Goal: Task Accomplishment & Management: Manage account settings

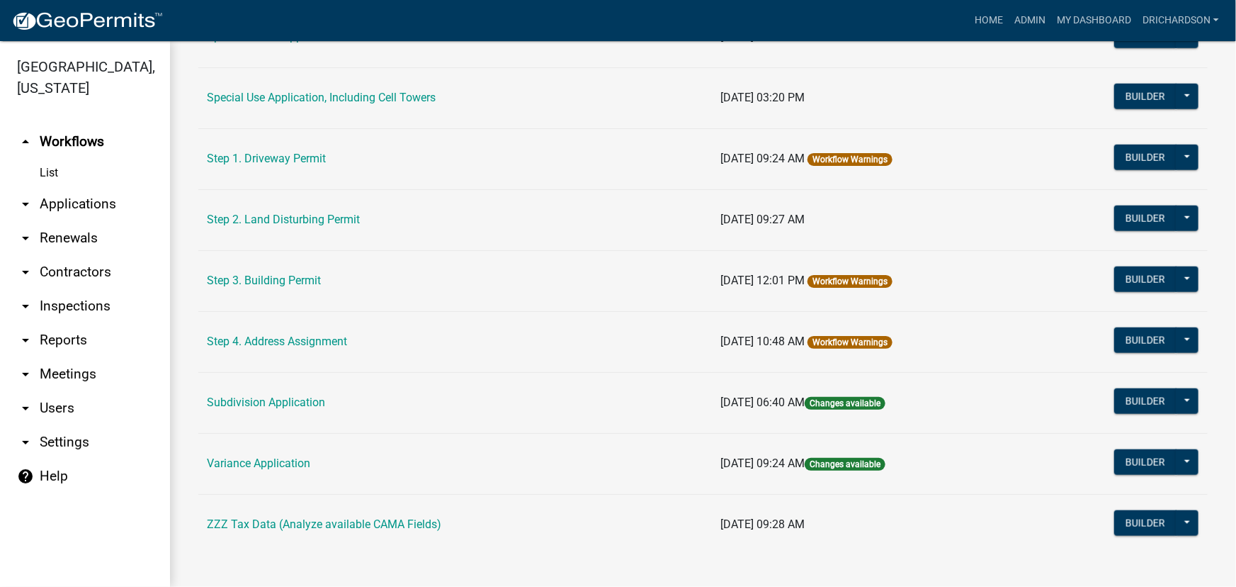
scroll to position [732, 0]
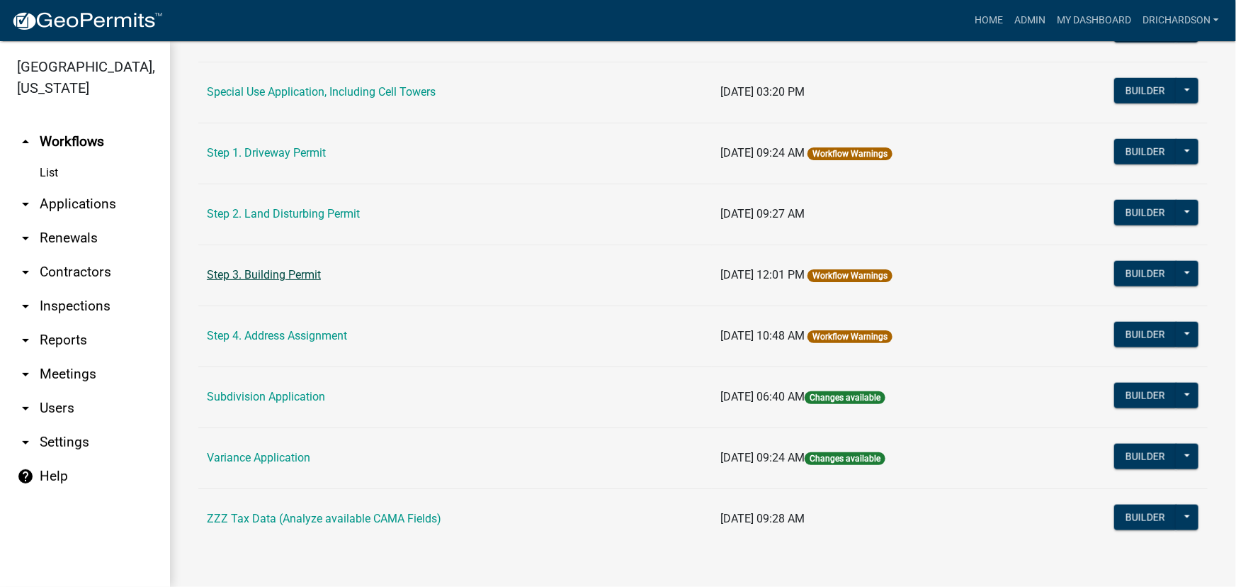
click at [271, 268] on link "Step 3. Building Permit" at bounding box center [264, 274] width 114 height 13
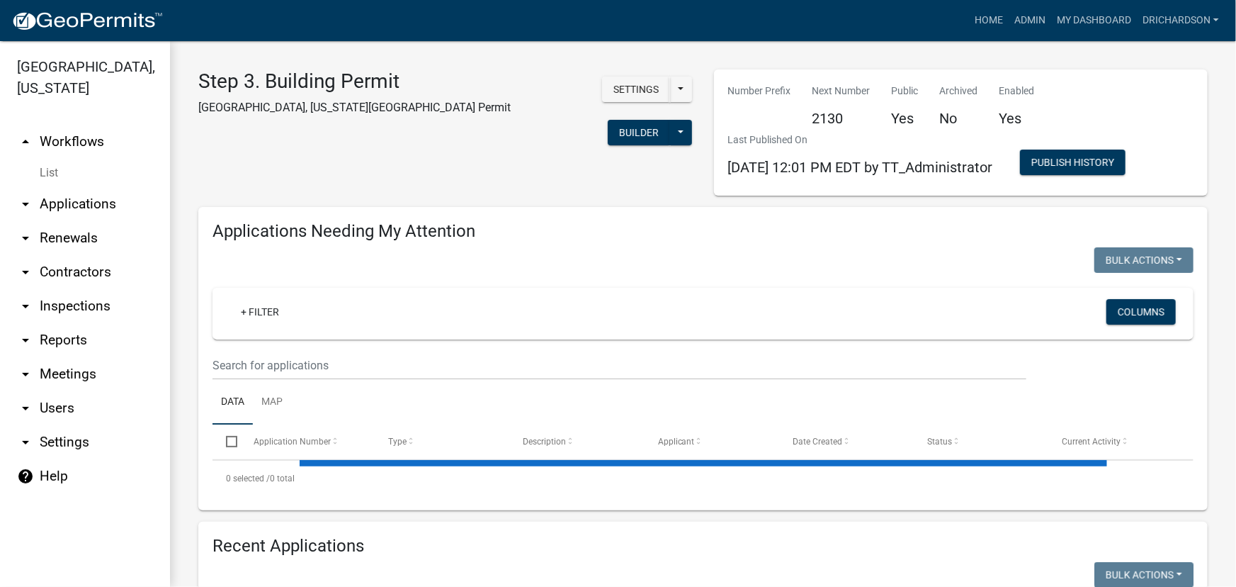
select select "1: 25"
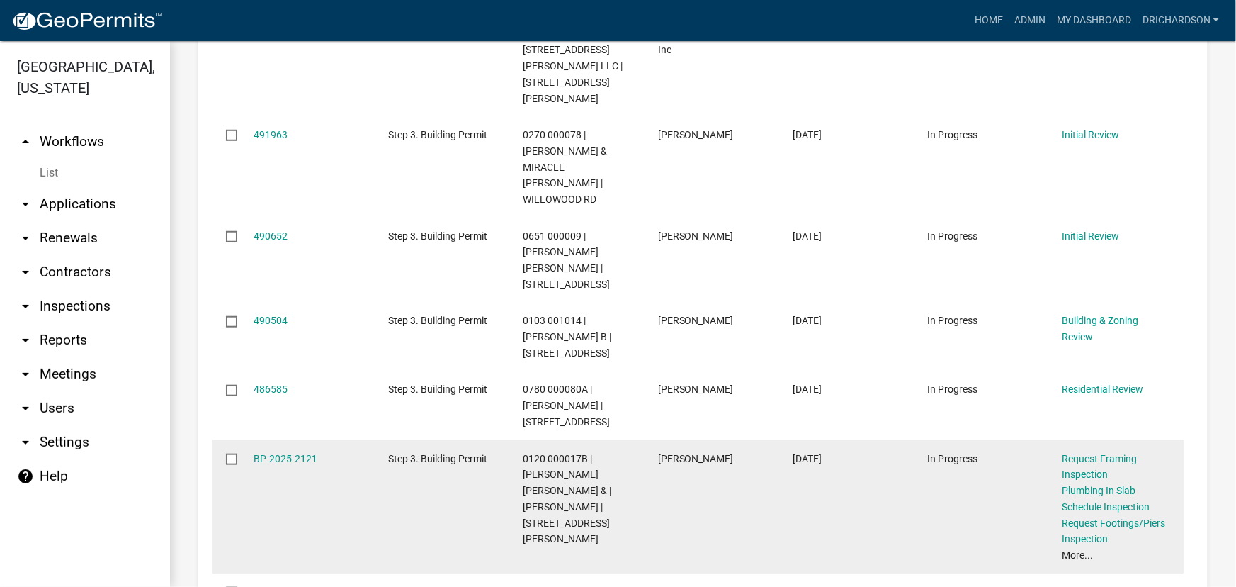
scroll to position [644, 0]
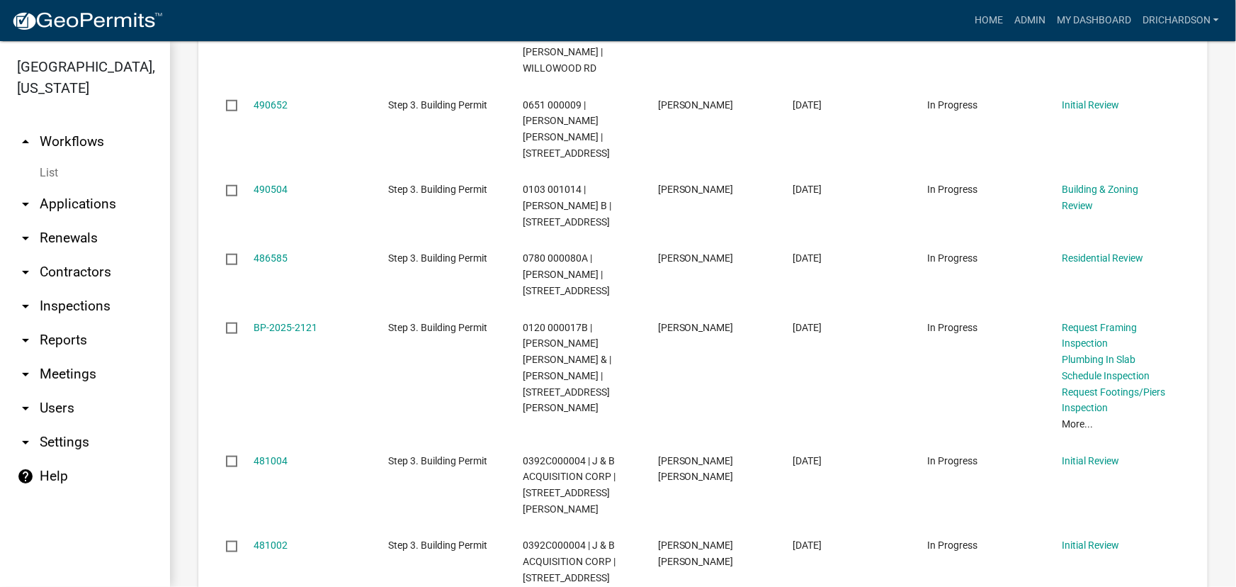
click at [78, 289] on link "arrow_drop_down Inspections" at bounding box center [85, 306] width 170 height 34
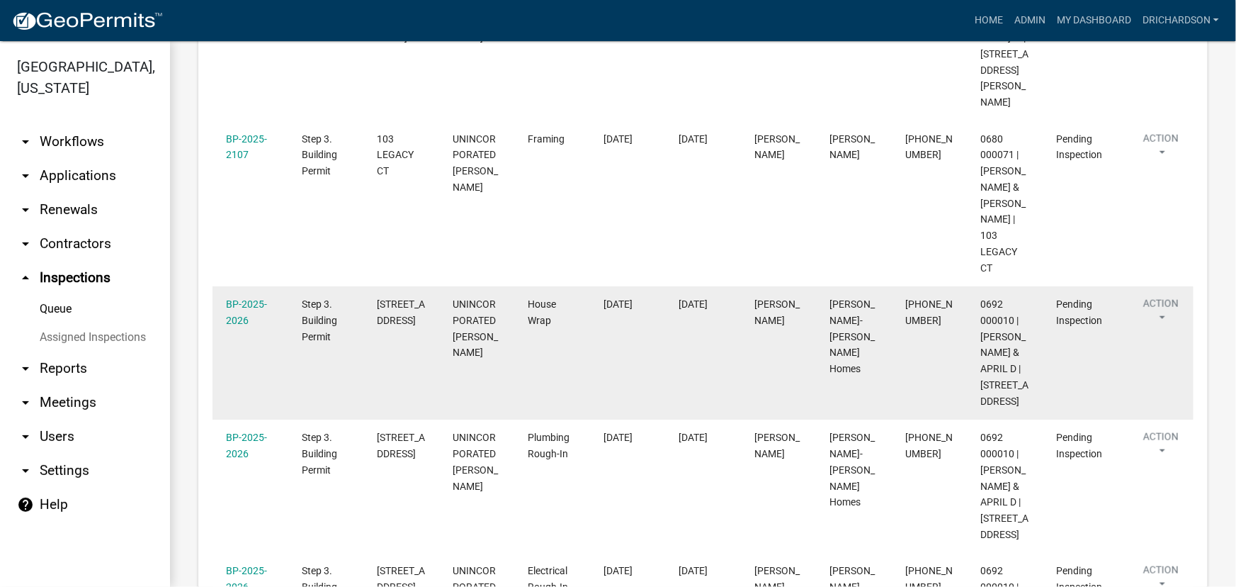
scroll to position [645, 0]
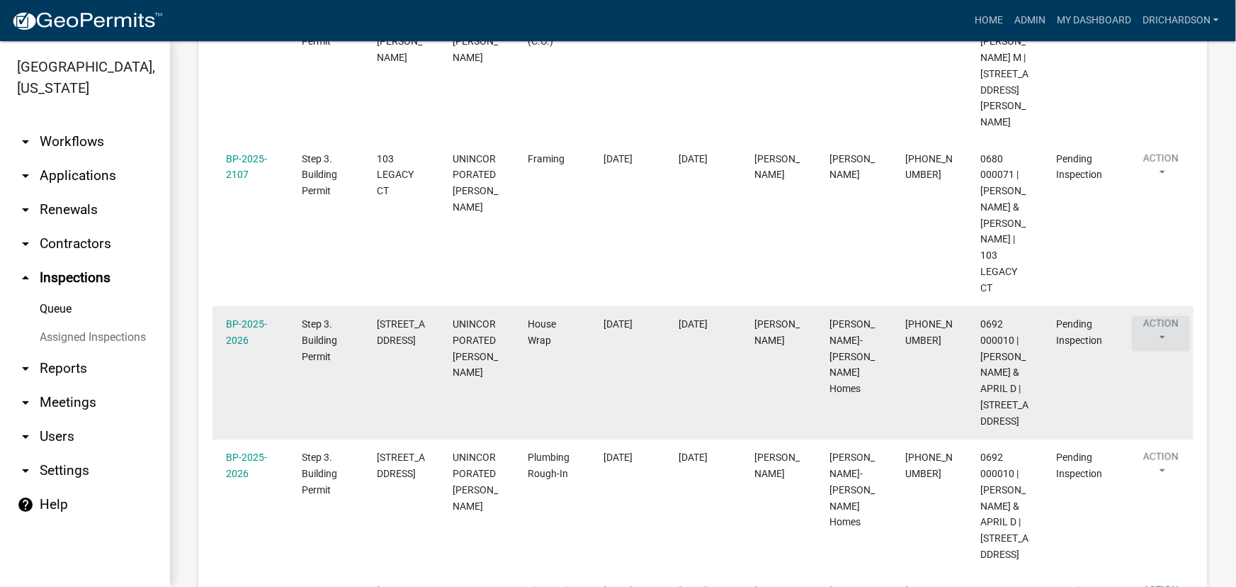
click at [1162, 326] on button "Action" at bounding box center [1161, 333] width 58 height 35
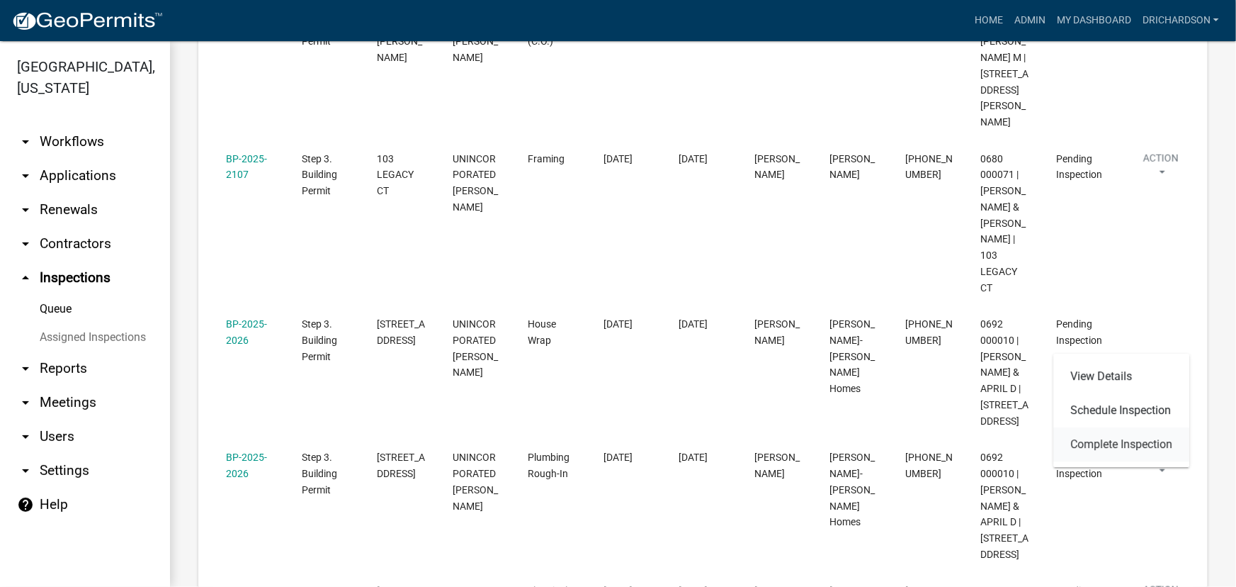
click at [1123, 439] on link "Complete Inspection" at bounding box center [1122, 444] width 136 height 34
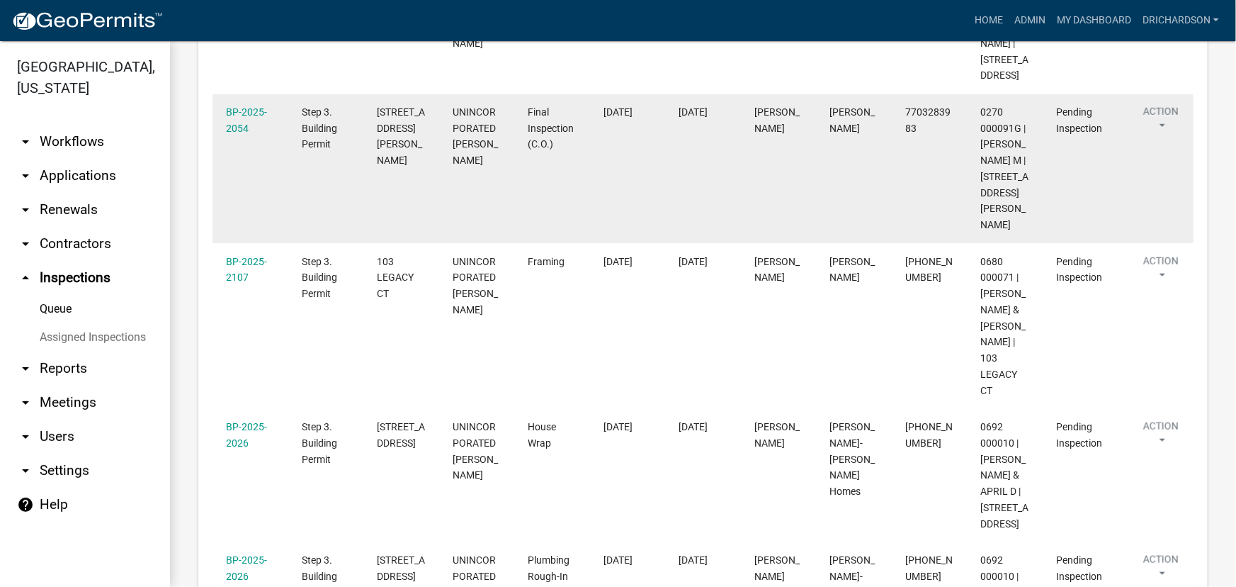
scroll to position [516, 0]
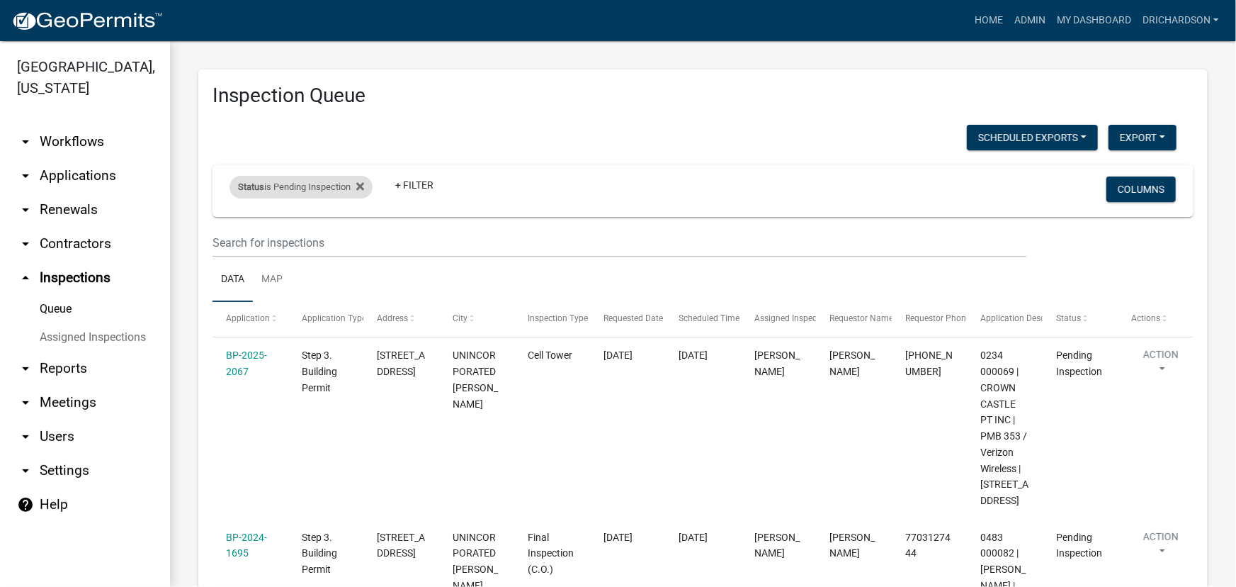
click at [308, 184] on div "Status is Pending Inspection" at bounding box center [301, 187] width 143 height 23
click at [320, 239] on select "Select an option Pending Schedule Pending Inspection Approved Denied Deleted Vo…" at bounding box center [303, 239] width 142 height 29
select select "0"
click at [232, 225] on select "Select an option Pending Schedule Pending Inspection Approved Denied Deleted Vo…" at bounding box center [303, 239] width 142 height 29
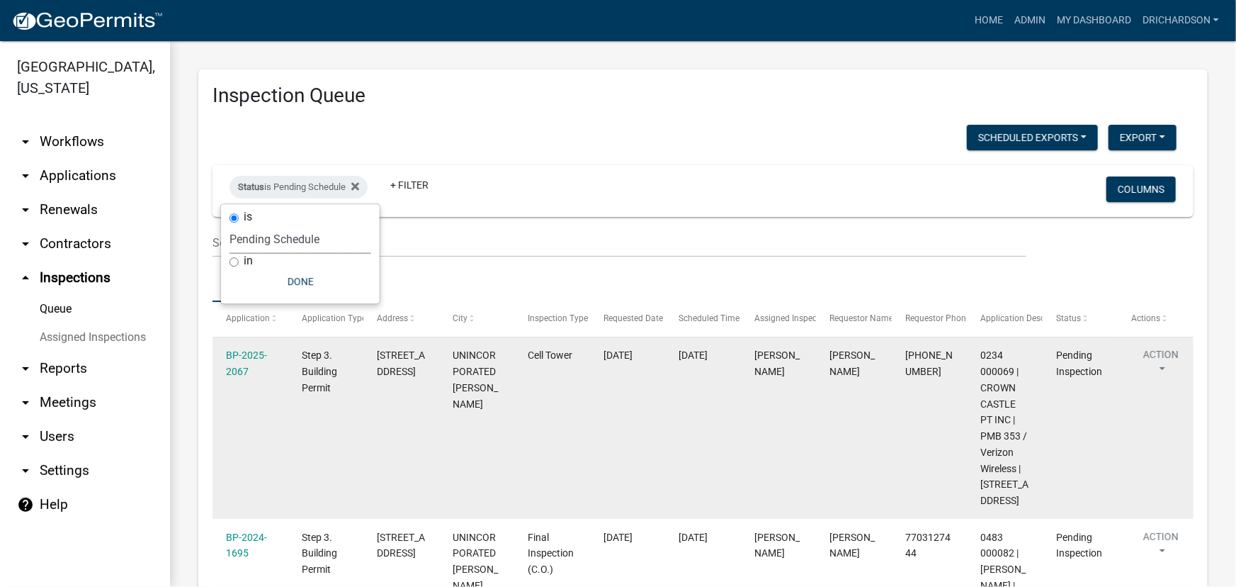
select select "1: 25"
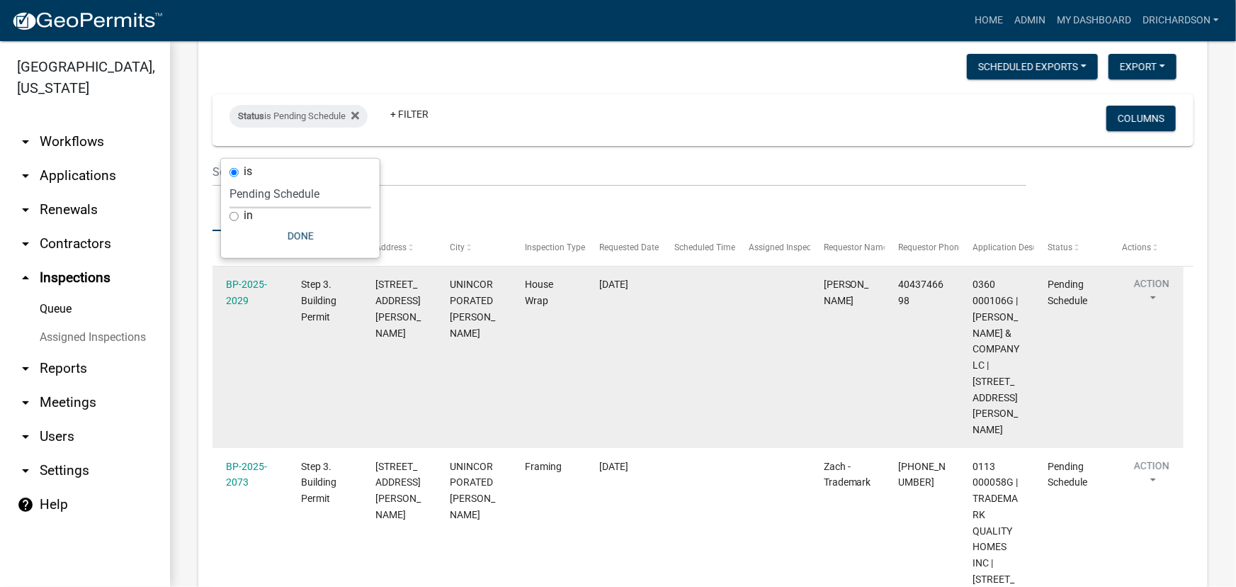
scroll to position [322, 0]
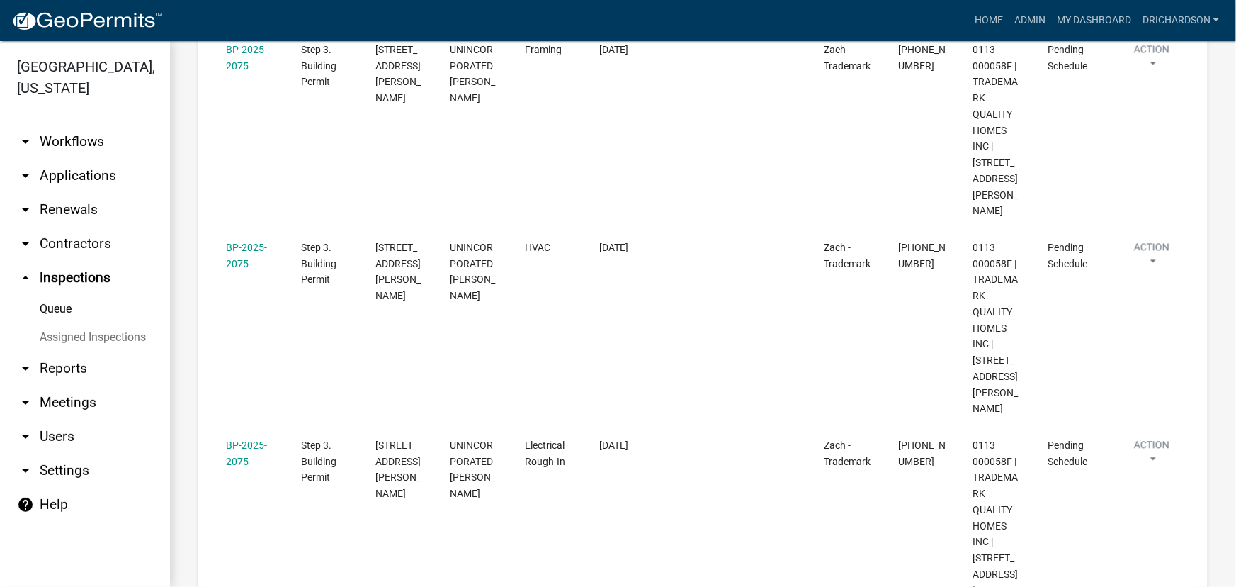
scroll to position [1481, 0]
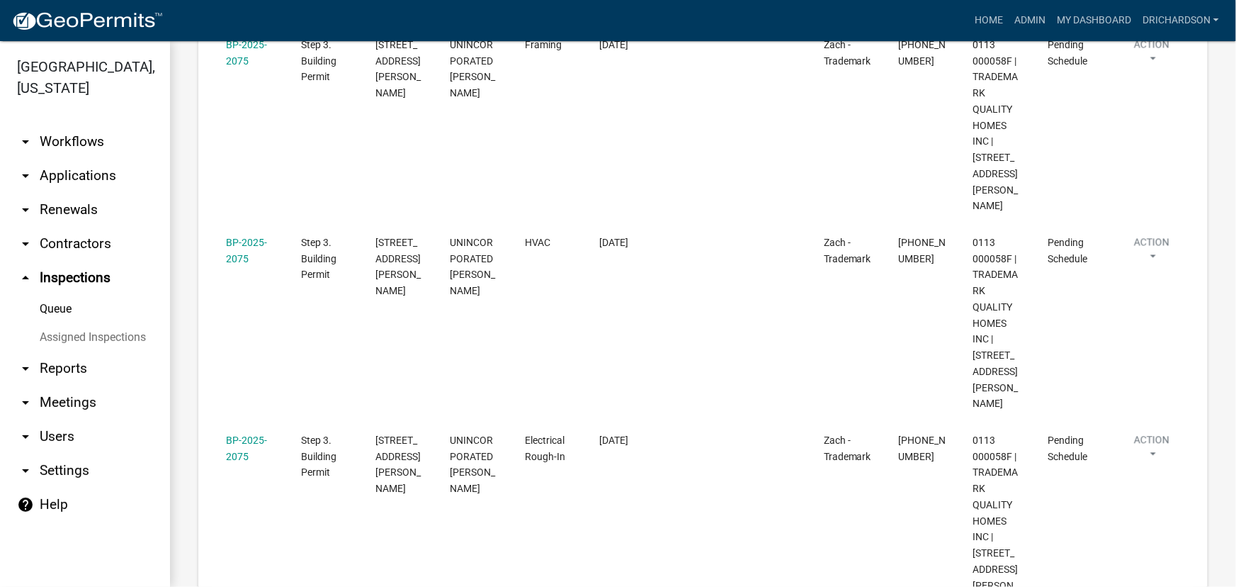
drag, startPoint x: 241, startPoint y: 327, endPoint x: 572, endPoint y: 357, distance: 332.2
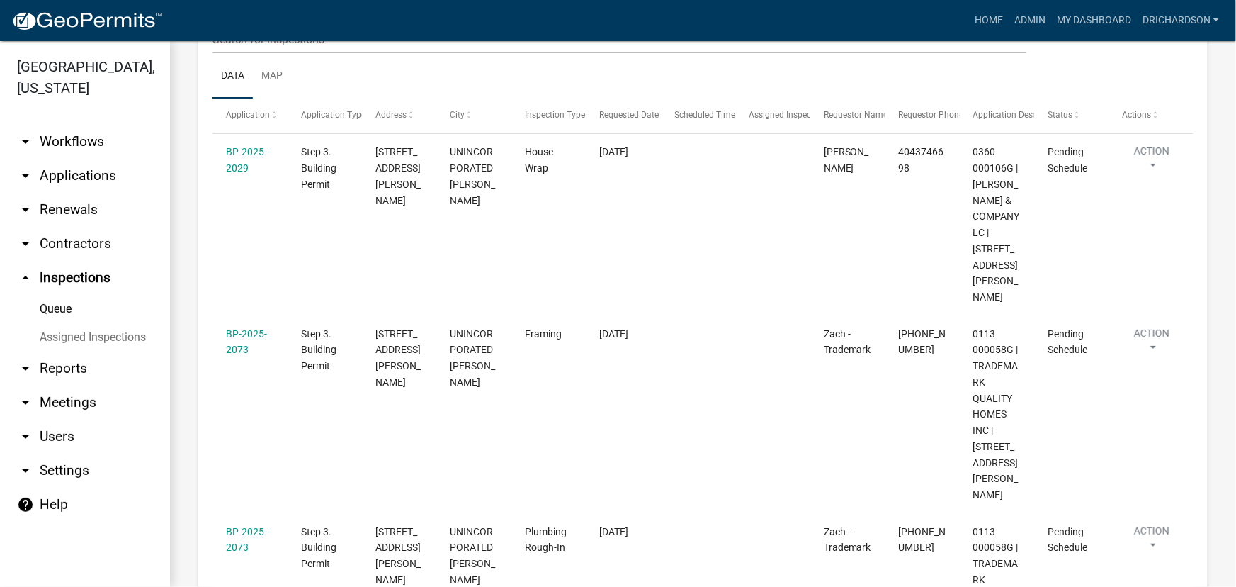
scroll to position [193, 0]
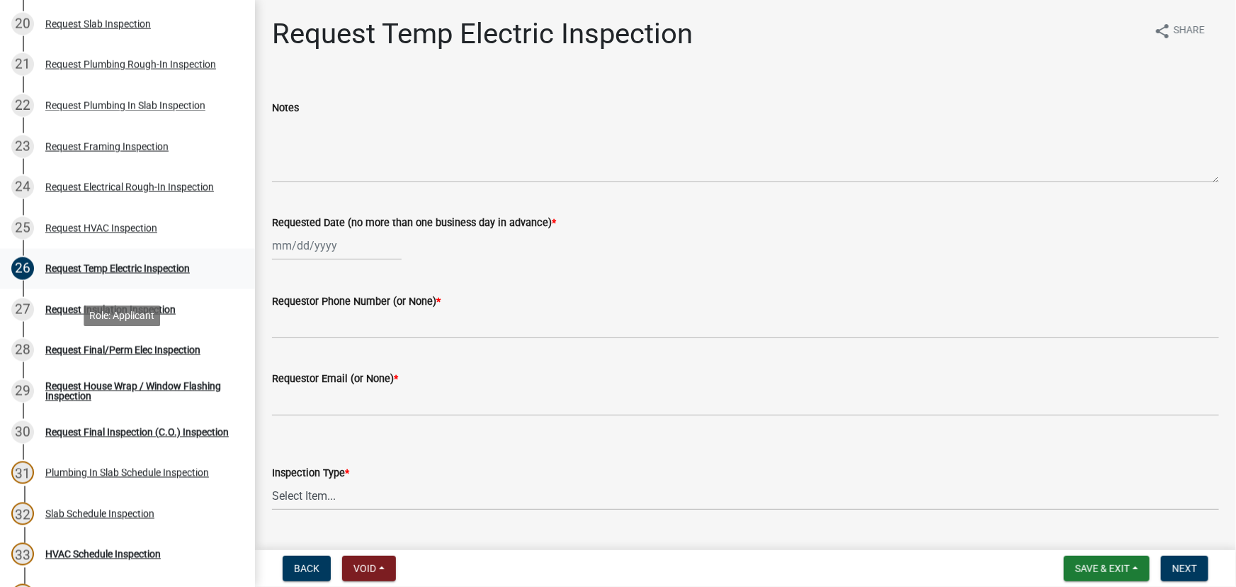
scroll to position [1030, 0]
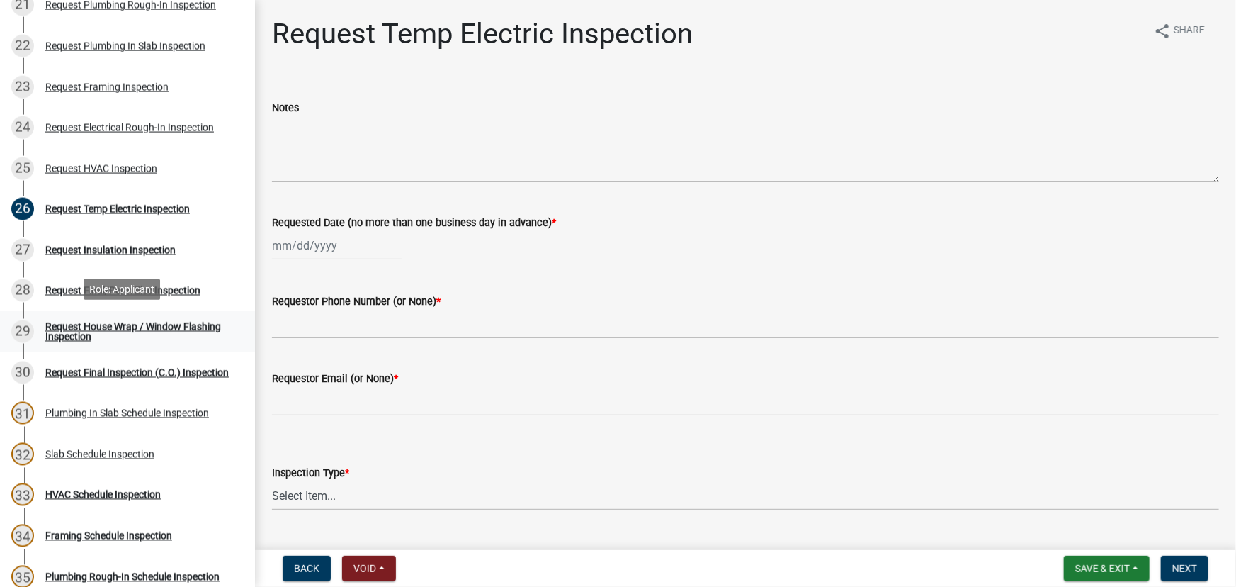
click at [119, 325] on div "Request House Wrap / Window Flashing Inspection" at bounding box center [138, 332] width 187 height 20
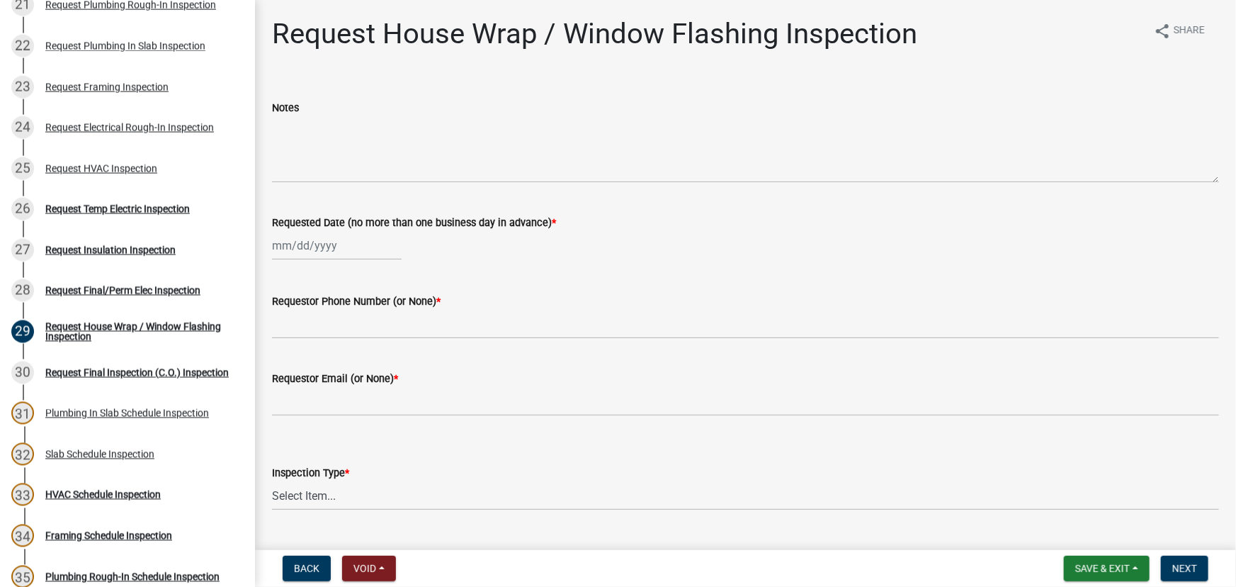
click at [296, 247] on div at bounding box center [337, 245] width 130 height 29
select select "10"
select select "2025"
click at [334, 366] on div "15" at bounding box center [331, 366] width 23 height 23
type input "[DATE]"
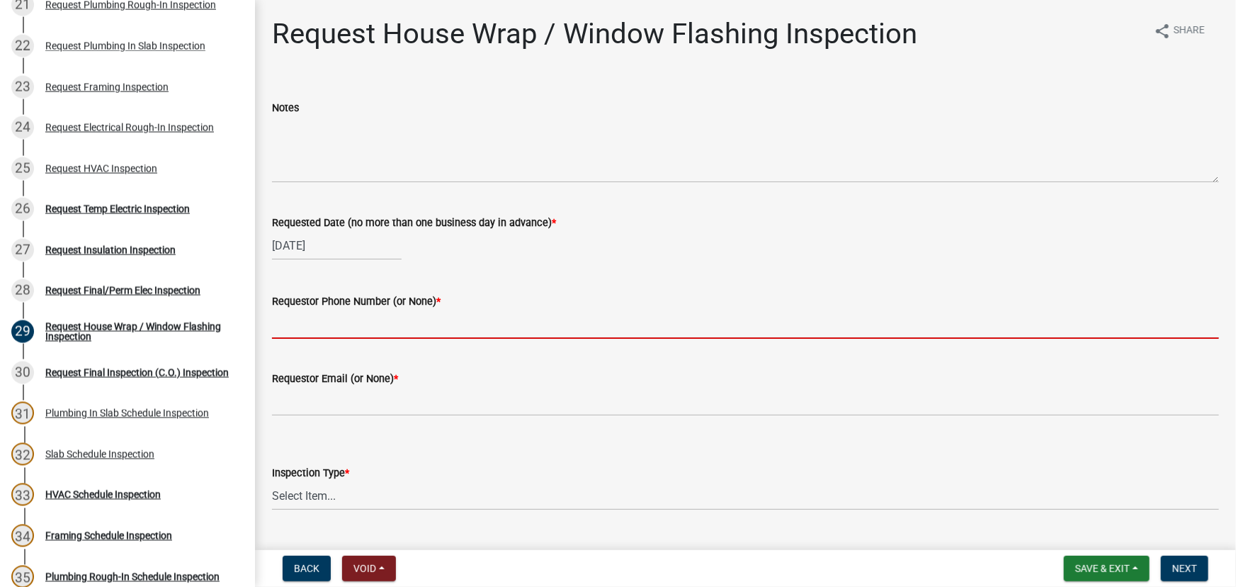
click at [325, 325] on input "Requestor Phone Number (or None) *" at bounding box center [745, 324] width 947 height 29
type input "none"
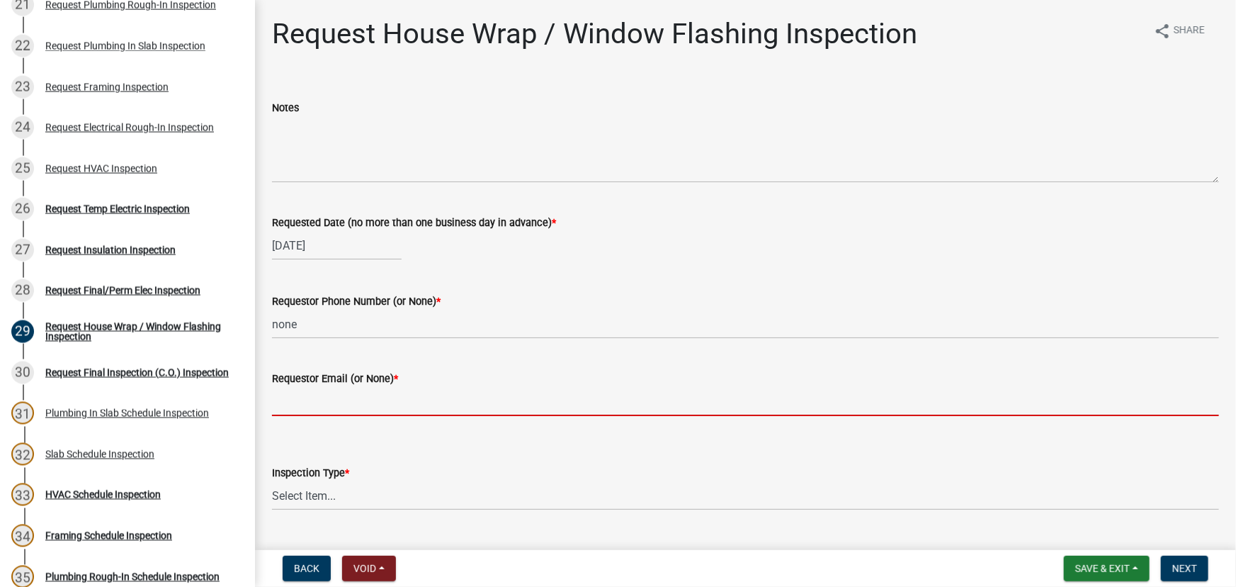
click at [334, 411] on input "Requestor Email (or None) *" at bounding box center [745, 401] width 947 height 29
type input "none"
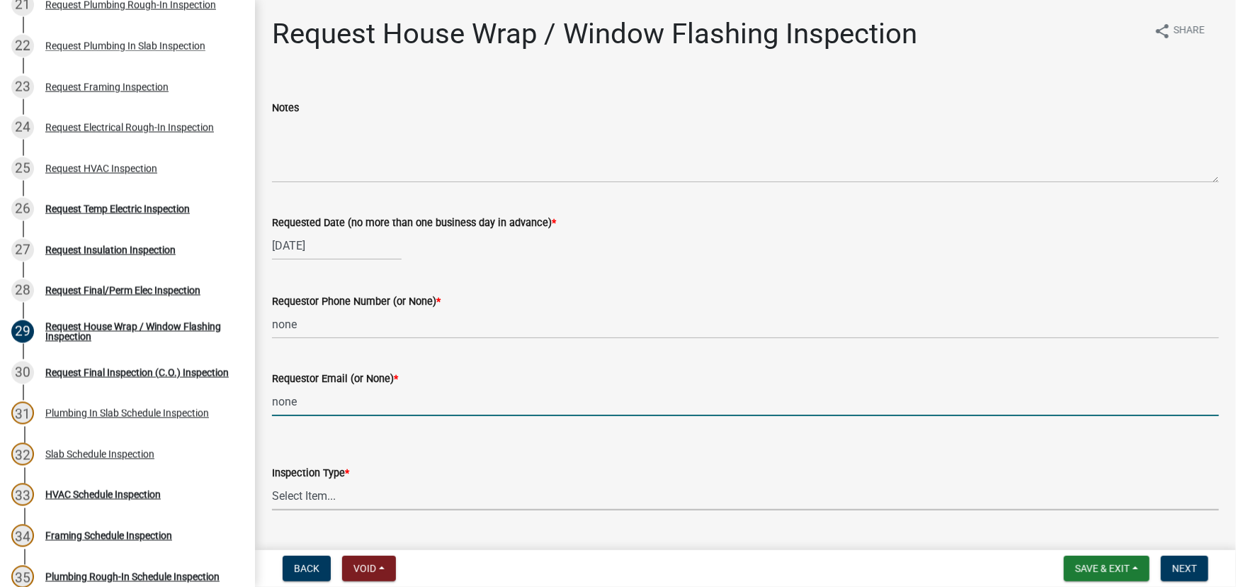
click at [329, 507] on select "Select Item... House Wrap" at bounding box center [745, 495] width 947 height 29
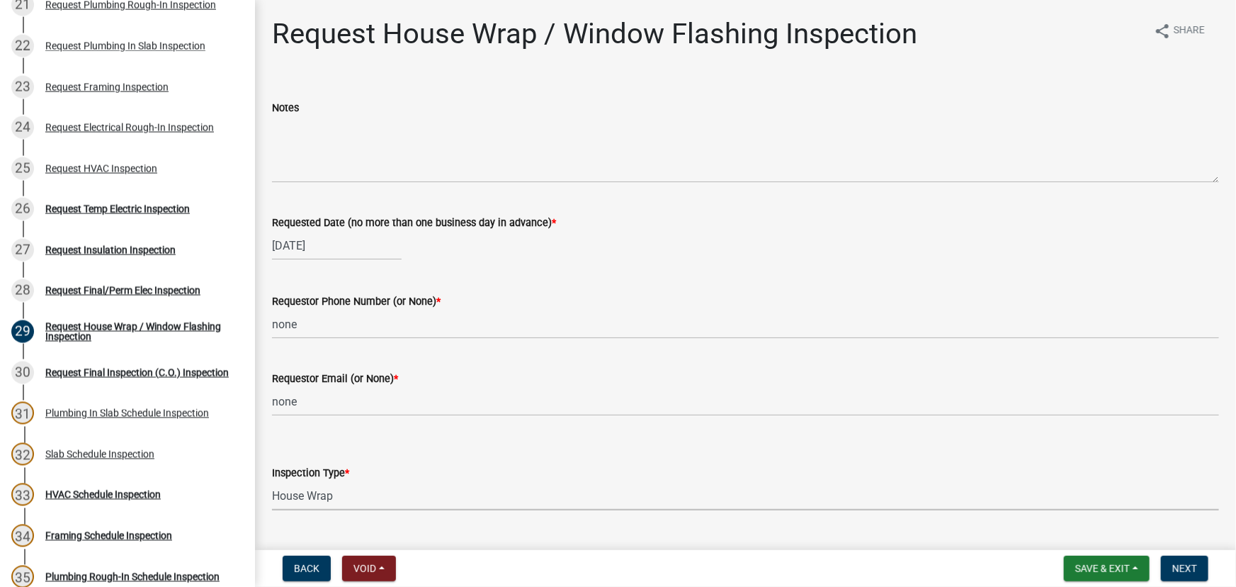
click at [272, 481] on select "Select Item... House Wrap" at bounding box center [745, 495] width 947 height 29
select select "d4a63920-dc66-4969-b180-05bf52efcb3d"
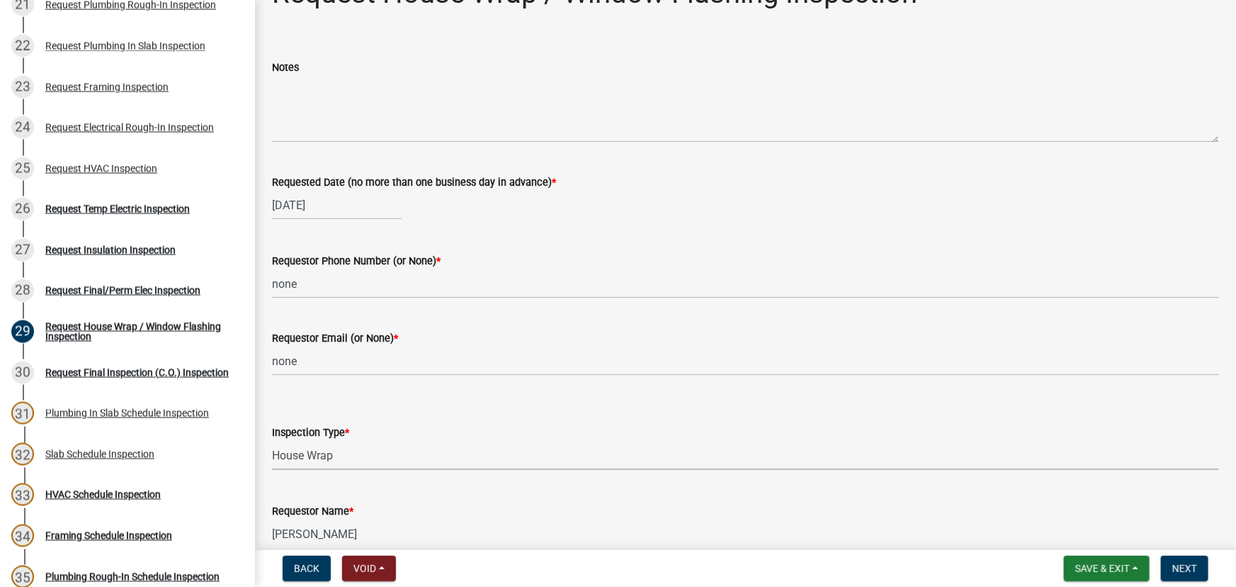
scroll to position [111, 0]
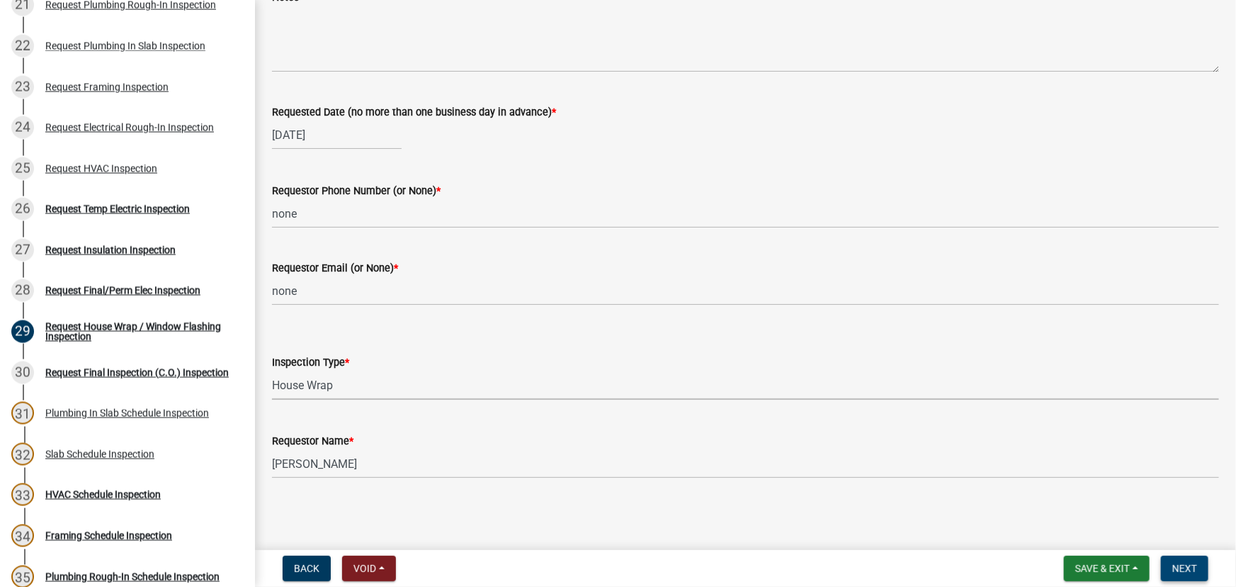
click at [1190, 573] on span "Next" at bounding box center [1185, 568] width 25 height 11
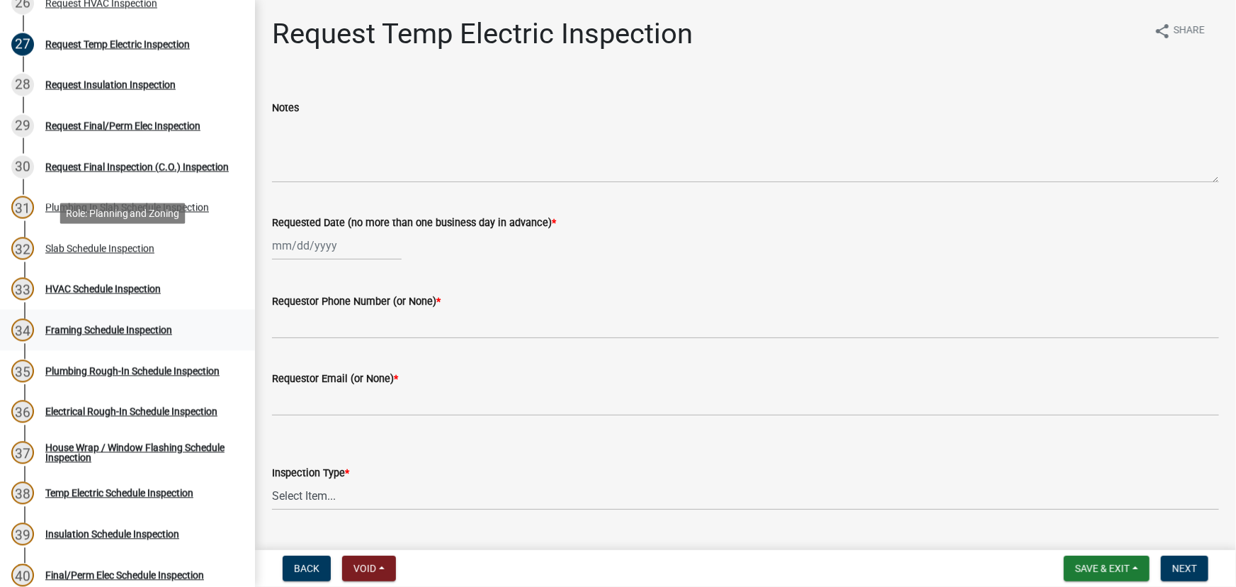
scroll to position [1288, 0]
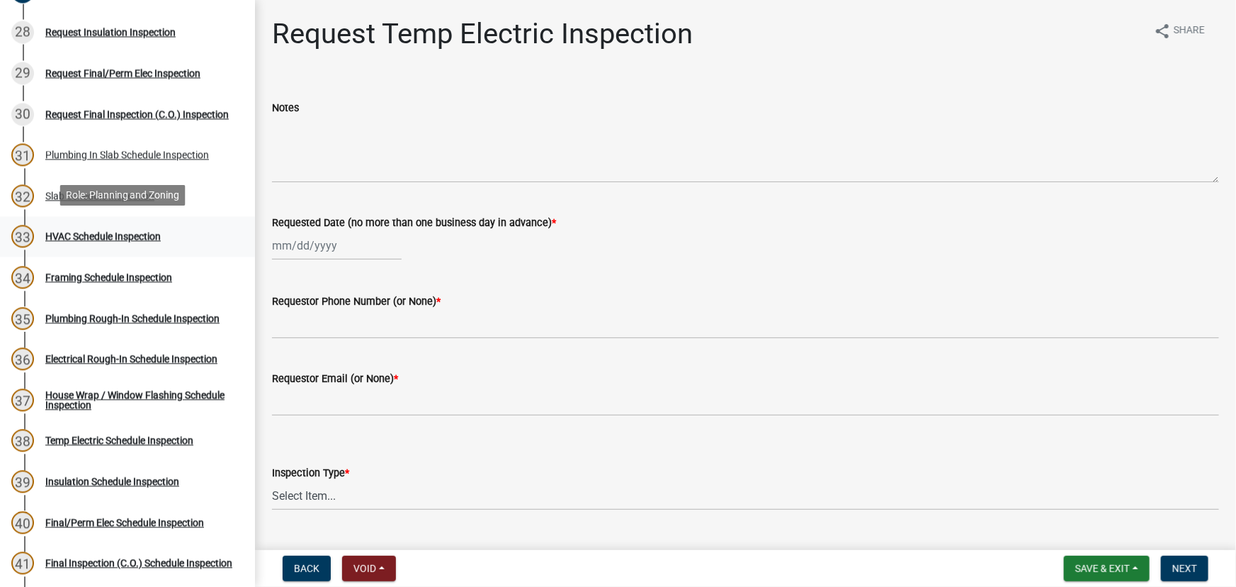
click at [96, 233] on div "HVAC Schedule Inspection" at bounding box center [102, 237] width 115 height 10
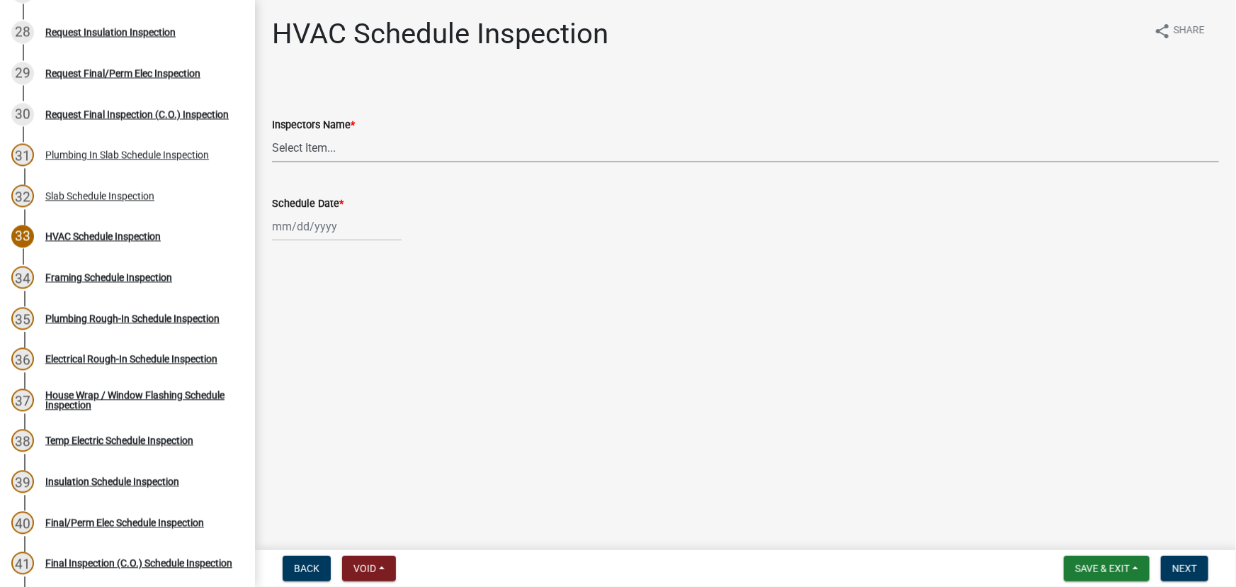
click at [317, 142] on select "Select Item... whuff (William Huff) drichardson (Douglas Richardson) knorred (K…" at bounding box center [745, 147] width 947 height 29
select select "a5a5a9dc-14a5-4192-801a-4b6ec73e6000"
click at [272, 133] on select "Select Item... whuff (William Huff) drichardson (Douglas Richardson) knorred (K…" at bounding box center [745, 147] width 947 height 29
select select "10"
select select "2025"
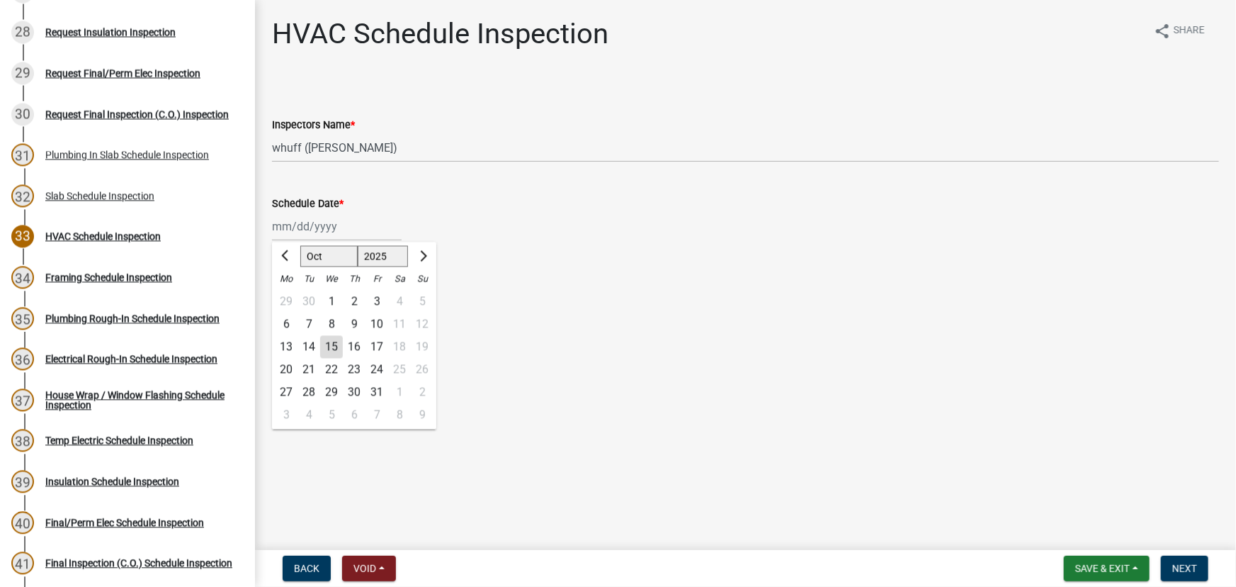
drag, startPoint x: 327, startPoint y: 230, endPoint x: 329, endPoint y: 241, distance: 11.4
click at [327, 230] on div "Jan Feb Mar Apr May Jun Jul Aug Sep Oct Nov Dec 1525 1526 1527 1528 1529 1530 1…" at bounding box center [337, 226] width 130 height 29
click at [333, 351] on div "15" at bounding box center [331, 347] width 23 height 23
type input "[DATE]"
click at [1178, 570] on span "Next" at bounding box center [1185, 568] width 25 height 11
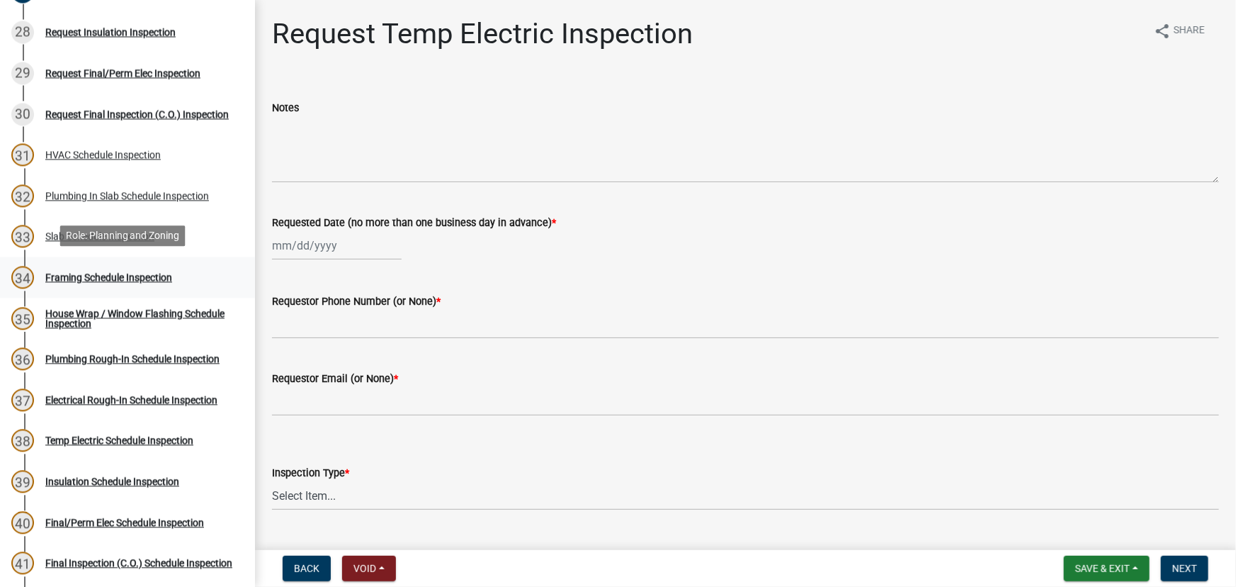
click at [79, 273] on div "Framing Schedule Inspection" at bounding box center [108, 278] width 127 height 10
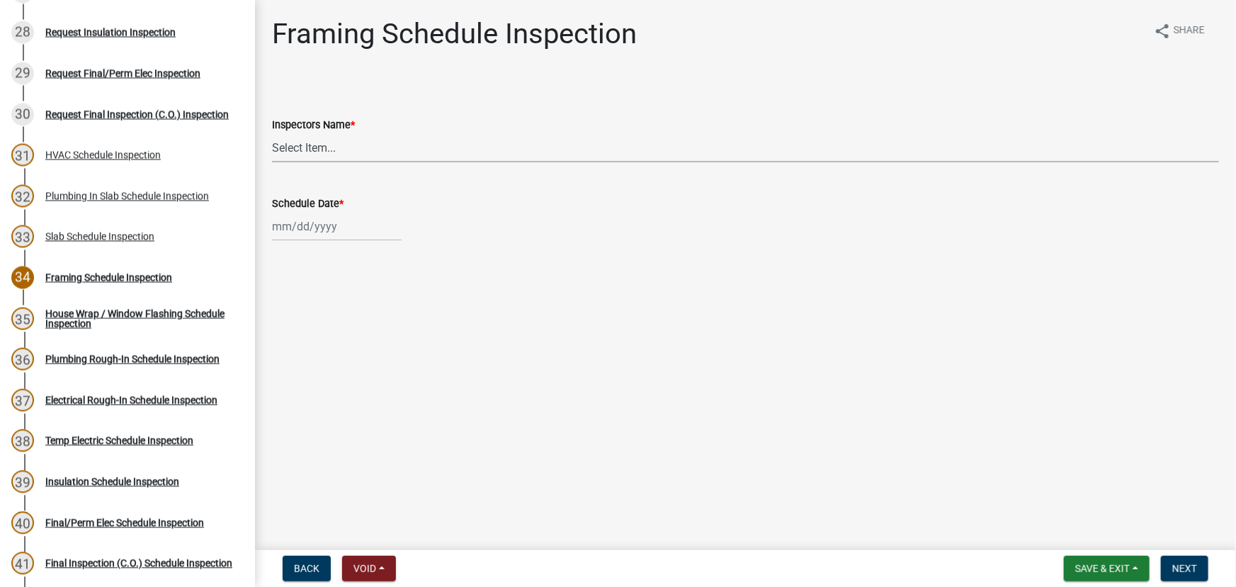
click at [317, 150] on select "Select Item... whuff (William Huff) drichardson (Douglas Richardson) knorred (K…" at bounding box center [745, 147] width 947 height 29
select select "a5a5a9dc-14a5-4192-801a-4b6ec73e6000"
click at [272, 133] on select "Select Item... whuff (William Huff) drichardson (Douglas Richardson) knorred (K…" at bounding box center [745, 147] width 947 height 29
select select "10"
select select "2025"
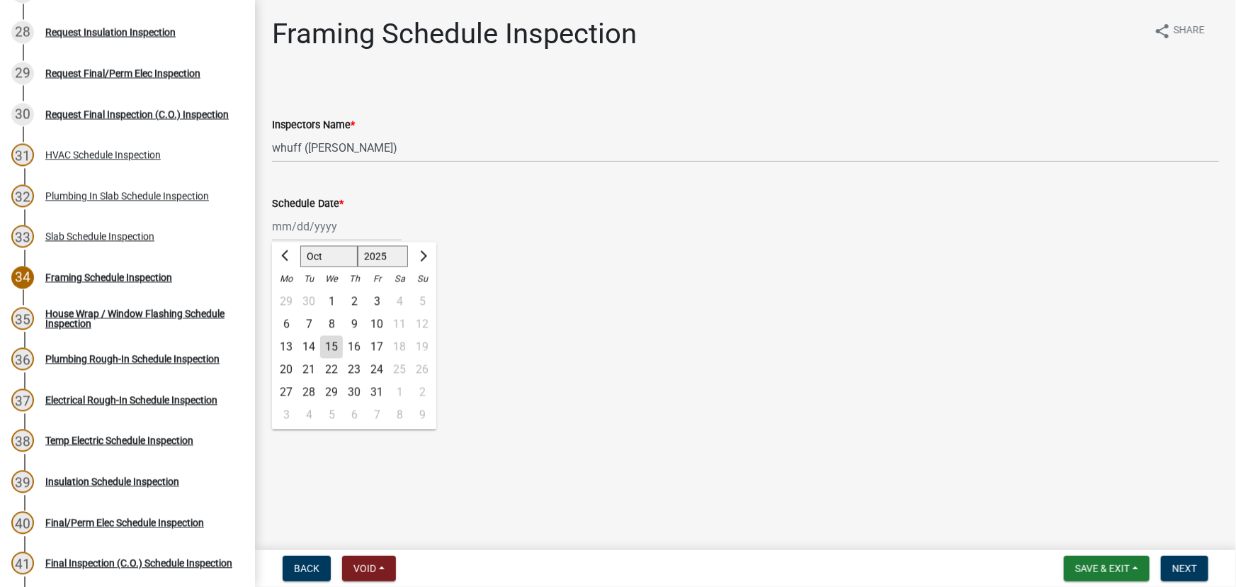
drag, startPoint x: 322, startPoint y: 220, endPoint x: 322, endPoint y: 232, distance: 12.0
click at [322, 220] on div "Jan Feb Mar Apr May Jun Jul Aug Sep Oct Nov Dec 1525 1526 1527 1528 1529 1530 1…" at bounding box center [337, 226] width 130 height 29
click at [329, 345] on div "15" at bounding box center [331, 347] width 23 height 23
type input "[DATE]"
click at [1173, 567] on span "Next" at bounding box center [1185, 568] width 25 height 11
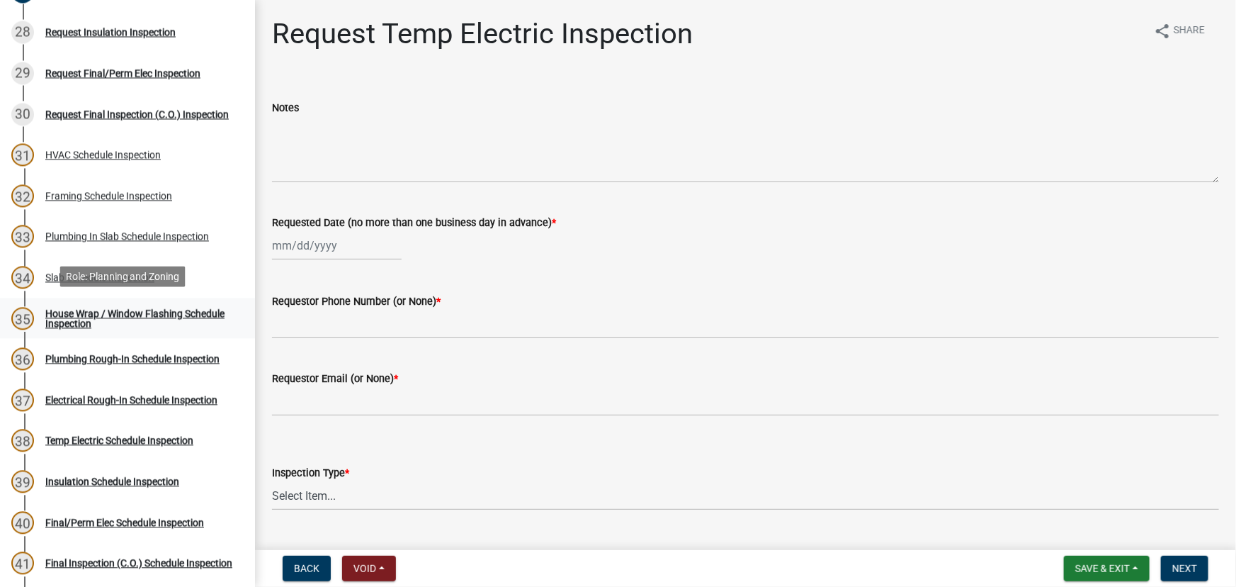
click at [128, 309] on div "House Wrap / Window Flashing Schedule Inspection" at bounding box center [138, 319] width 187 height 20
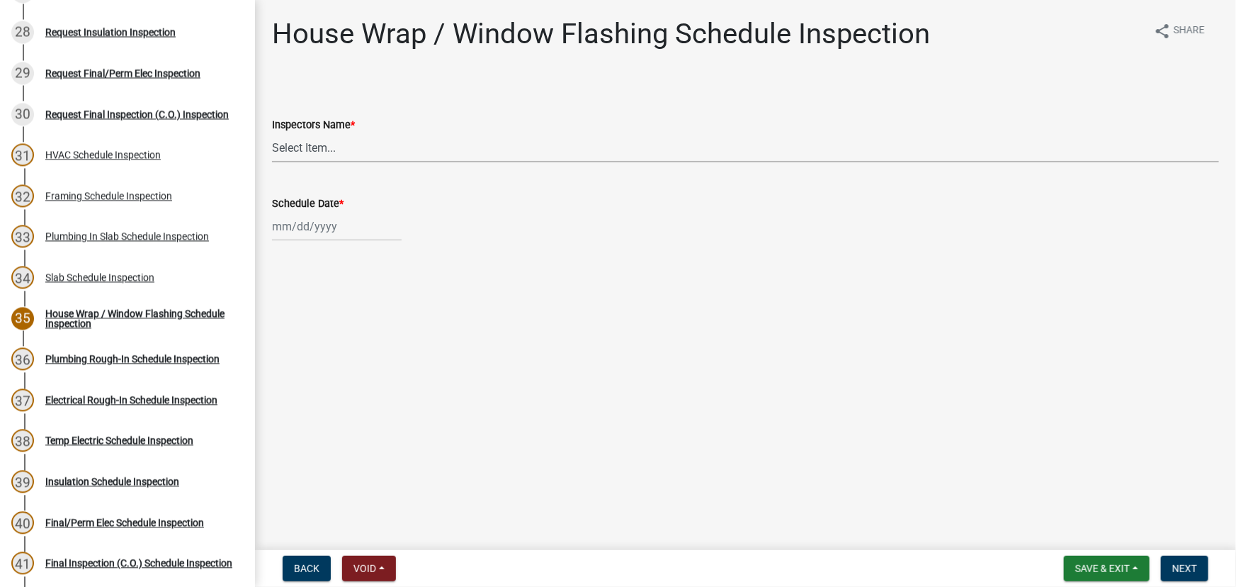
click at [295, 145] on select "Select Item... whuff (William Huff) drichardson (Douglas Richardson) knorred (K…" at bounding box center [745, 147] width 947 height 29
click at [272, 133] on select "Select Item... whuff (William Huff) drichardson (Douglas Richardson) knorred (K…" at bounding box center [745, 147] width 947 height 29
click at [317, 143] on select "Select Item... whuff (William Huff) drichardson (Douglas Richardson) knorred (K…" at bounding box center [745, 147] width 947 height 29
select select "a5a5a9dc-14a5-4192-801a-4b6ec73e6000"
click at [272, 133] on select "Select Item... whuff (William Huff) drichardson (Douglas Richardson) knorred (K…" at bounding box center [745, 147] width 947 height 29
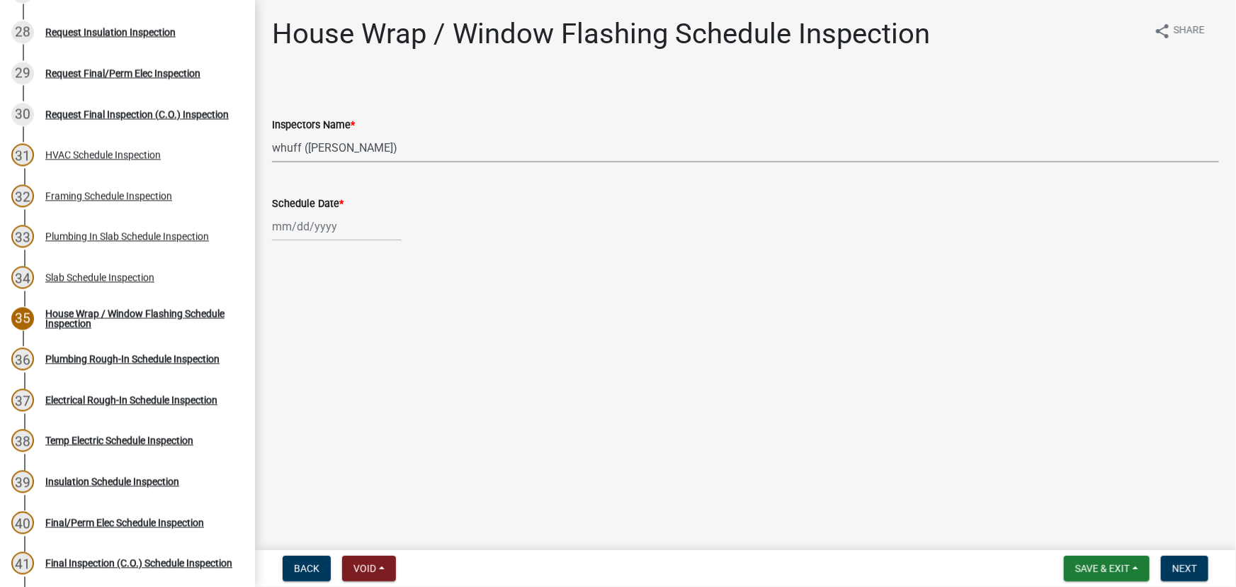
select select "10"
select select "2025"
click at [320, 229] on div "Jan Feb Mar Apr May Jun Jul Aug Sep Oct Nov Dec 1525 1526 1527 1528 1529 1530 1…" at bounding box center [337, 226] width 130 height 29
click at [333, 350] on div "15" at bounding box center [331, 347] width 23 height 23
type input "[DATE]"
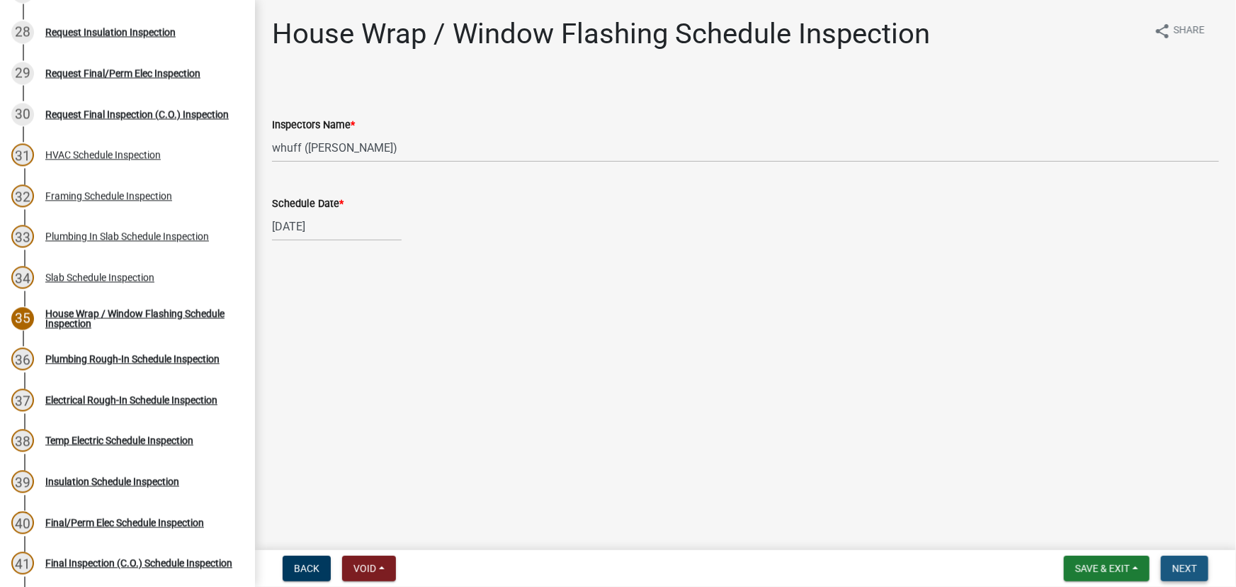
click at [1174, 561] on button "Next" at bounding box center [1184, 569] width 47 height 26
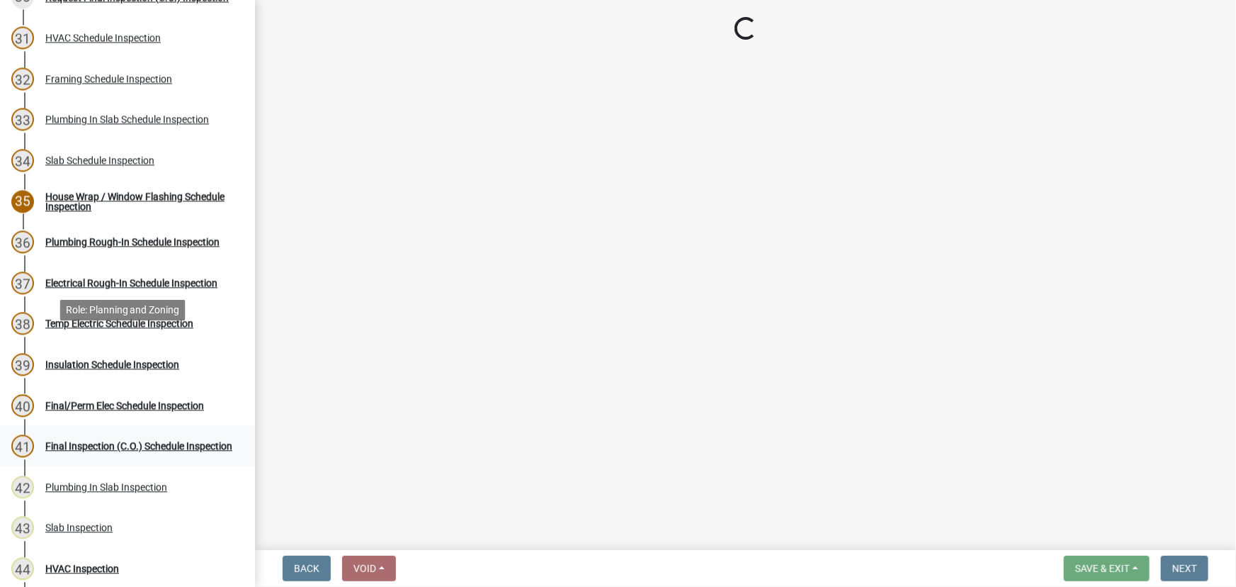
scroll to position [1417, 0]
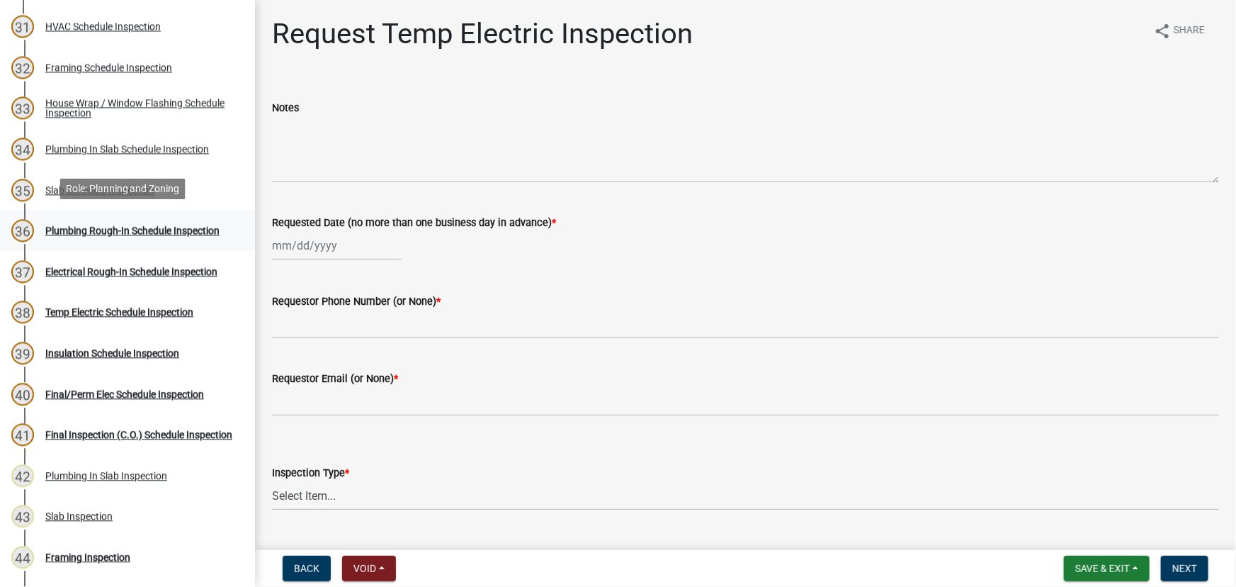
click at [156, 228] on div "Plumbing Rough-In Schedule Inspection" at bounding box center [132, 230] width 174 height 10
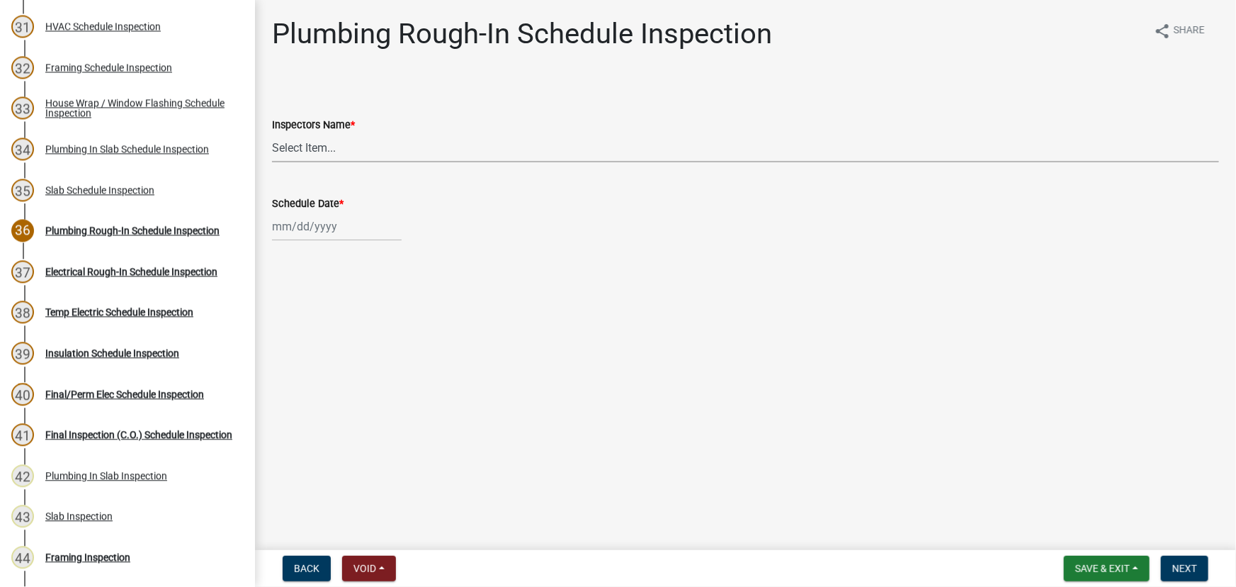
click at [294, 142] on select "Select Item... whuff (William Huff) drichardson (Douglas Richardson) knorred (K…" at bounding box center [745, 147] width 947 height 29
select select "a5a5a9dc-14a5-4192-801a-4b6ec73e6000"
click at [272, 133] on select "Select Item... whuff (William Huff) drichardson (Douglas Richardson) knorred (K…" at bounding box center [745, 147] width 947 height 29
click at [303, 218] on div at bounding box center [337, 226] width 130 height 29
select select "10"
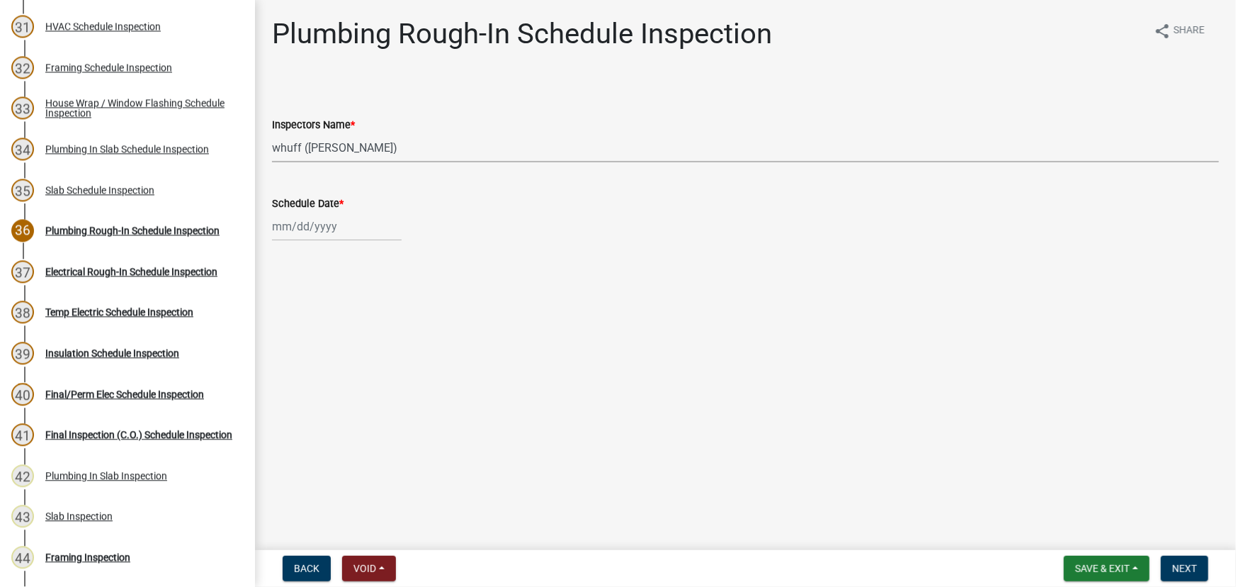
select select "2025"
click at [327, 349] on div "15" at bounding box center [331, 347] width 23 height 23
type input "[DATE]"
click at [1194, 567] on span "Next" at bounding box center [1185, 568] width 25 height 11
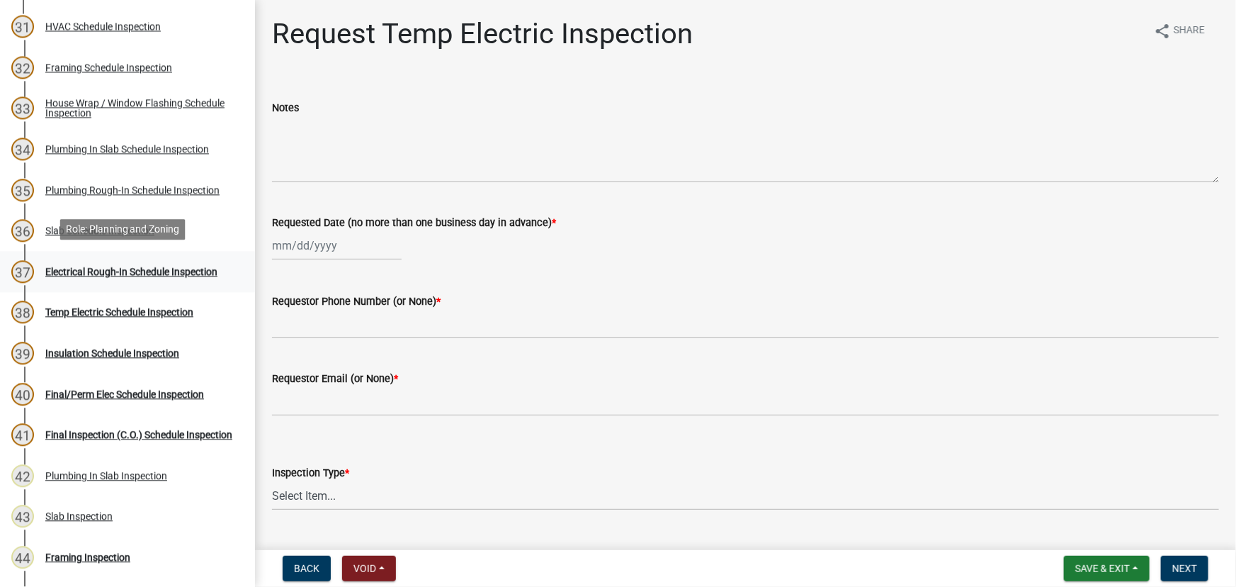
click at [128, 274] on div "37 Electrical Rough-In Schedule Inspection" at bounding box center [121, 271] width 221 height 23
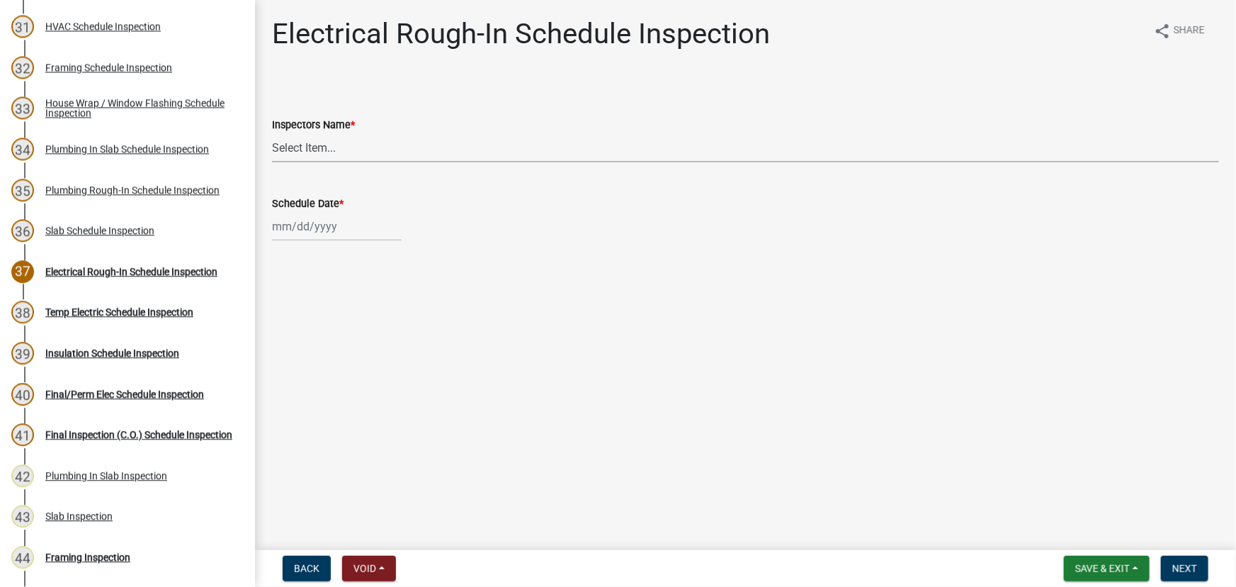
click at [304, 142] on select "Select Item... whuff (William Huff) drichardson (Douglas Richardson) knorred (K…" at bounding box center [745, 147] width 947 height 29
select select "a5a5a9dc-14a5-4192-801a-4b6ec73e6000"
click at [272, 133] on select "Select Item... whuff (William Huff) drichardson (Douglas Richardson) knorred (K…" at bounding box center [745, 147] width 947 height 29
select select "10"
select select "2025"
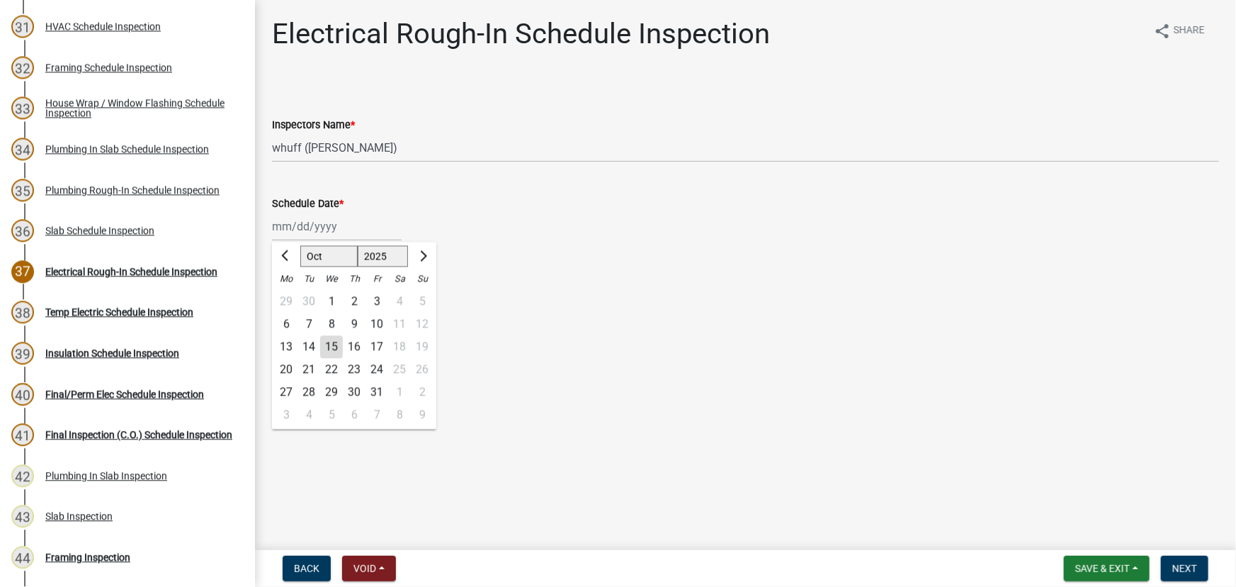
click at [309, 218] on div "Jan Feb Mar Apr May Jun Jul Aug Sep Oct Nov Dec 1525 1526 1527 1528 1529 1530 1…" at bounding box center [337, 226] width 130 height 29
click at [333, 346] on div "15" at bounding box center [331, 347] width 23 height 23
type input "[DATE]"
click at [1192, 569] on span "Next" at bounding box center [1185, 568] width 25 height 11
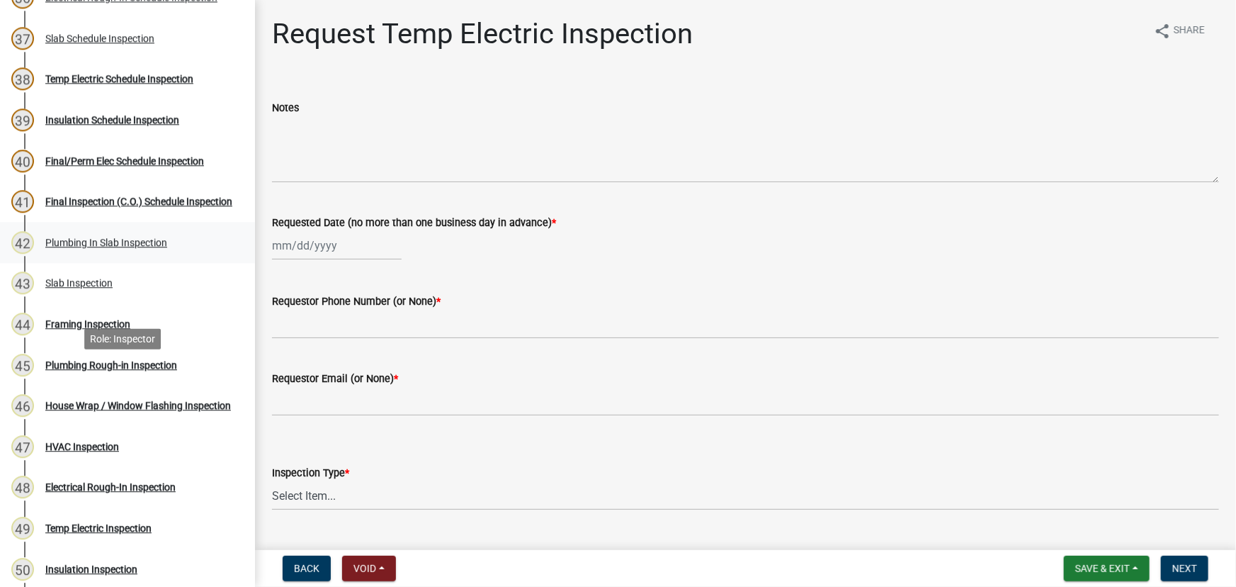
scroll to position [1674, 0]
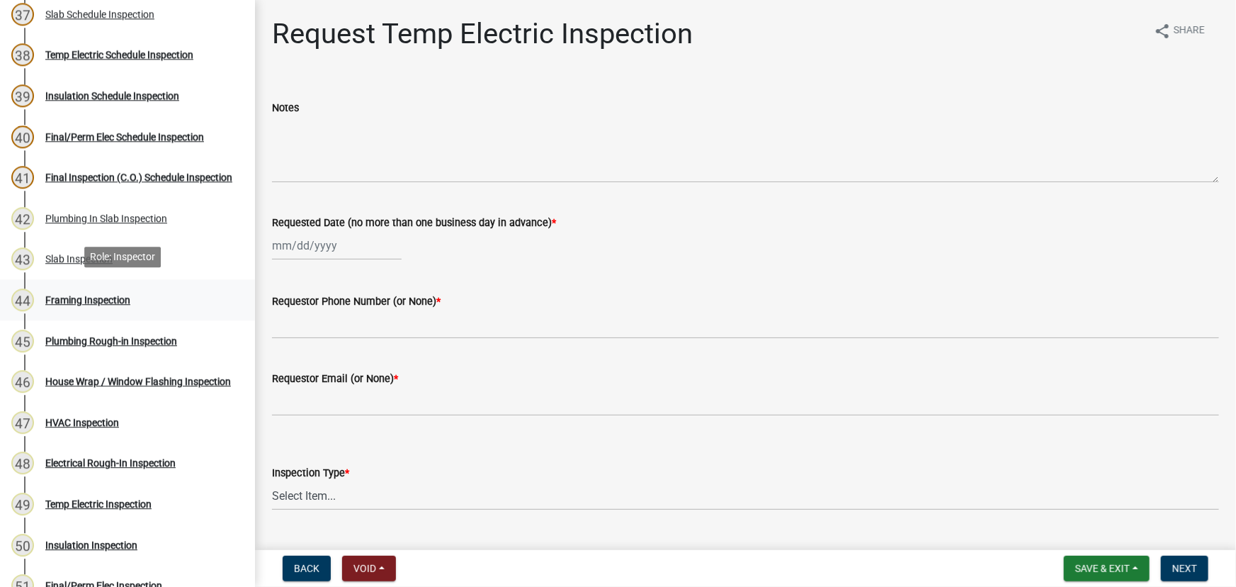
click at [120, 299] on div "Framing Inspection" at bounding box center [87, 300] width 85 height 10
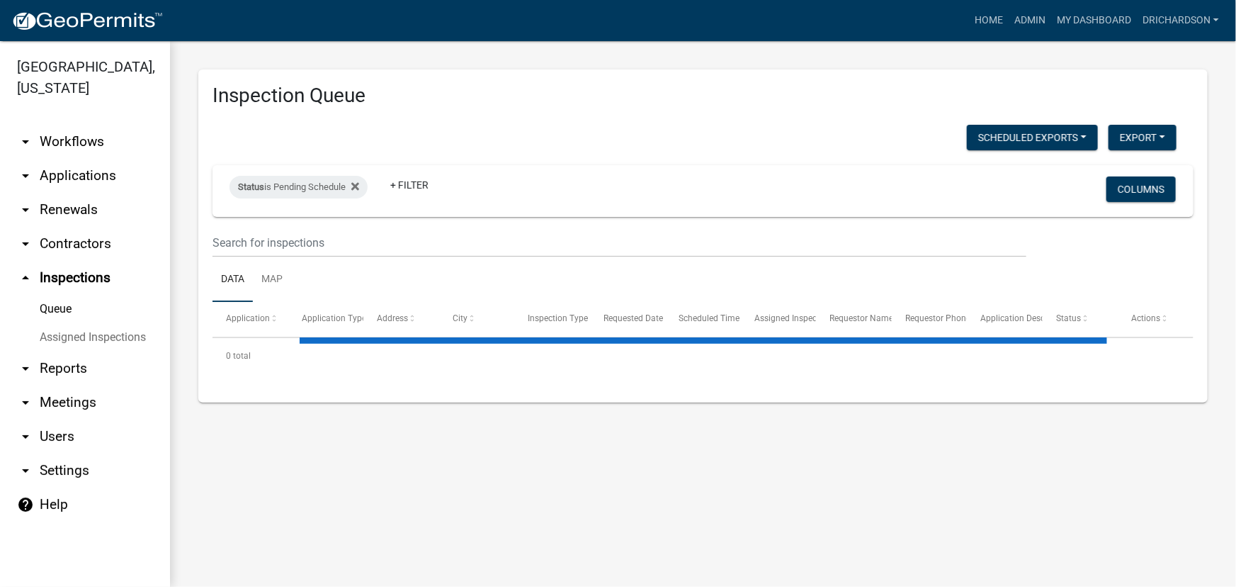
select select "1: 25"
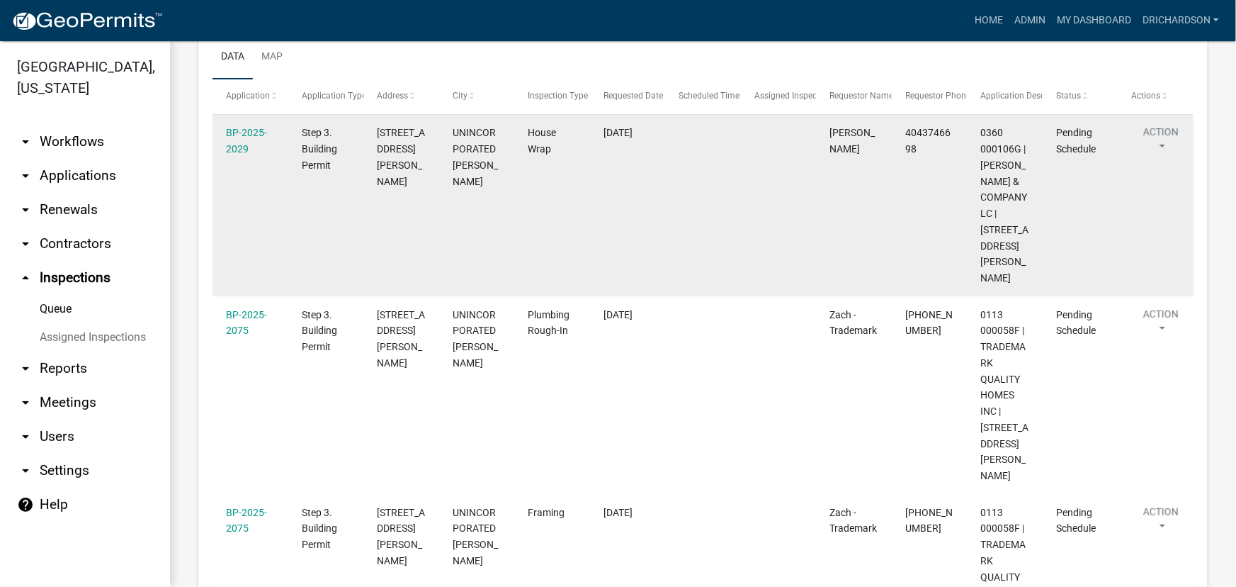
scroll to position [193, 0]
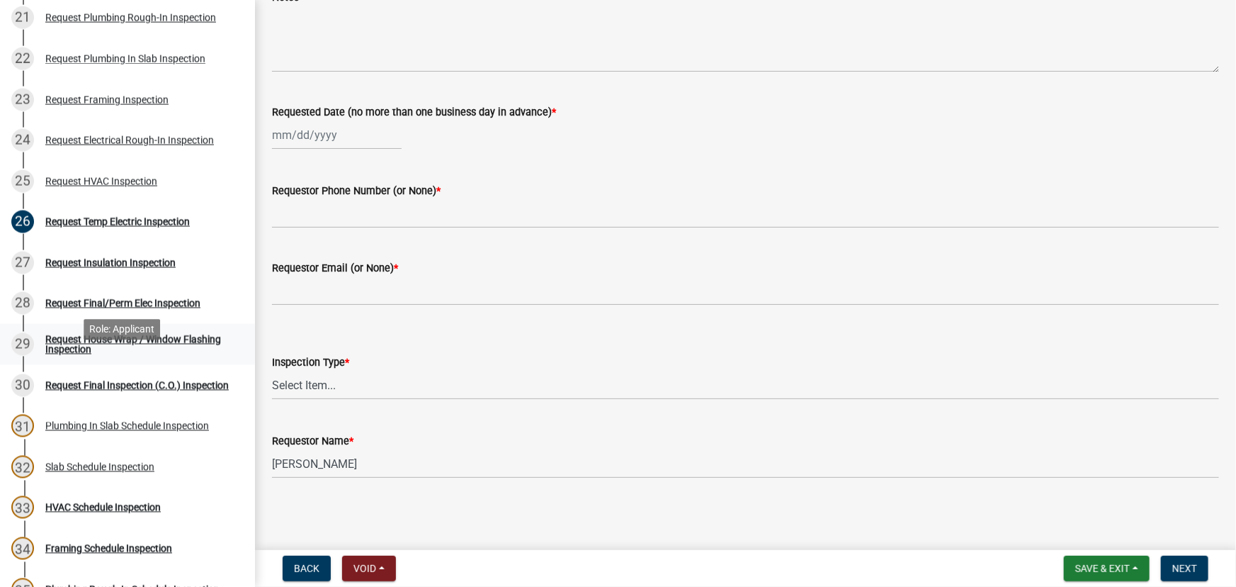
scroll to position [1095, 0]
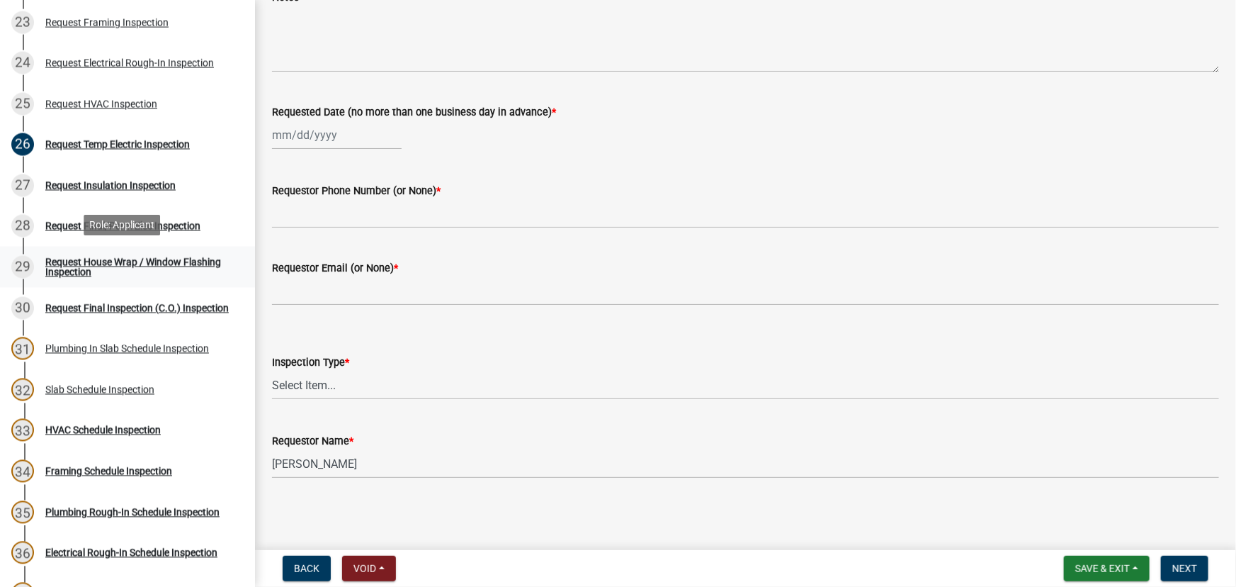
click at [145, 262] on div "Request House Wrap / Window Flashing Inspection" at bounding box center [138, 267] width 187 height 20
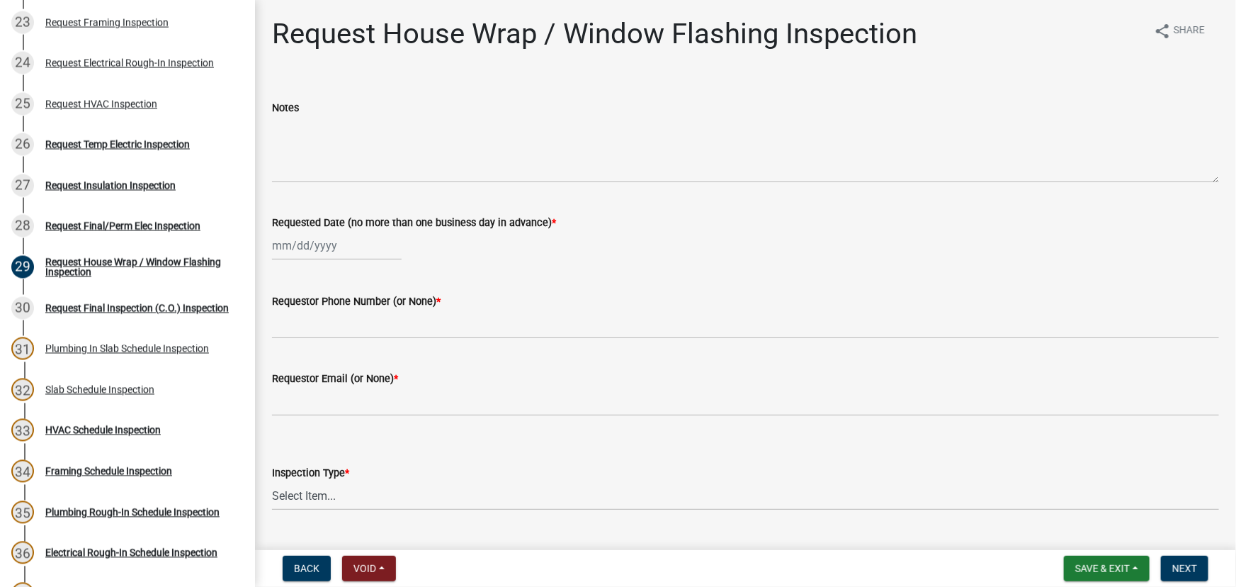
click at [332, 242] on div at bounding box center [337, 245] width 130 height 29
select select "10"
select select "2025"
click at [332, 361] on div "15" at bounding box center [331, 366] width 23 height 23
type input "[DATE]"
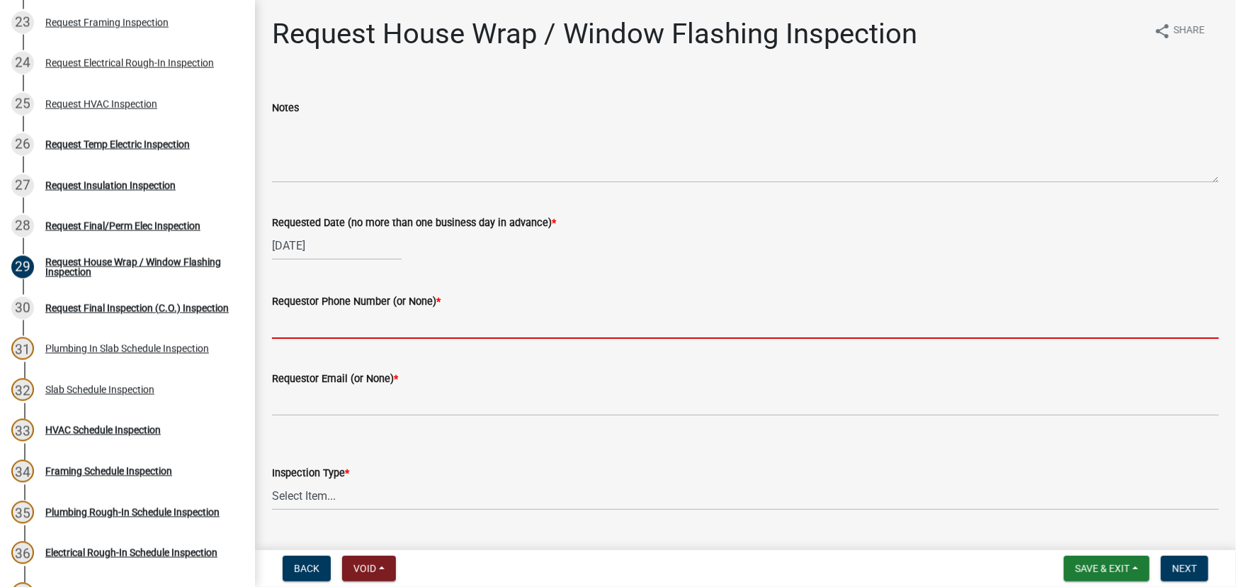
click at [326, 329] on input "Requestor Phone Number (or None) *" at bounding box center [745, 324] width 947 height 29
type input "none"
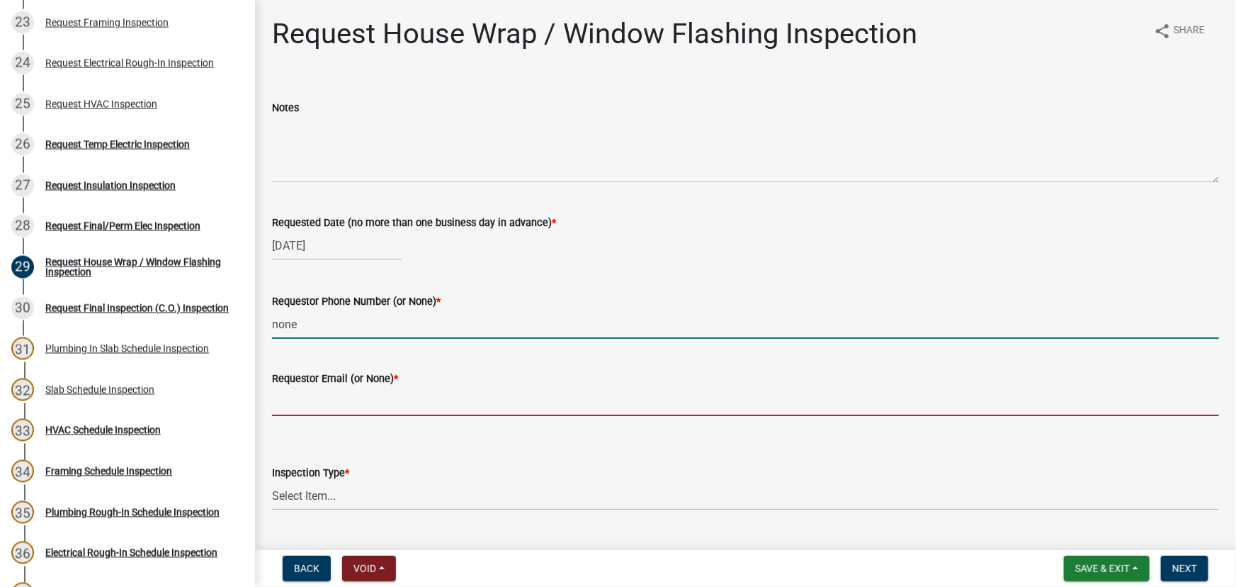
click at [331, 400] on input "Requestor Email (or None) *" at bounding box center [745, 401] width 947 height 29
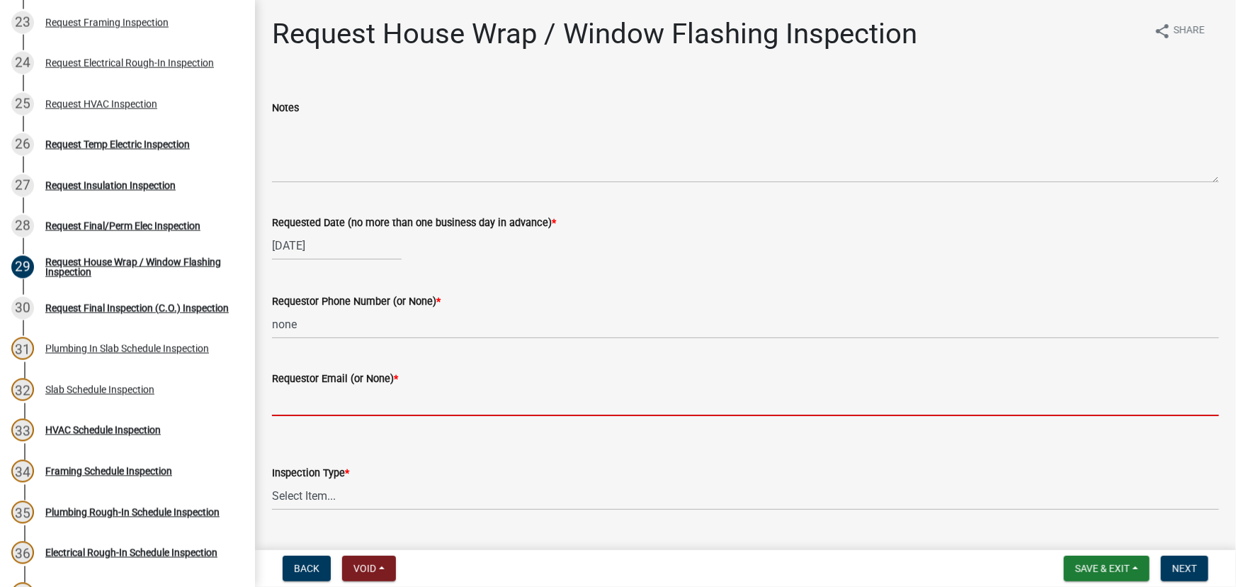
type input "none"
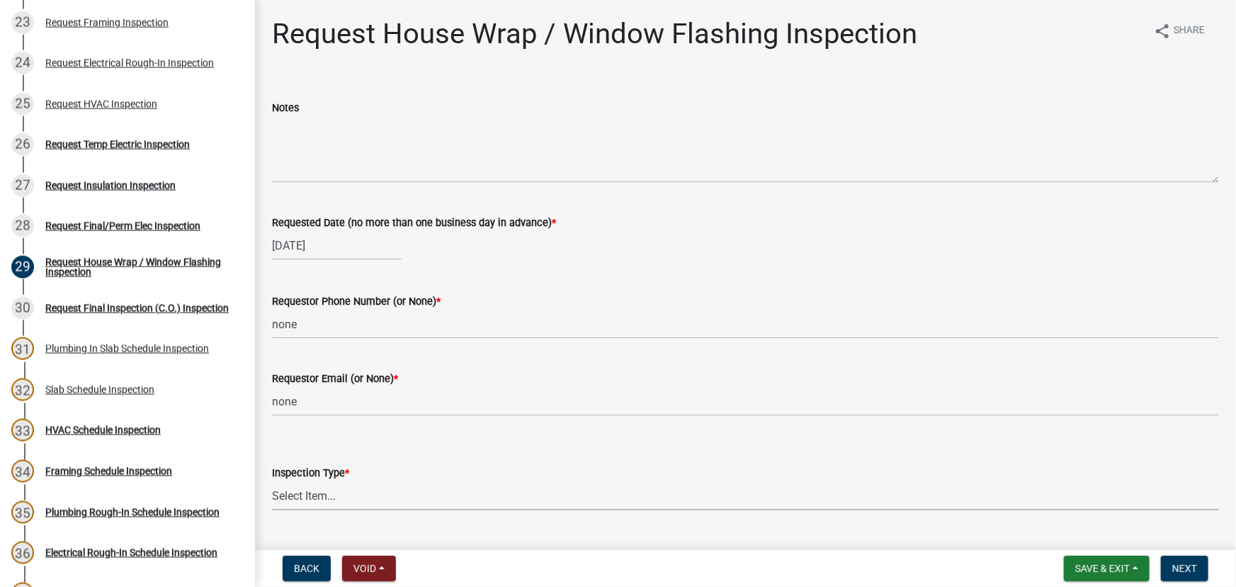
click at [315, 499] on select "Select Item... House Wrap" at bounding box center [745, 495] width 947 height 29
click at [272, 481] on select "Select Item... House Wrap" at bounding box center [745, 495] width 947 height 29
select select "d4a63920-dc66-4969-b180-05bf52efcb3d"
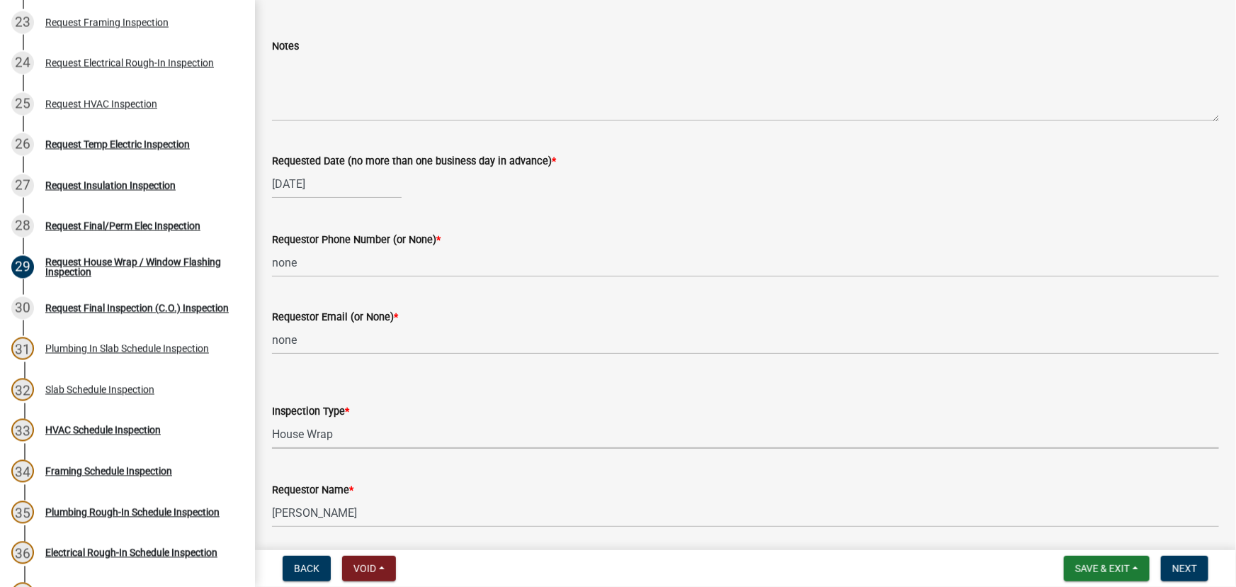
scroll to position [111, 0]
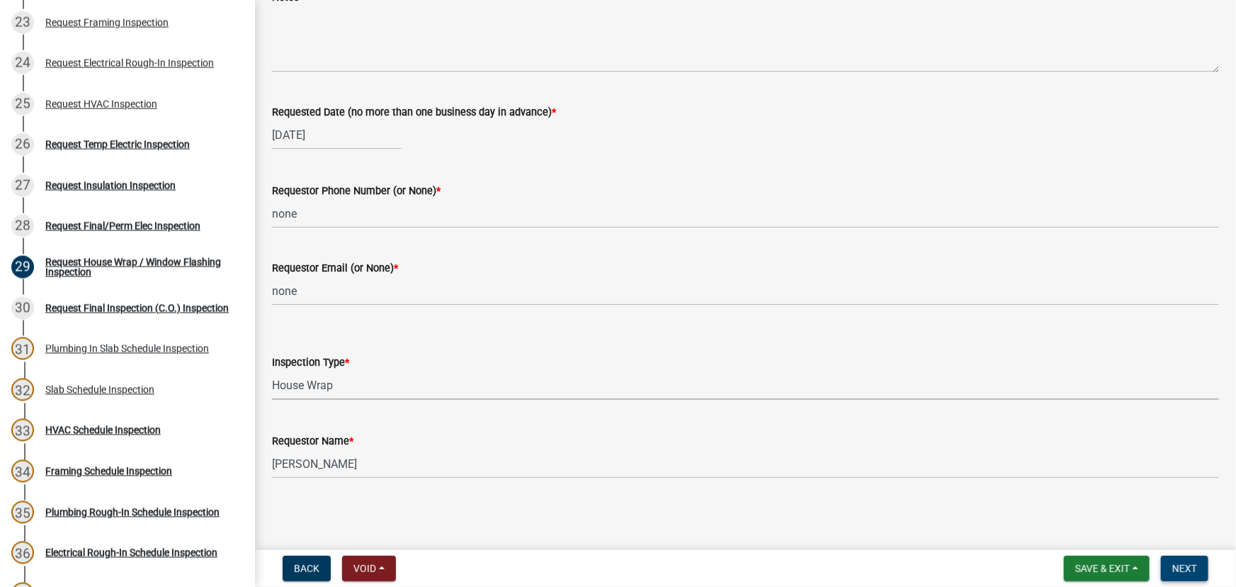
click at [1201, 573] on button "Next" at bounding box center [1184, 569] width 47 height 26
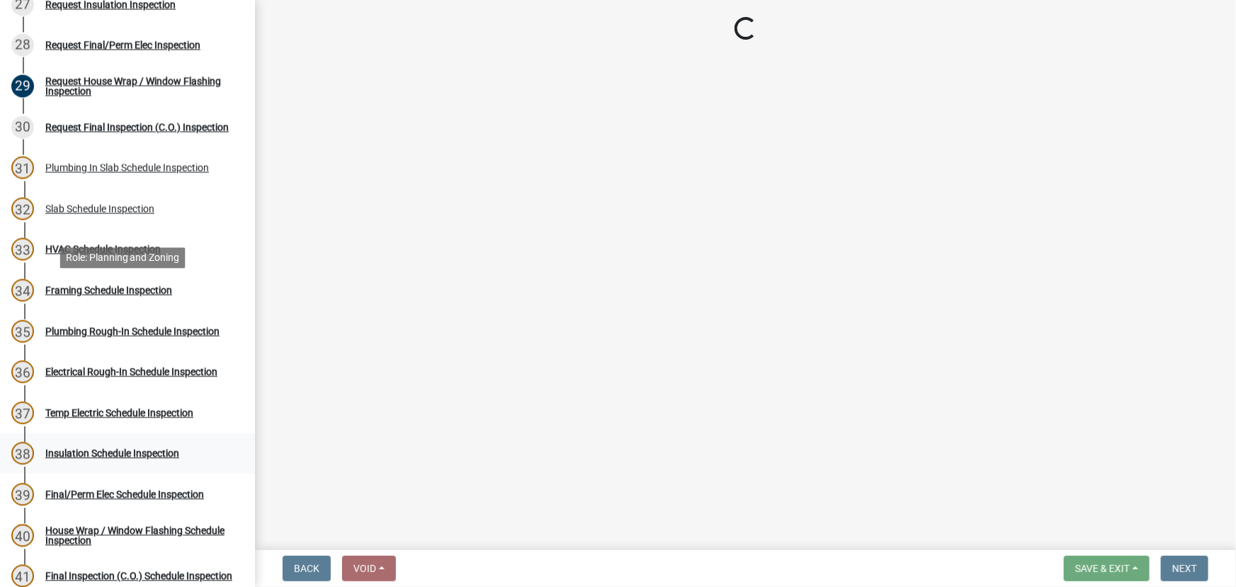
scroll to position [1288, 0]
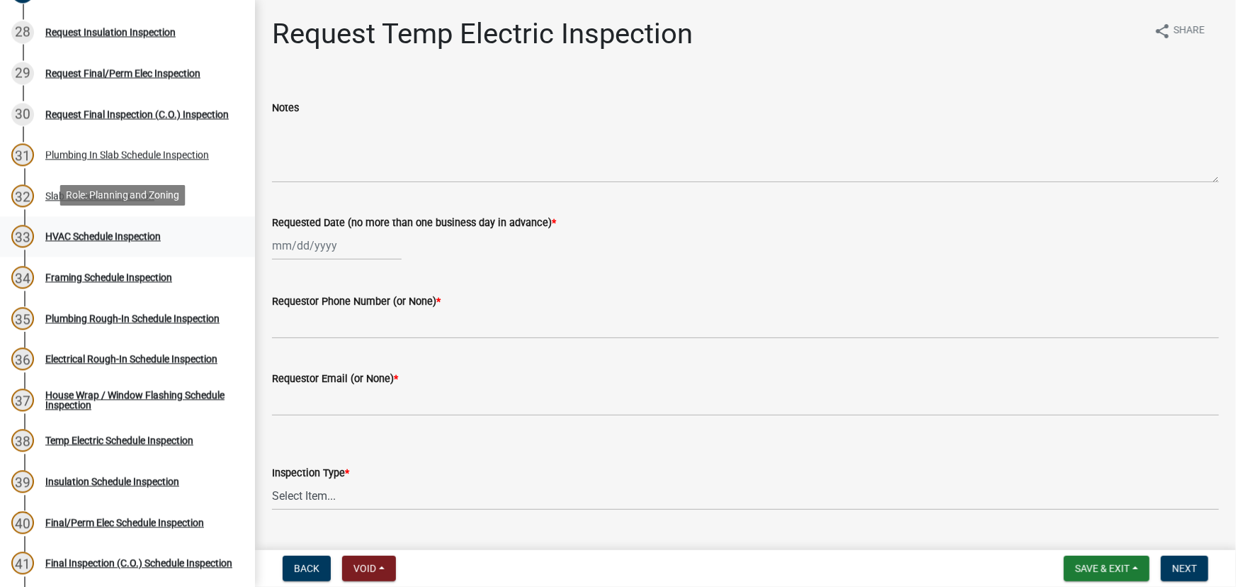
click at [92, 233] on div "HVAC Schedule Inspection" at bounding box center [102, 237] width 115 height 10
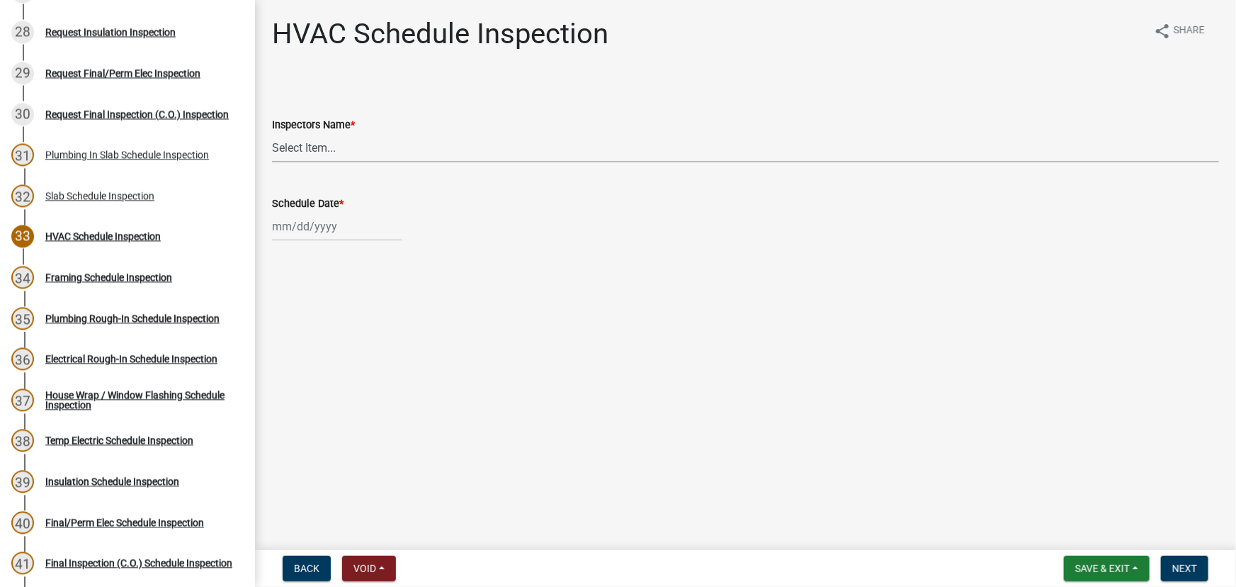
click at [320, 139] on select "Select Item... [PERSON_NAME] ([PERSON_NAME]) drichardson ([PERSON_NAME]) knorre…" at bounding box center [745, 147] width 947 height 29
select select "a5a5a9dc-14a5-4192-801a-4b6ec73e6000"
click at [272, 133] on select "Select Item... [PERSON_NAME] ([PERSON_NAME]) drichardson ([PERSON_NAME]) knorre…" at bounding box center [745, 147] width 947 height 29
select select "10"
select select "2025"
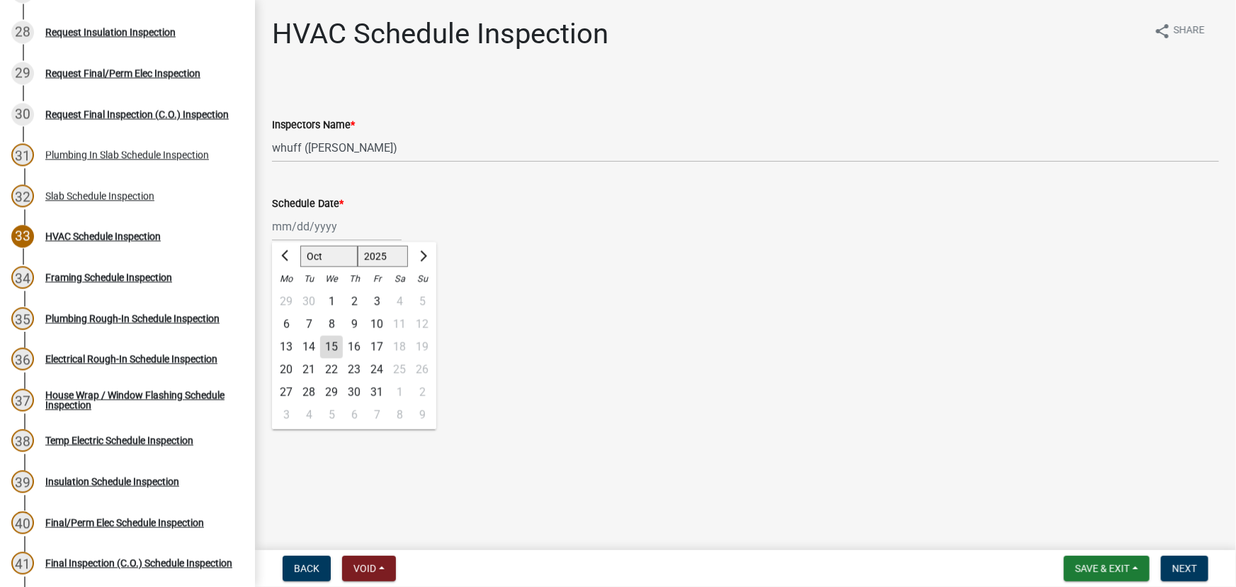
drag, startPoint x: 328, startPoint y: 223, endPoint x: 325, endPoint y: 241, distance: 17.9
click at [328, 223] on div "[PERSON_NAME] Feb Mar Apr [PERSON_NAME][DATE] Oct Nov [DATE] 1526 1527 1528 152…" at bounding box center [337, 226] width 130 height 29
click at [332, 346] on div "15" at bounding box center [331, 347] width 23 height 23
type input "[DATE]"
click at [1173, 570] on span "Next" at bounding box center [1185, 568] width 25 height 11
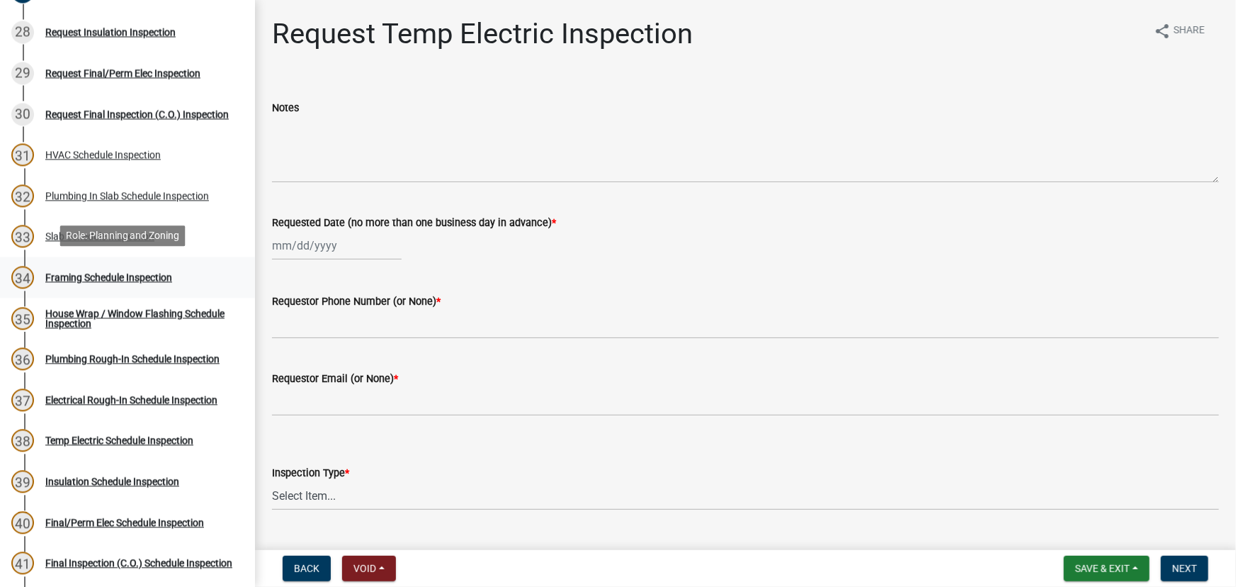
click at [108, 278] on div "Framing Schedule Inspection" at bounding box center [108, 278] width 127 height 10
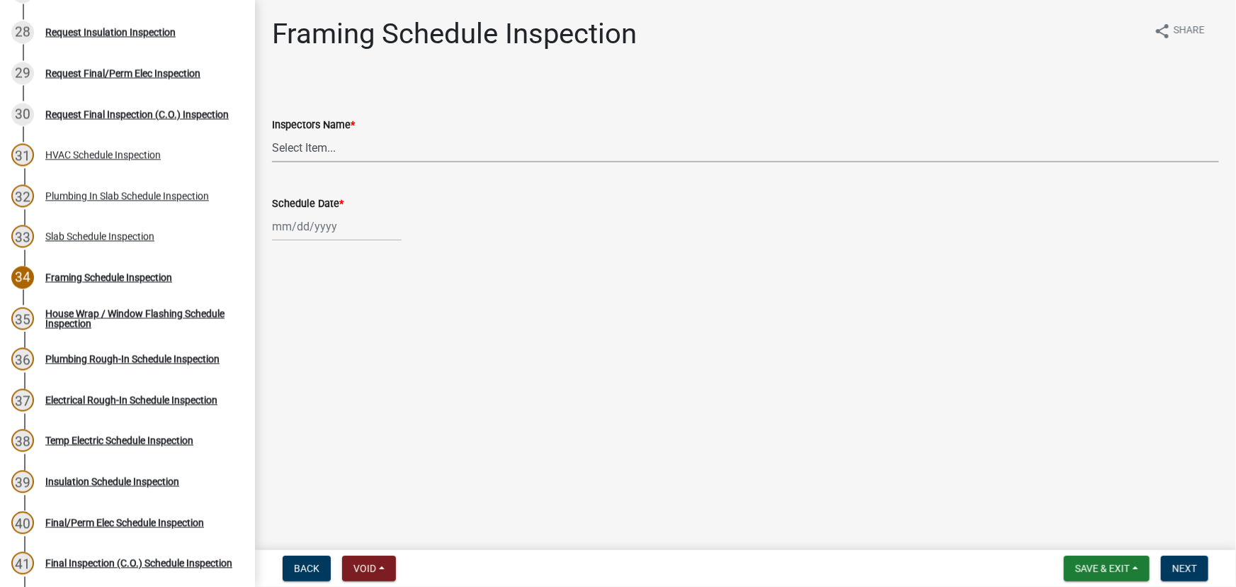
drag, startPoint x: 308, startPoint y: 141, endPoint x: 305, endPoint y: 148, distance: 7.6
click at [308, 141] on select "Select Item... [PERSON_NAME] ([PERSON_NAME]) drichardson ([PERSON_NAME]) knorre…" at bounding box center [745, 147] width 947 height 29
select select "a5a5a9dc-14a5-4192-801a-4b6ec73e6000"
click at [272, 133] on select "Select Item... [PERSON_NAME] ([PERSON_NAME]) drichardson ([PERSON_NAME]) knorre…" at bounding box center [745, 147] width 947 height 29
click at [306, 220] on div at bounding box center [337, 226] width 130 height 29
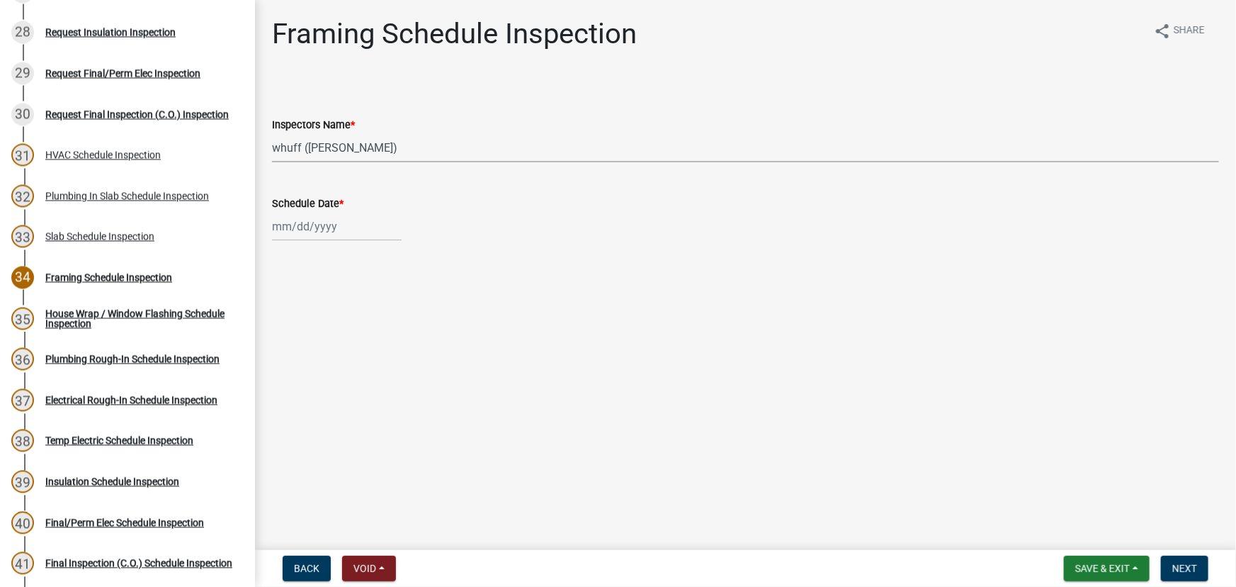
select select "10"
select select "2025"
click at [330, 346] on div "15" at bounding box center [331, 347] width 23 height 23
type input "[DATE]"
click at [1168, 567] on button "Next" at bounding box center [1184, 569] width 47 height 26
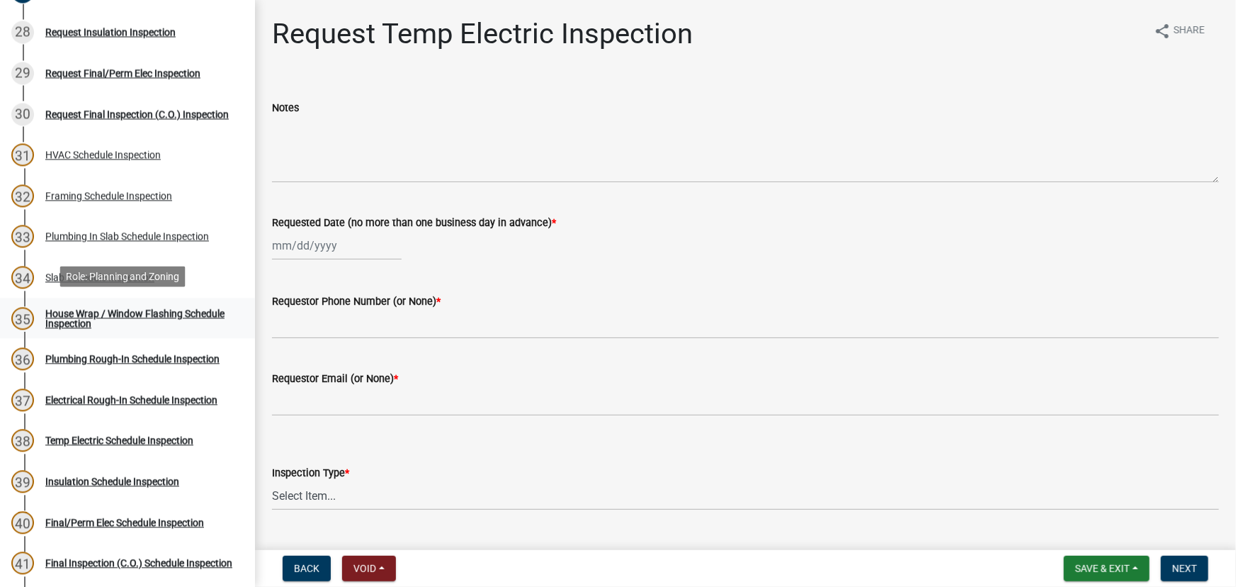
click at [106, 312] on div "House Wrap / Window Flashing Schedule Inspection" at bounding box center [138, 319] width 187 height 20
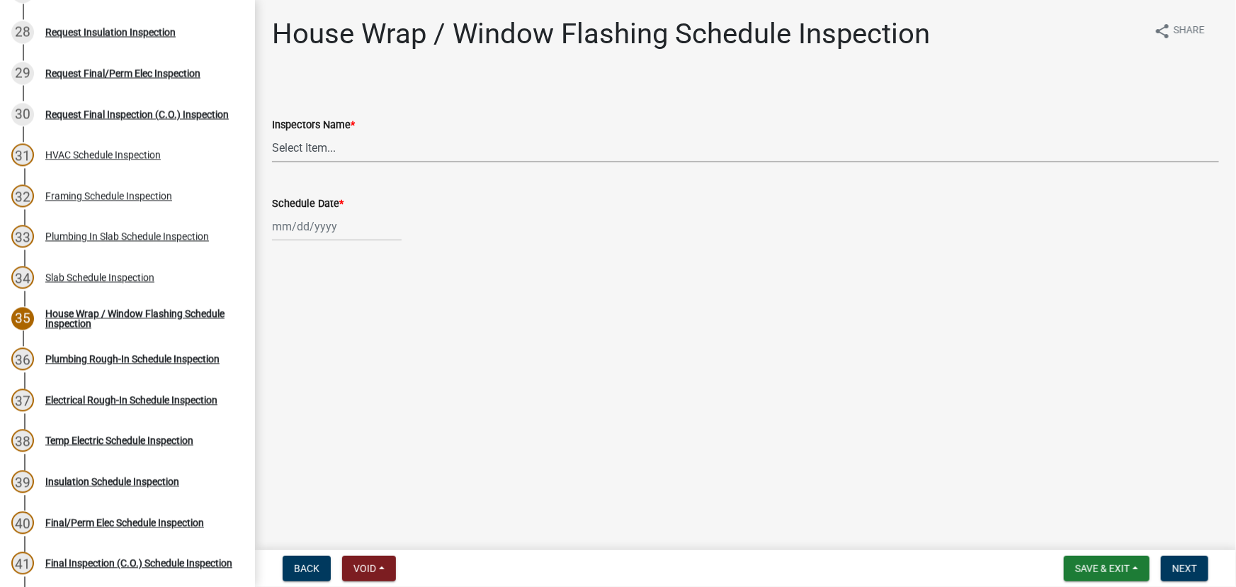
click at [319, 150] on select "Select Item... whuff (William Huff) drichardson (Douglas Richardson) knorred (K…" at bounding box center [745, 147] width 947 height 29
select select "a5a5a9dc-14a5-4192-801a-4b6ec73e6000"
click at [272, 133] on select "Select Item... whuff (William Huff) drichardson (Douglas Richardson) knorred (K…" at bounding box center [745, 147] width 947 height 29
select select "10"
select select "2025"
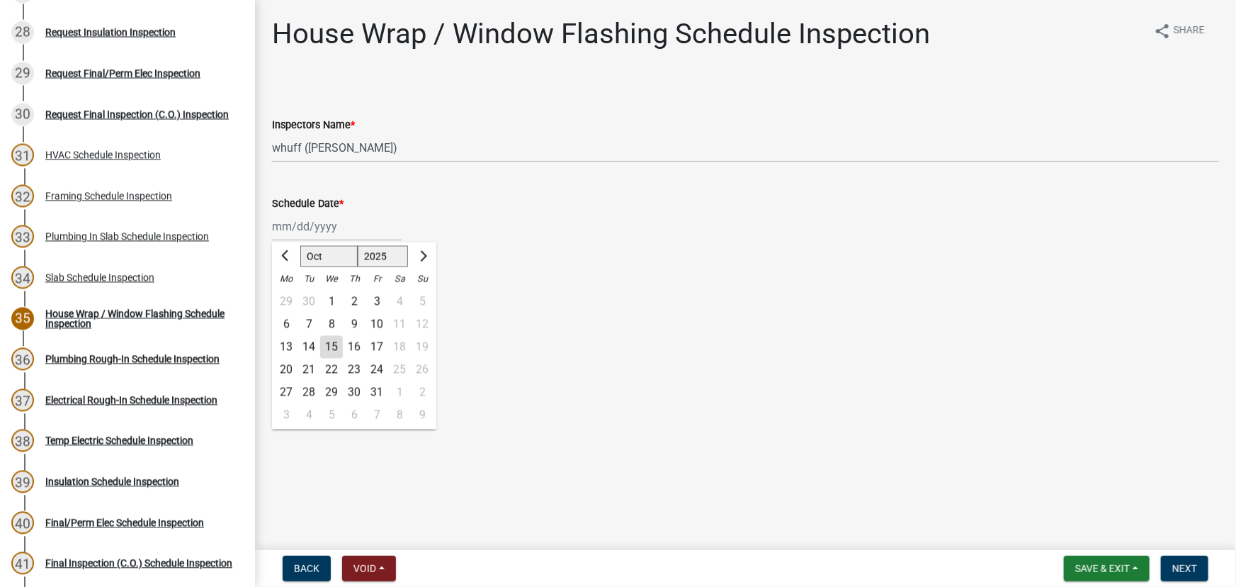
click at [306, 219] on div "Jan Feb Mar Apr May Jun Jul Aug Sep Oct Nov Dec 1525 1526 1527 1528 1529 1530 1…" at bounding box center [337, 226] width 130 height 29
click at [331, 347] on div "15" at bounding box center [331, 347] width 23 height 23
type input "10/15/2025"
click at [1169, 560] on button "Next" at bounding box center [1184, 569] width 47 height 26
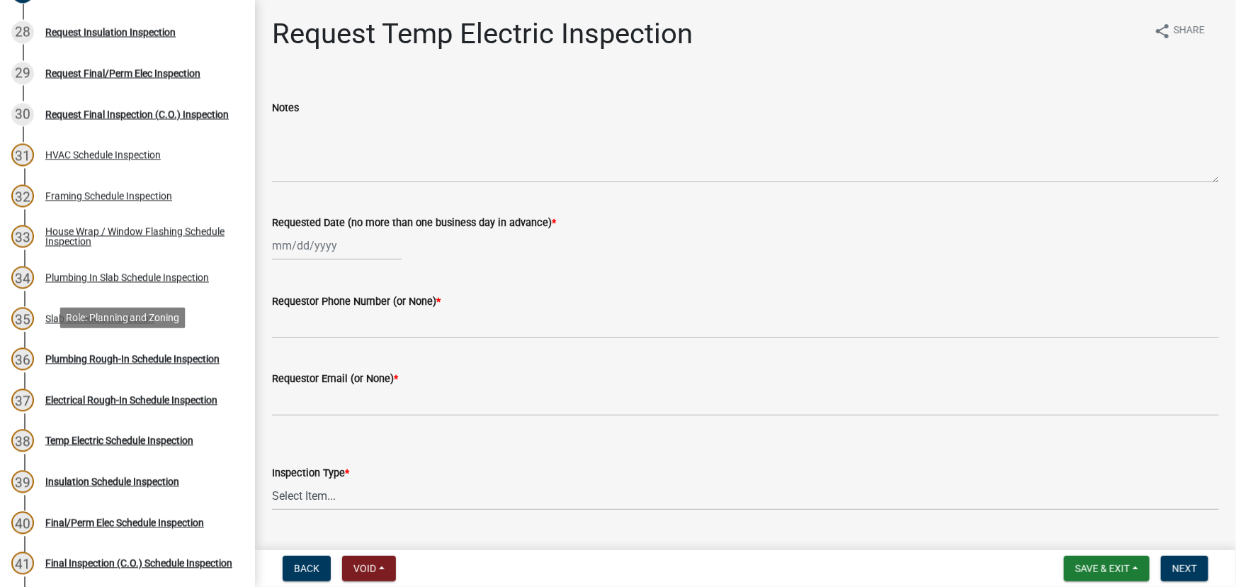
click at [167, 365] on div "36 Plumbing Rough-In Schedule Inspection" at bounding box center [121, 359] width 221 height 23
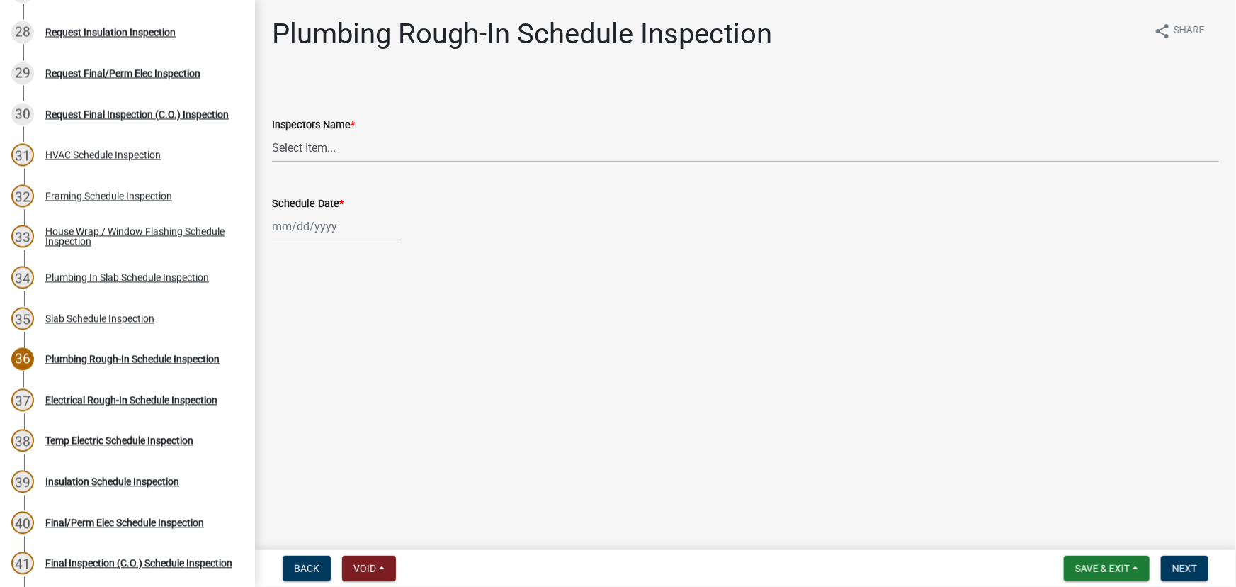
click at [274, 151] on select "Select Item... whuff (William Huff) drichardson (Douglas Richardson) knorred (K…" at bounding box center [745, 147] width 947 height 29
select select "a5a5a9dc-14a5-4192-801a-4b6ec73e6000"
click at [272, 133] on select "Select Item... whuff (William Huff) drichardson (Douglas Richardson) knorred (K…" at bounding box center [745, 147] width 947 height 29
select select "10"
select select "2025"
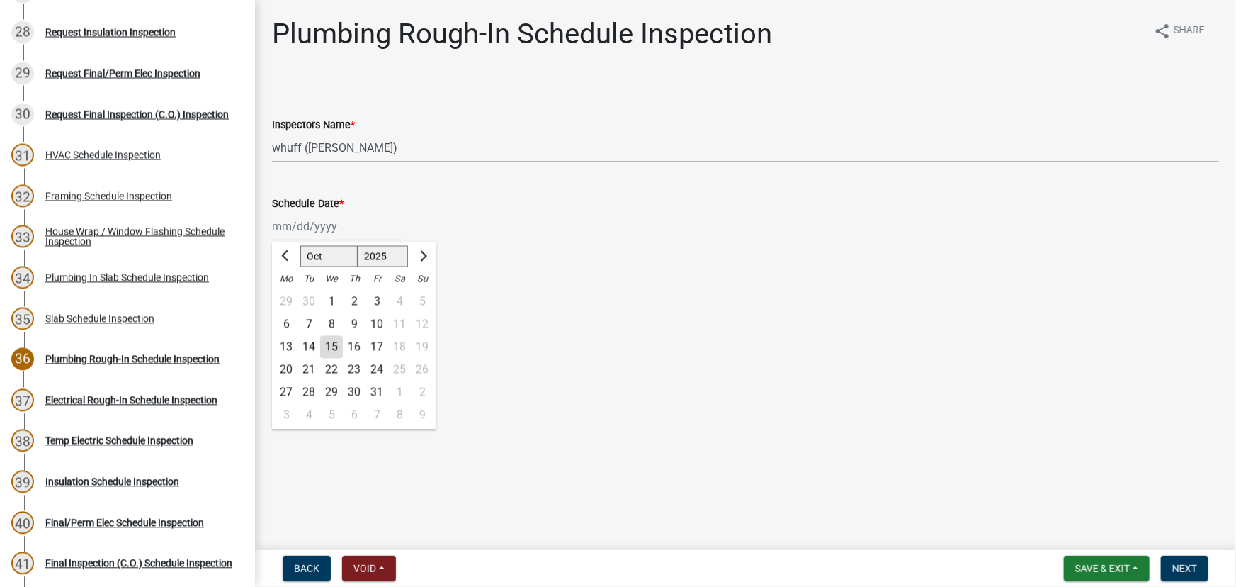
click at [302, 226] on div "Jan Feb Mar Apr May Jun Jul Aug Sep Oct Nov Dec 1525 1526 1527 1528 1529 1530 1…" at bounding box center [337, 226] width 130 height 29
click at [333, 345] on div "15" at bounding box center [331, 347] width 23 height 23
type input "[DATE]"
click at [1185, 569] on span "Next" at bounding box center [1185, 568] width 25 height 11
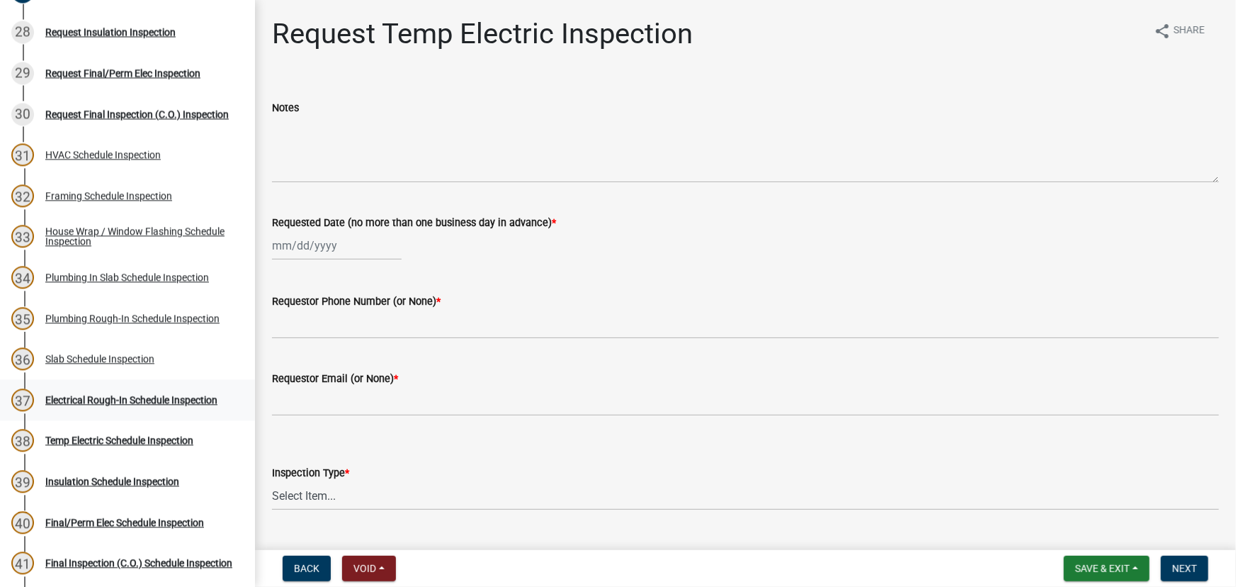
click at [102, 395] on div "Electrical Rough-In Schedule Inspection" at bounding box center [131, 400] width 172 height 10
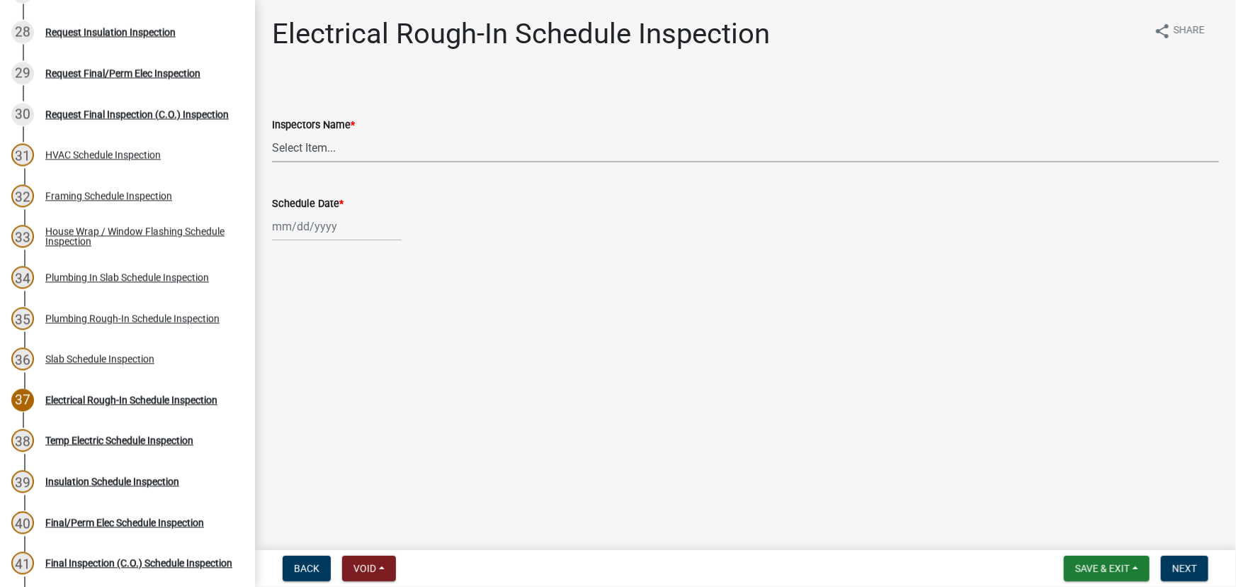
click at [336, 159] on select "Select Item... [PERSON_NAME] ([PERSON_NAME]) drichardson ([PERSON_NAME]) knorre…" at bounding box center [745, 147] width 947 height 29
select select "a5a5a9dc-14a5-4192-801a-4b6ec73e6000"
click at [272, 133] on select "Select Item... [PERSON_NAME] ([PERSON_NAME]) drichardson ([PERSON_NAME]) knorre…" at bounding box center [745, 147] width 947 height 29
select select "10"
select select "2025"
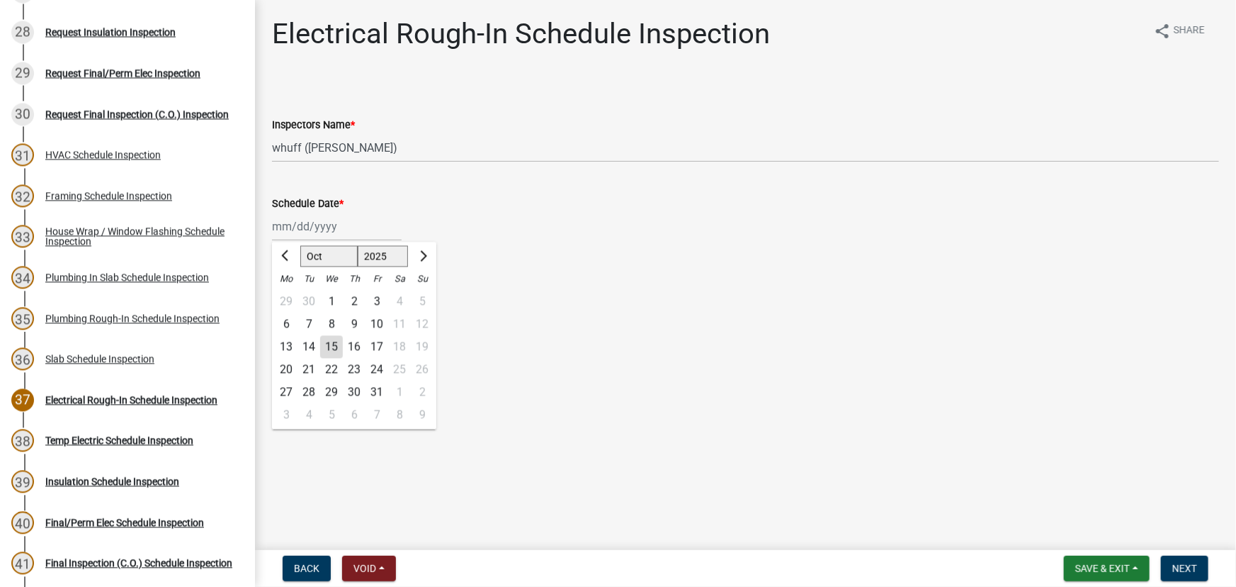
click at [320, 218] on div "[PERSON_NAME] Feb Mar Apr [PERSON_NAME][DATE] Oct Nov [DATE] 1526 1527 1528 152…" at bounding box center [337, 226] width 130 height 29
click at [334, 345] on div "15" at bounding box center [331, 347] width 23 height 23
type input "[DATE]"
click at [1200, 568] on button "Next" at bounding box center [1184, 569] width 47 height 26
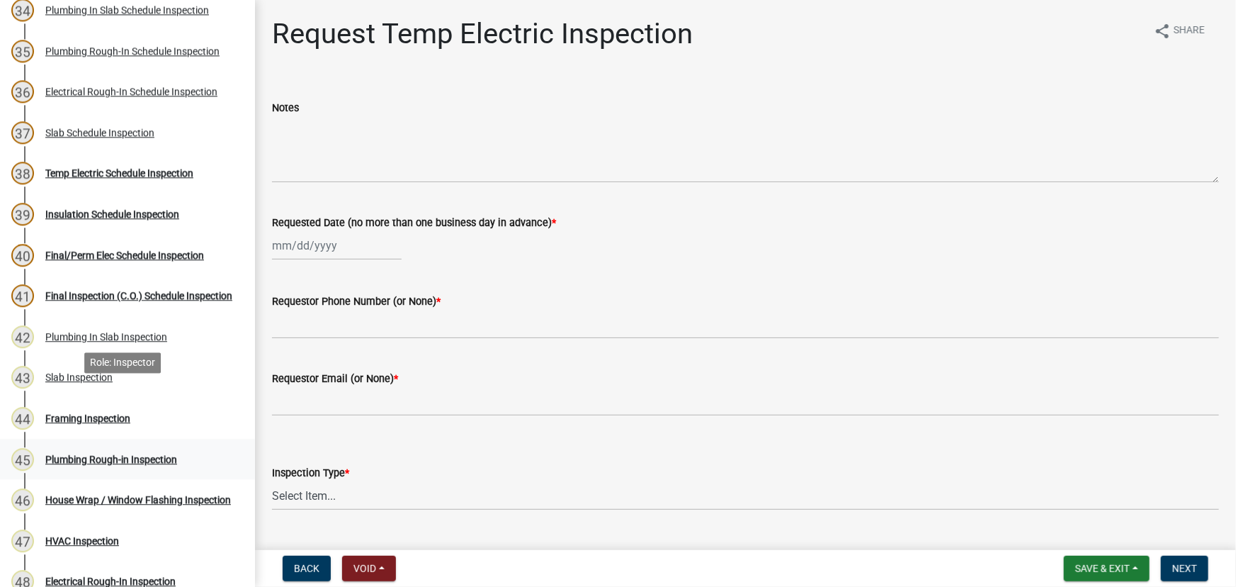
scroll to position [1610, 0]
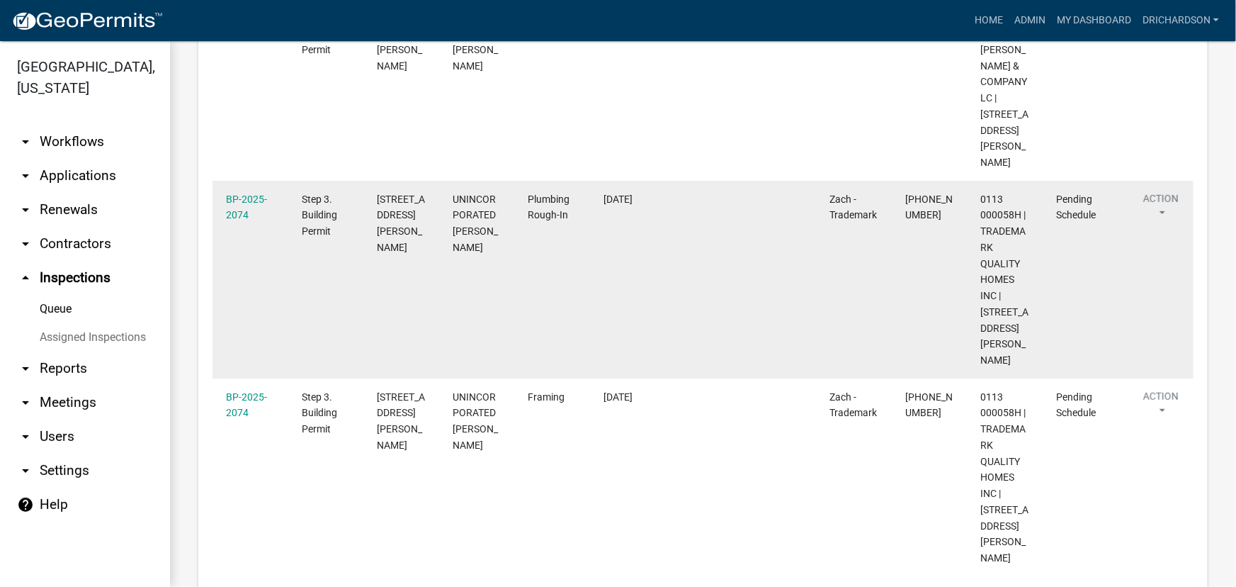
scroll to position [257, 0]
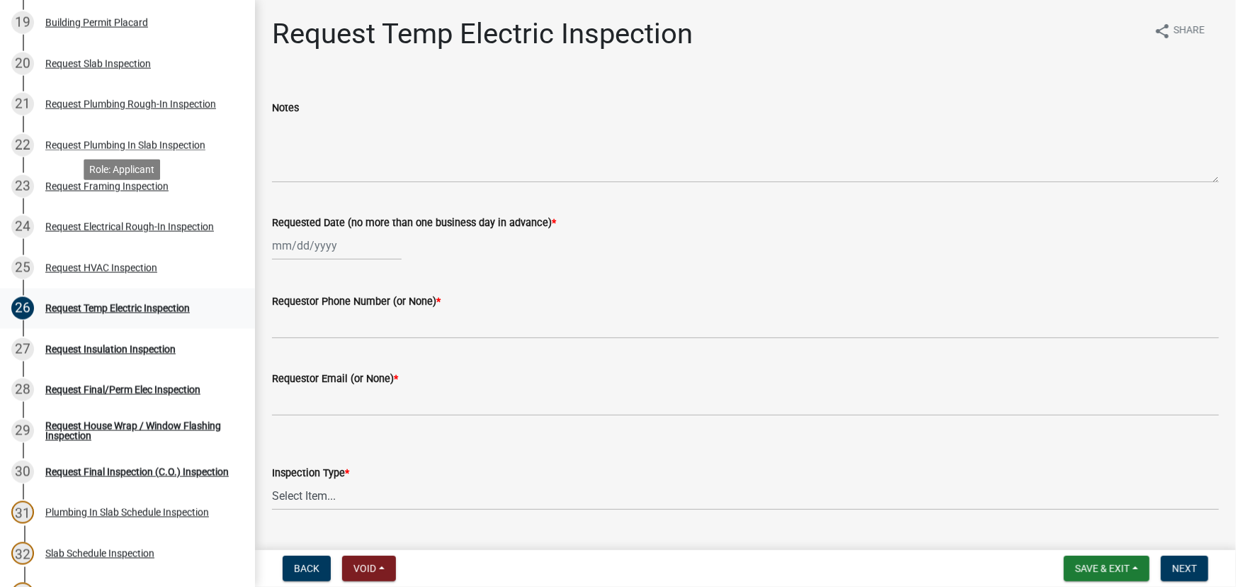
scroll to position [1095, 0]
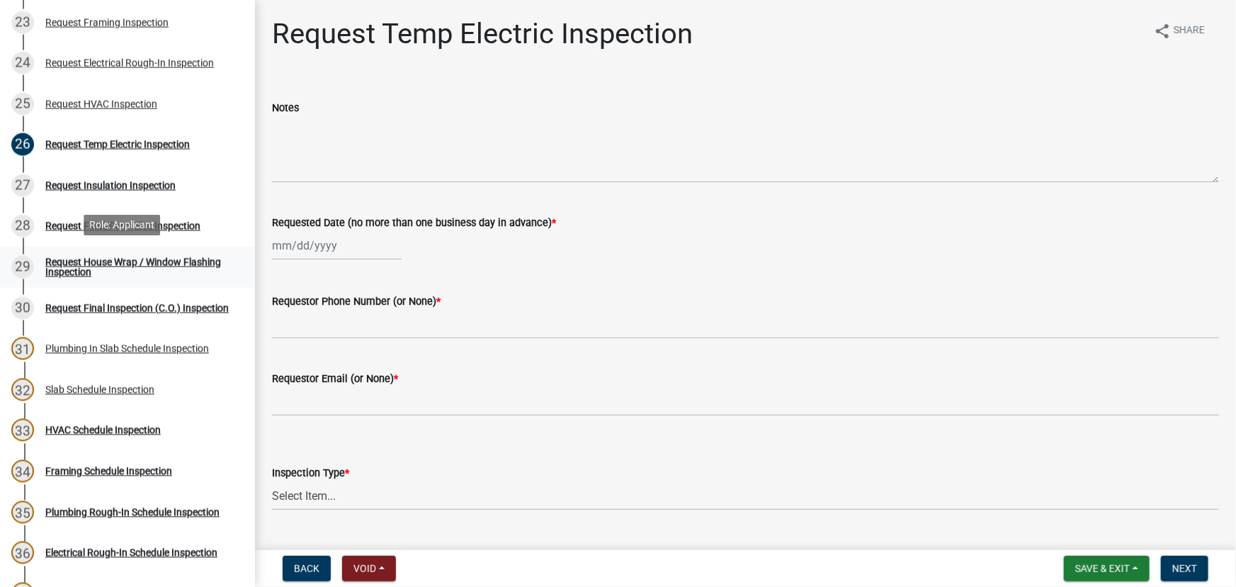
click at [142, 258] on div "Request House Wrap / Window Flashing Inspection" at bounding box center [138, 267] width 187 height 20
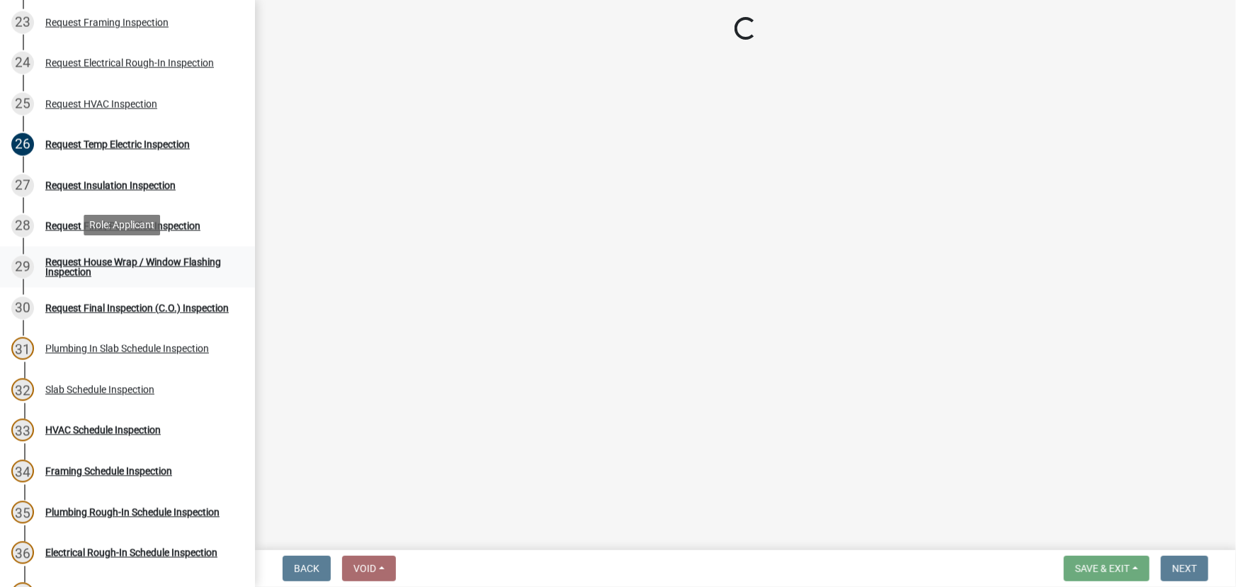
click at [64, 262] on div "Request House Wrap / Window Flashing Inspection" at bounding box center [138, 267] width 187 height 20
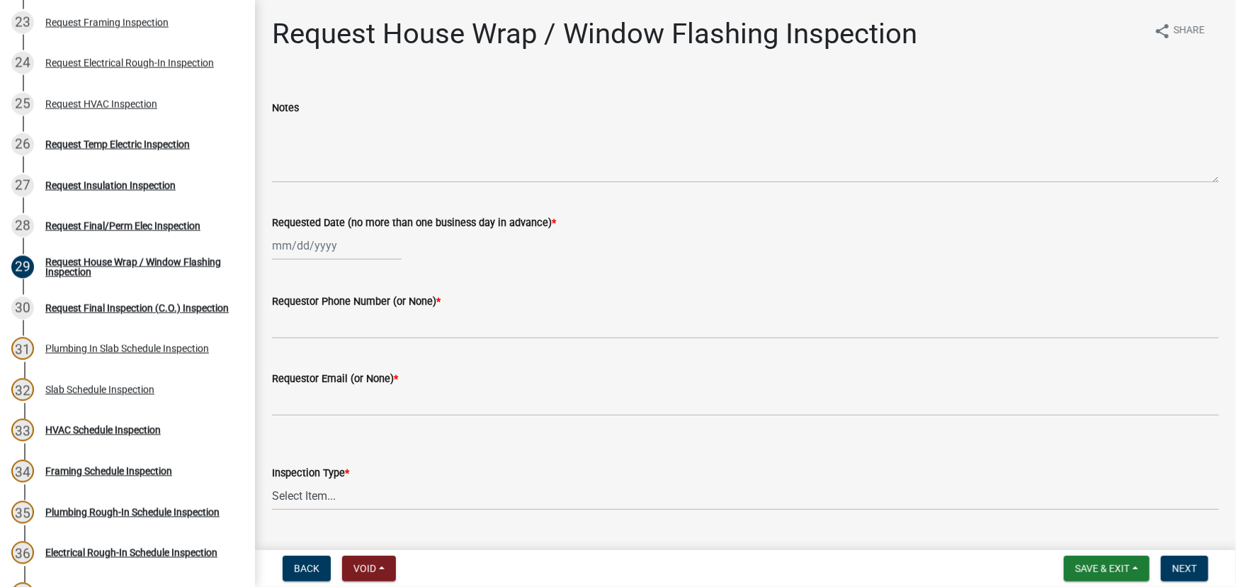
select select "10"
select select "2025"
click at [329, 368] on div "15" at bounding box center [331, 366] width 23 height 23
type input "[DATE]"
click at [305, 305] on label "Requestor Phone Number (or None) *" at bounding box center [356, 302] width 169 height 10
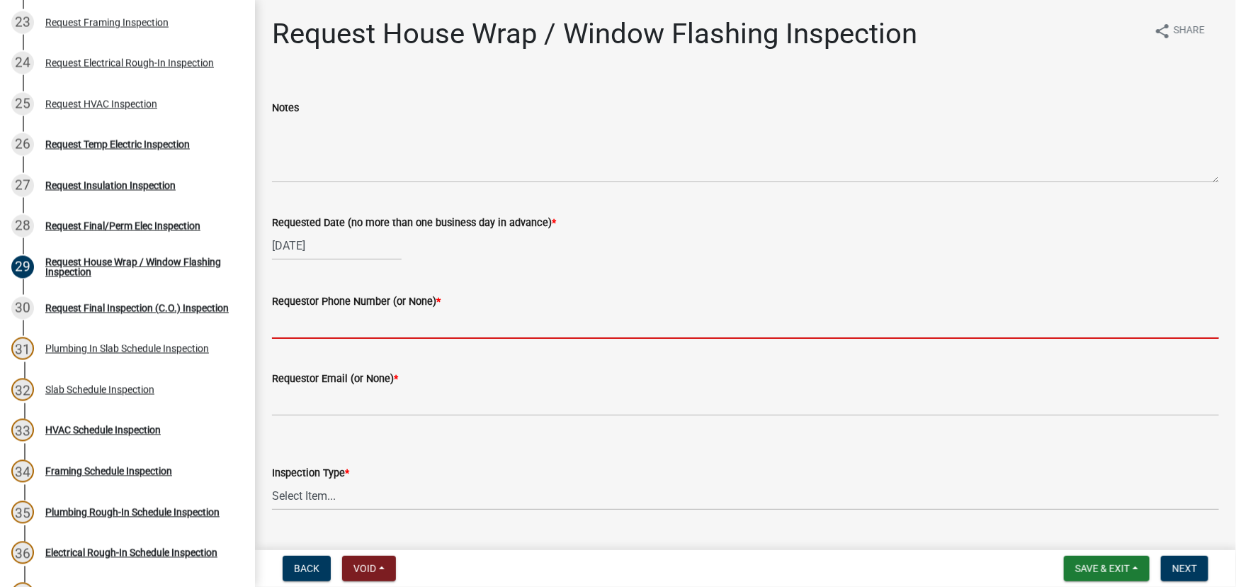
click at [305, 310] on input "Requestor Phone Number (or None) *" at bounding box center [745, 324] width 947 height 29
click at [319, 337] on input "Requestor Phone Number (or None) *" at bounding box center [745, 324] width 947 height 29
type input "none"
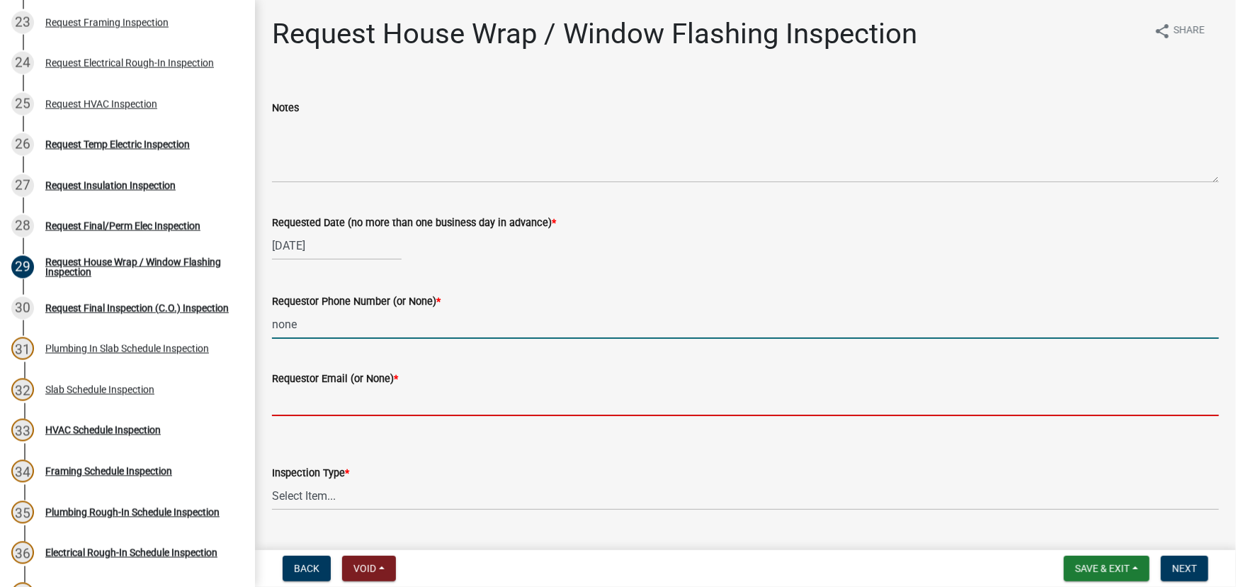
drag, startPoint x: 301, startPoint y: 407, endPoint x: 316, endPoint y: 422, distance: 20.5
click at [301, 407] on input "Requestor Email (or None) *" at bounding box center [745, 401] width 947 height 29
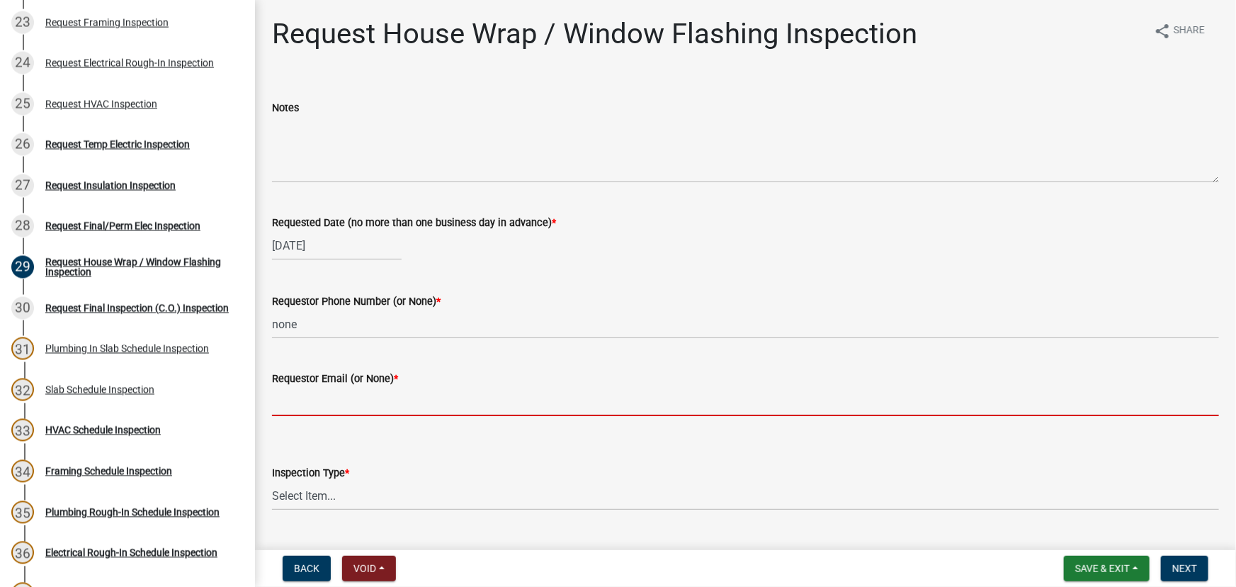
type input "none"
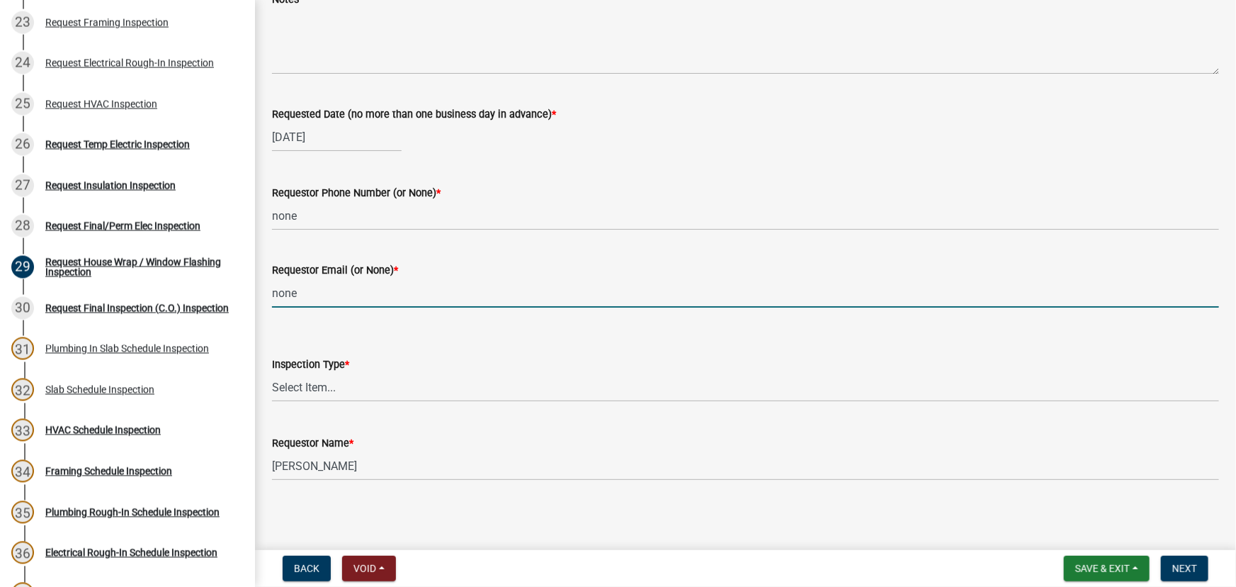
scroll to position [111, 0]
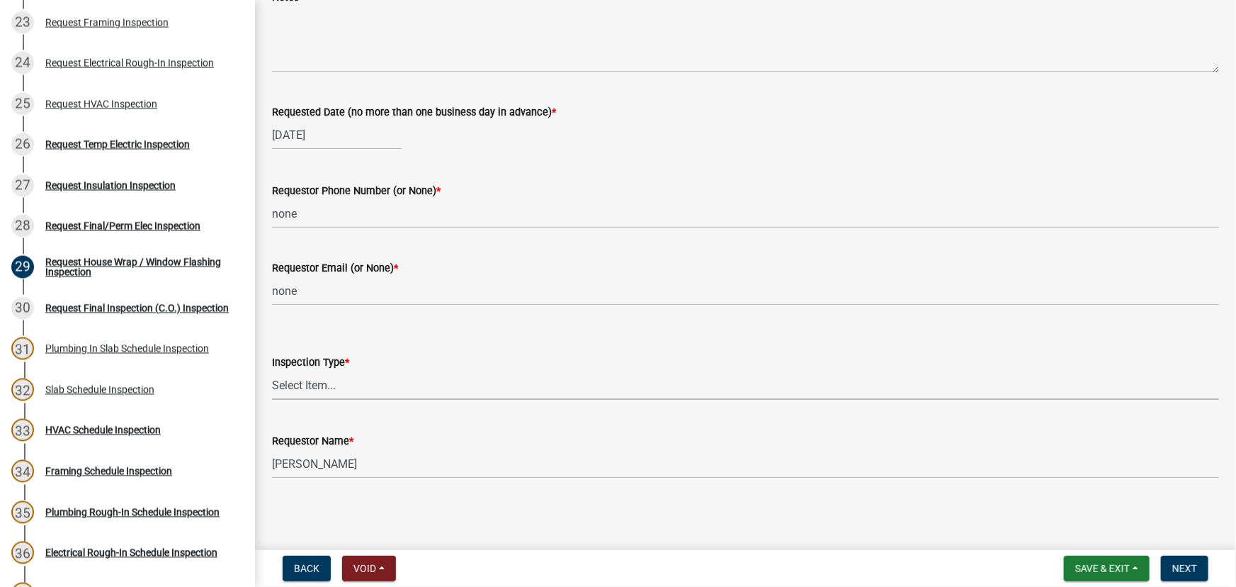
click at [316, 391] on select "Select Item... House Wrap" at bounding box center [745, 385] width 947 height 29
click at [272, 371] on select "Select Item... House Wrap" at bounding box center [745, 385] width 947 height 29
select select "d4a63920-dc66-4969-b180-05bf52efcb3d"
click at [1180, 566] on span "Next" at bounding box center [1185, 568] width 25 height 11
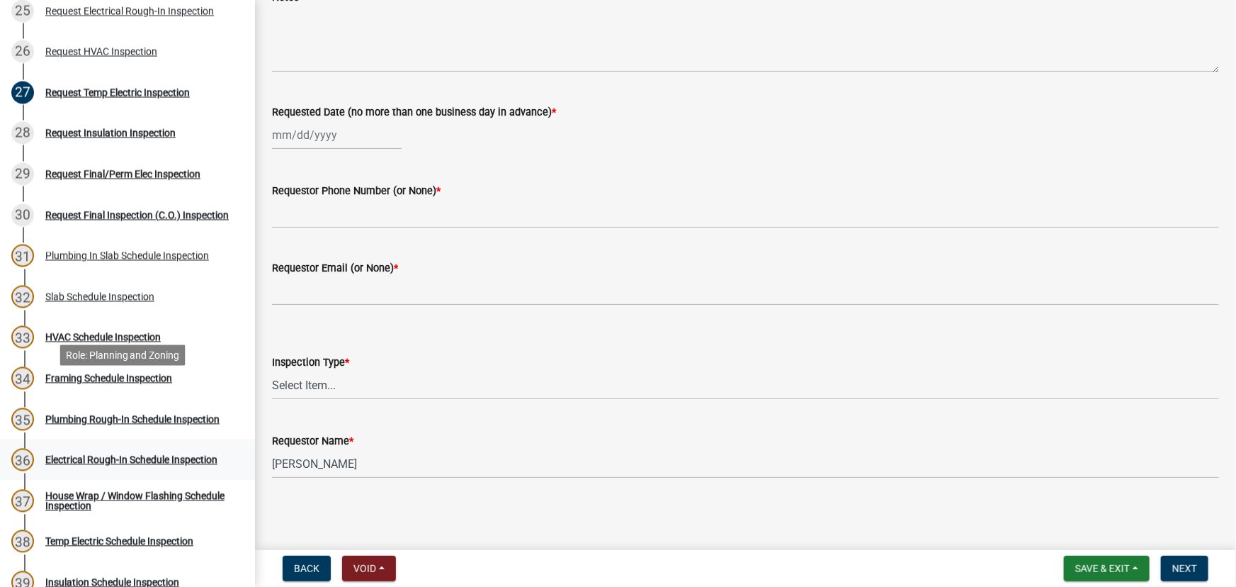
scroll to position [1353, 0]
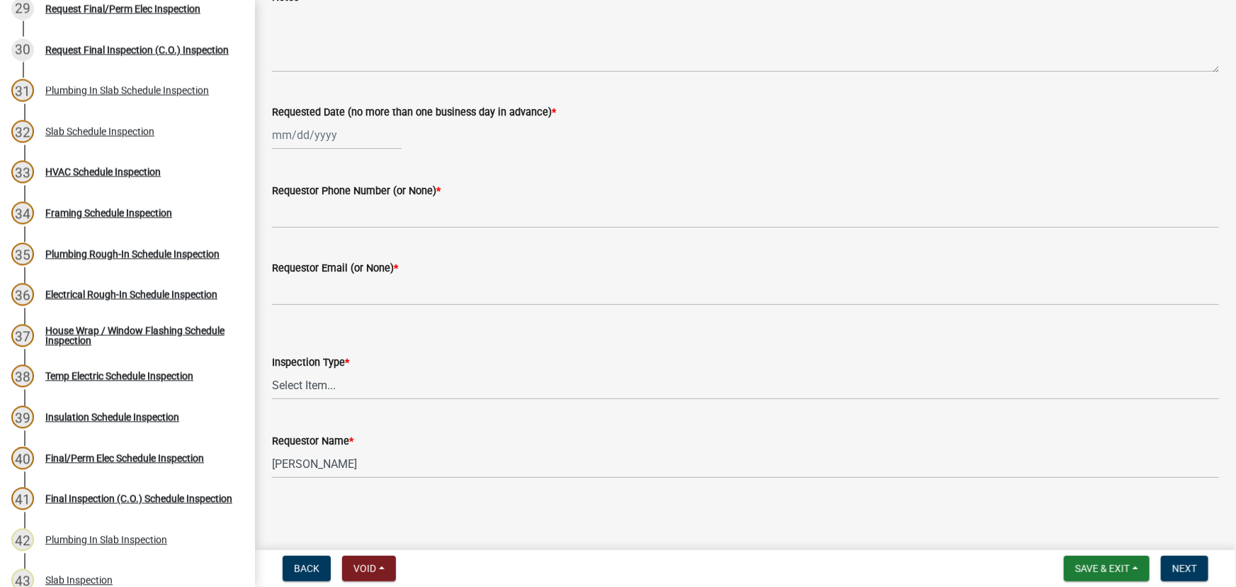
click at [94, 176] on div "33 HVAC Schedule Inspection" at bounding box center [121, 172] width 221 height 23
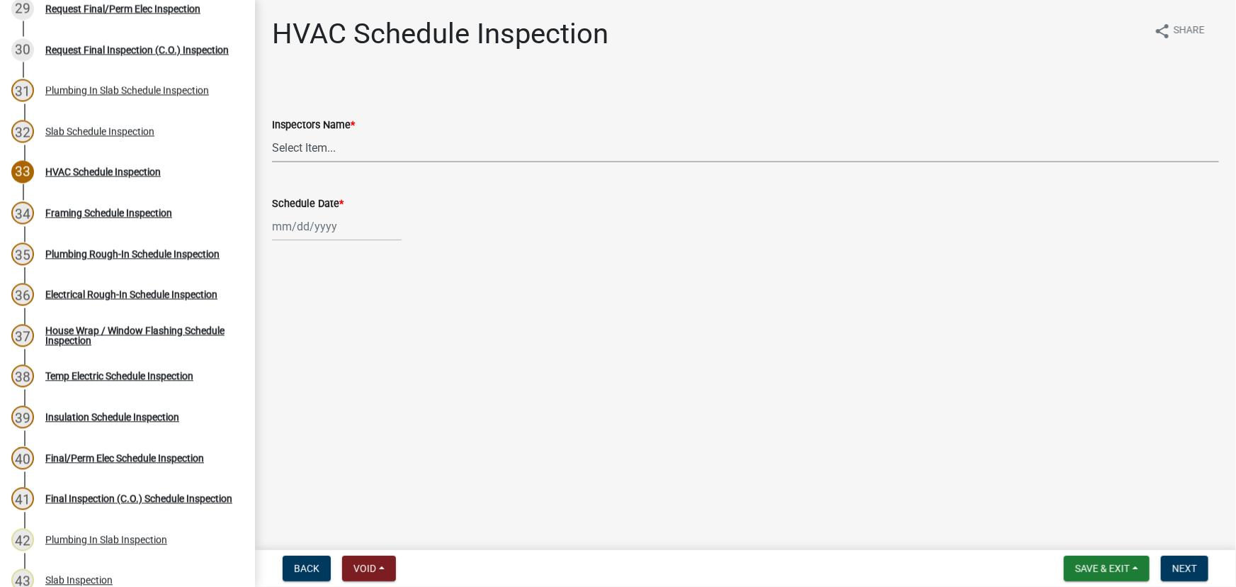
click at [328, 152] on select "Select Item... [PERSON_NAME] ([PERSON_NAME]) drichardson ([PERSON_NAME]) knorre…" at bounding box center [745, 147] width 947 height 29
select select "a5a5a9dc-14a5-4192-801a-4b6ec73e6000"
click at [272, 133] on select "Select Item... [PERSON_NAME] ([PERSON_NAME]) drichardson ([PERSON_NAME]) knorre…" at bounding box center [745, 147] width 947 height 29
select select "10"
select select "2025"
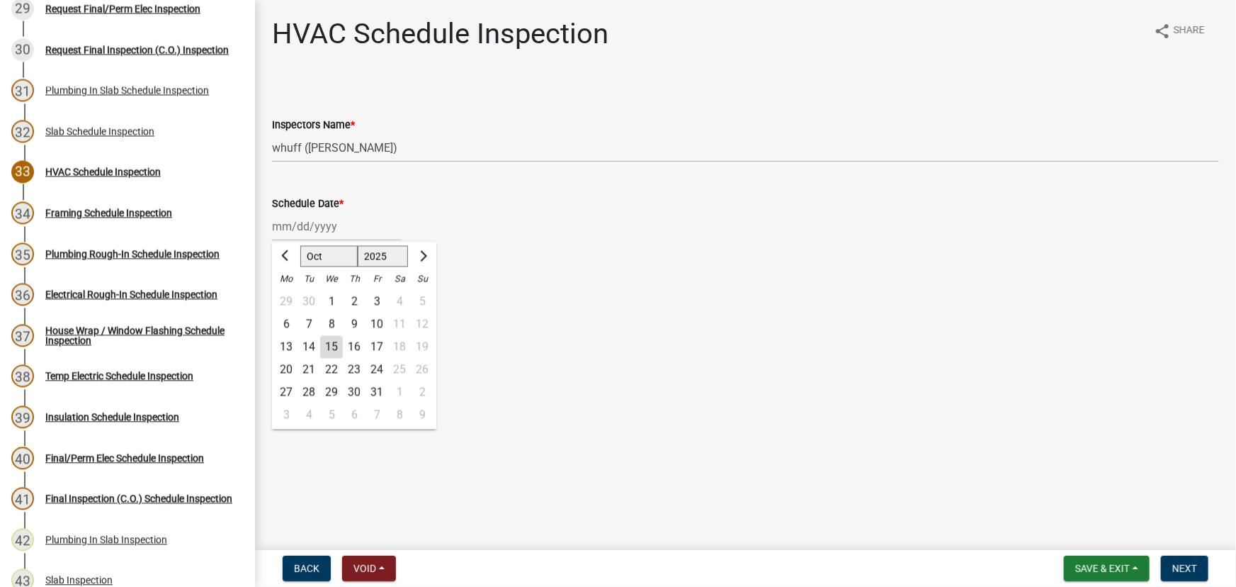
click at [320, 227] on div "[PERSON_NAME] Feb Mar Apr [PERSON_NAME][DATE] Oct Nov [DATE] 1526 1527 1528 152…" at bounding box center [337, 226] width 130 height 29
click at [326, 346] on div "15" at bounding box center [331, 347] width 23 height 23
type input "[DATE]"
click at [1181, 574] on span "Next" at bounding box center [1185, 568] width 25 height 11
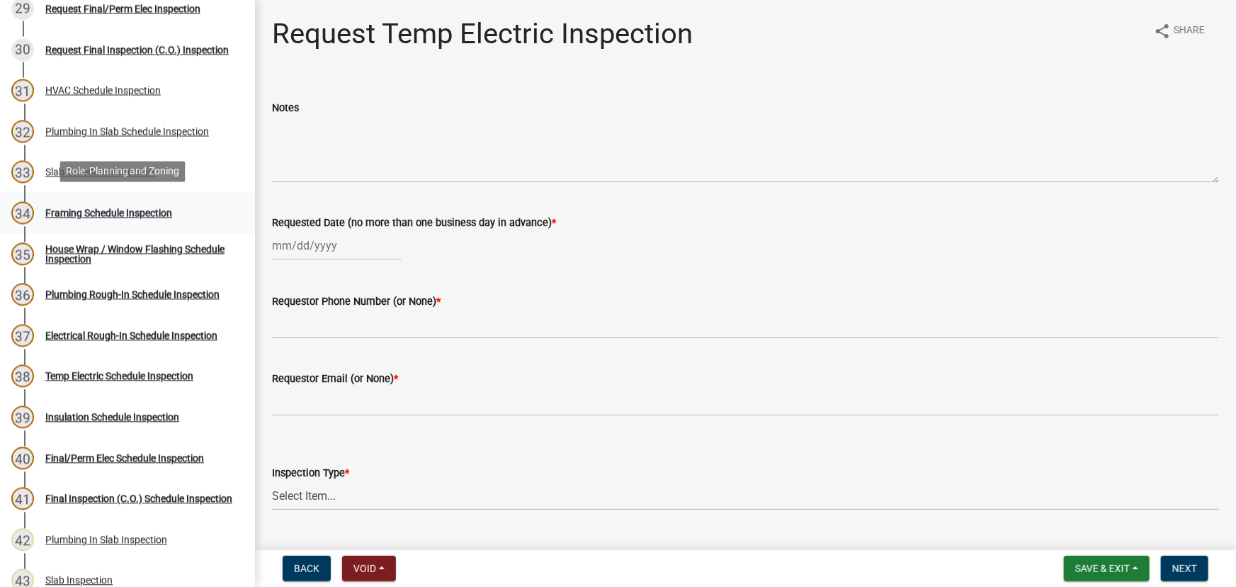
click at [118, 215] on div "Framing Schedule Inspection" at bounding box center [108, 213] width 127 height 10
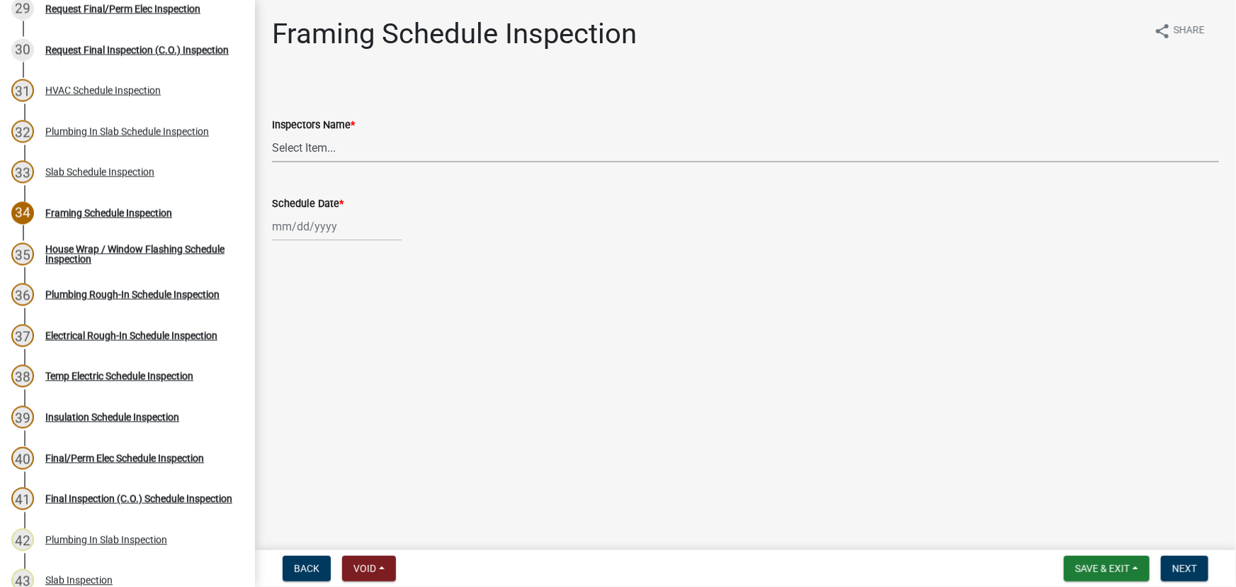
click at [280, 145] on select "Select Item... [PERSON_NAME] ([PERSON_NAME]) drichardson ([PERSON_NAME]) knorre…" at bounding box center [745, 147] width 947 height 29
select select "a5a5a9dc-14a5-4192-801a-4b6ec73e6000"
click at [272, 133] on select "Select Item... [PERSON_NAME] ([PERSON_NAME]) drichardson ([PERSON_NAME]) knorre…" at bounding box center [745, 147] width 947 height 29
select select "10"
select select "2025"
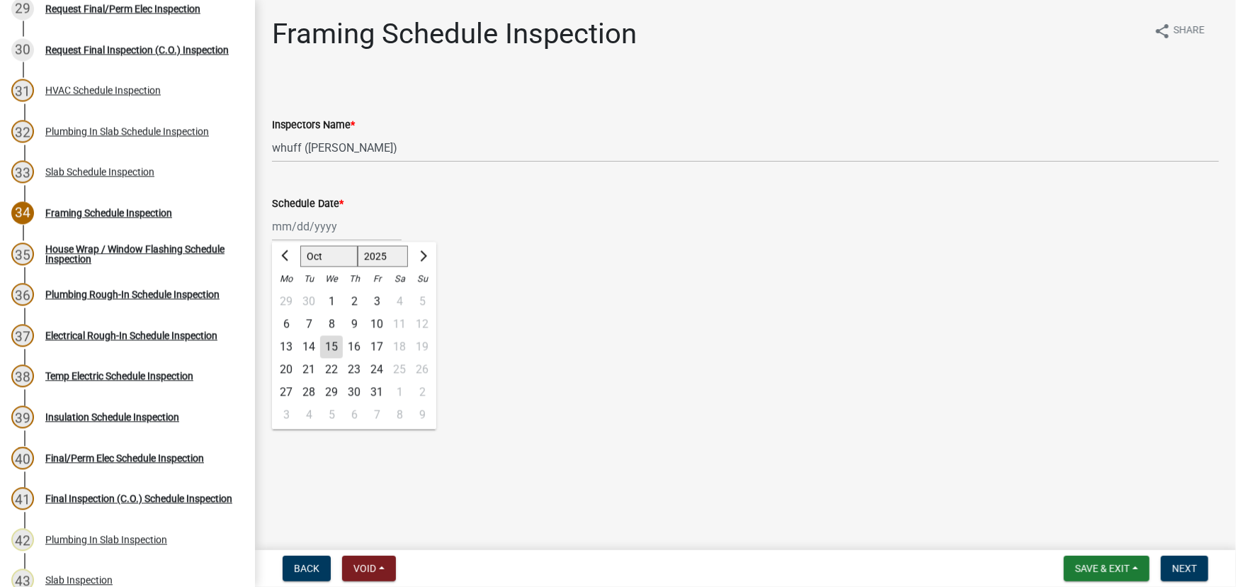
click at [310, 223] on div "[PERSON_NAME] Feb Mar Apr [PERSON_NAME][DATE] Oct Nov [DATE] 1526 1527 1528 152…" at bounding box center [337, 226] width 130 height 29
click at [327, 345] on div "15" at bounding box center [331, 347] width 23 height 23
type input "[DATE]"
click at [1197, 574] on button "Next" at bounding box center [1184, 569] width 47 height 26
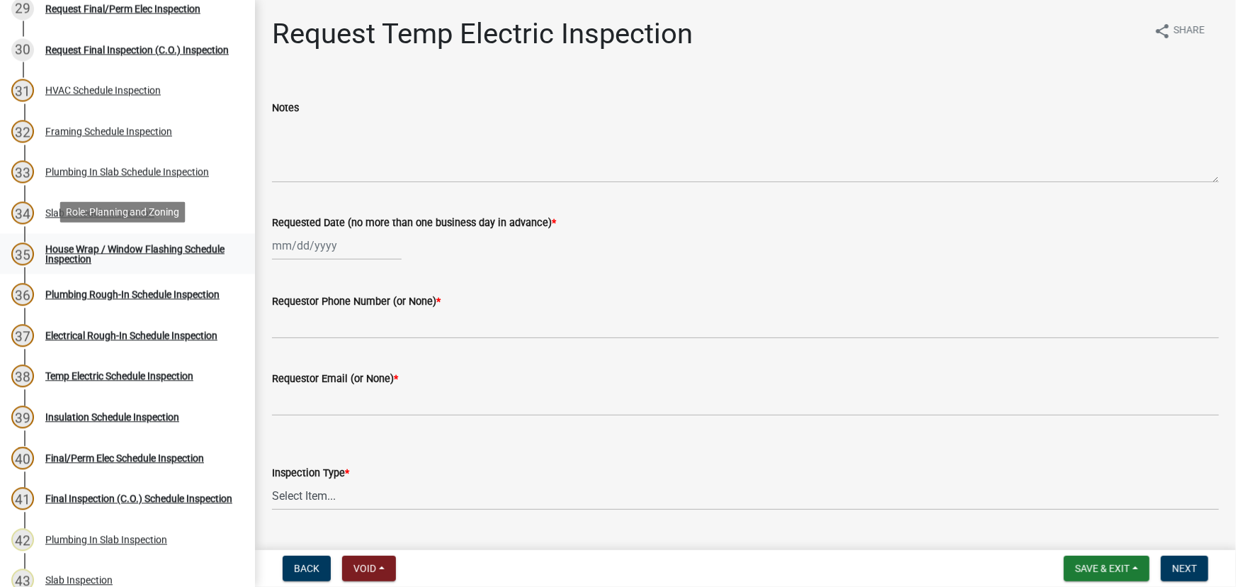
click at [101, 258] on div "House Wrap / Window Flashing Schedule Inspection" at bounding box center [138, 254] width 187 height 20
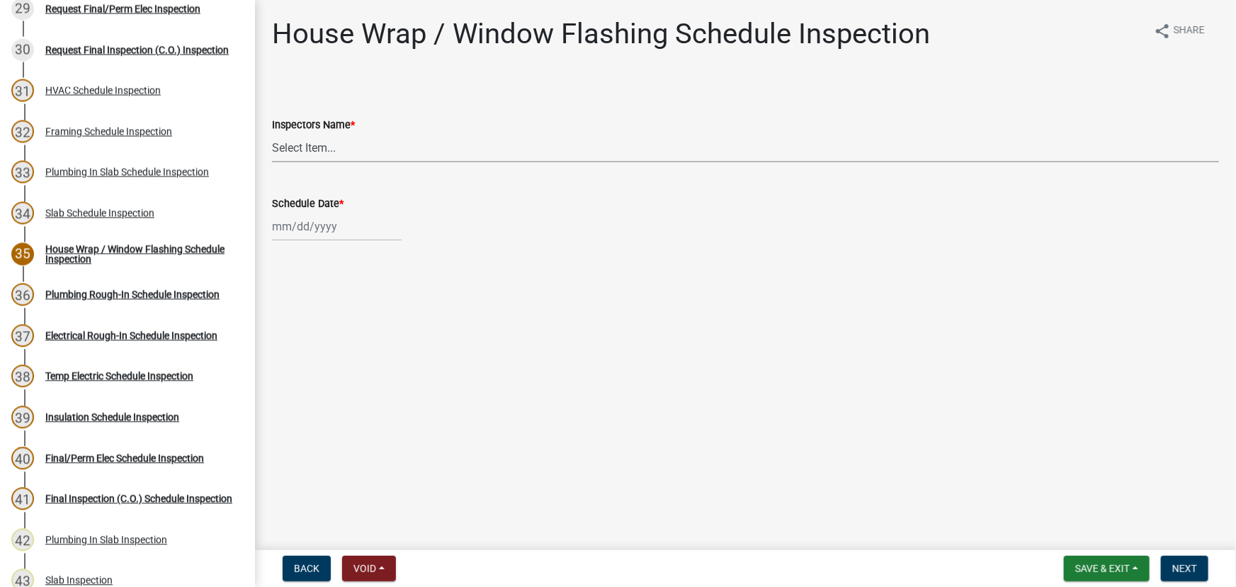
click at [283, 145] on select "Select Item... whuff (William Huff) drichardson (Douglas Richardson) knorred (K…" at bounding box center [745, 147] width 947 height 29
select select "a5a5a9dc-14a5-4192-801a-4b6ec73e6000"
click at [272, 133] on select "Select Item... whuff (William Huff) drichardson (Douglas Richardson) knorred (K…" at bounding box center [745, 147] width 947 height 29
select select "10"
select select "2025"
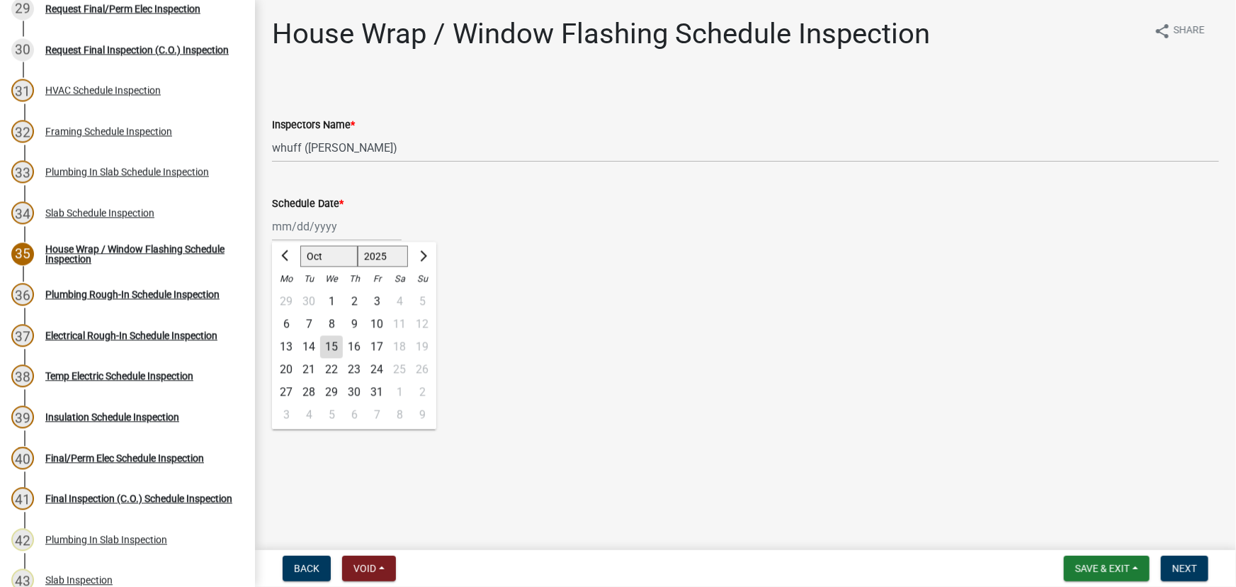
click at [298, 222] on div "[PERSON_NAME] Feb Mar Apr [PERSON_NAME][DATE] Oct Nov [DATE] 1526 1527 1528 152…" at bounding box center [337, 226] width 130 height 29
click at [328, 353] on div "15" at bounding box center [331, 347] width 23 height 23
type input "[DATE]"
click at [1184, 560] on button "Next" at bounding box center [1184, 569] width 47 height 26
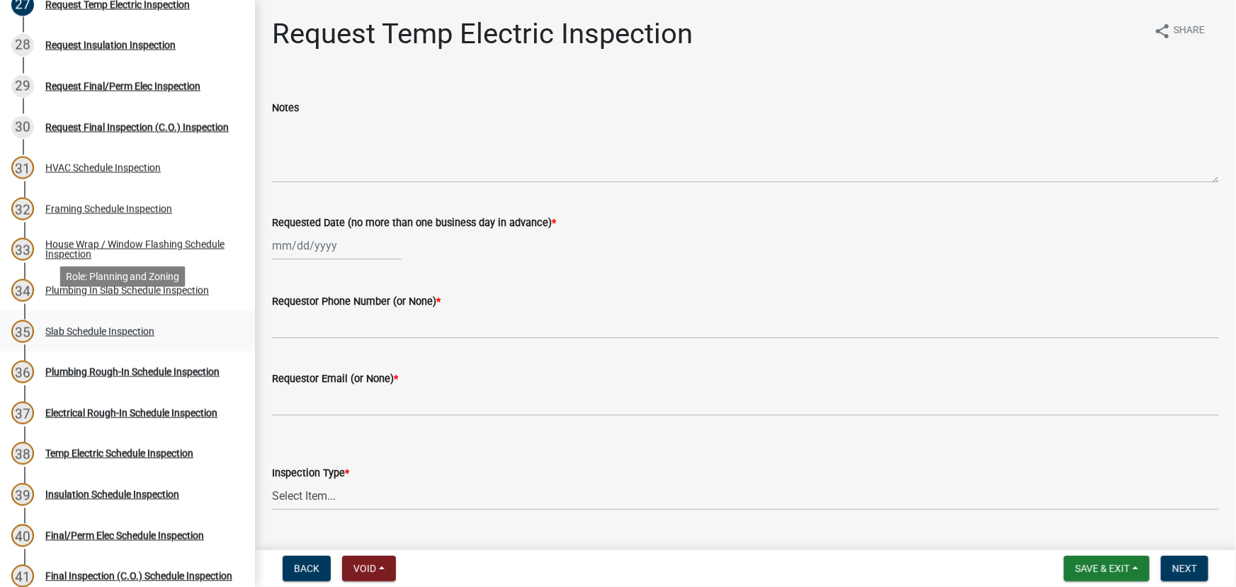
scroll to position [1288, 0]
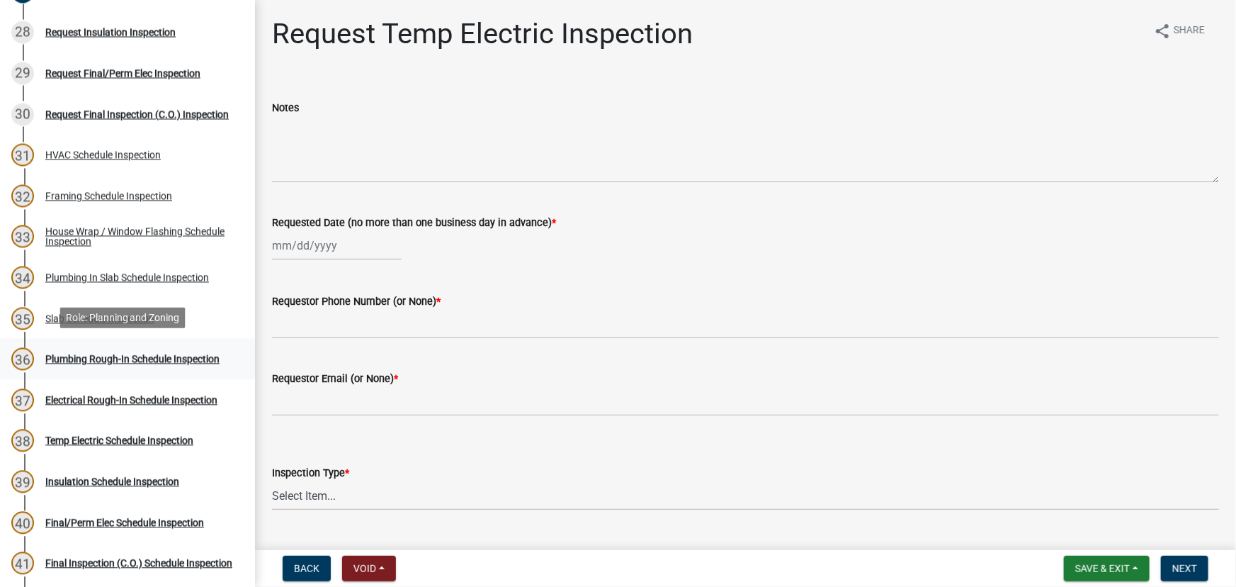
click at [137, 343] on link "36 Plumbing Rough-In Schedule Inspection" at bounding box center [127, 359] width 255 height 41
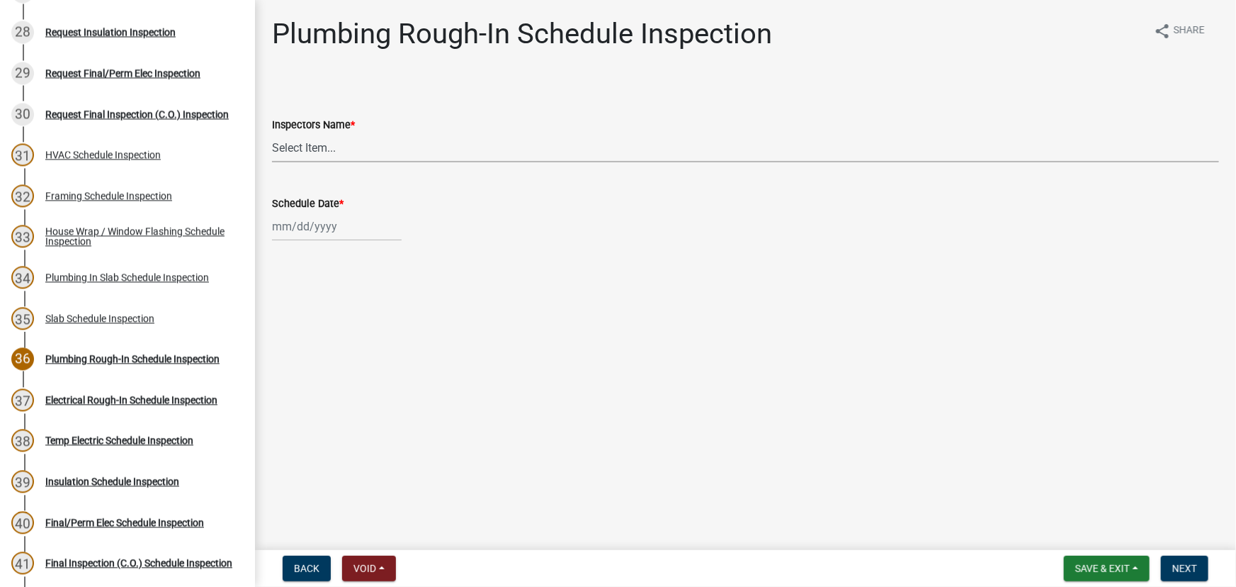
click at [322, 144] on select "Select Item... whuff (William Huff) drichardson (Douglas Richardson) knorred (K…" at bounding box center [745, 147] width 947 height 29
select select "a5a5a9dc-14a5-4192-801a-4b6ec73e6000"
click at [272, 133] on select "Select Item... whuff (William Huff) drichardson (Douglas Richardson) knorred (K…" at bounding box center [745, 147] width 947 height 29
click at [324, 225] on div at bounding box center [337, 226] width 130 height 29
select select "10"
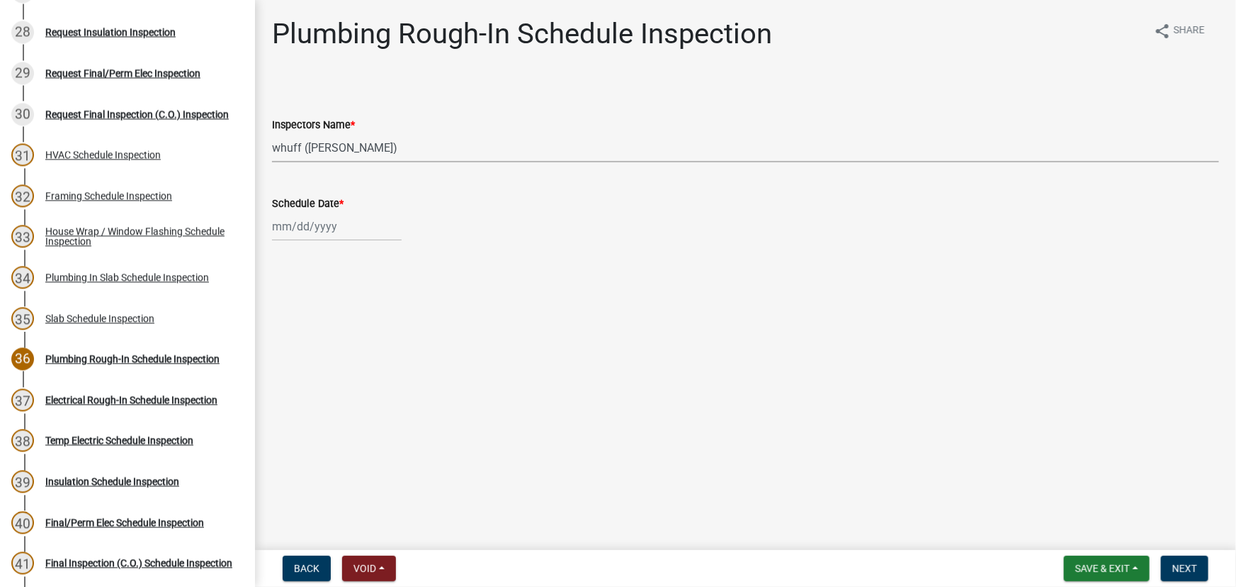
select select "2025"
click at [332, 348] on div "15" at bounding box center [331, 347] width 23 height 23
type input "[DATE]"
click at [1198, 574] on button "Next" at bounding box center [1184, 569] width 47 height 26
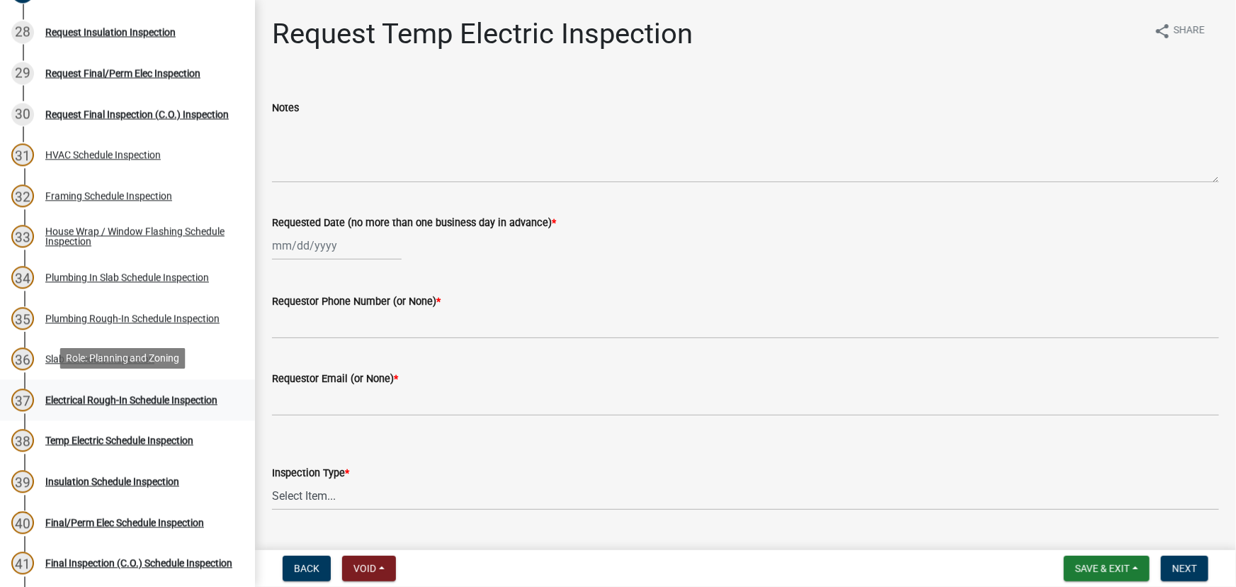
click at [164, 396] on div "Electrical Rough-In Schedule Inspection" at bounding box center [131, 400] width 172 height 10
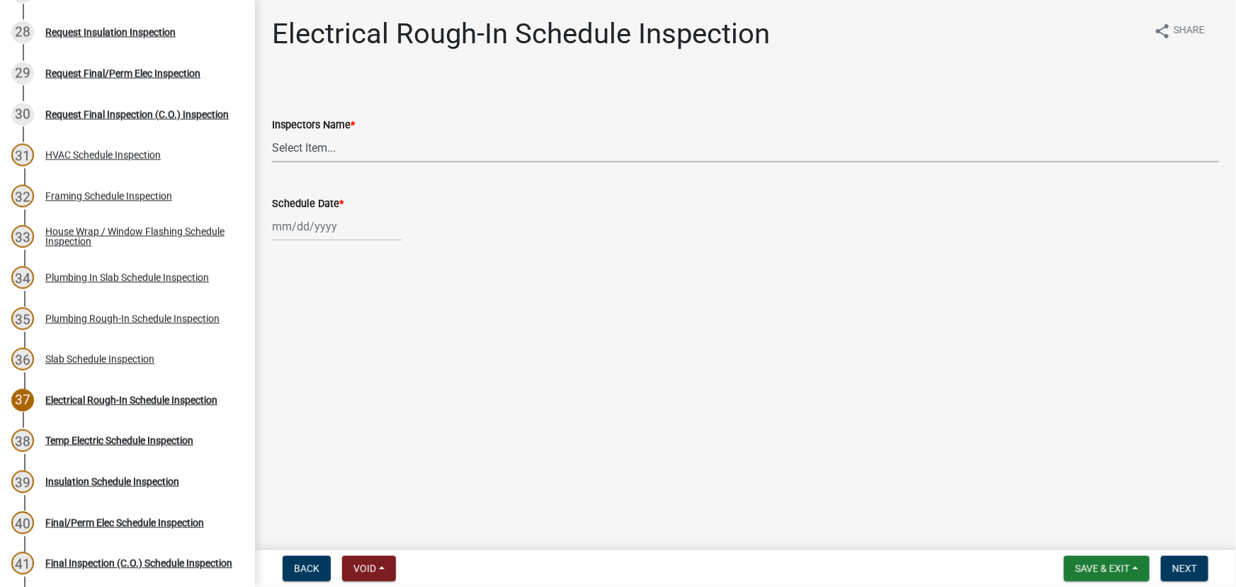
click at [339, 147] on select "Select Item... whuff (William Huff) drichardson (Douglas Richardson) knorred (K…" at bounding box center [745, 147] width 947 height 29
select select "a5a5a9dc-14a5-4192-801a-4b6ec73e6000"
click at [272, 133] on select "Select Item... whuff (William Huff) drichardson (Douglas Richardson) knorred (K…" at bounding box center [745, 147] width 947 height 29
select select "10"
select select "2025"
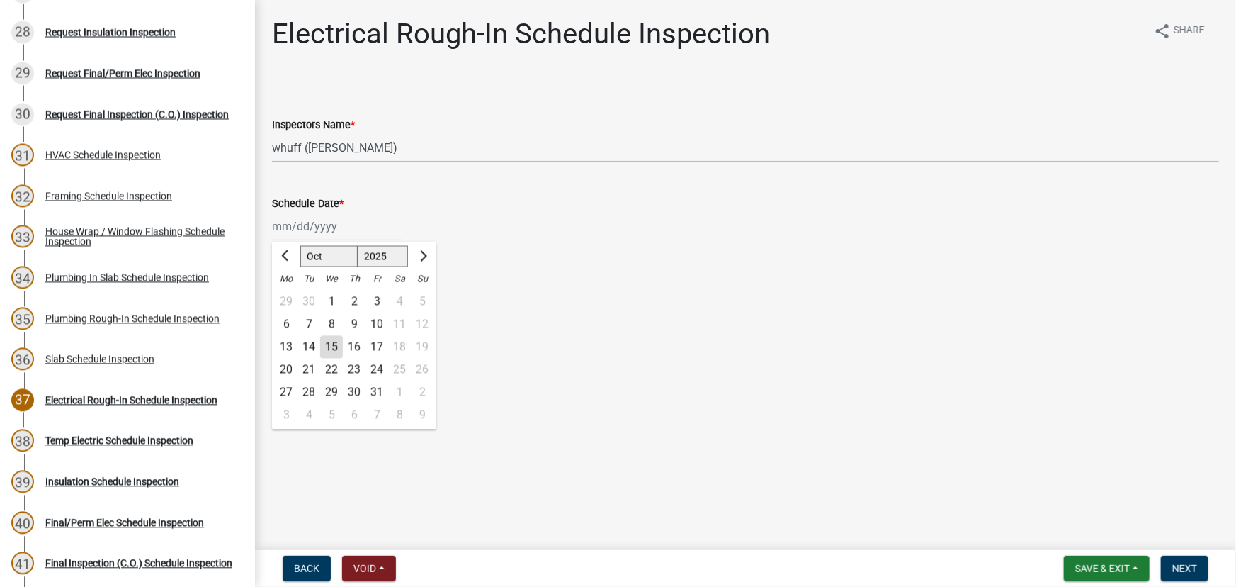
drag, startPoint x: 309, startPoint y: 230, endPoint x: 309, endPoint y: 237, distance: 7.8
click at [309, 230] on div "[PERSON_NAME] Feb Mar Apr [PERSON_NAME][DATE] Oct Nov [DATE] 1526 1527 1528 152…" at bounding box center [337, 226] width 130 height 29
click at [329, 346] on div "15" at bounding box center [331, 347] width 23 height 23
type input "[DATE]"
click at [1173, 567] on span "Next" at bounding box center [1185, 568] width 25 height 11
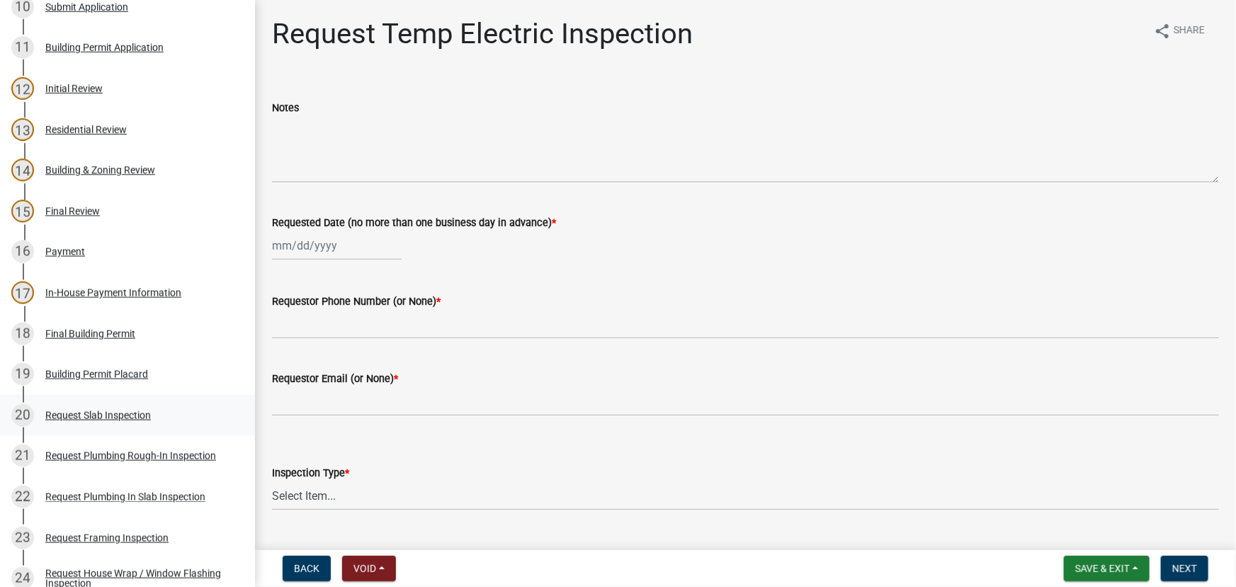
scroll to position [128, 0]
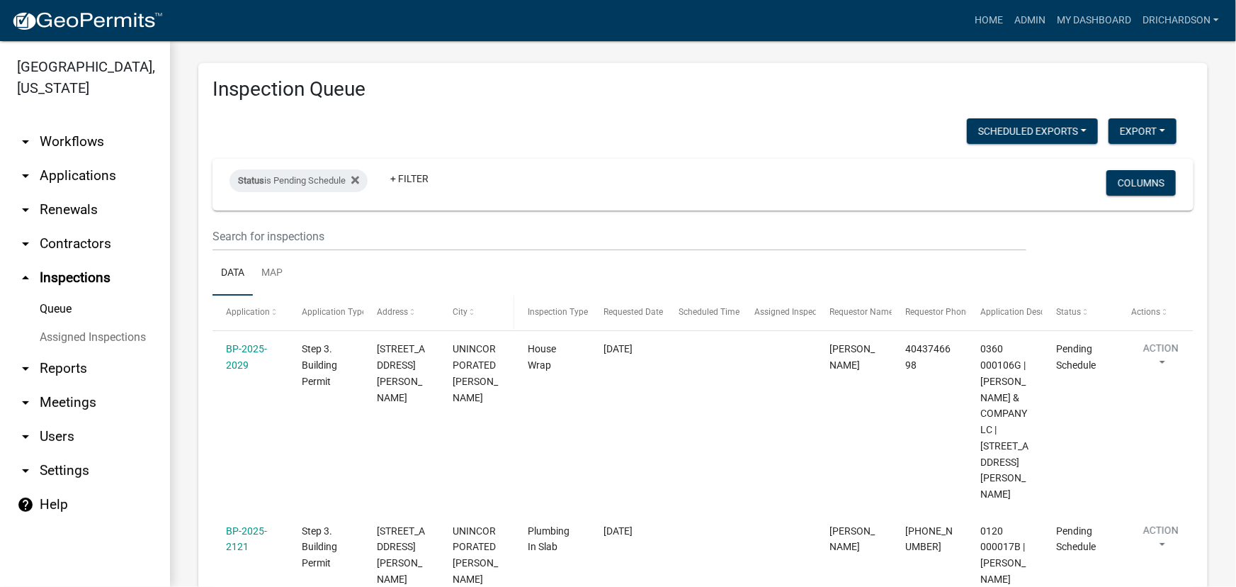
scroll to position [6, 0]
click at [275, 275] on link "Map" at bounding box center [272, 274] width 38 height 45
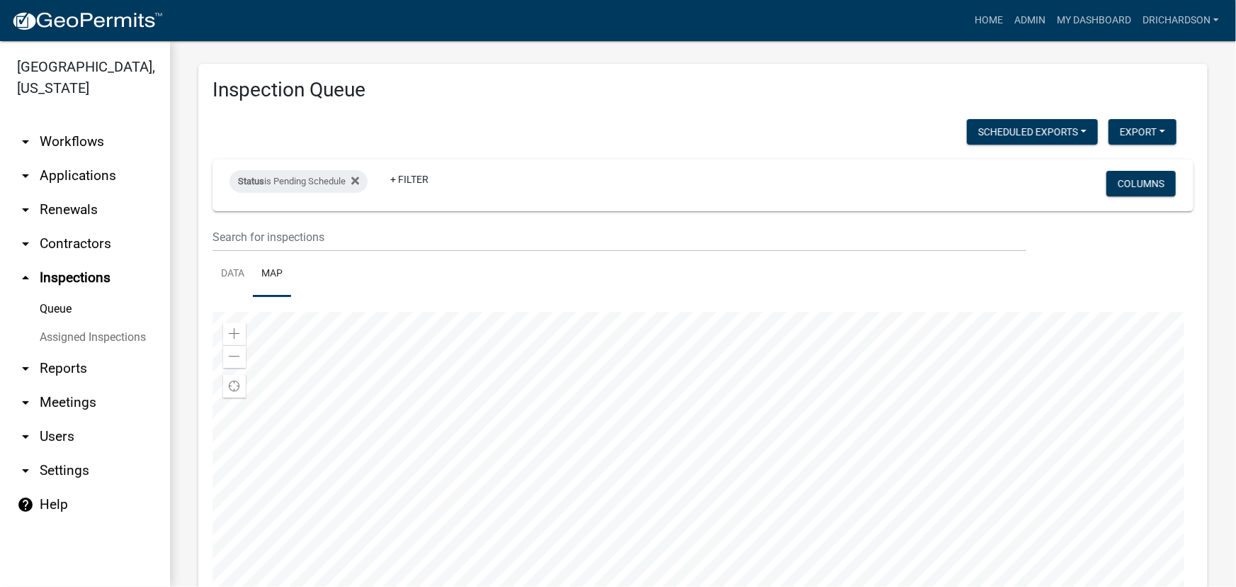
click at [524, 422] on div at bounding box center [703, 489] width 981 height 354
click at [538, 420] on div at bounding box center [703, 489] width 981 height 354
click at [630, 454] on div at bounding box center [703, 489] width 981 height 354
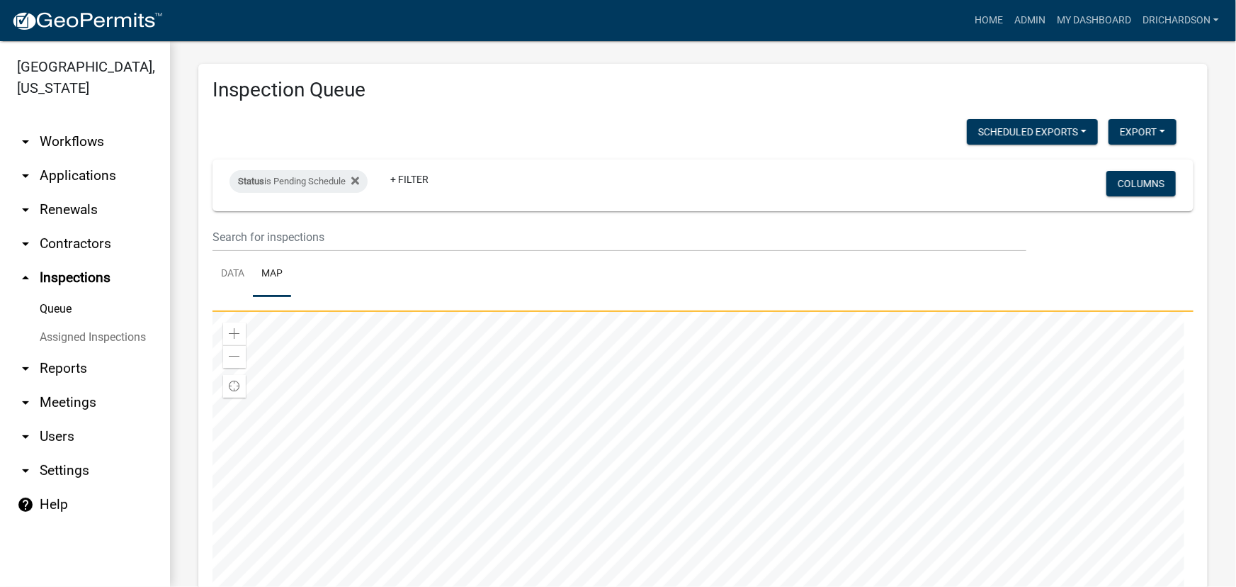
click at [631, 411] on div at bounding box center [703, 489] width 981 height 354
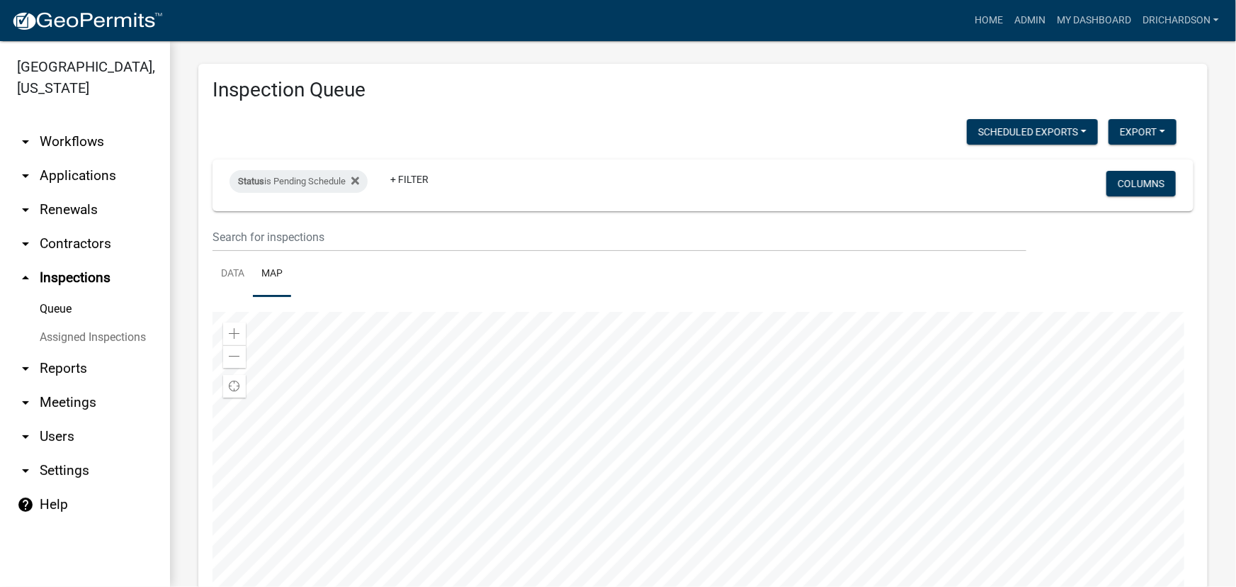
click at [626, 480] on div at bounding box center [703, 489] width 981 height 354
click at [599, 482] on div at bounding box center [703, 489] width 981 height 354
click at [685, 429] on div at bounding box center [703, 489] width 981 height 354
click at [687, 383] on div at bounding box center [703, 489] width 981 height 354
click at [296, 178] on div "Status is Pending Schedule" at bounding box center [299, 181] width 138 height 23
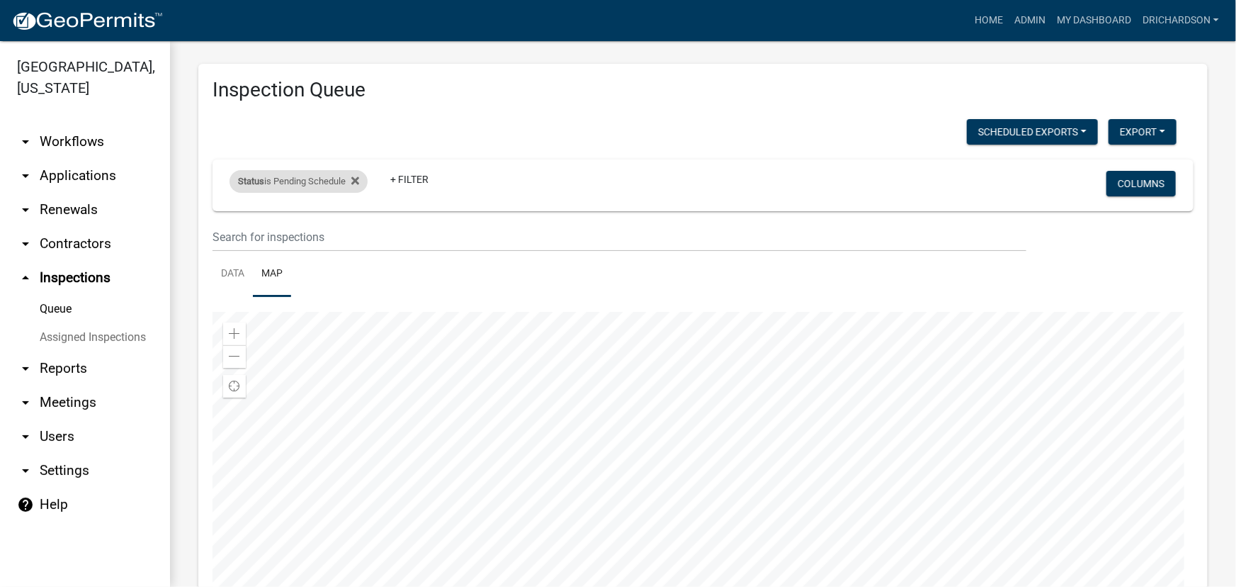
select select "0"
click at [397, 123] on div "Scheduled Exports + Create New Daily Inspection List Export Excel Format (.xlsx…" at bounding box center [695, 133] width 986 height 29
click at [209, 275] on div "Inspection Queue Scheduled Exports + Create New Daily Inspection List Export Ex…" at bounding box center [703, 379] width 1010 height 631
click at [232, 278] on link "Data" at bounding box center [233, 274] width 40 height 45
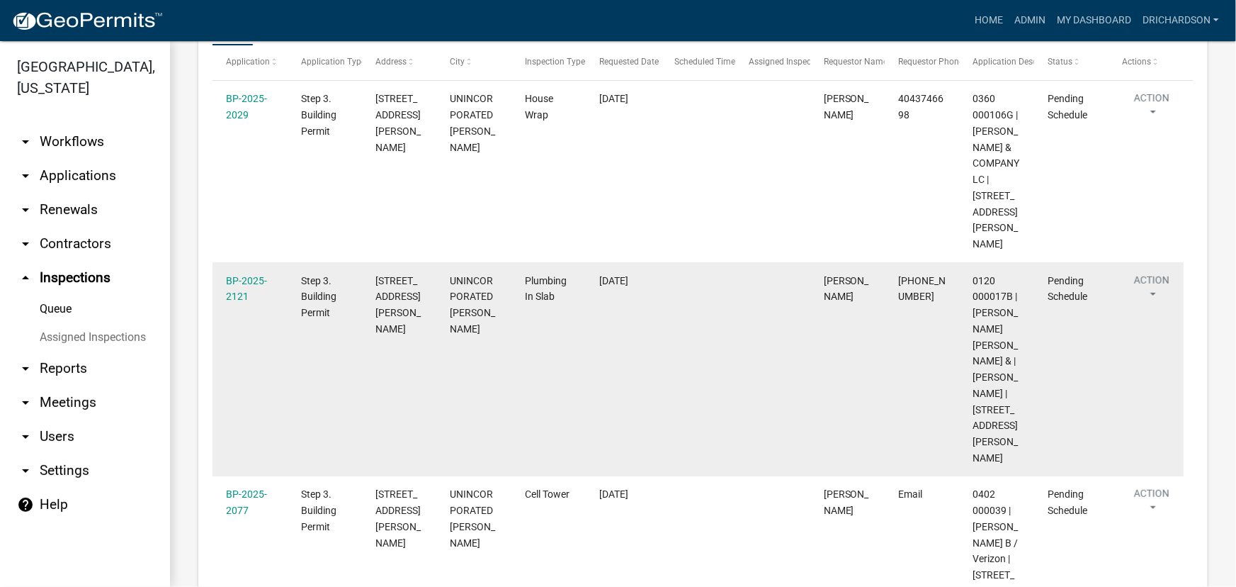
scroll to position [263, 0]
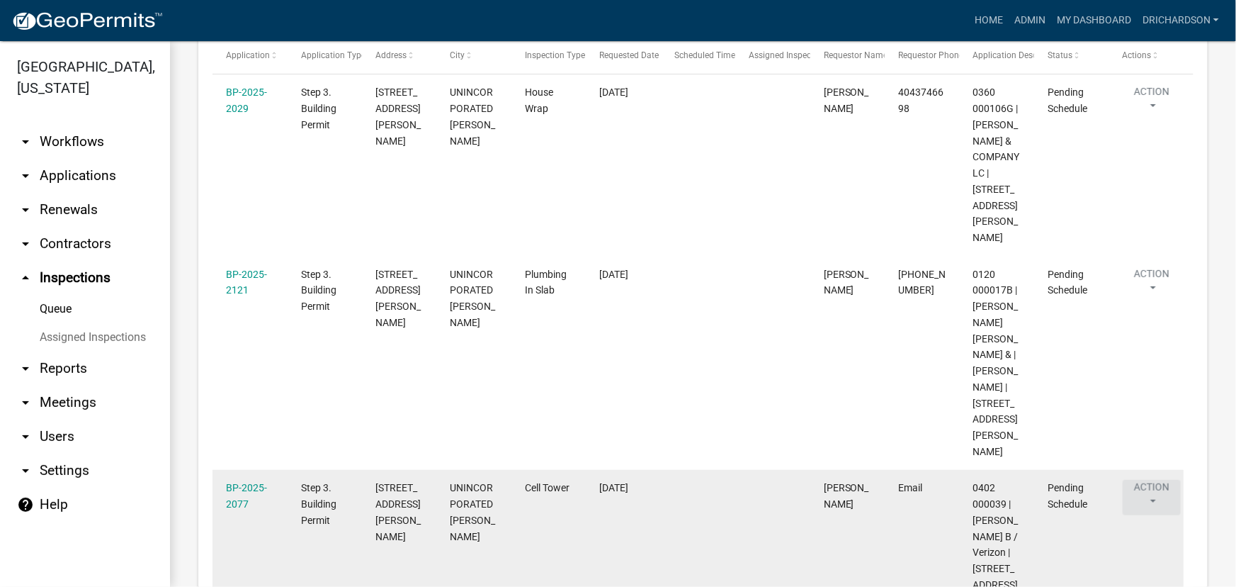
click at [1153, 480] on button "Action" at bounding box center [1152, 497] width 58 height 35
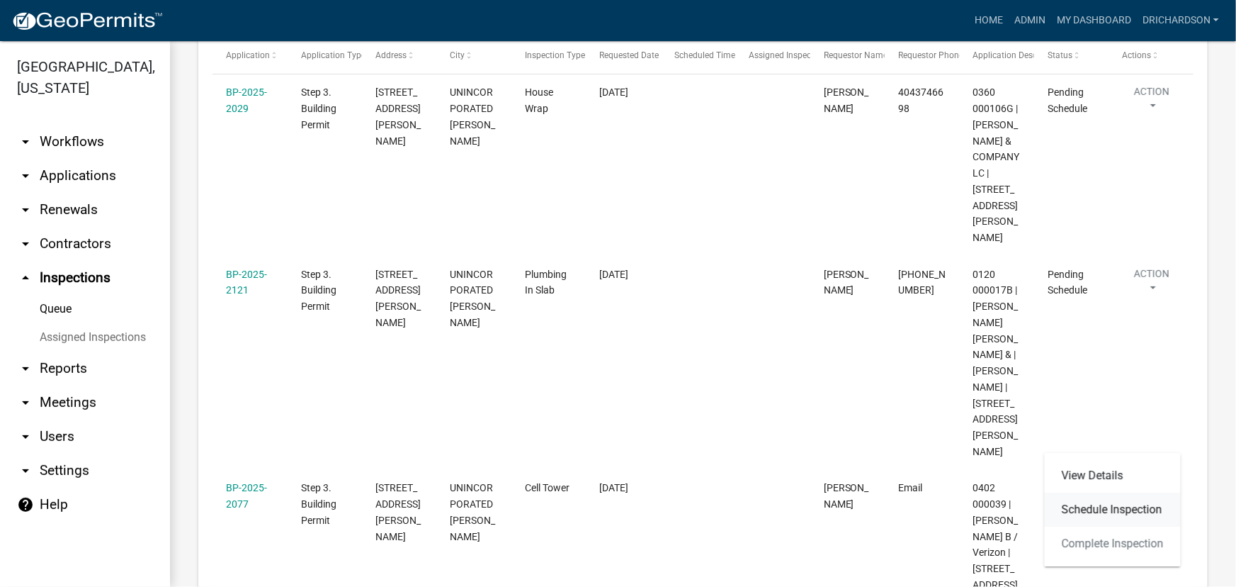
click at [1105, 511] on link "Schedule Inspection" at bounding box center [1113, 509] width 136 height 34
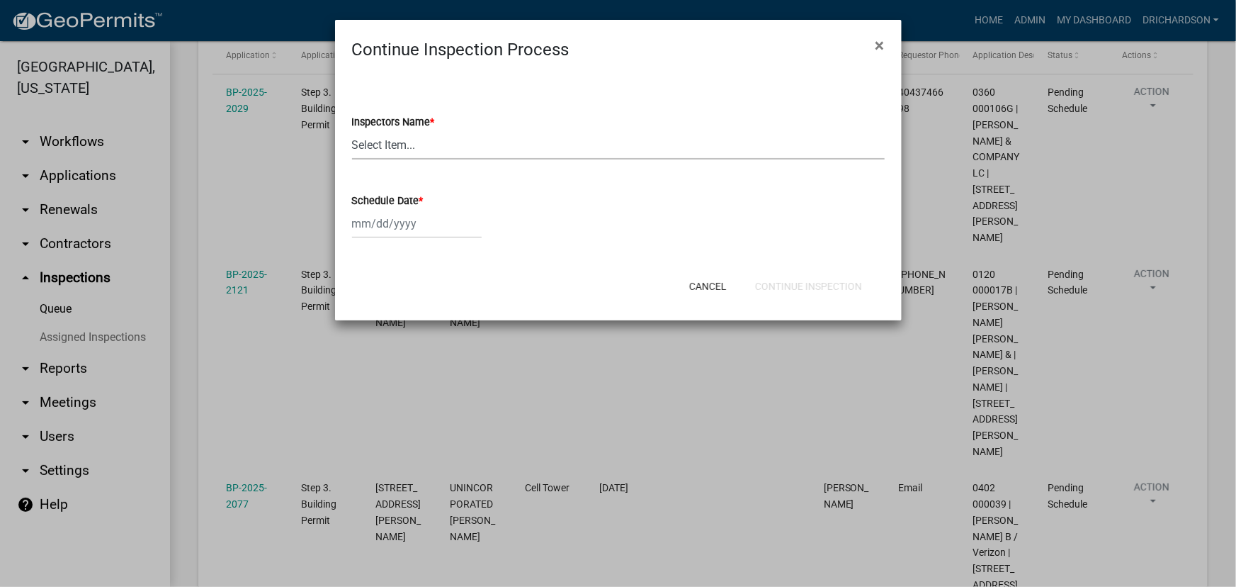
click at [404, 147] on select "Select Item... [PERSON_NAME] ([PERSON_NAME]) drichardson ([PERSON_NAME]) knorre…" at bounding box center [618, 144] width 533 height 29
select select "a5a5a9dc-14a5-4192-801a-4b6ec73e6000"
click at [352, 130] on select "Select Item... [PERSON_NAME] ([PERSON_NAME]) drichardson ([PERSON_NAME]) knorre…" at bounding box center [618, 144] width 533 height 29
select select "10"
select select "2025"
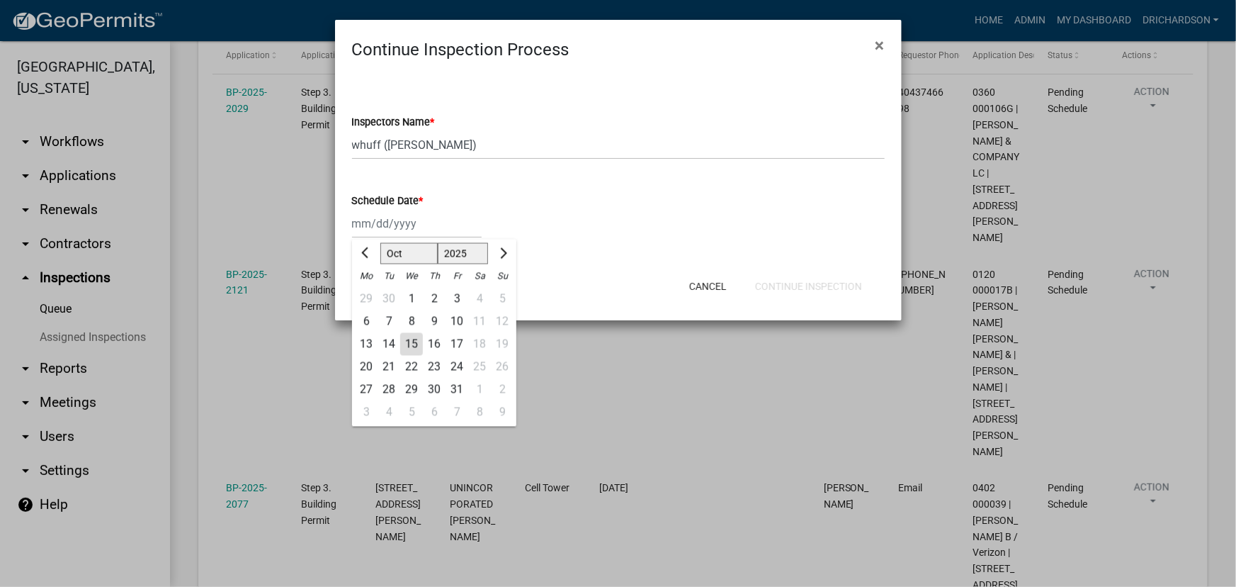
drag, startPoint x: 378, startPoint y: 227, endPoint x: 385, endPoint y: 244, distance: 17.5
click at [378, 227] on div "[PERSON_NAME] Feb Mar Apr [PERSON_NAME][DATE] Oct Nov [DATE] 1526 1527 1528 152…" at bounding box center [417, 223] width 130 height 29
click at [409, 343] on div "15" at bounding box center [411, 344] width 23 height 23
type input "[DATE]"
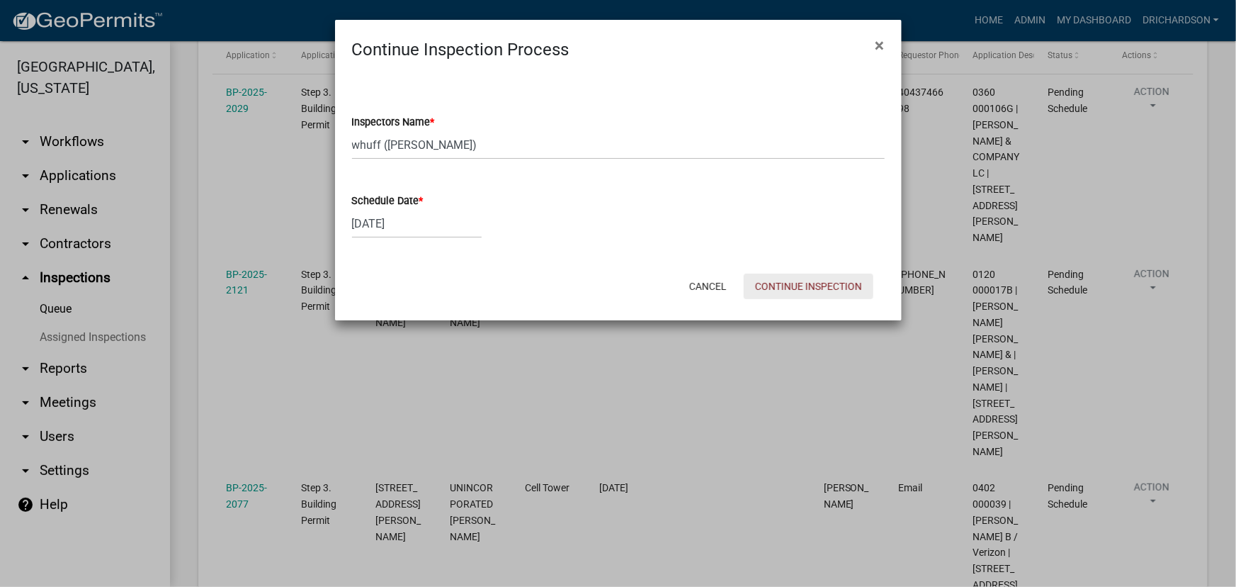
click at [799, 283] on button "Continue Inspection" at bounding box center [809, 286] width 130 height 26
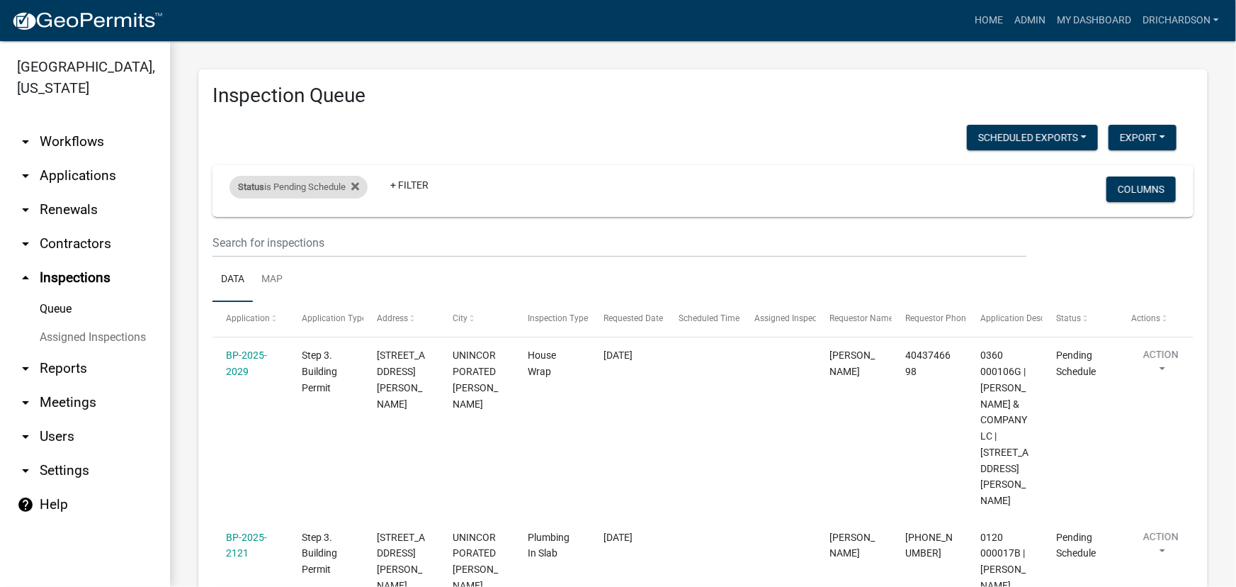
click at [286, 193] on div "Status is Pending Schedule" at bounding box center [299, 187] width 138 height 23
click at [288, 242] on select "Select an option Pending Schedule Pending Inspection Approved Denied Deleted Vo…" at bounding box center [301, 239] width 142 height 29
click at [294, 243] on select "Select an option Pending Schedule Pending Inspection Approved Denied Deleted Vo…" at bounding box center [301, 239] width 142 height 29
click at [294, 244] on select "Select an option Pending Schedule Pending Inspection Approved Denied Deleted Vo…" at bounding box center [301, 239] width 142 height 29
select select "1"
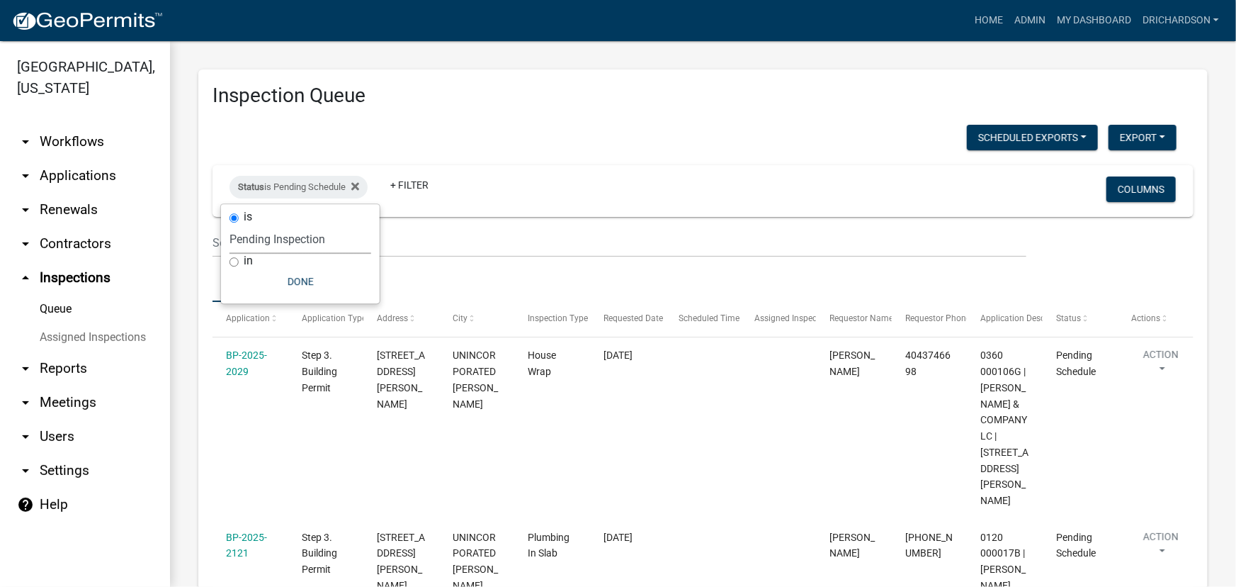
click at [232, 225] on select "Select an option Pending Schedule Pending Inspection Approved Denied Deleted Vo…" at bounding box center [301, 239] width 142 height 29
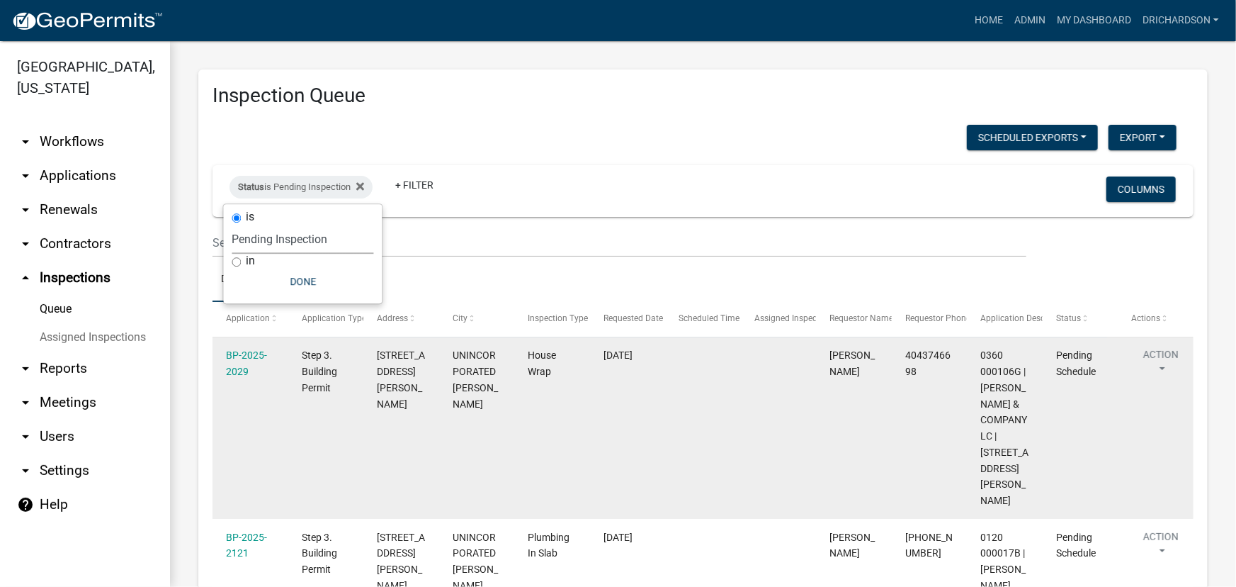
select select "1: 25"
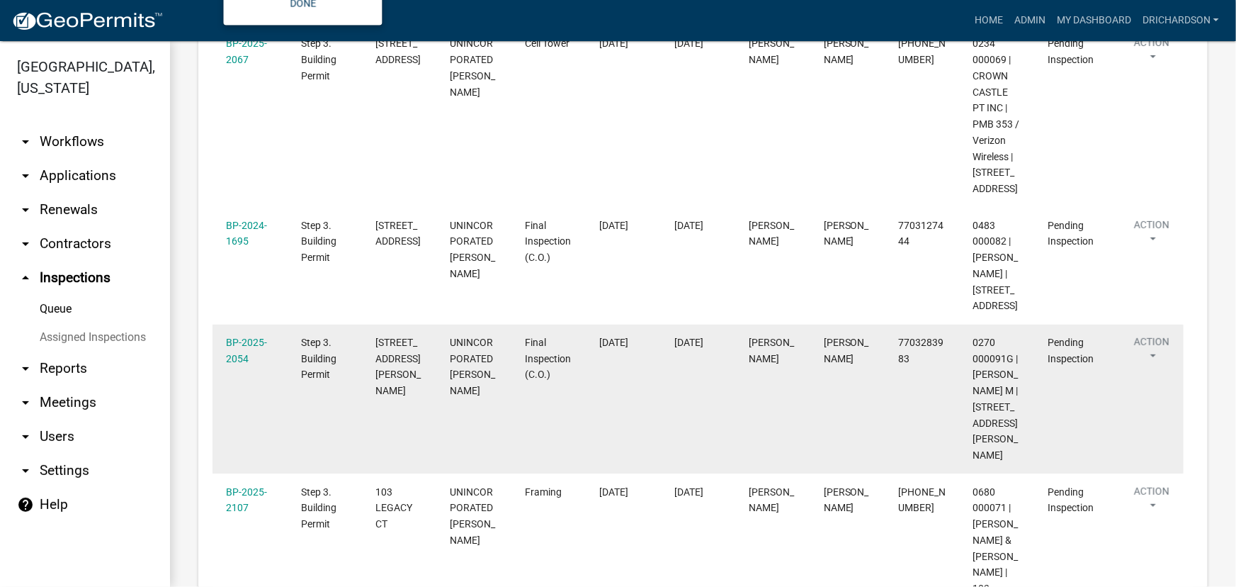
scroll to position [322, 0]
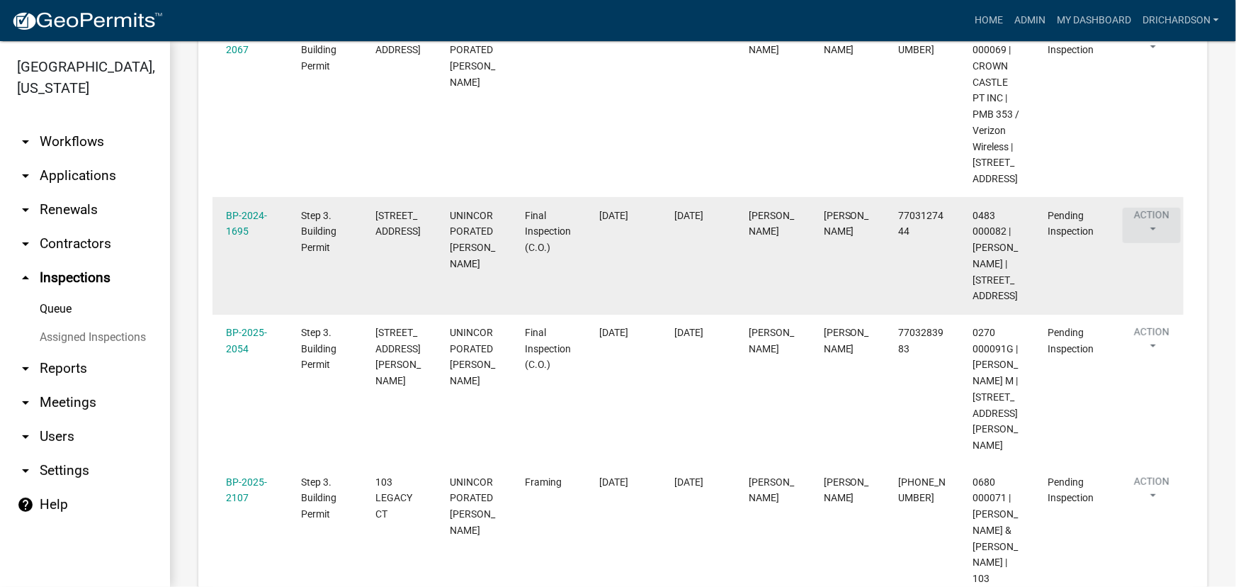
click at [1149, 239] on button "Action" at bounding box center [1152, 225] width 58 height 35
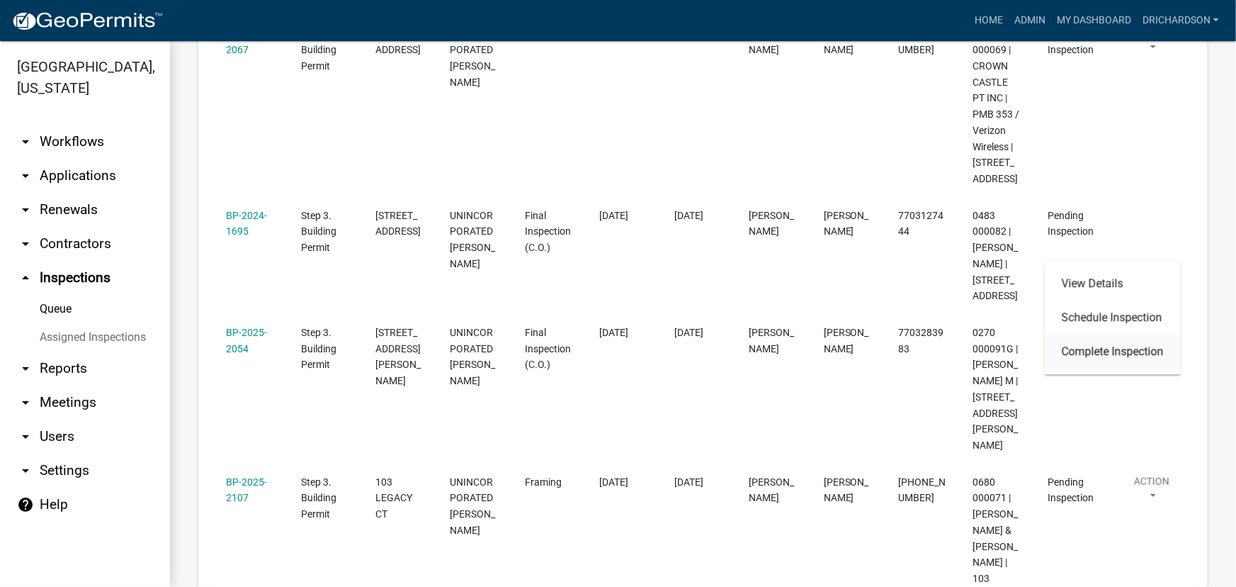
click at [1098, 346] on link "Complete Inspection" at bounding box center [1113, 351] width 136 height 34
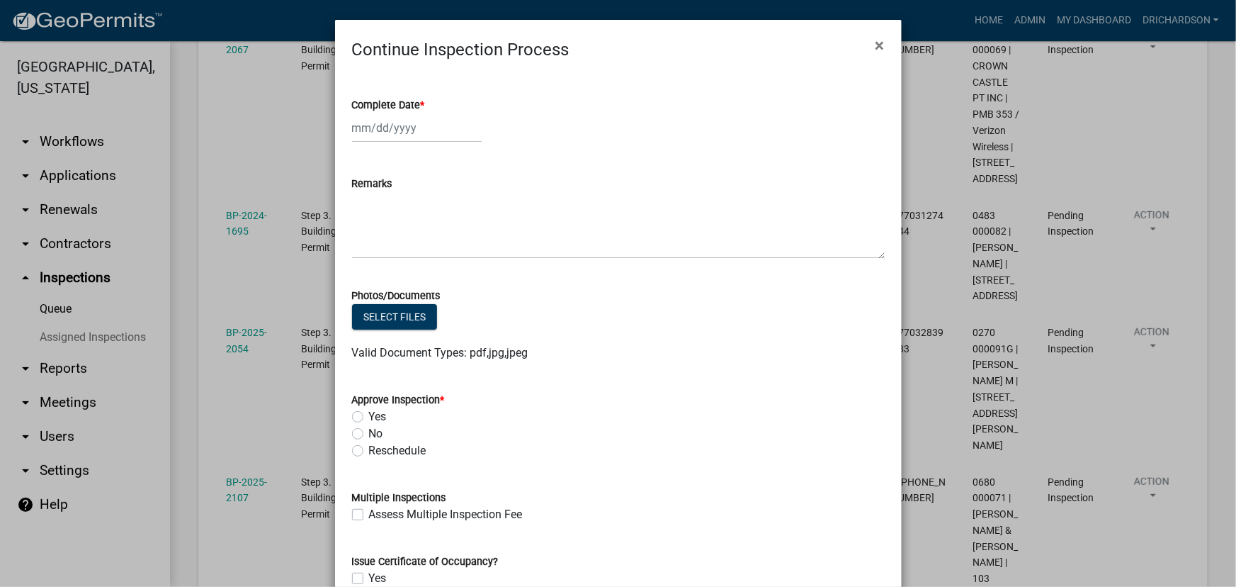
select select "10"
select select "2025"
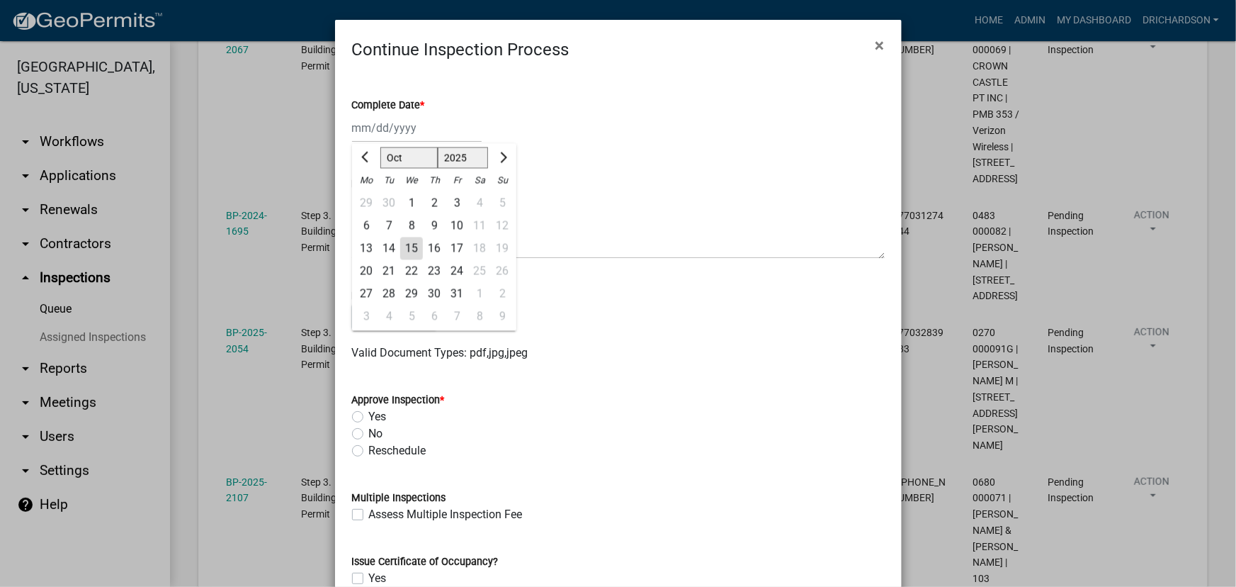
drag, startPoint x: 388, startPoint y: 128, endPoint x: 391, endPoint y: 146, distance: 18.1
click at [388, 128] on div "[PERSON_NAME] Feb Mar Apr [PERSON_NAME][DATE] Oct Nov [DATE] 1526 1527 1528 152…" at bounding box center [417, 127] width 130 height 29
click at [411, 245] on div "15" at bounding box center [411, 248] width 23 height 23
type input "[DATE]"
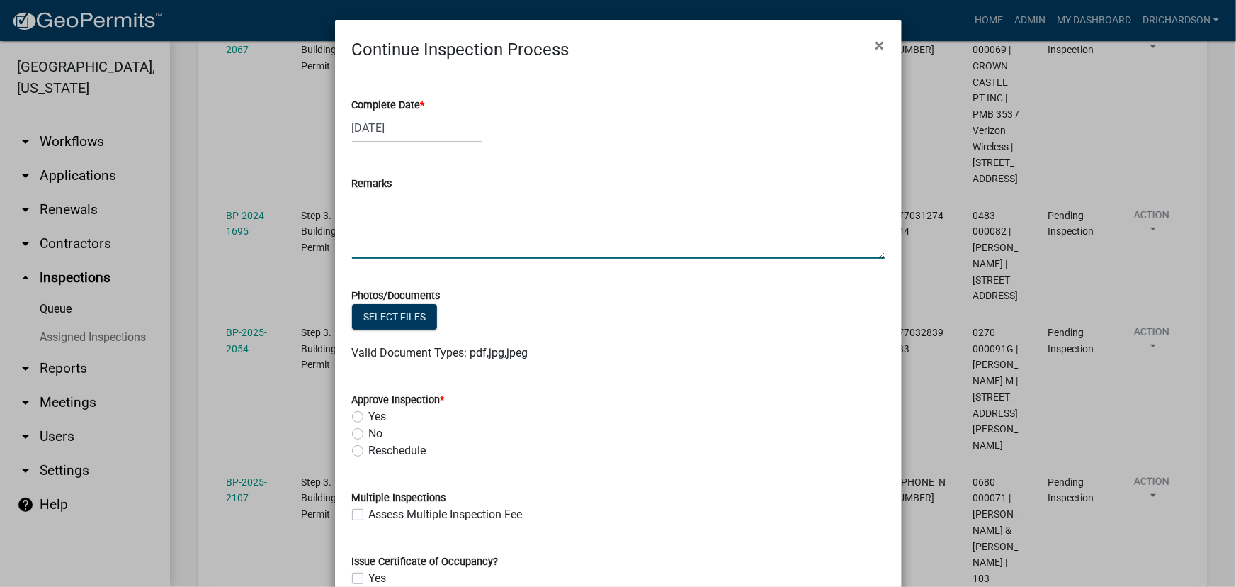
click at [385, 235] on textarea "Remarks" at bounding box center [618, 225] width 533 height 67
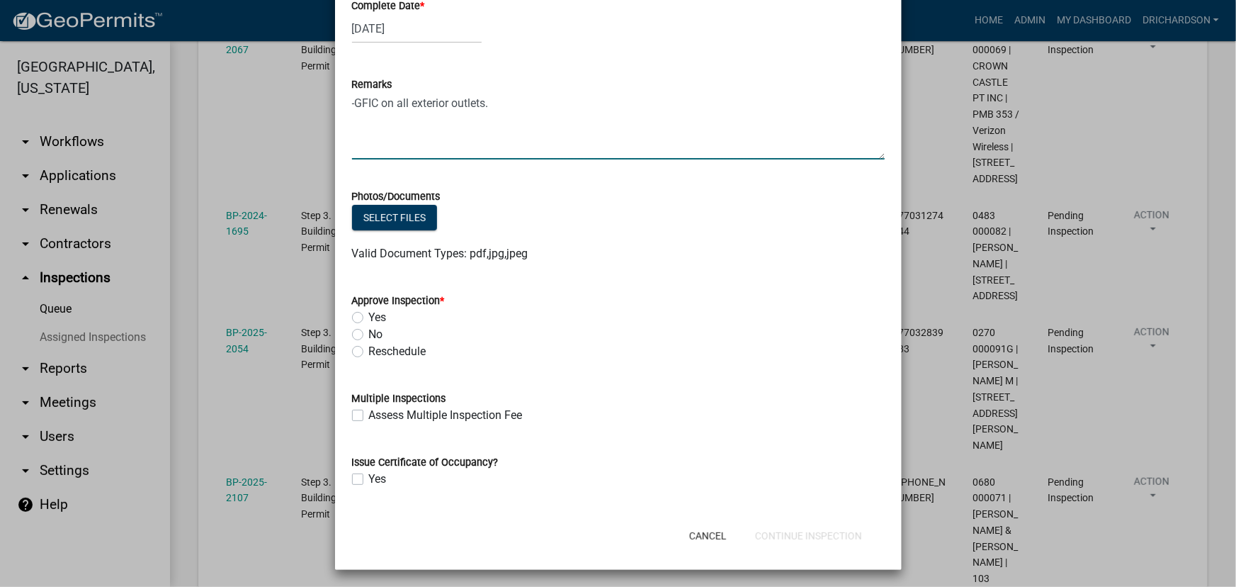
scroll to position [101, 0]
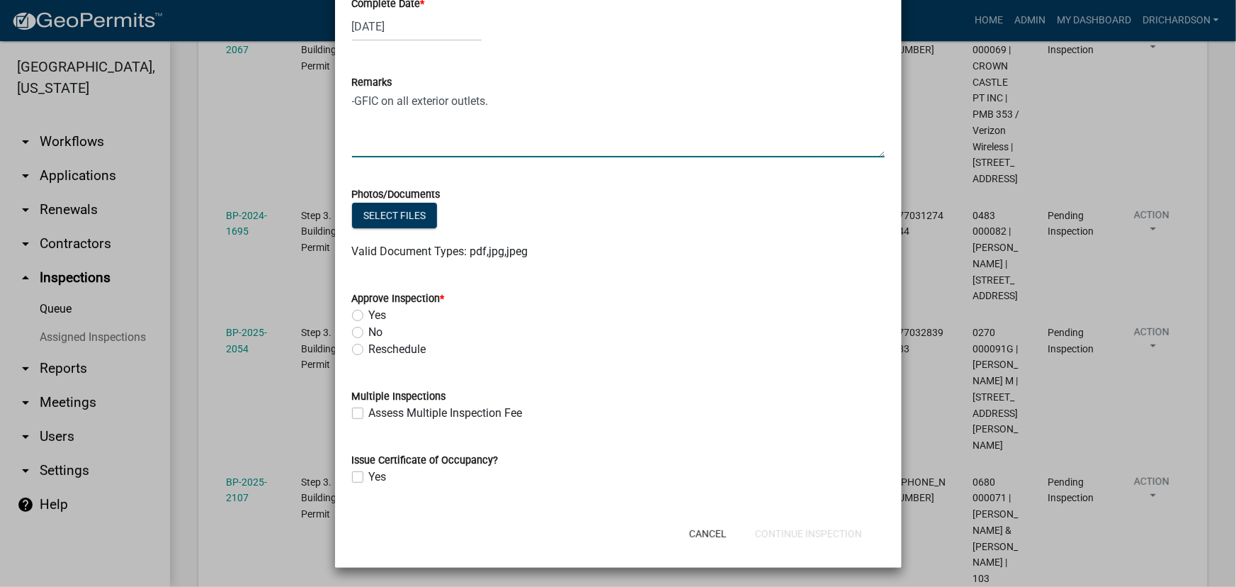
type textarea "-GFIC on all exterior outlets."
click at [369, 329] on label "No" at bounding box center [376, 332] width 14 height 17
click at [369, 329] on input "No" at bounding box center [373, 328] width 9 height 9
radio input "true"
click at [369, 474] on label "Yes" at bounding box center [378, 476] width 18 height 17
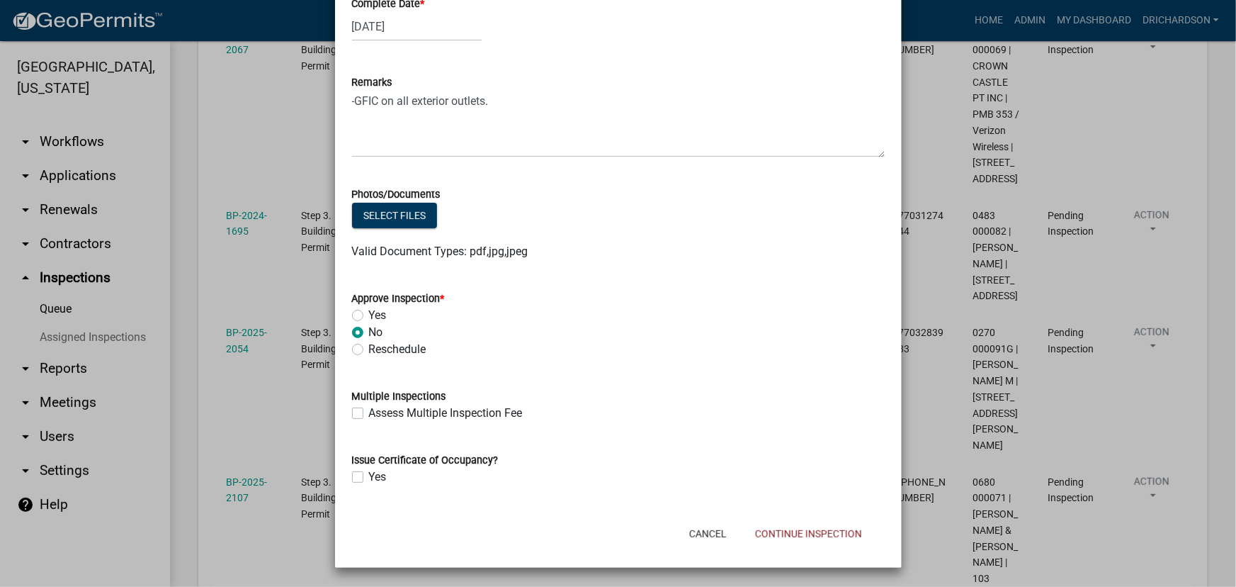
click at [369, 474] on input "Yes" at bounding box center [373, 472] width 9 height 9
click at [369, 475] on label "Yes" at bounding box center [378, 476] width 18 height 17
click at [369, 475] on input "Yes" at bounding box center [373, 472] width 9 height 9
checkbox input "false"
click at [806, 534] on button "Continue Inspection" at bounding box center [809, 534] width 130 height 26
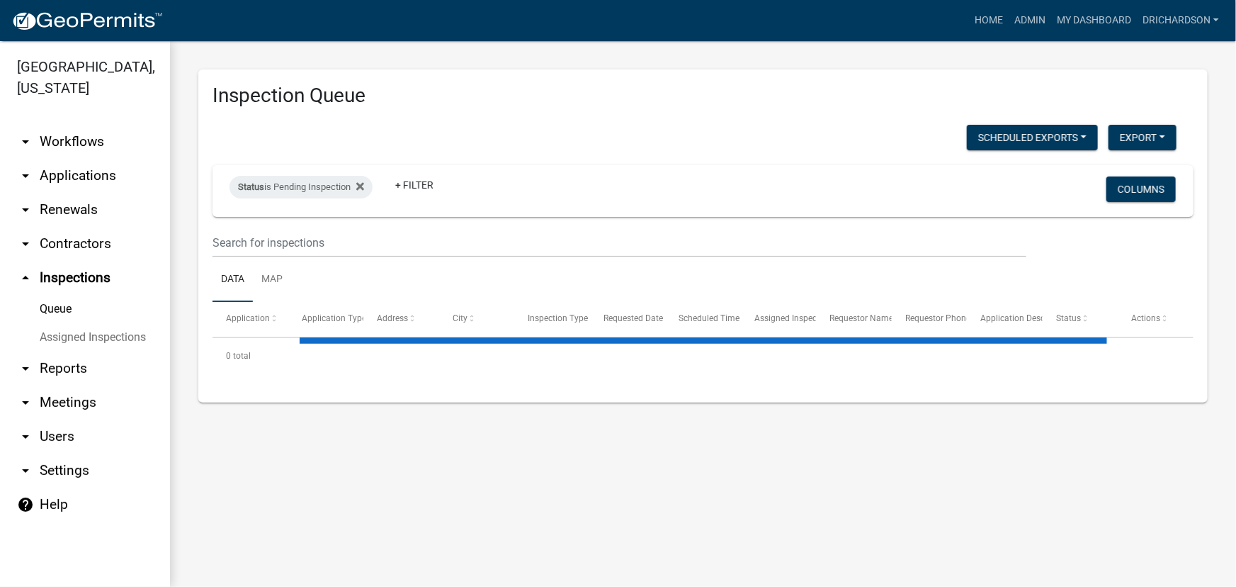
select select "1: 25"
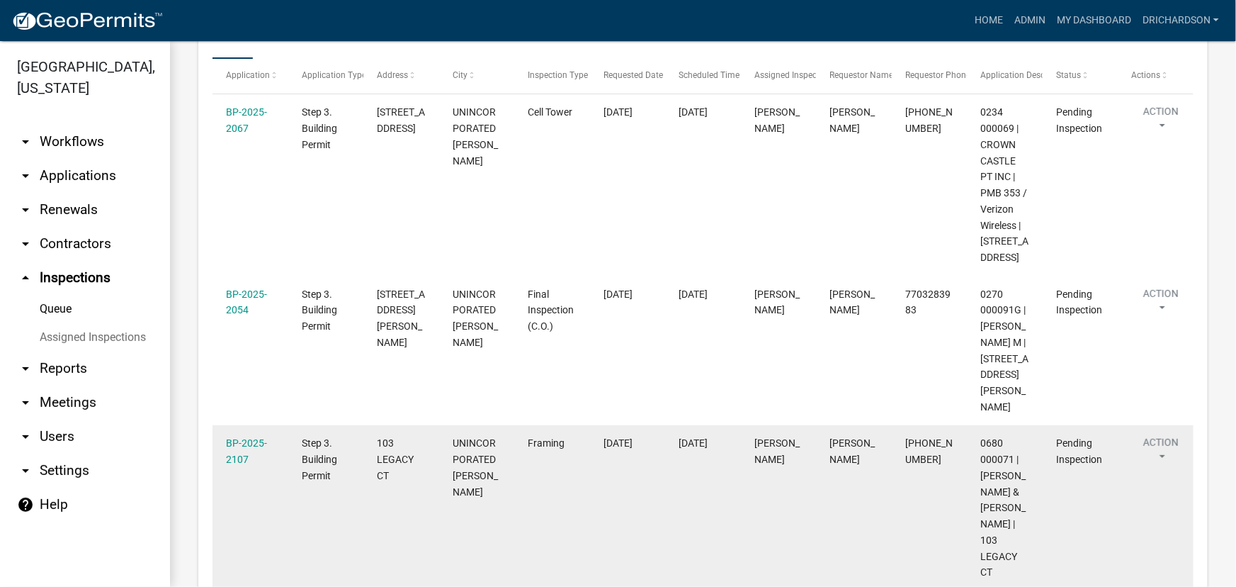
scroll to position [257, 0]
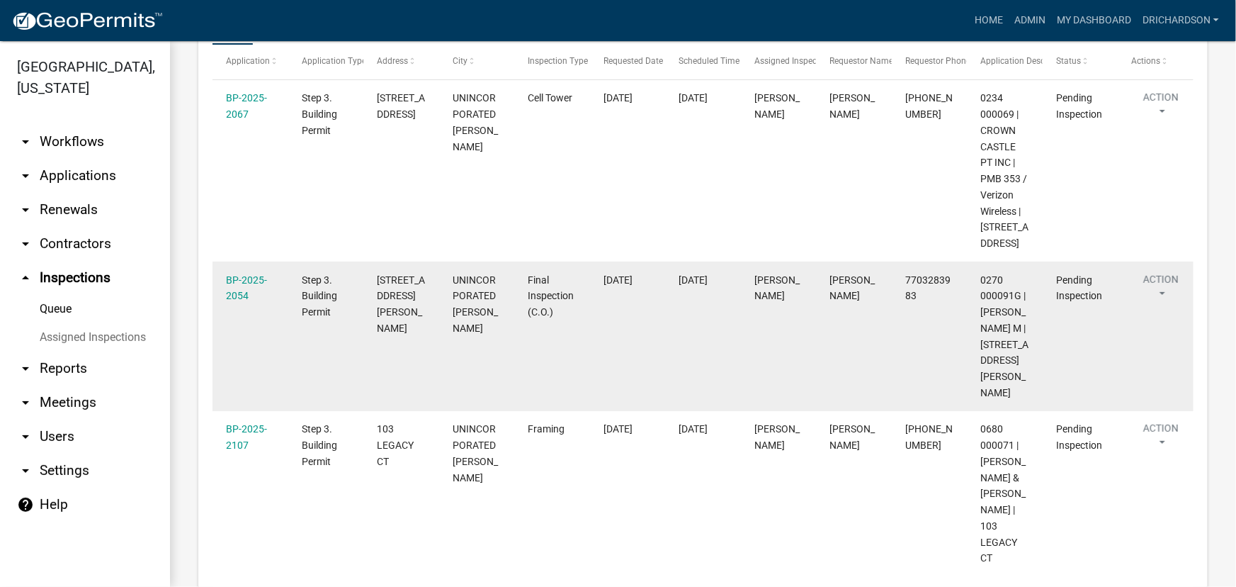
click at [1173, 283] on datatable-body-cell "Action View Details Schedule Inspection Complete Inspection" at bounding box center [1156, 336] width 76 height 150
click at [1162, 295] on button "Action" at bounding box center [1161, 289] width 58 height 35
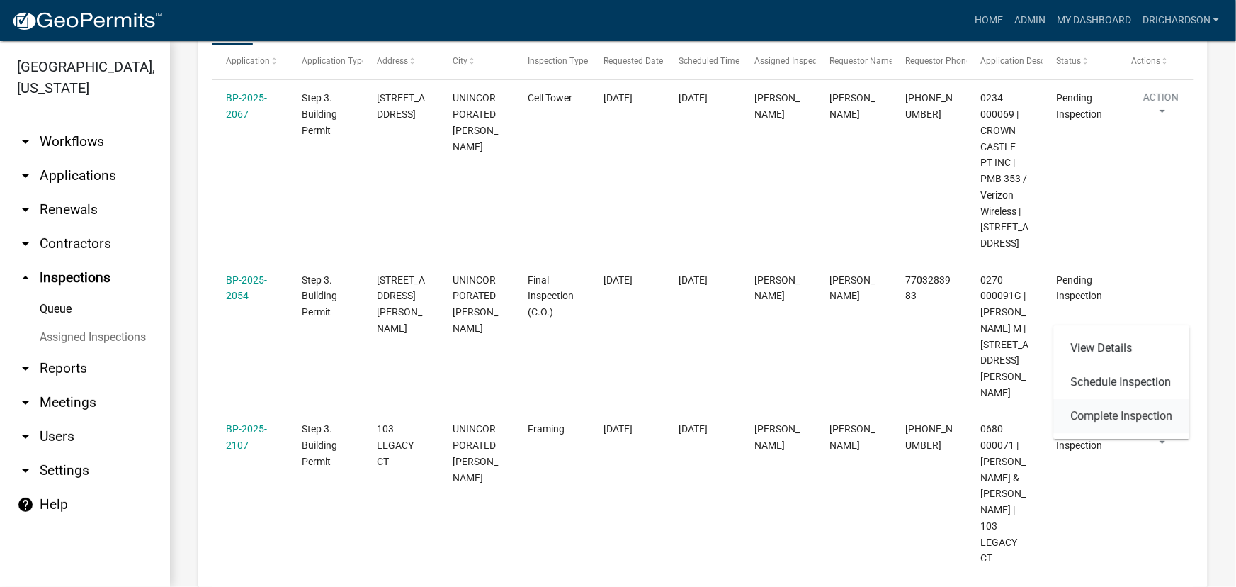
click at [1103, 422] on link "Complete Inspection" at bounding box center [1122, 416] width 136 height 34
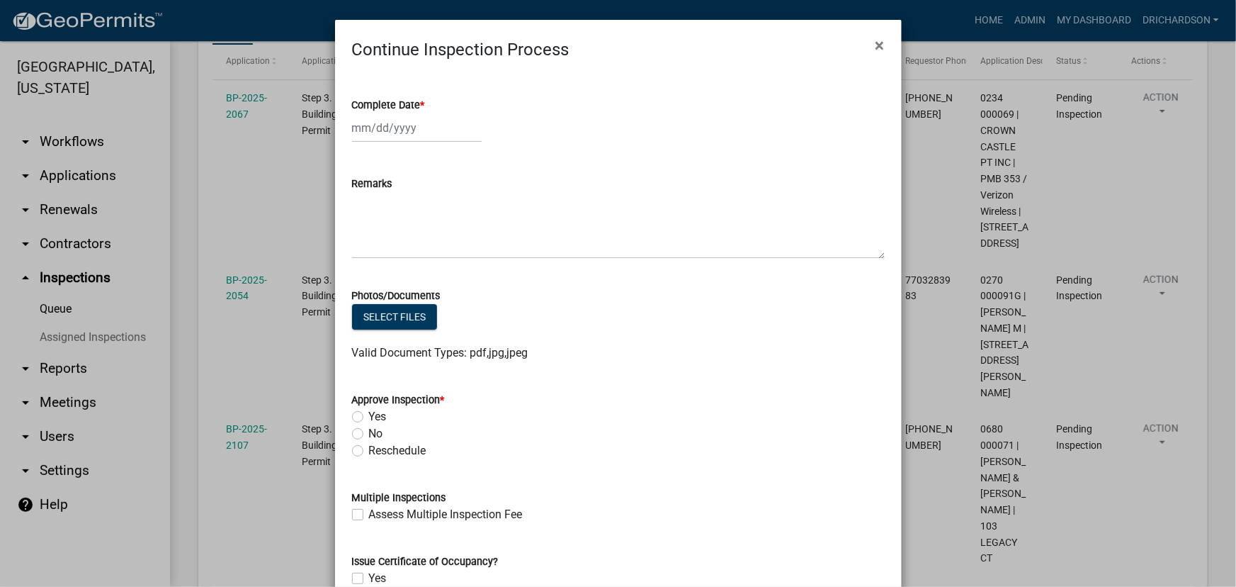
select select "10"
select select "2025"
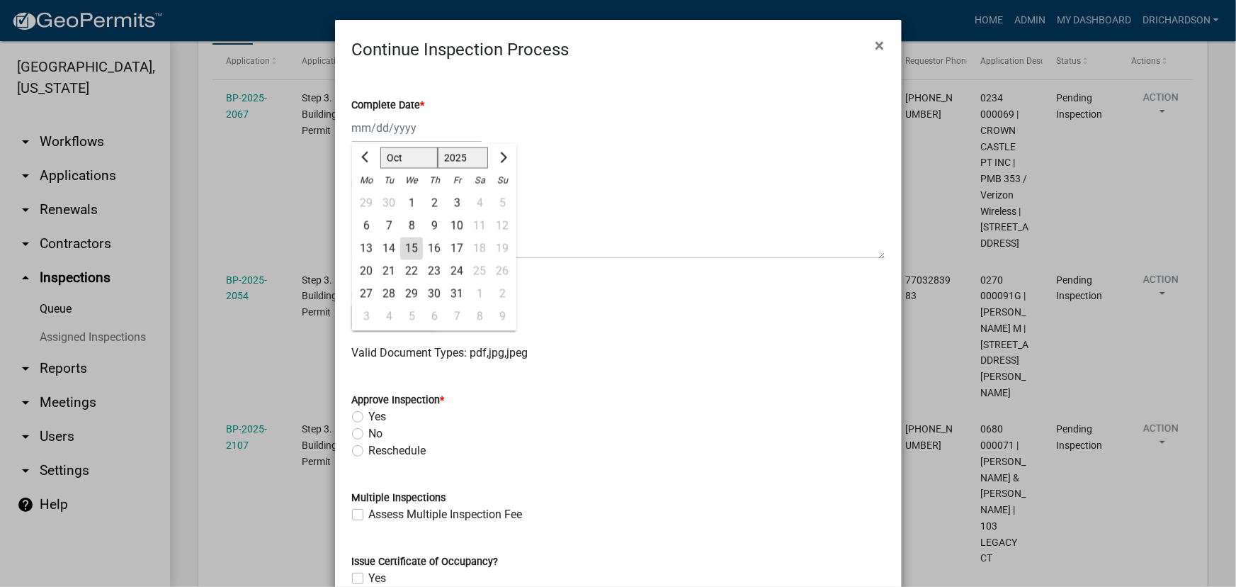
drag, startPoint x: 395, startPoint y: 132, endPoint x: 393, endPoint y: 141, distance: 9.5
click at [395, 132] on div "[PERSON_NAME] Feb Mar Apr [PERSON_NAME][DATE] Oct Nov [DATE] 1526 1527 1528 152…" at bounding box center [417, 127] width 130 height 29
click at [404, 242] on div "15" at bounding box center [411, 248] width 23 height 23
type input "[DATE]"
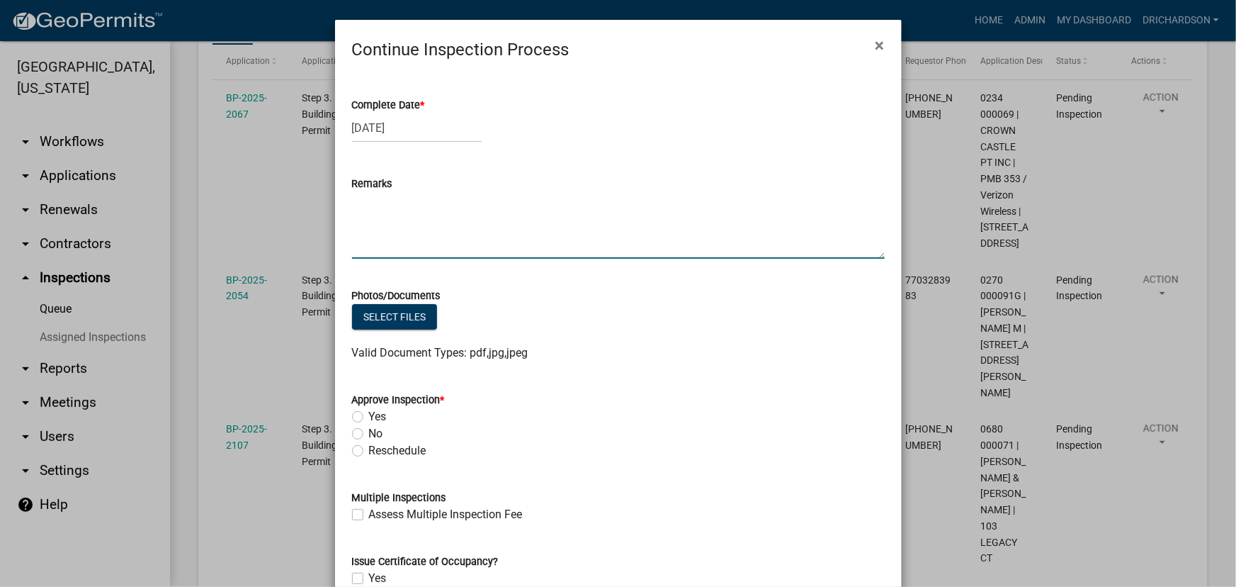
click at [398, 238] on textarea "Remarks" at bounding box center [618, 225] width 533 height 67
drag, startPoint x: 390, startPoint y: 213, endPoint x: 351, endPoint y: 212, distance: 39.7
click at [352, 212] on textarea "-door cannot lock -Exterior outlets need to work without faults -Ext" at bounding box center [618, 225] width 533 height 67
drag, startPoint x: 372, startPoint y: 224, endPoint x: 351, endPoint y: 227, distance: 20.9
click at [352, 227] on textarea "-door cannot lock -outlets need to work without faults -Ext" at bounding box center [618, 225] width 533 height 67
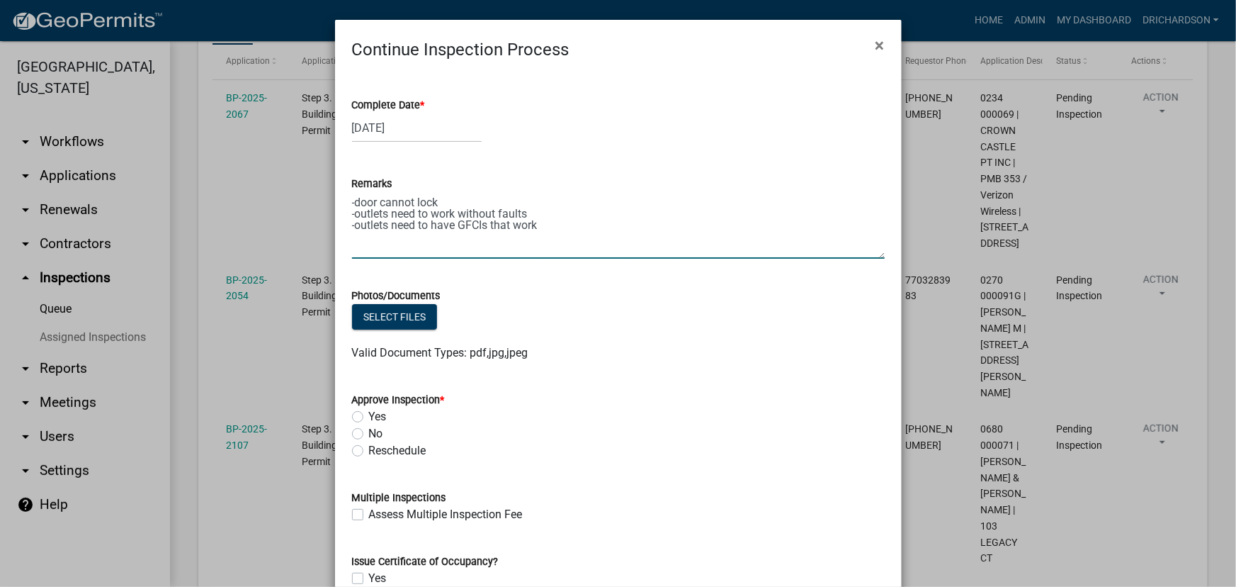
scroll to position [101, 0]
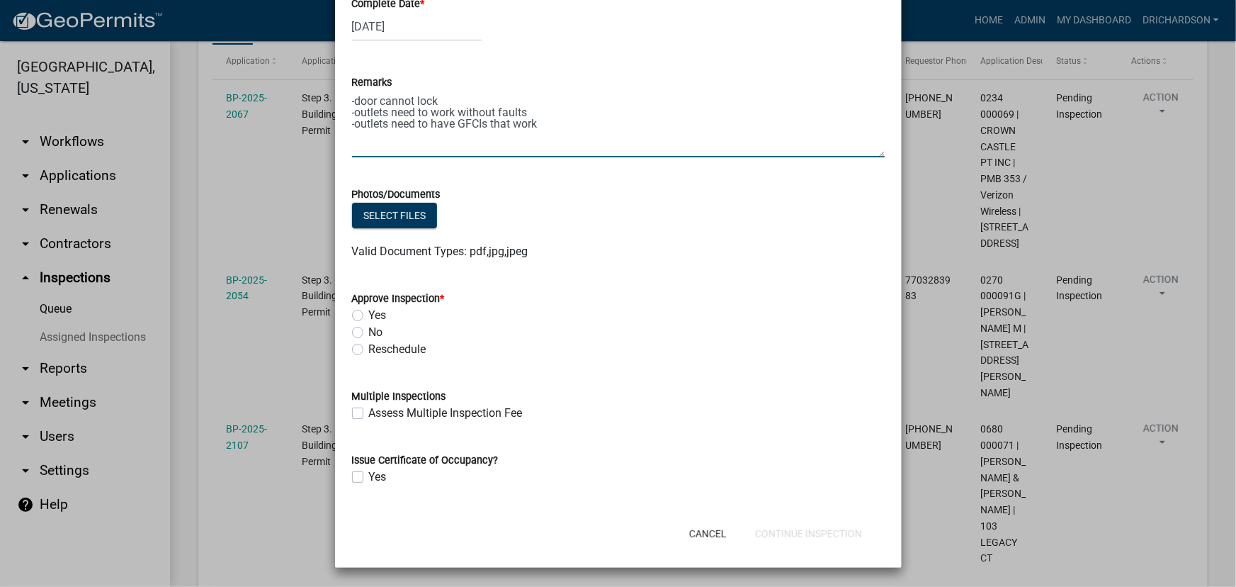
type textarea "-door cannot lock -outlets need to work without faults -outlets need to have GF…"
click at [369, 332] on label "No" at bounding box center [376, 332] width 14 height 17
click at [369, 332] on input "No" at bounding box center [373, 328] width 9 height 9
radio input "true"
click at [818, 537] on button "Continue Inspection" at bounding box center [809, 534] width 130 height 26
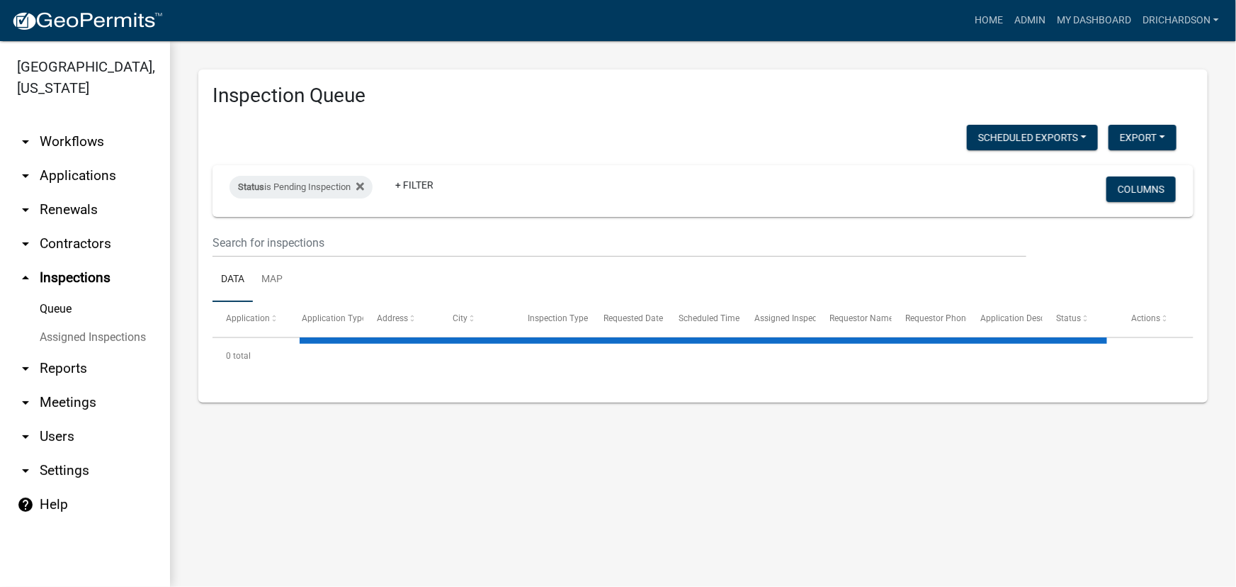
select select "1: 25"
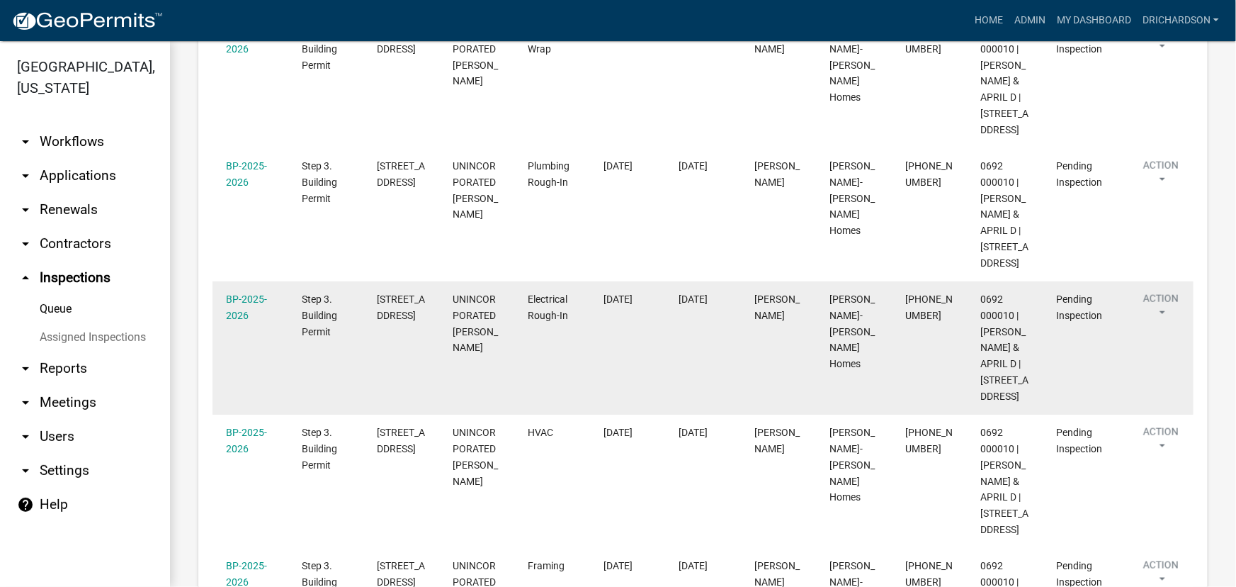
scroll to position [644, 0]
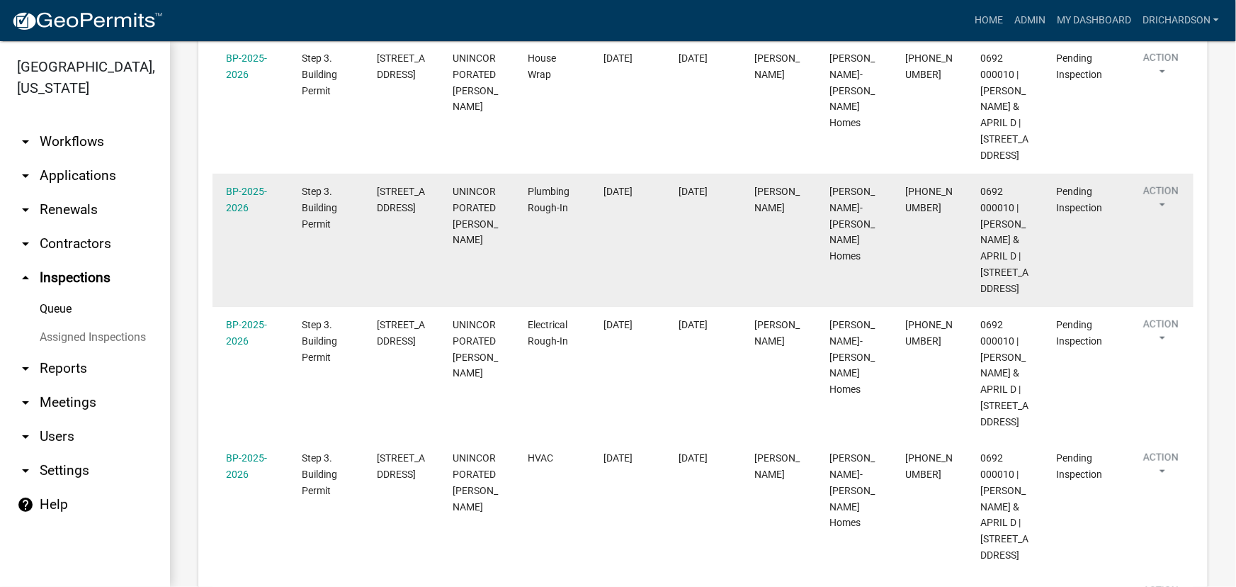
click at [1156, 219] on button "Action" at bounding box center [1161, 201] width 58 height 35
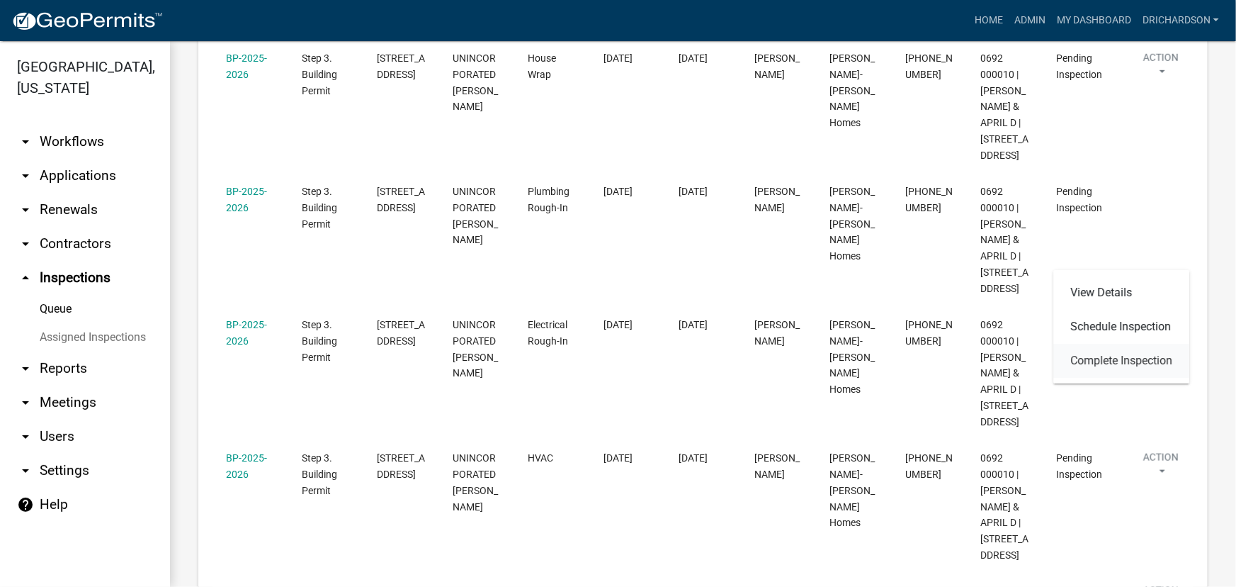
click at [1115, 356] on link "Complete Inspection" at bounding box center [1122, 361] width 136 height 34
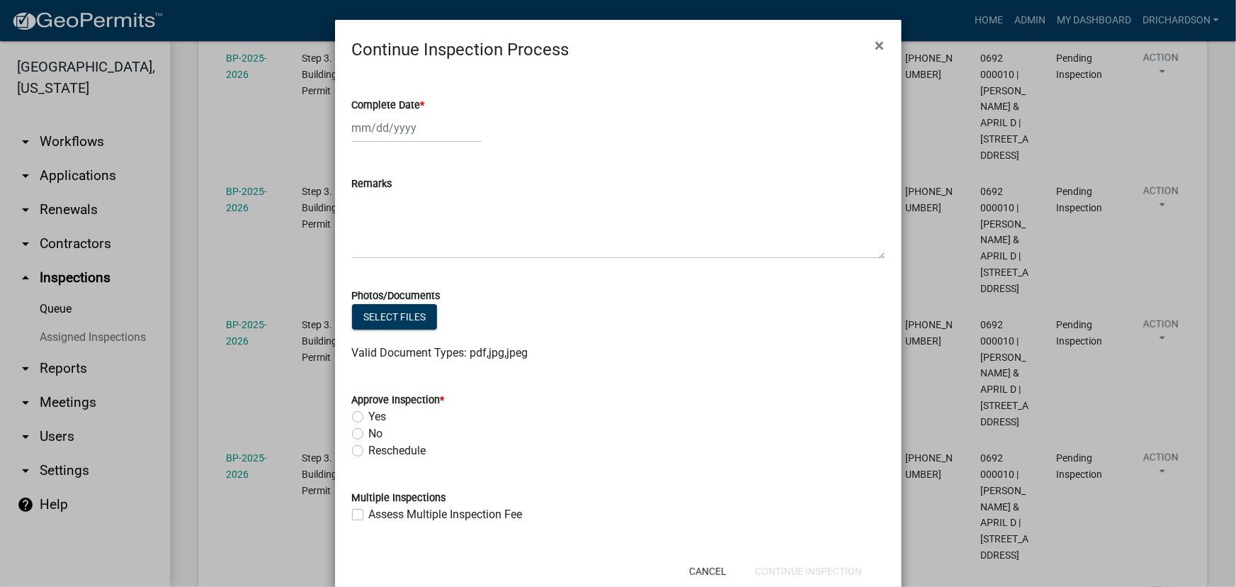
click at [414, 127] on div at bounding box center [417, 127] width 130 height 29
select select "10"
select select "2025"
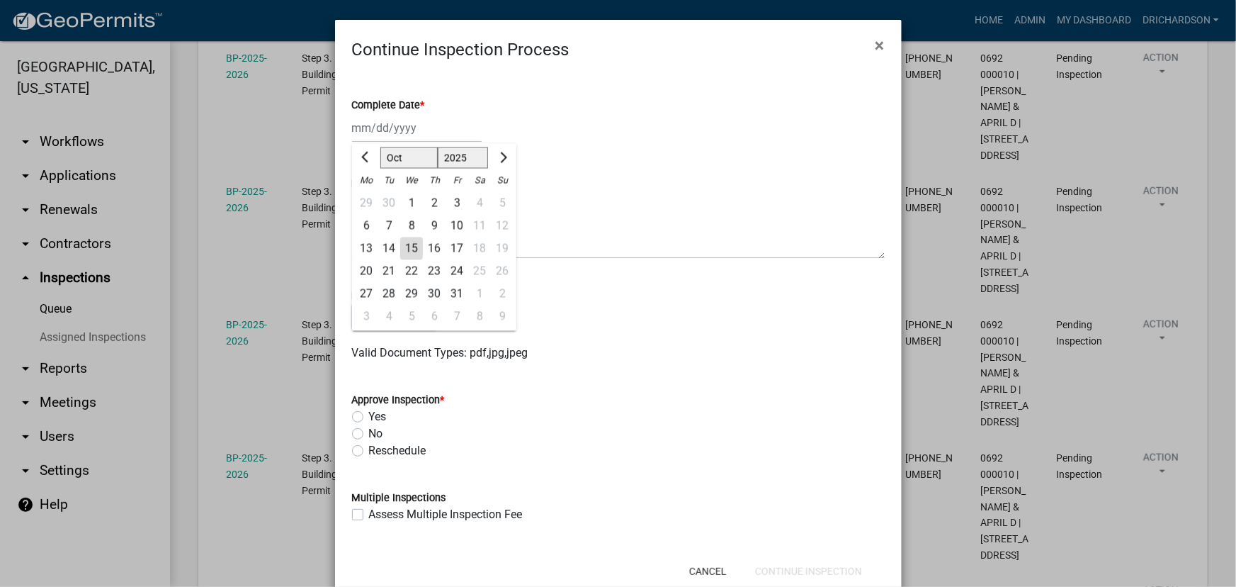
click at [405, 246] on div "15" at bounding box center [411, 248] width 23 height 23
type input "[DATE]"
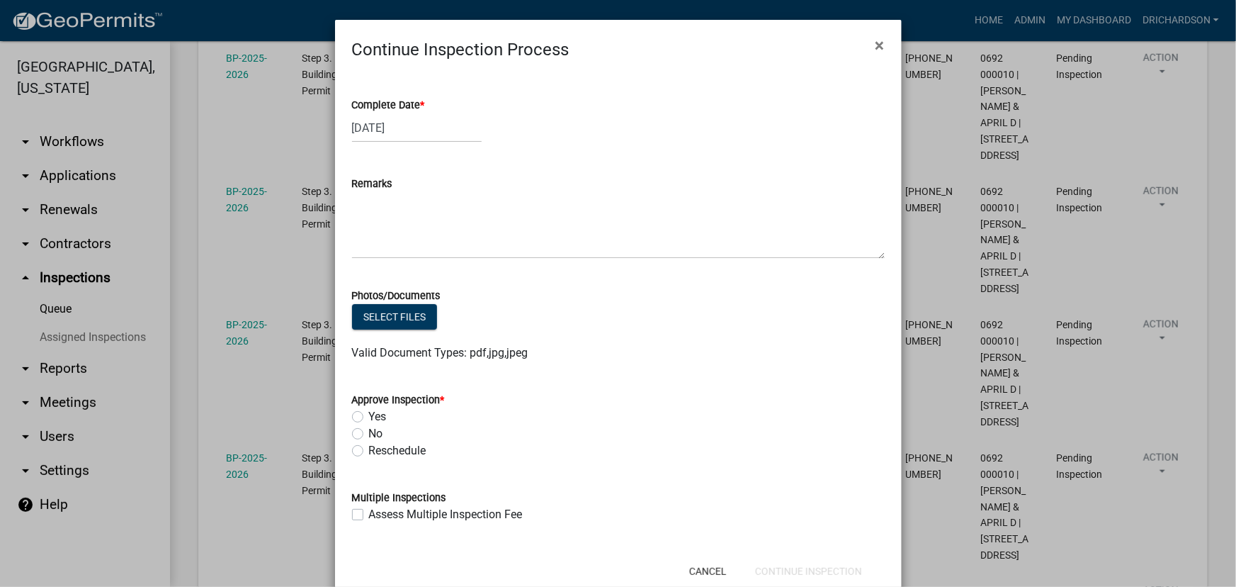
click at [369, 418] on label "Yes" at bounding box center [378, 416] width 18 height 17
click at [369, 417] on input "Yes" at bounding box center [373, 412] width 9 height 9
radio input "true"
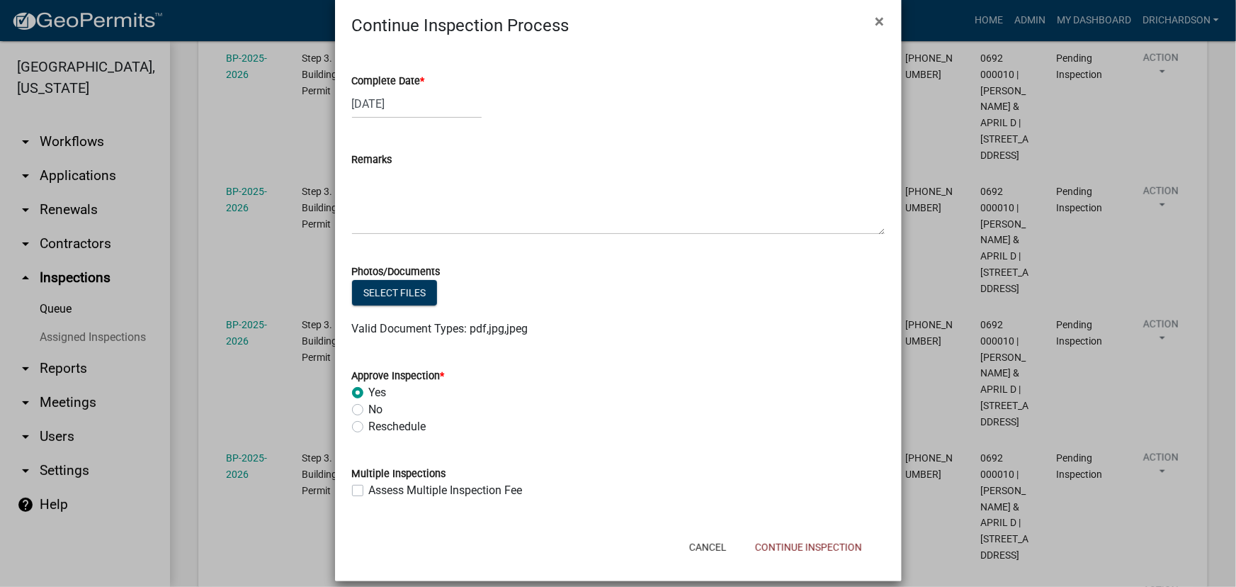
scroll to position [38, 0]
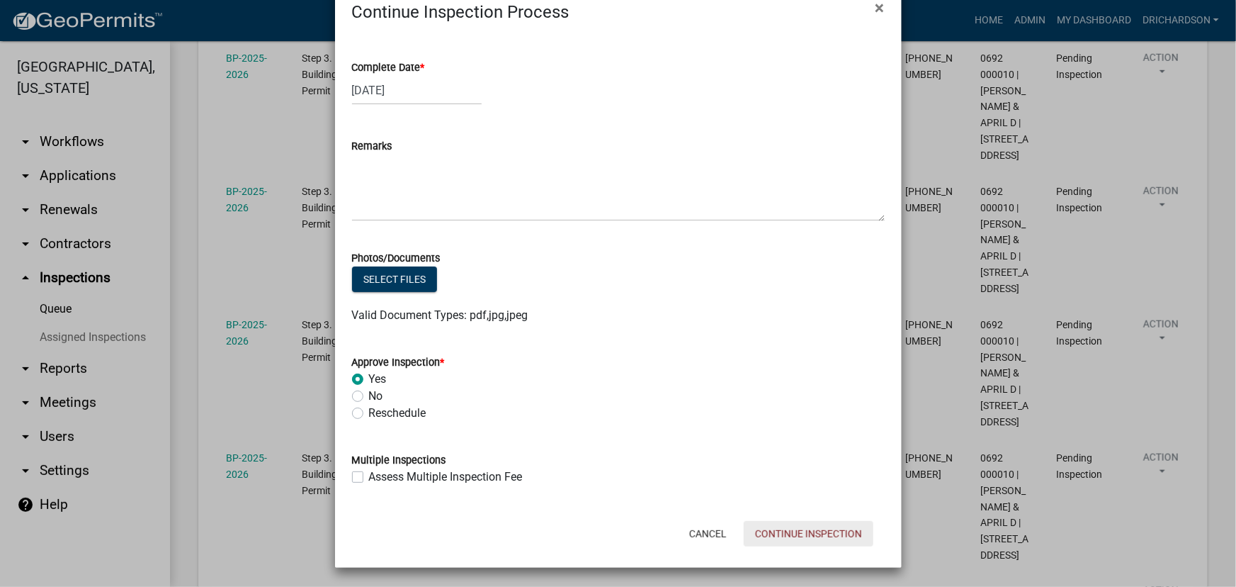
click at [793, 527] on button "Continue Inspection" at bounding box center [809, 534] width 130 height 26
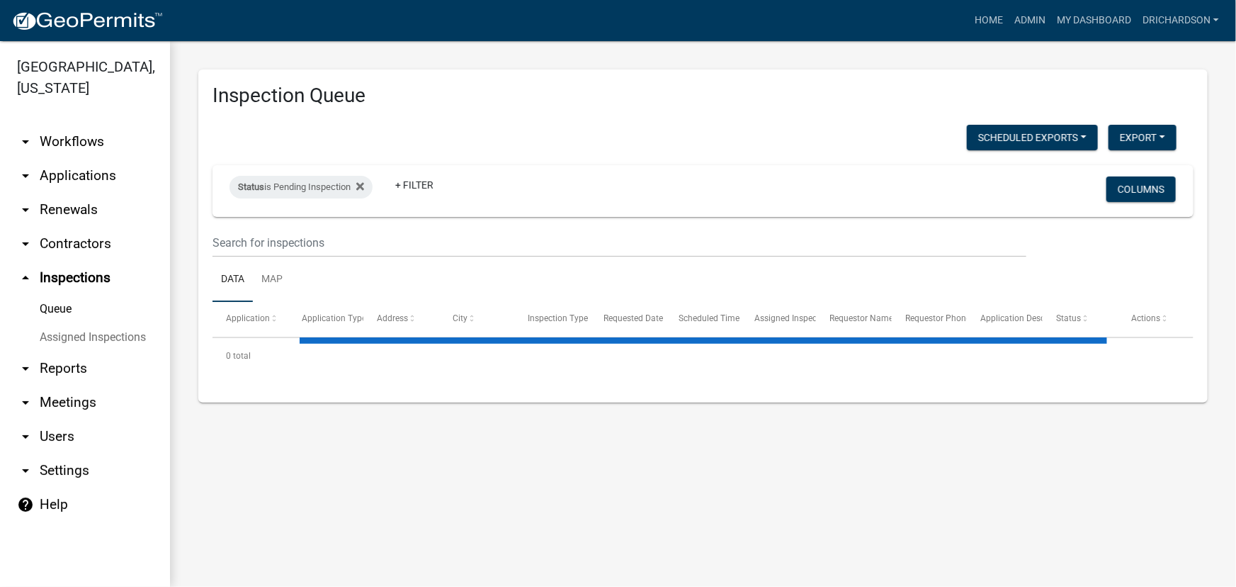
select select "1: 25"
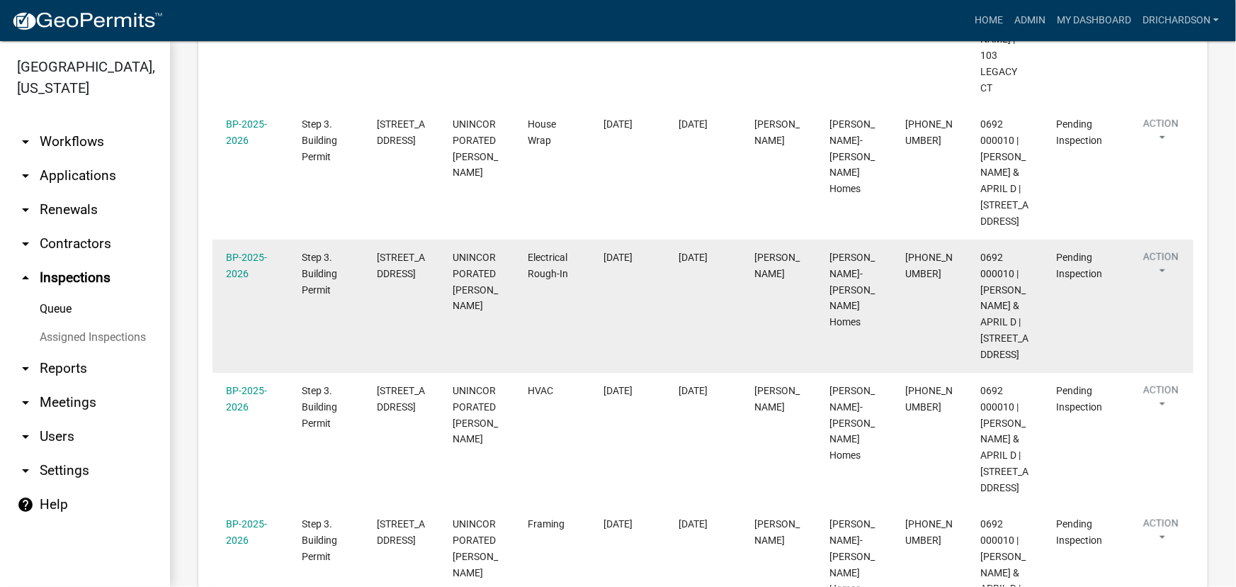
scroll to position [580, 0]
click at [1169, 283] on button "Action" at bounding box center [1161, 265] width 58 height 35
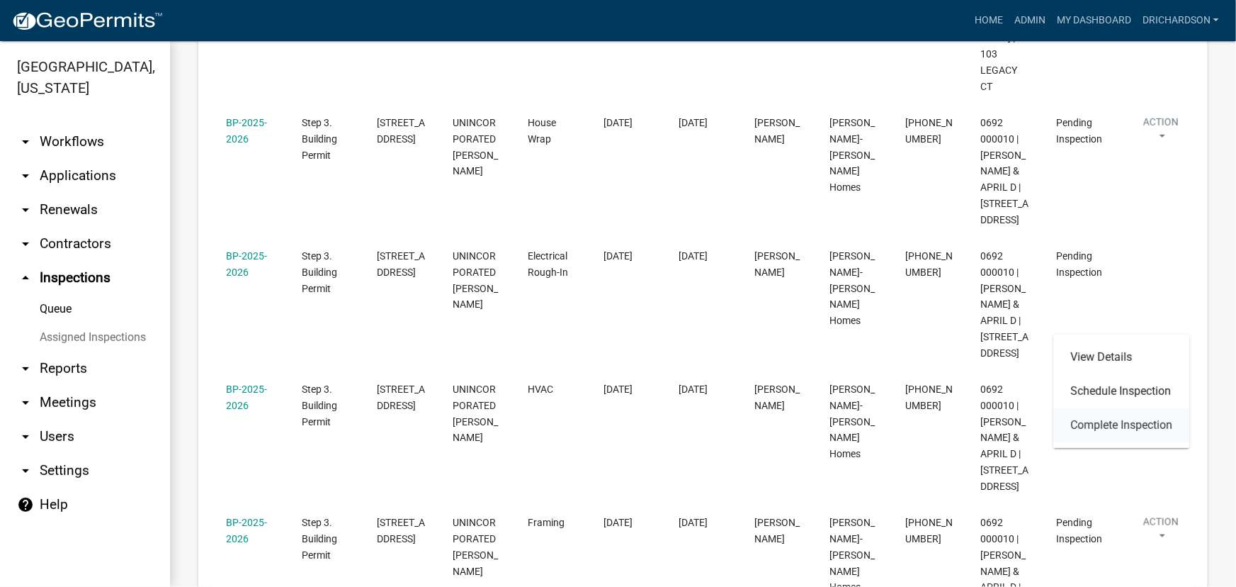
click at [1135, 418] on link "Complete Inspection" at bounding box center [1122, 425] width 136 height 34
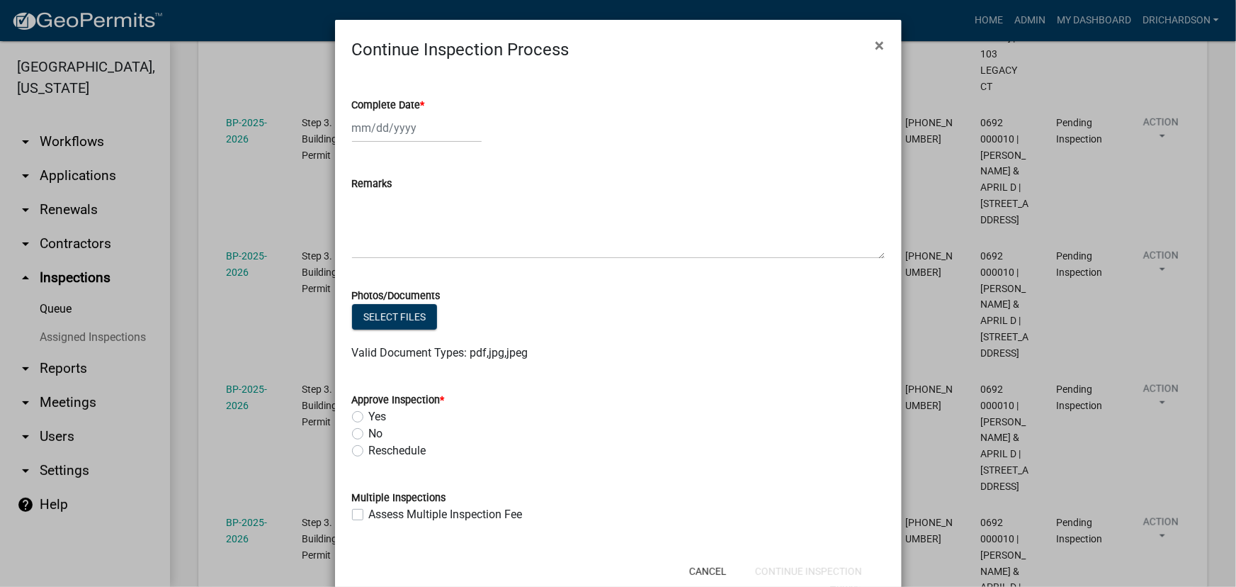
click at [386, 128] on div at bounding box center [417, 127] width 130 height 29
select select "10"
select select "2025"
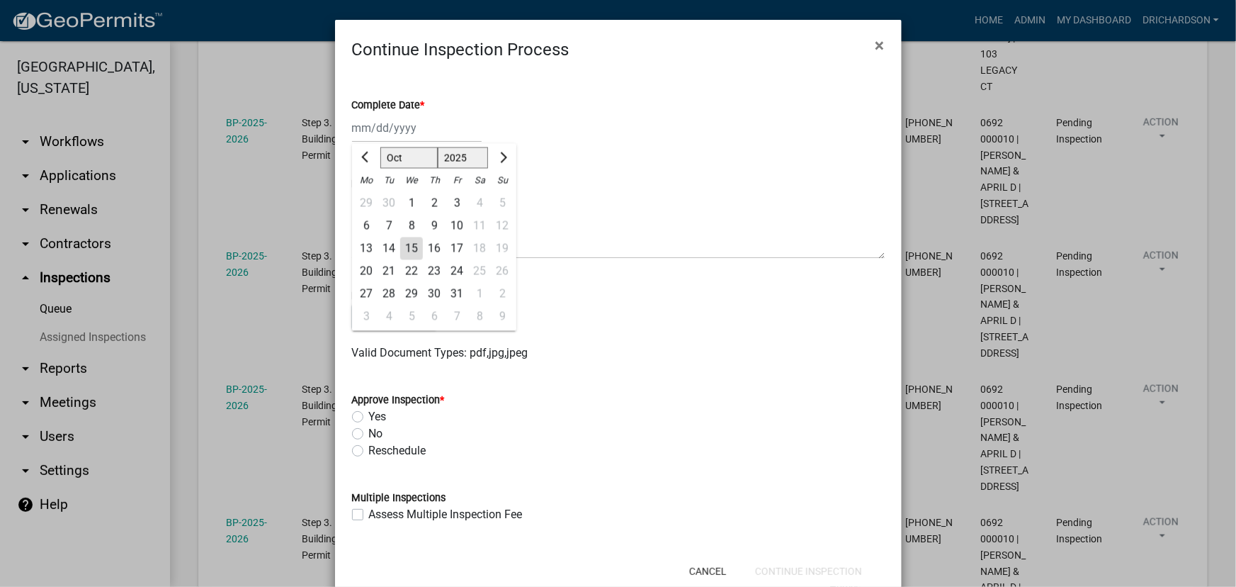
drag, startPoint x: 412, startPoint y: 248, endPoint x: 398, endPoint y: 292, distance: 45.9
click at [412, 248] on div "15" at bounding box center [411, 248] width 23 height 23
type input "[DATE]"
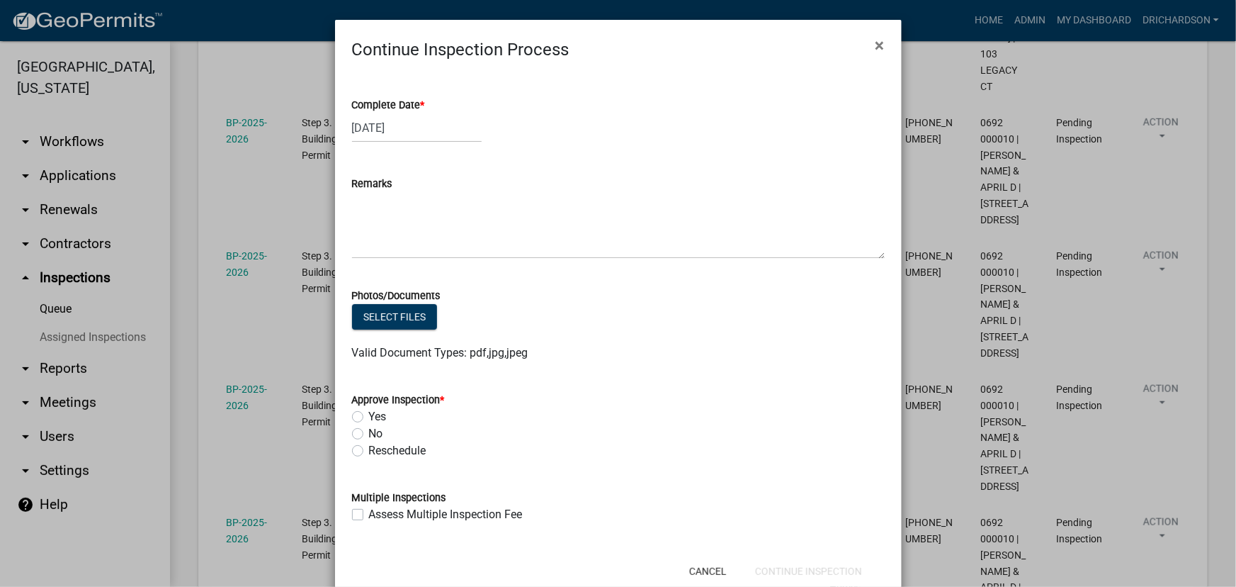
click at [369, 418] on label "Yes" at bounding box center [378, 416] width 18 height 17
click at [369, 417] on input "Yes" at bounding box center [373, 412] width 9 height 9
radio input "true"
click at [796, 577] on button "Continue Inspection" at bounding box center [809, 571] width 130 height 26
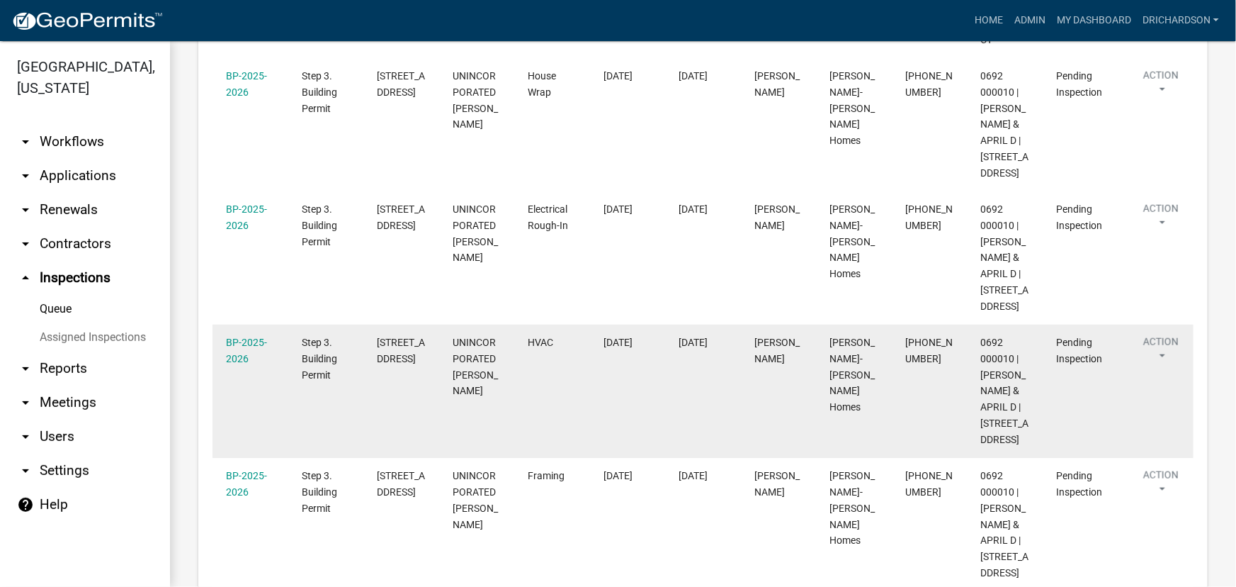
scroll to position [644, 0]
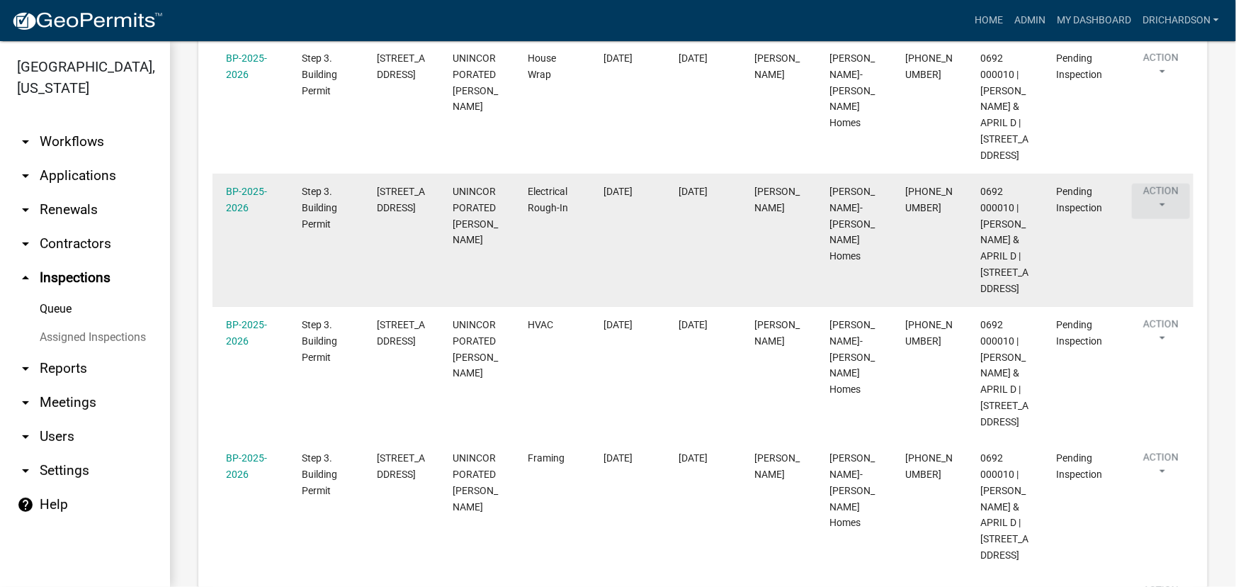
click at [1163, 219] on button "Action" at bounding box center [1161, 201] width 58 height 35
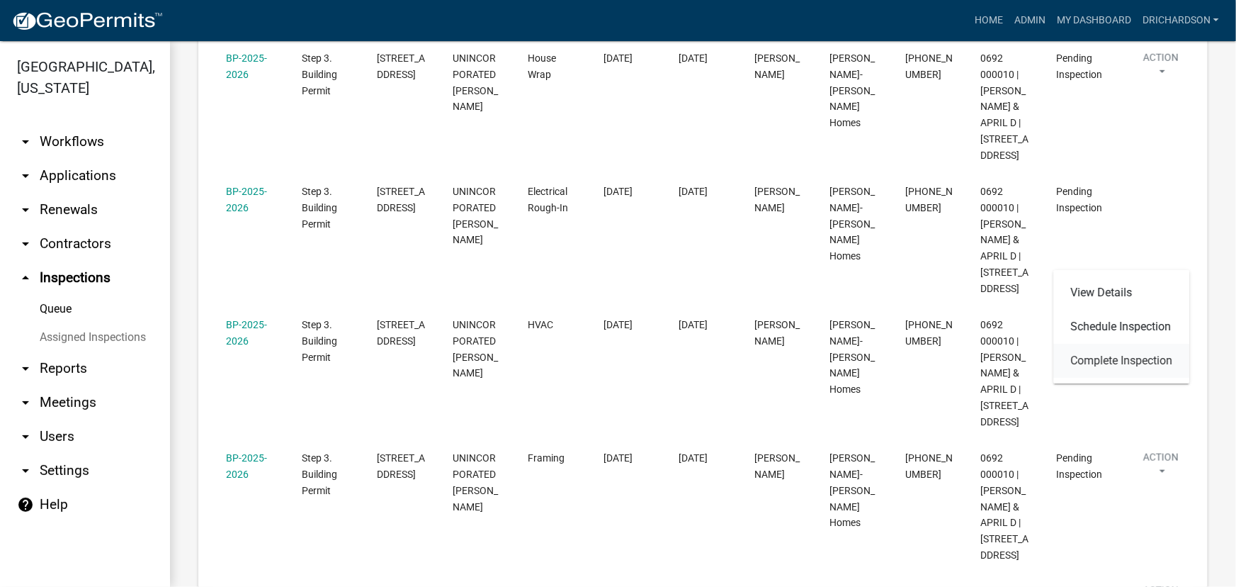
click at [1107, 354] on link "Complete Inspection" at bounding box center [1122, 361] width 136 height 34
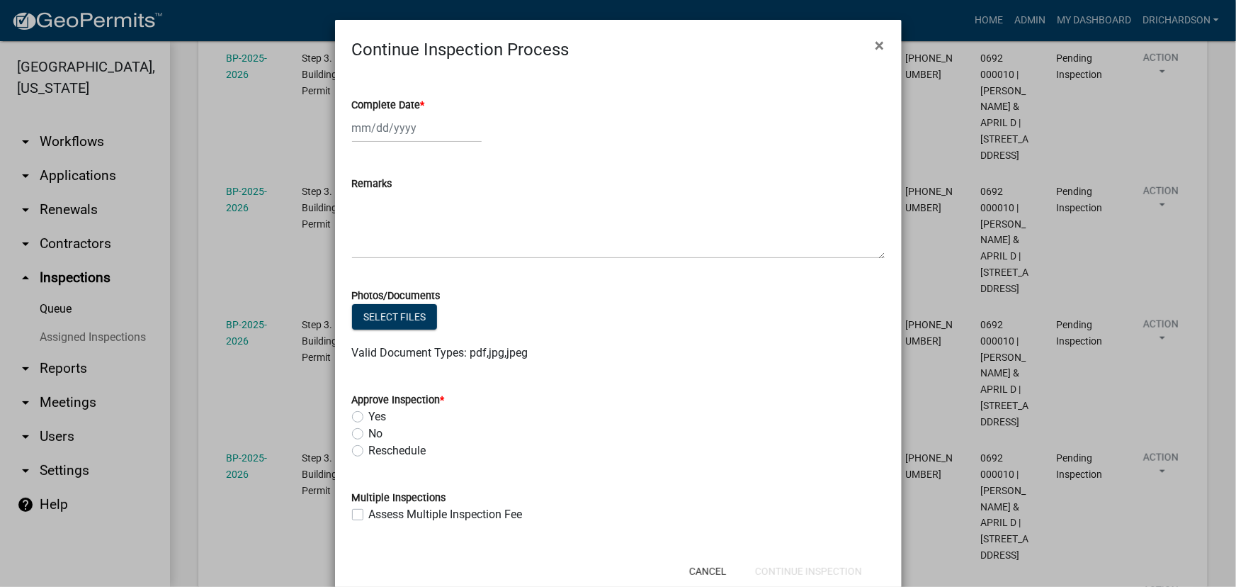
click at [383, 135] on div at bounding box center [417, 127] width 130 height 29
select select "10"
select select "2025"
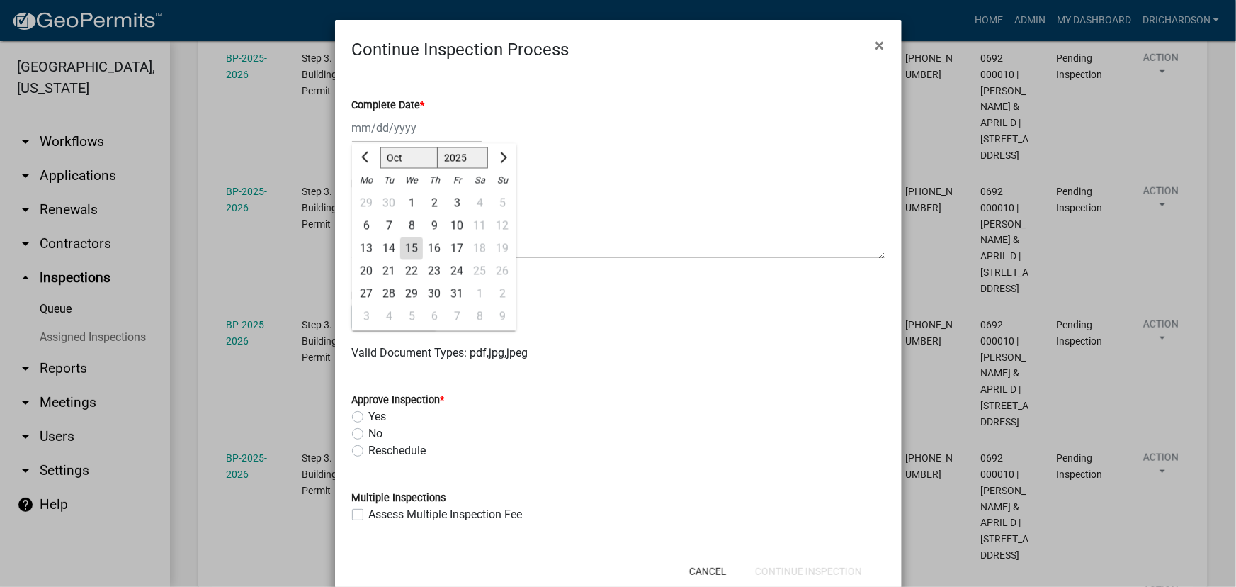
click at [408, 248] on div "15" at bounding box center [411, 248] width 23 height 23
type input "[DATE]"
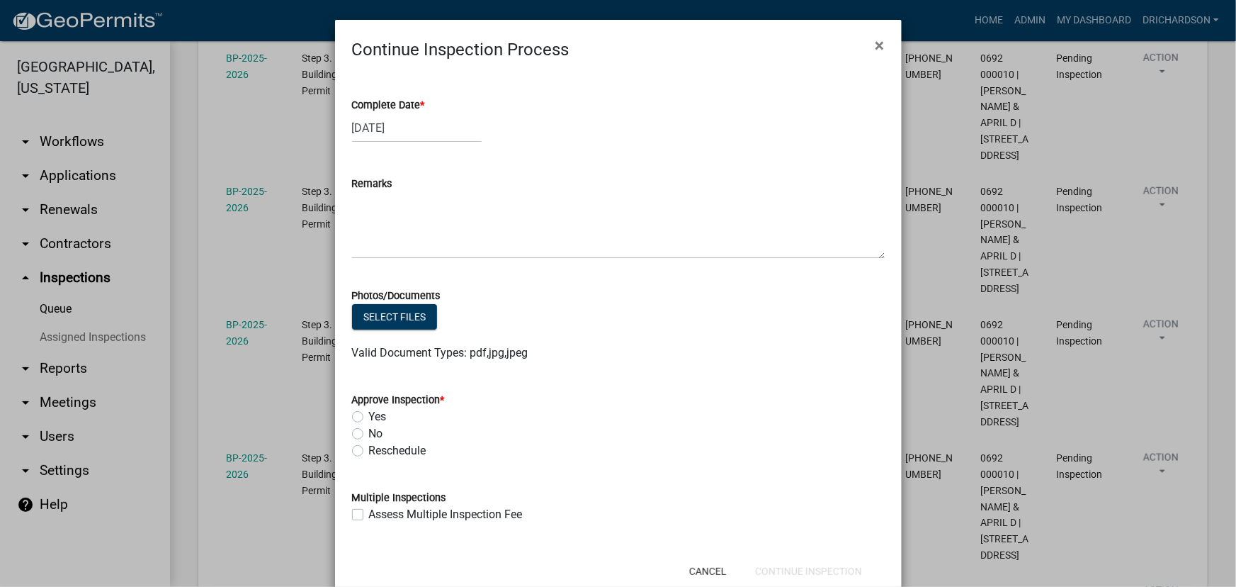
click at [369, 417] on label "Yes" at bounding box center [378, 416] width 18 height 17
click at [369, 417] on input "Yes" at bounding box center [373, 412] width 9 height 9
radio input "true"
click at [799, 575] on button "Continue Inspection" at bounding box center [809, 571] width 130 height 26
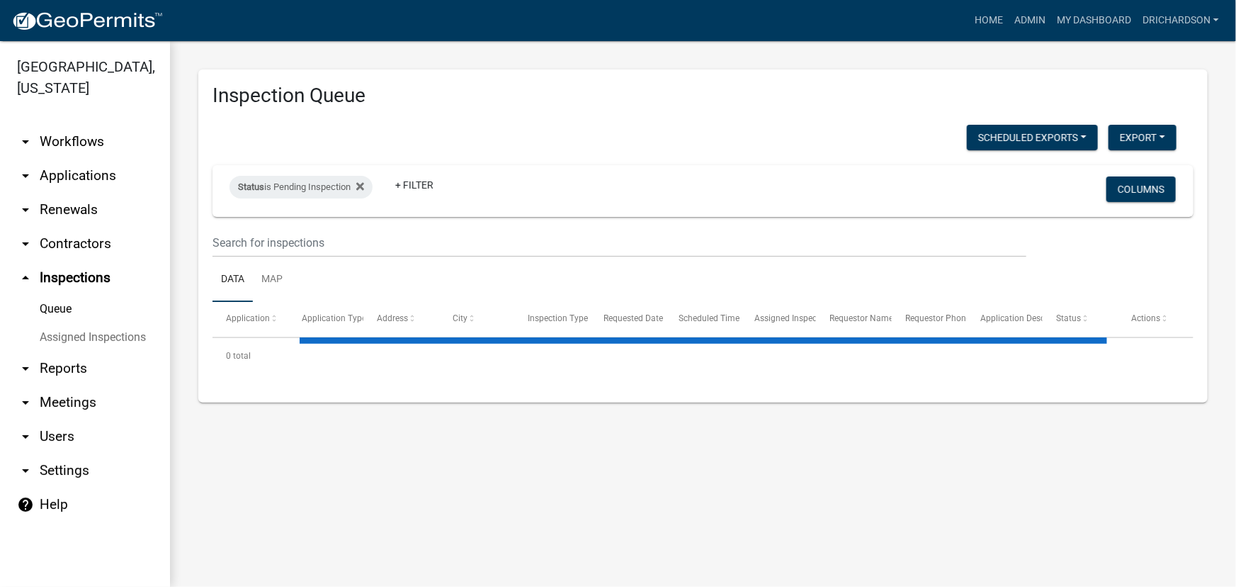
select select "1: 25"
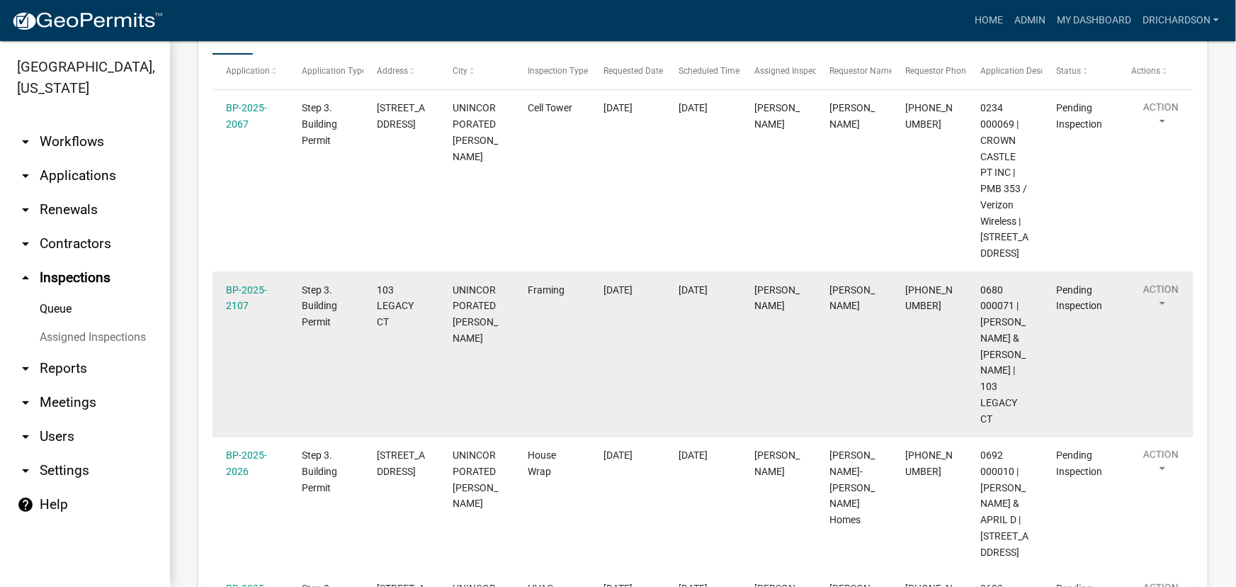
scroll to position [322, 0]
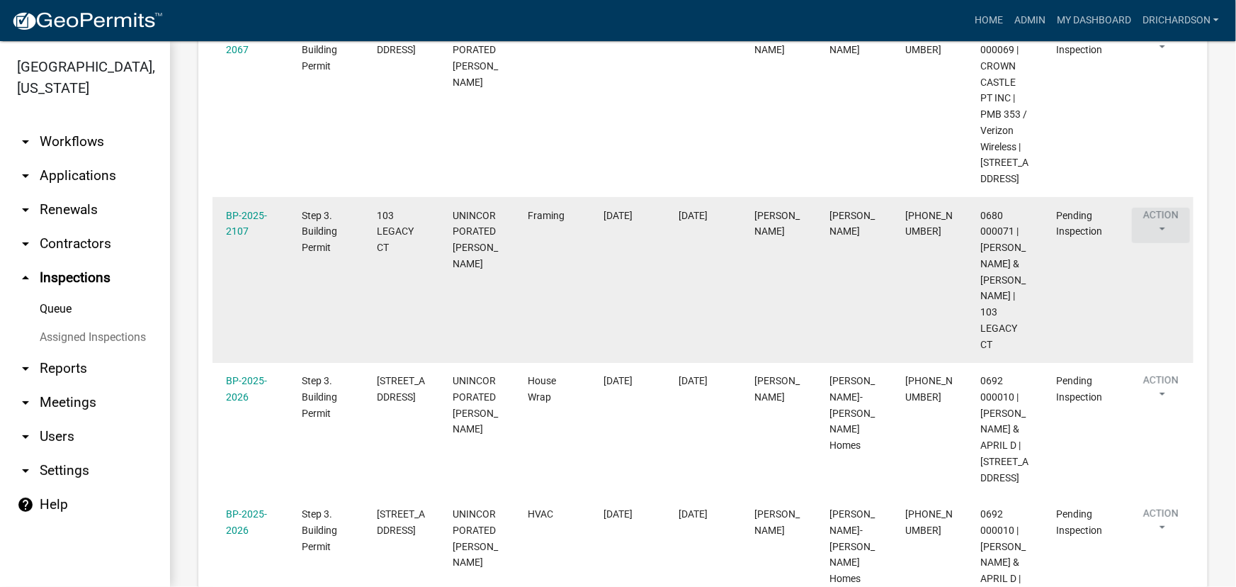
click at [1159, 241] on button "Action" at bounding box center [1161, 225] width 58 height 35
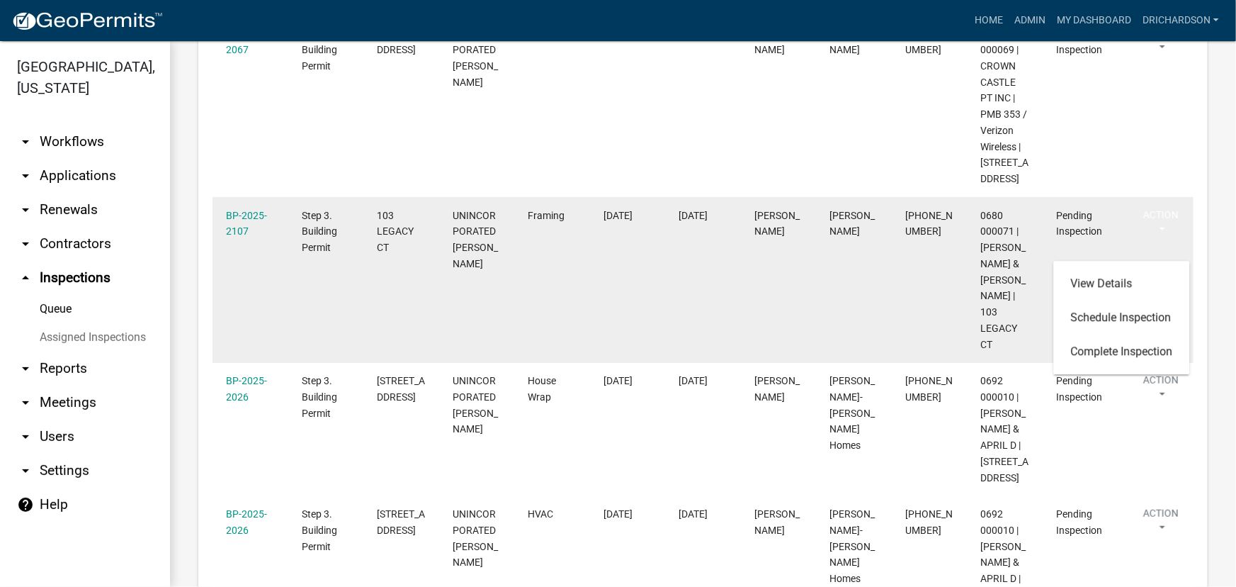
click at [811, 290] on datatable-body-cell "[PERSON_NAME]" at bounding box center [779, 280] width 76 height 166
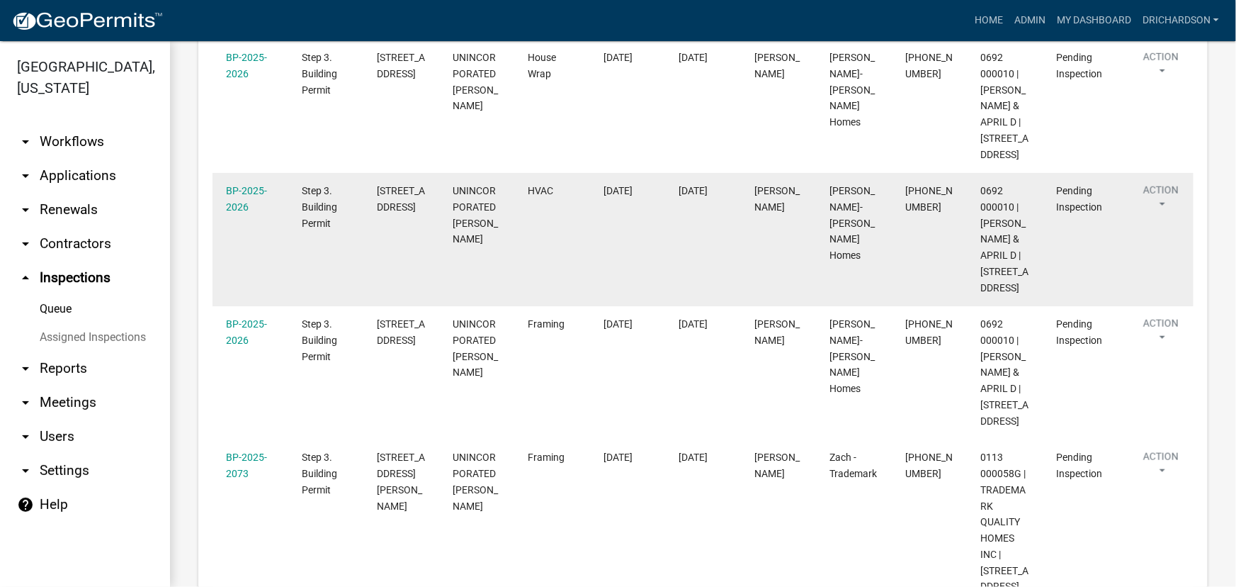
scroll to position [644, 0]
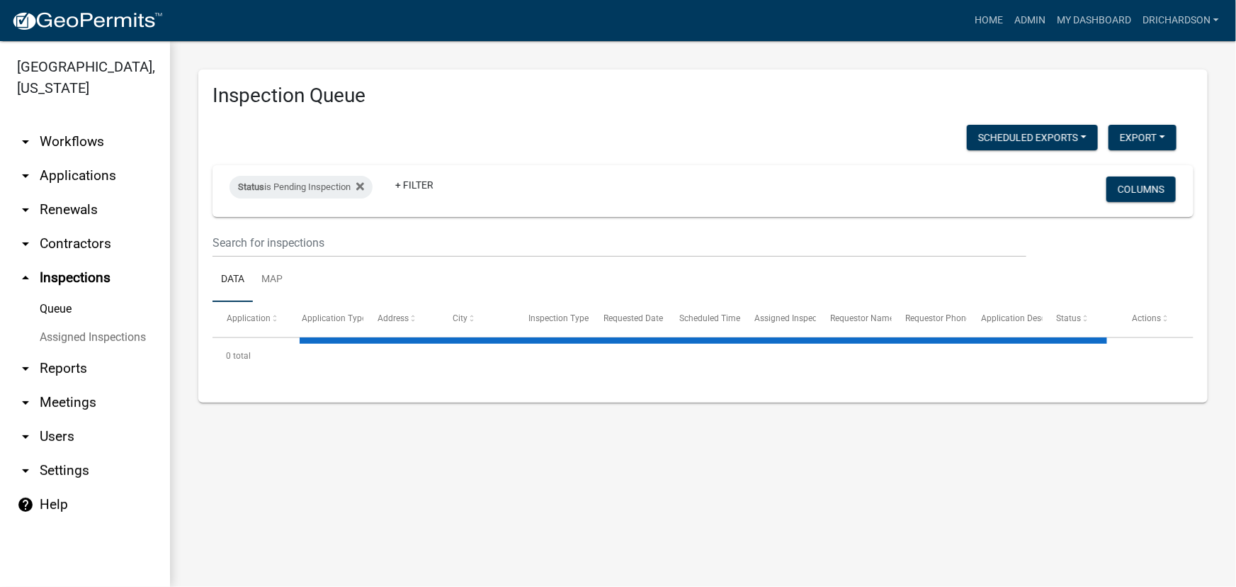
select select "1: 25"
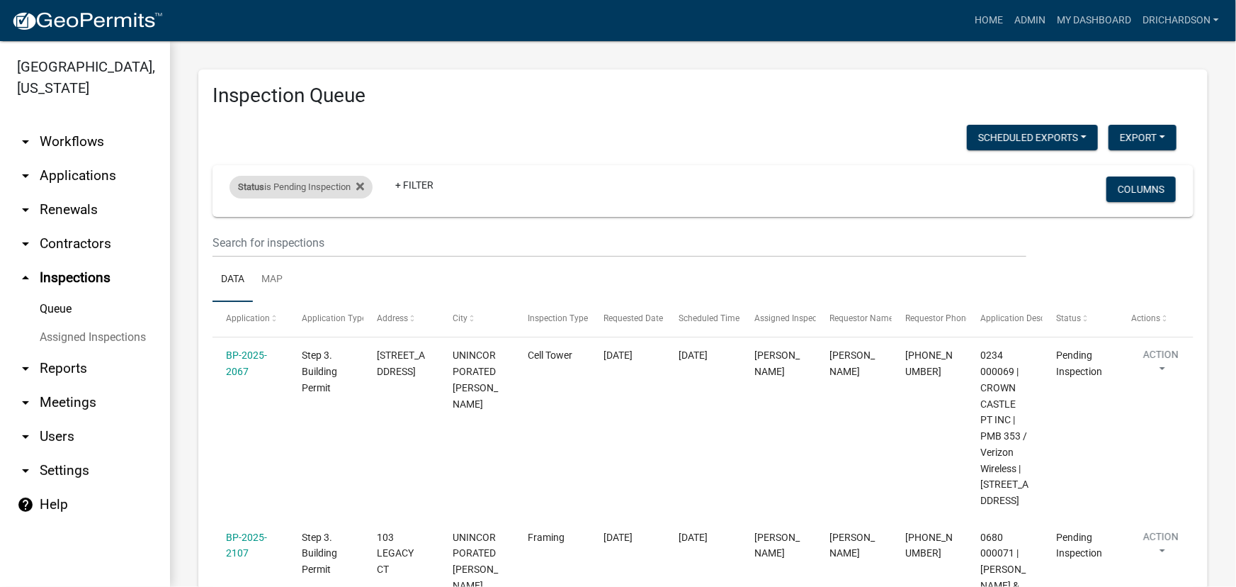
click at [323, 186] on div "Status is Pending Inspection" at bounding box center [301, 187] width 143 height 23
click at [332, 242] on select "Select an option Pending Schedule Pending Inspection Approved Denied Deleted Vo…" at bounding box center [303, 239] width 142 height 29
select select "0"
click at [232, 225] on select "Select an option Pending Schedule Pending Inspection Approved Denied Deleted Vo…" at bounding box center [303, 239] width 142 height 29
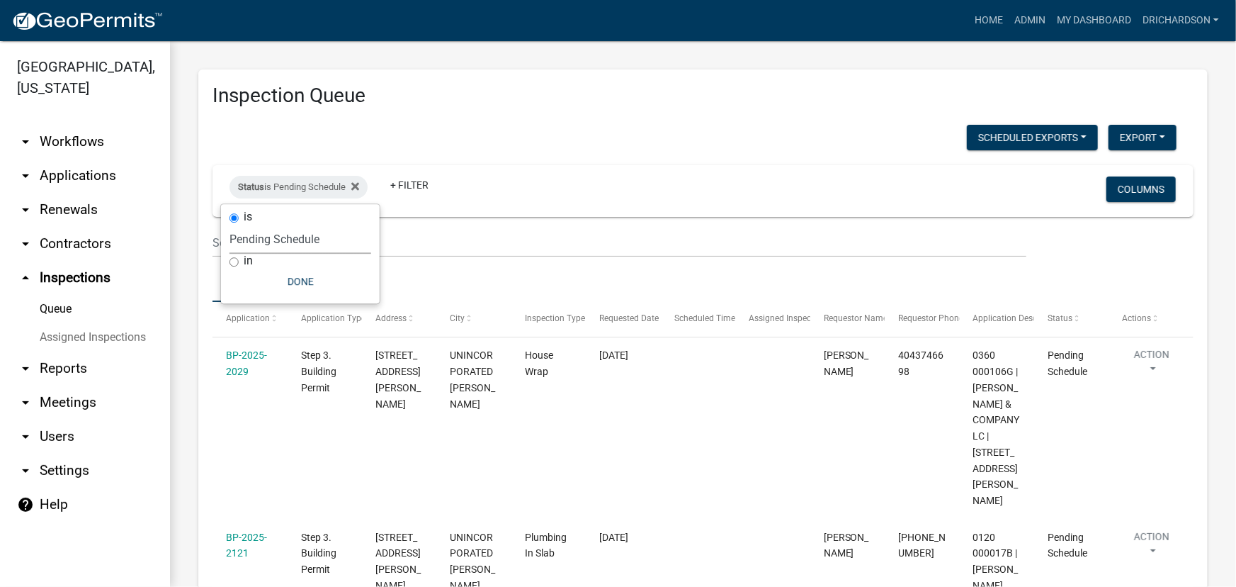
click at [560, 156] on div "Scheduled Exports + Create New Daily Inspection List Export Excel Format (.xlsx…" at bounding box center [703, 456] width 981 height 663
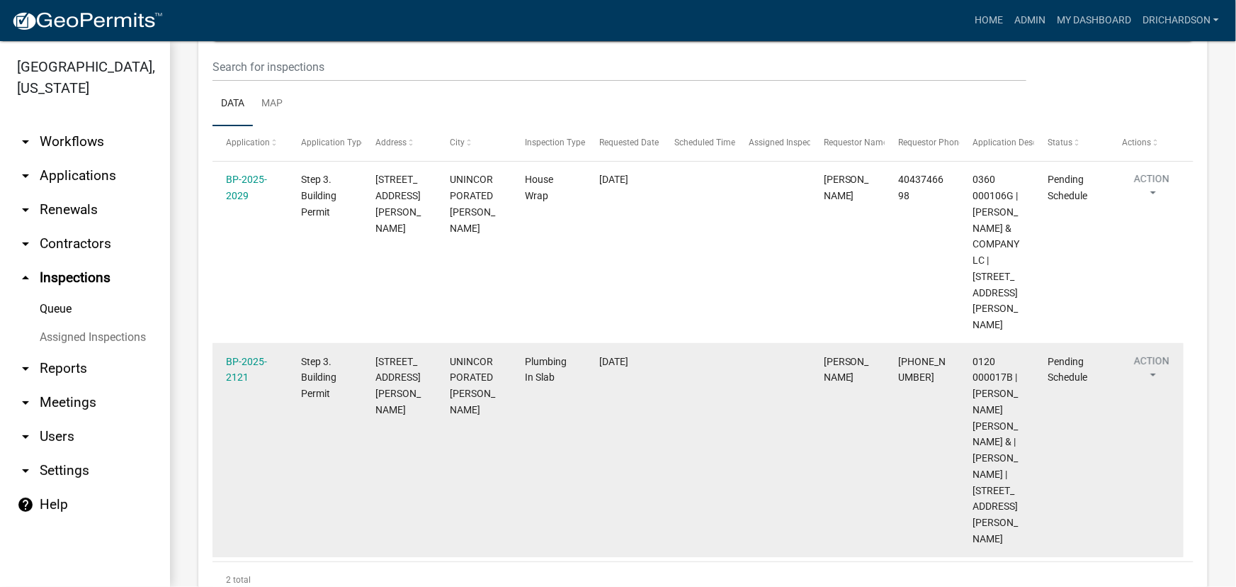
scroll to position [178, 0]
click at [1165, 351] on button "Action" at bounding box center [1152, 368] width 58 height 35
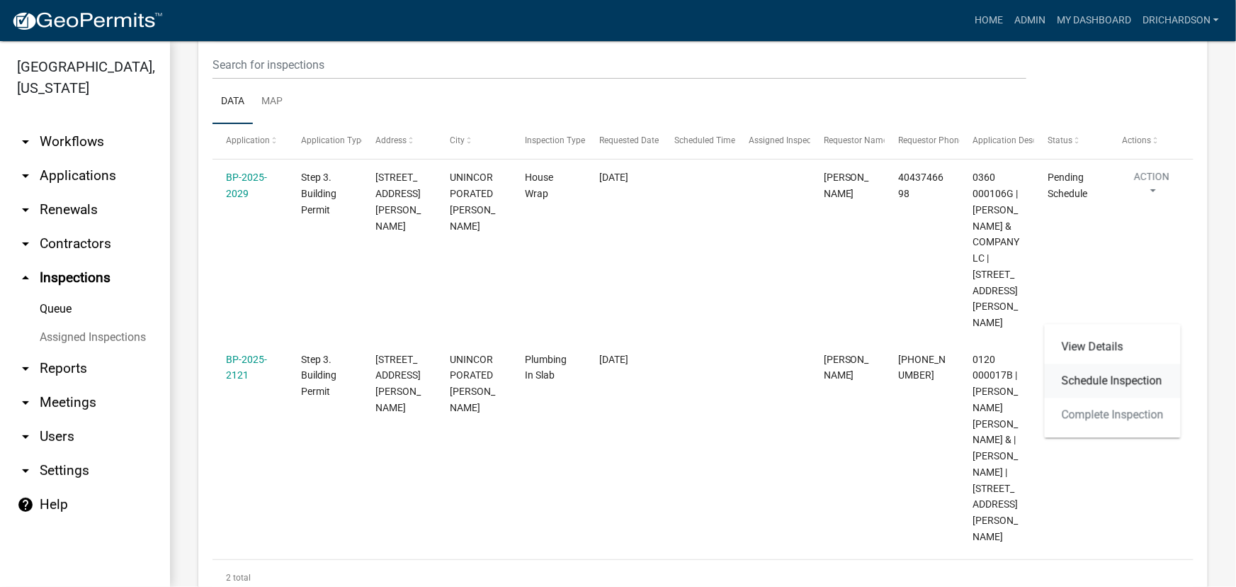
click at [1120, 382] on link "Schedule Inspection" at bounding box center [1113, 380] width 136 height 34
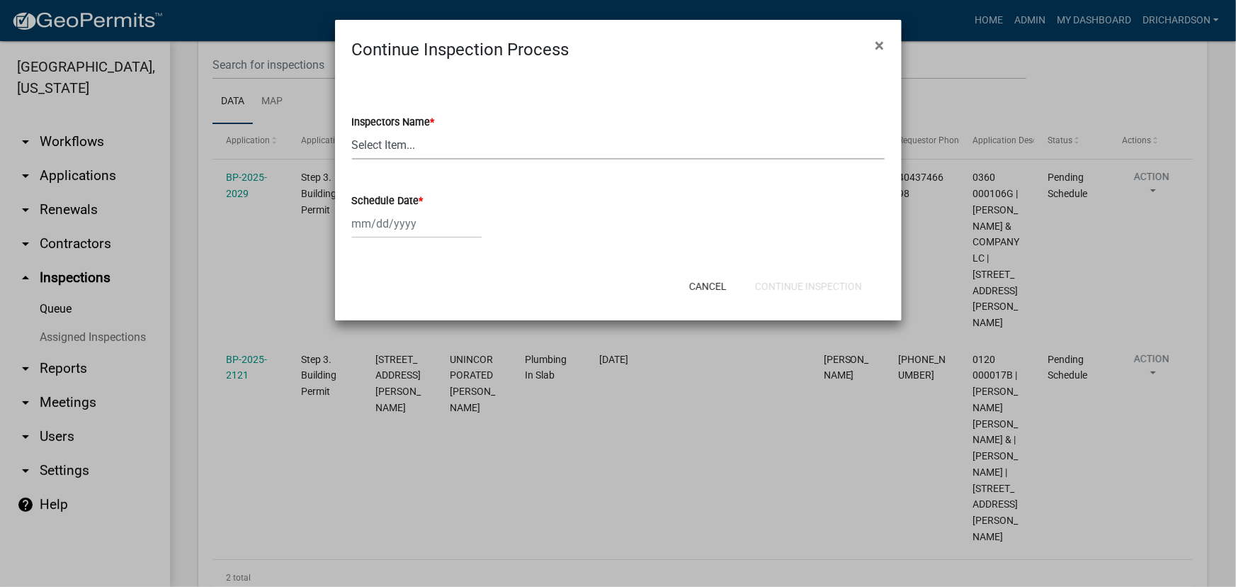
click at [405, 143] on select "Select Item... [PERSON_NAME] ([PERSON_NAME]) drichardson ([PERSON_NAME]) knorre…" at bounding box center [618, 144] width 533 height 29
select select "e20251c8-f858-4aed-a4a0-52e27fd5066e"
click at [352, 130] on select "Select Item... [PERSON_NAME] ([PERSON_NAME]) drichardson ([PERSON_NAME]) knorre…" at bounding box center [618, 144] width 533 height 29
click at [399, 227] on div at bounding box center [417, 223] width 130 height 29
select select "10"
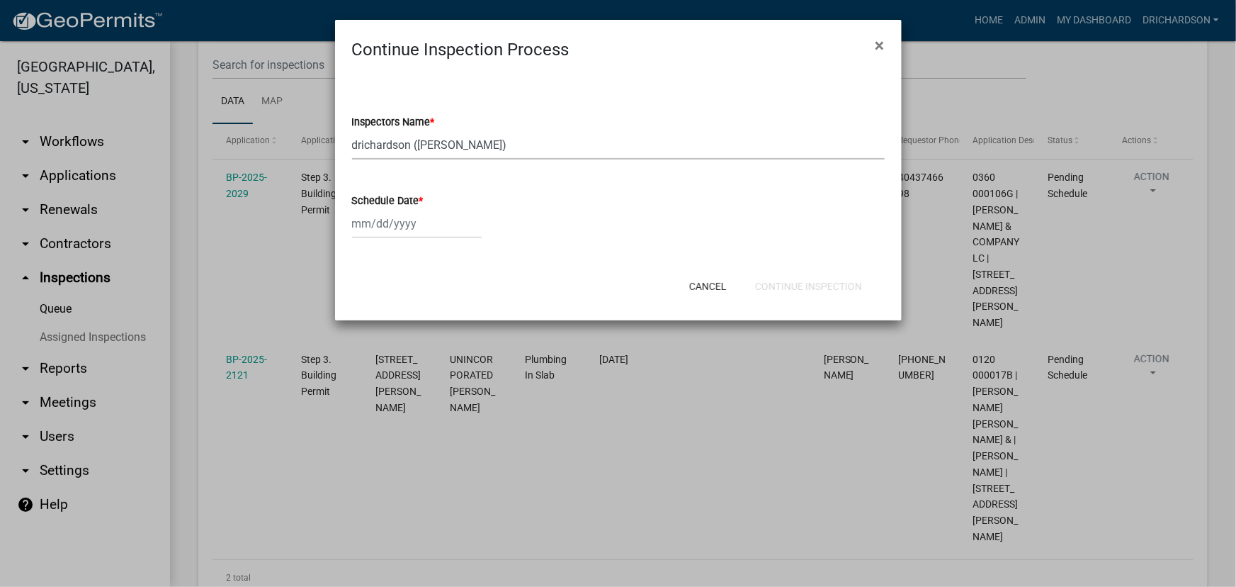
select select "2025"
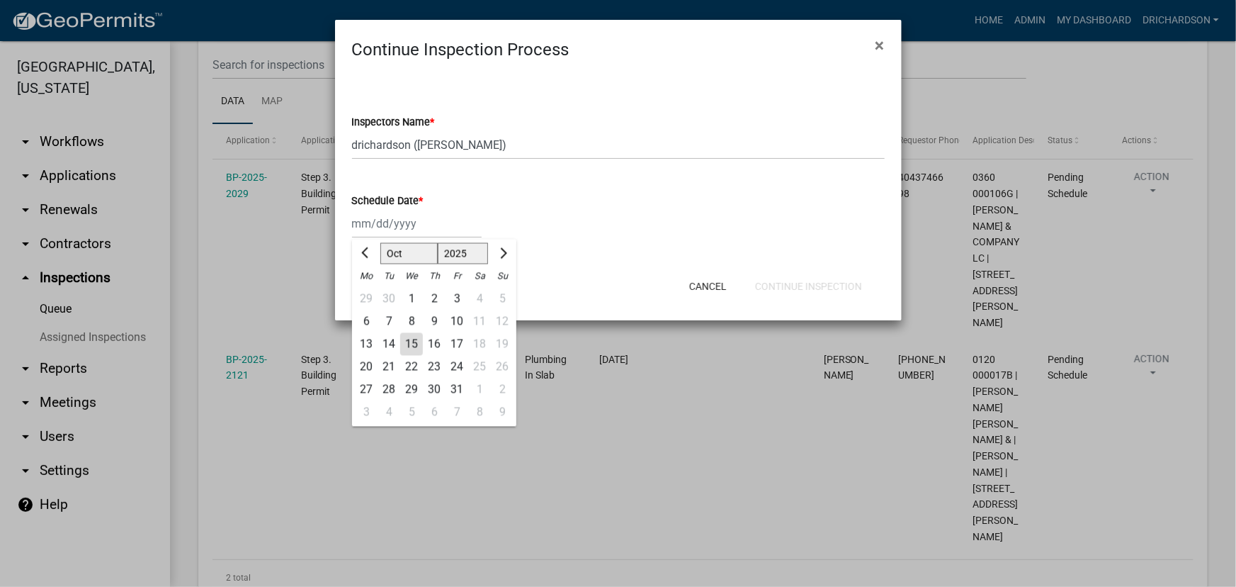
click at [413, 337] on div "15" at bounding box center [411, 344] width 23 height 23
type input "[DATE]"
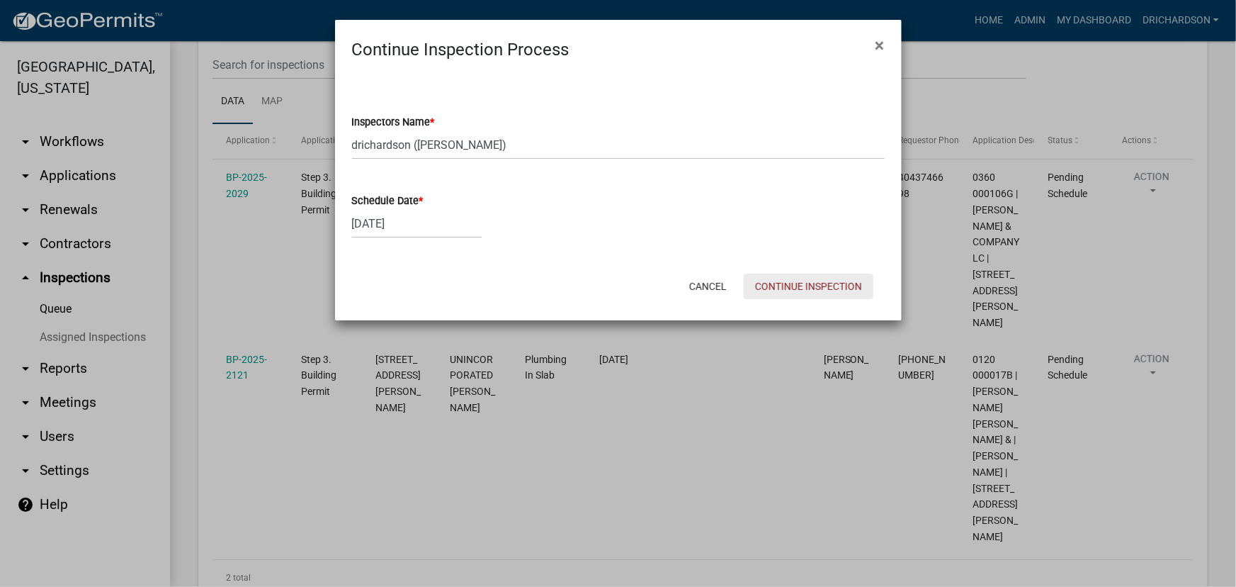
click at [789, 274] on button "Continue Inspection" at bounding box center [809, 286] width 130 height 26
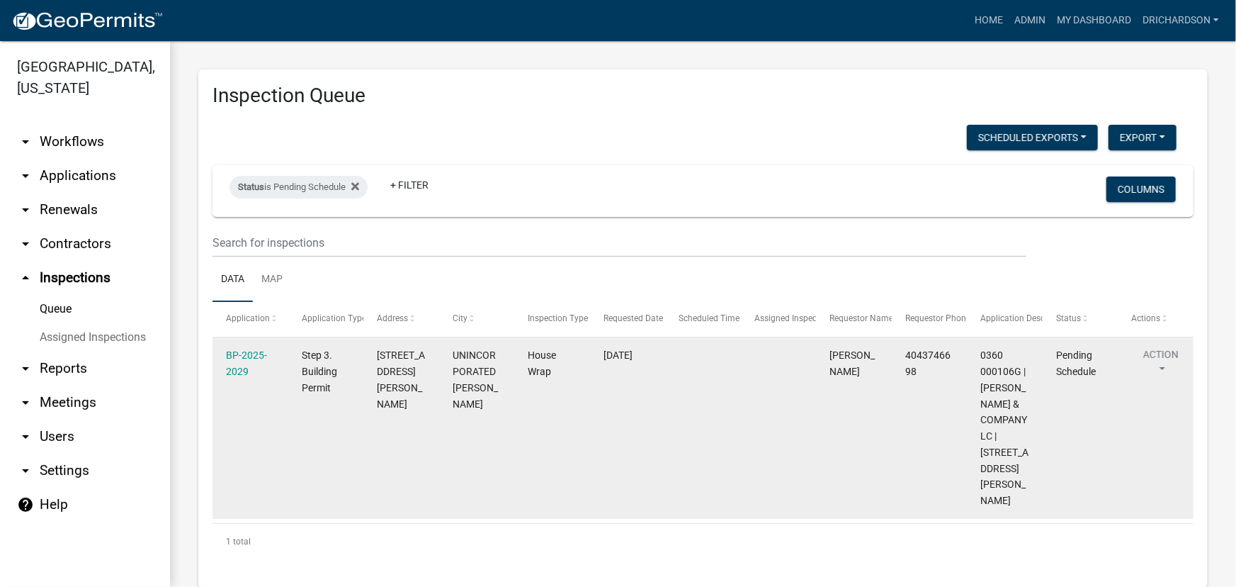
click at [1156, 354] on button "Action" at bounding box center [1161, 364] width 58 height 35
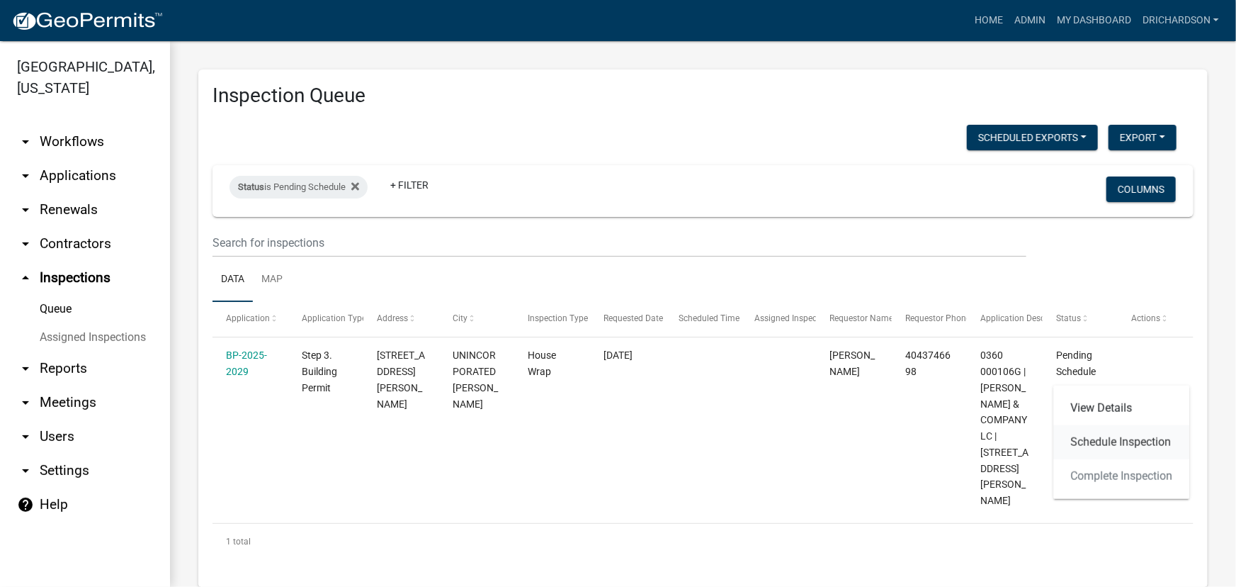
click at [1119, 449] on link "Schedule Inspection" at bounding box center [1122, 442] width 136 height 34
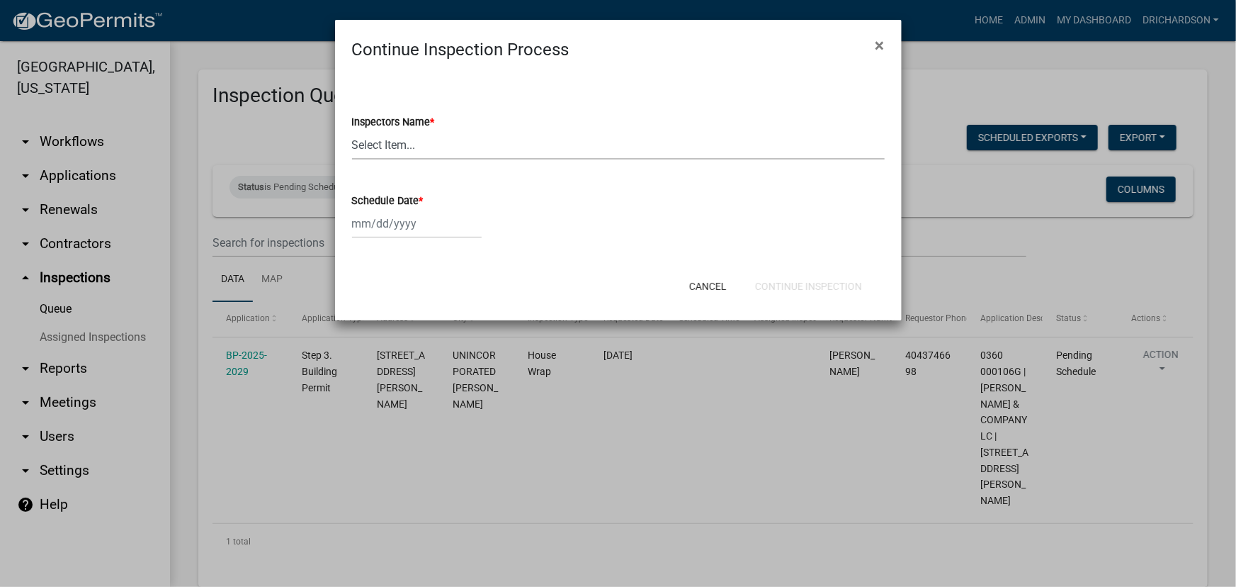
click at [386, 147] on select "Select Item... whuff (William Huff) drichardson (Douglas Richardson) knorred (K…" at bounding box center [618, 144] width 533 height 29
select select "a5a5a9dc-14a5-4192-801a-4b6ec73e6000"
click at [352, 130] on select "Select Item... whuff (William Huff) drichardson (Douglas Richardson) knorred (K…" at bounding box center [618, 144] width 533 height 29
select select "10"
select select "2025"
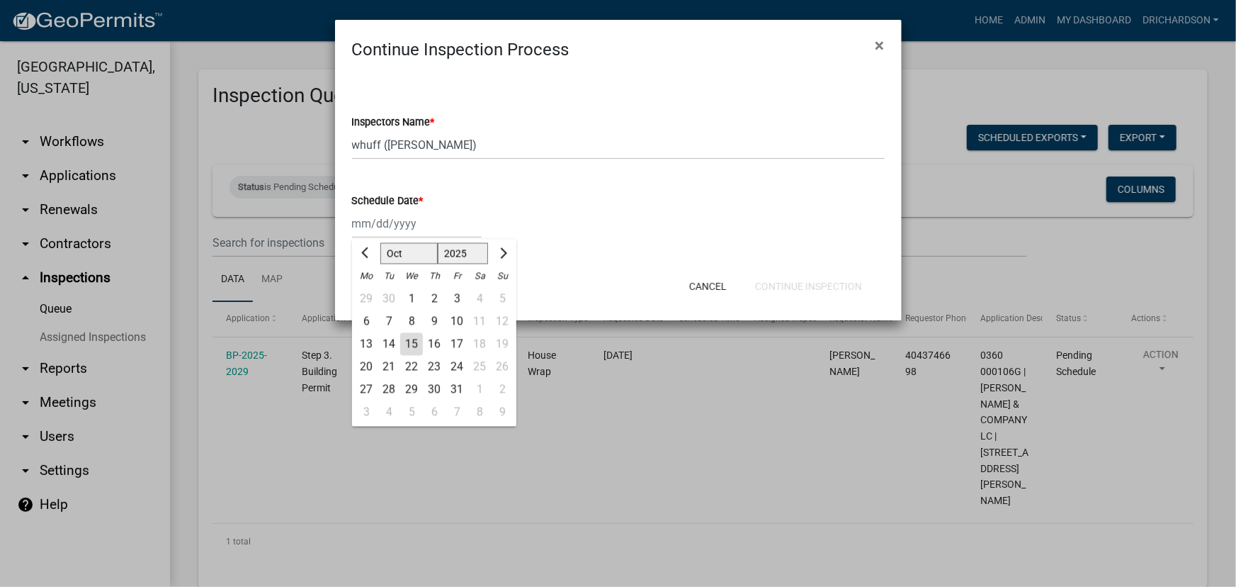
click at [405, 225] on div "Jan Feb Mar Apr May Jun Jul Aug Sep Oct Nov Dec 1525 1526 1527 1528 1529 1530 1…" at bounding box center [417, 223] width 130 height 29
click at [394, 154] on select "Select Item... whuff (William Huff) drichardson (Douglas Richardson) knorred (K…" at bounding box center [618, 144] width 533 height 29
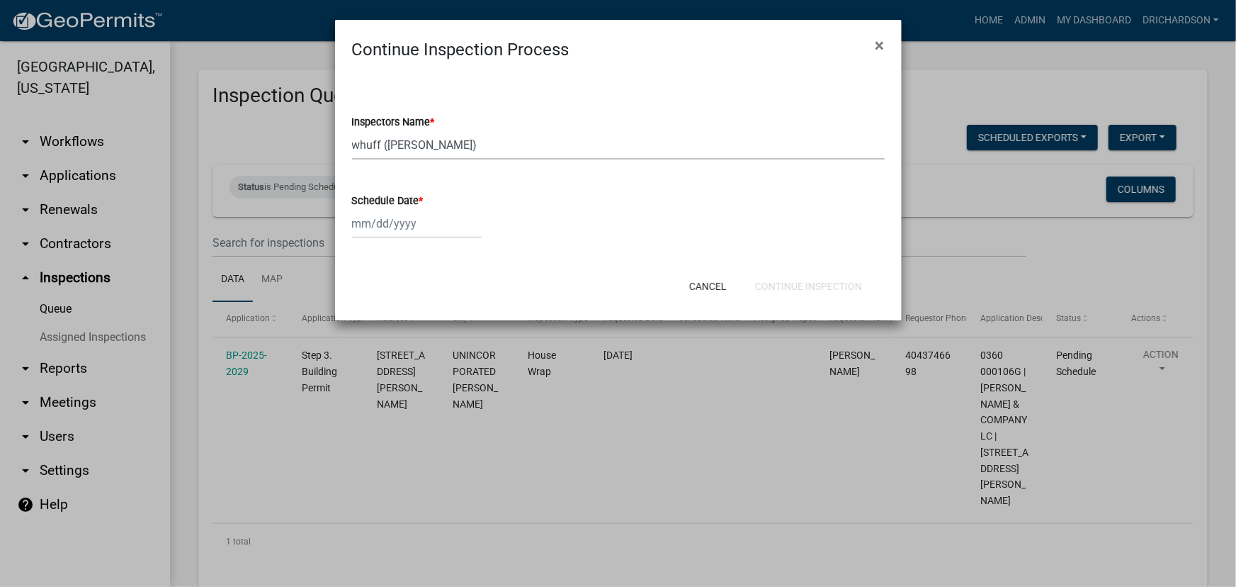
select select "e20251c8-f858-4aed-a4a0-52e27fd5066e"
click at [352, 130] on select "Select Item... whuff (William Huff) drichardson (Douglas Richardson) knorred (K…" at bounding box center [618, 144] width 533 height 29
click at [396, 226] on div at bounding box center [417, 223] width 130 height 29
select select "10"
select select "2025"
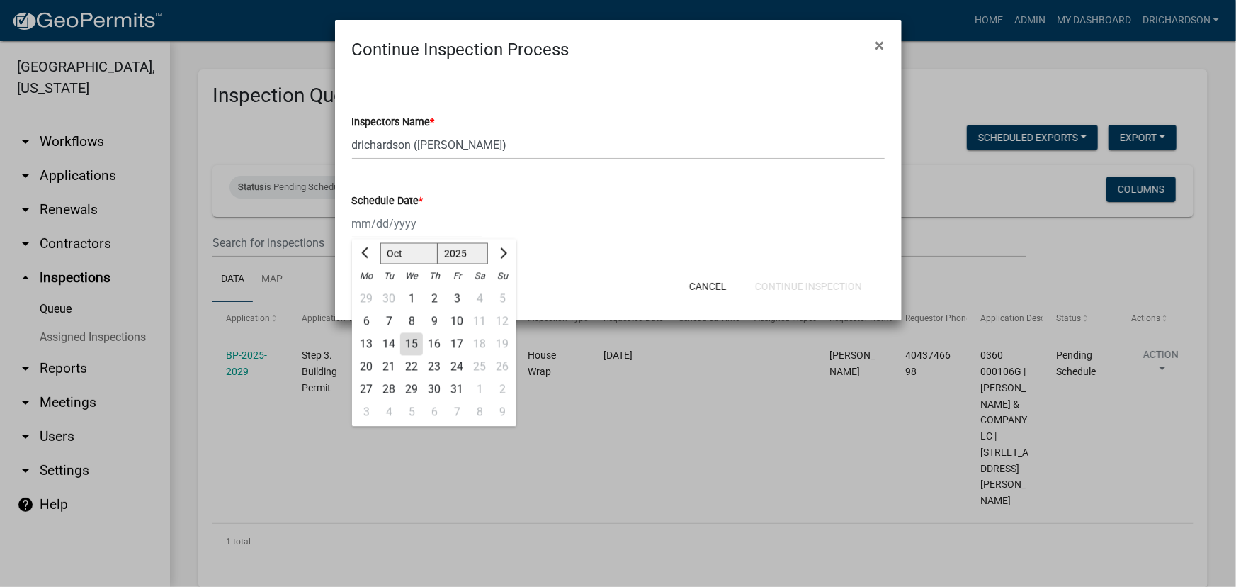
click at [410, 344] on div "15" at bounding box center [411, 344] width 23 height 23
type input "[DATE]"
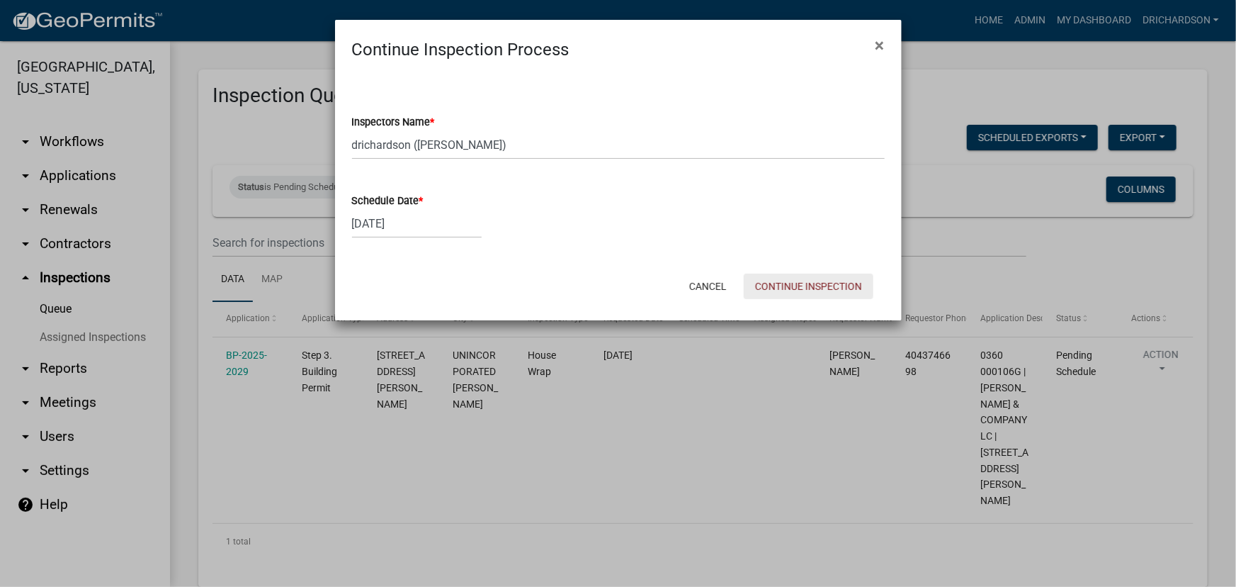
click at [780, 282] on button "Continue Inspection" at bounding box center [809, 286] width 130 height 26
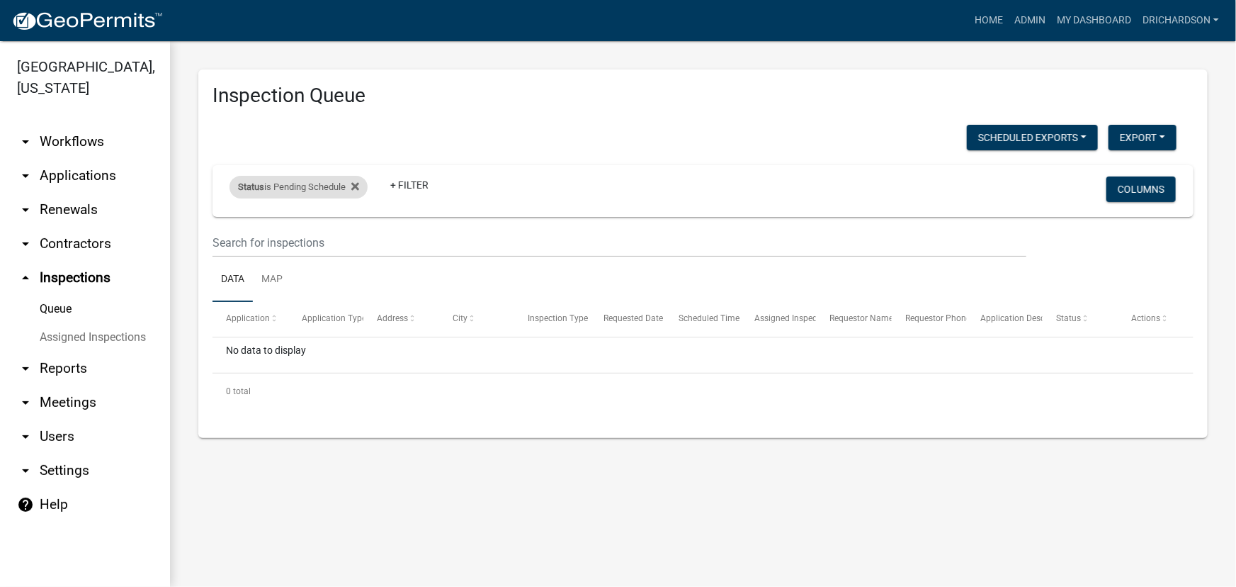
click at [287, 184] on div "Status is Pending Schedule" at bounding box center [299, 187] width 138 height 23
click at [295, 244] on select "Select an option Pending Schedule Pending Inspection Approved Denied Deleted Vo…" at bounding box center [301, 239] width 142 height 29
select select "1"
click at [232, 225] on select "Select an option Pending Schedule Pending Inspection Approved Denied Deleted Vo…" at bounding box center [301, 239] width 142 height 29
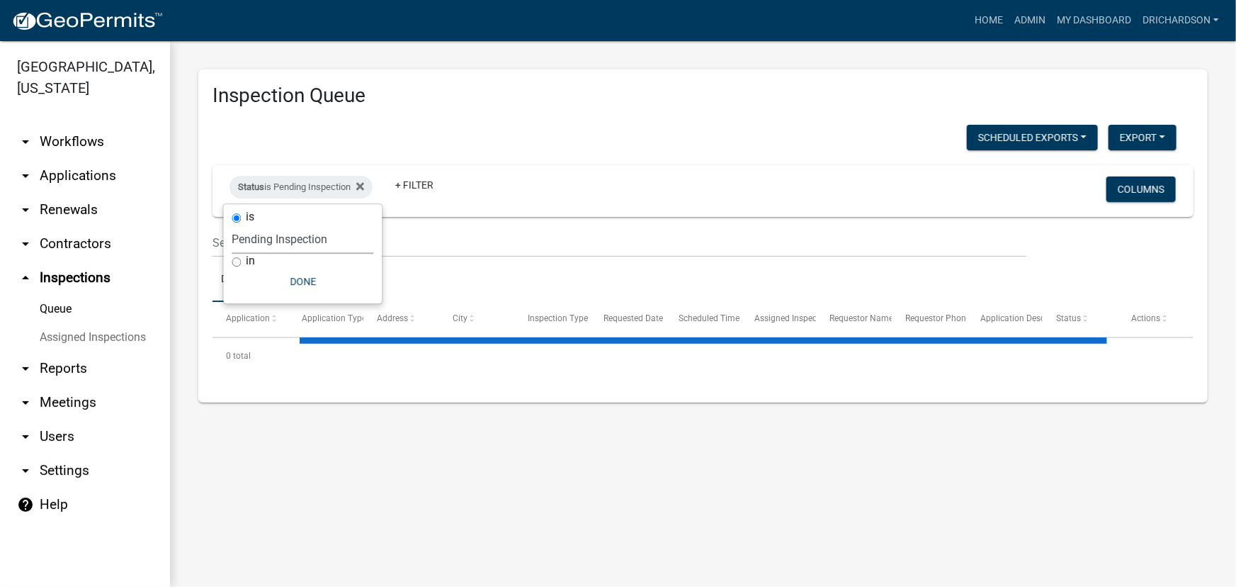
select select "1: 25"
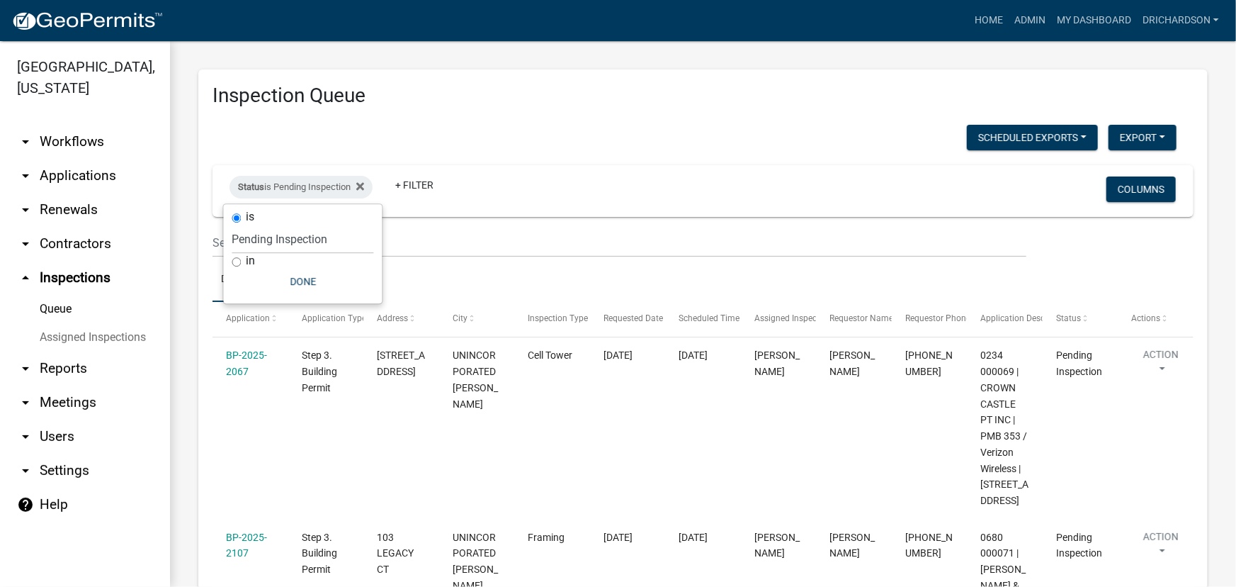
click at [541, 135] on div "Scheduled Exports + Create New Daily Inspection List Export Excel Format (.xlsx…" at bounding box center [695, 139] width 986 height 29
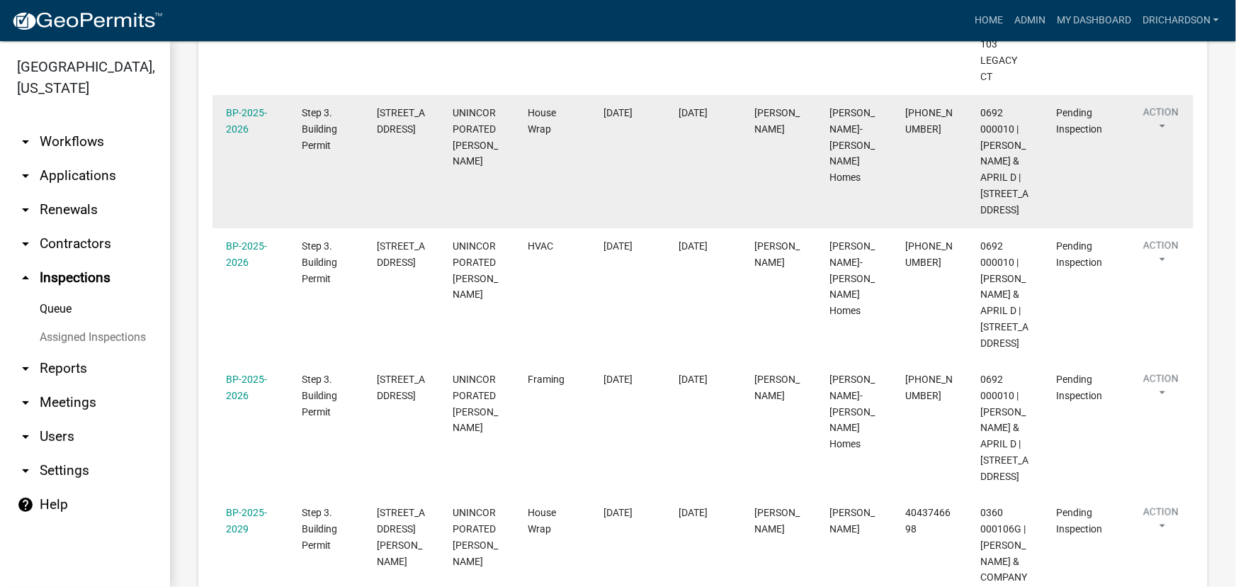
scroll to position [515, 0]
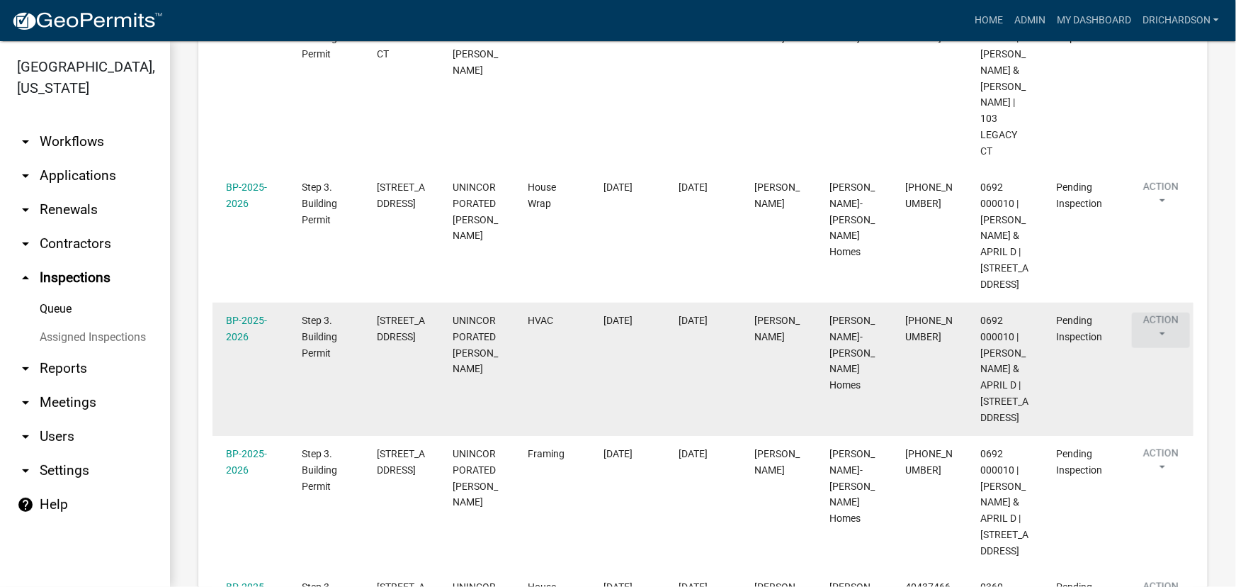
click at [1159, 348] on button "Action" at bounding box center [1161, 329] width 58 height 35
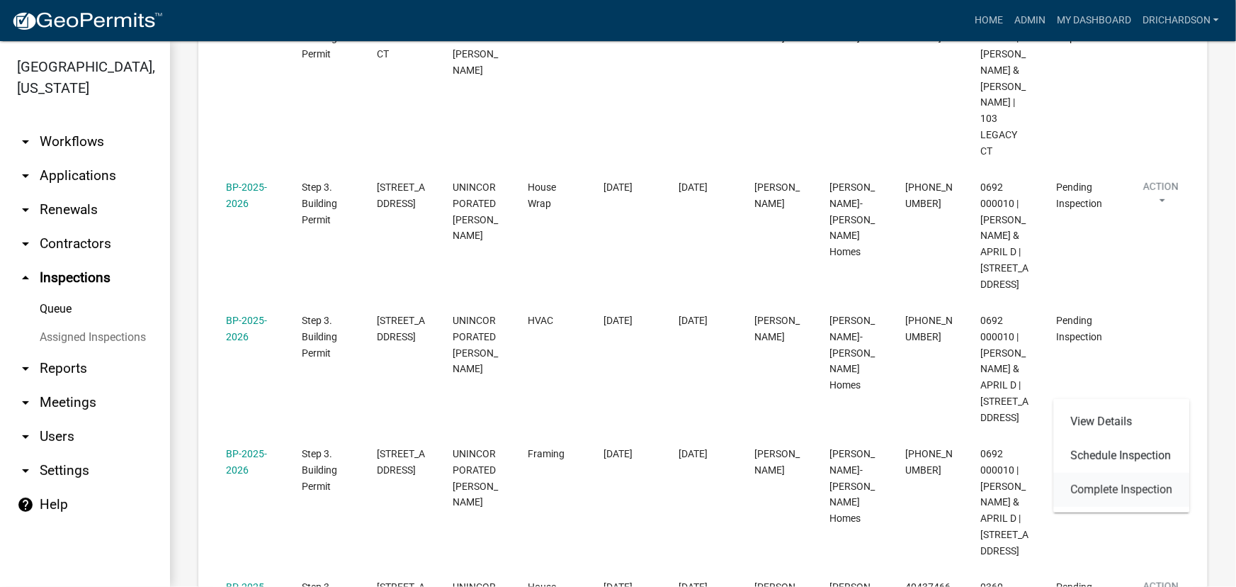
click at [1119, 484] on link "Complete Inspection" at bounding box center [1122, 490] width 136 height 34
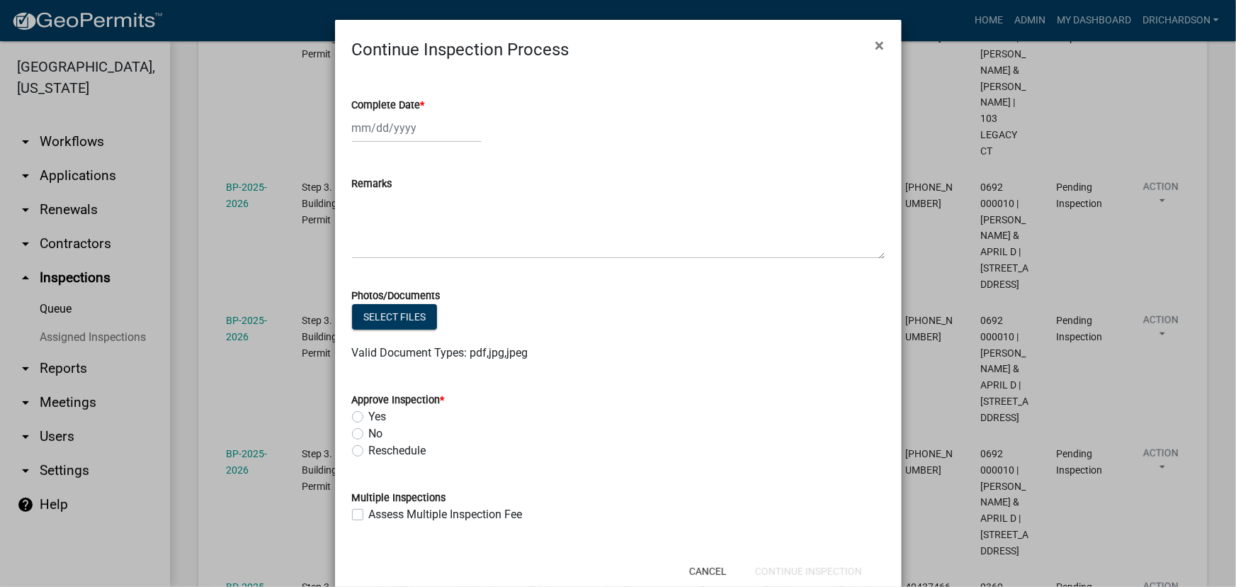
select select "10"
select select "2025"
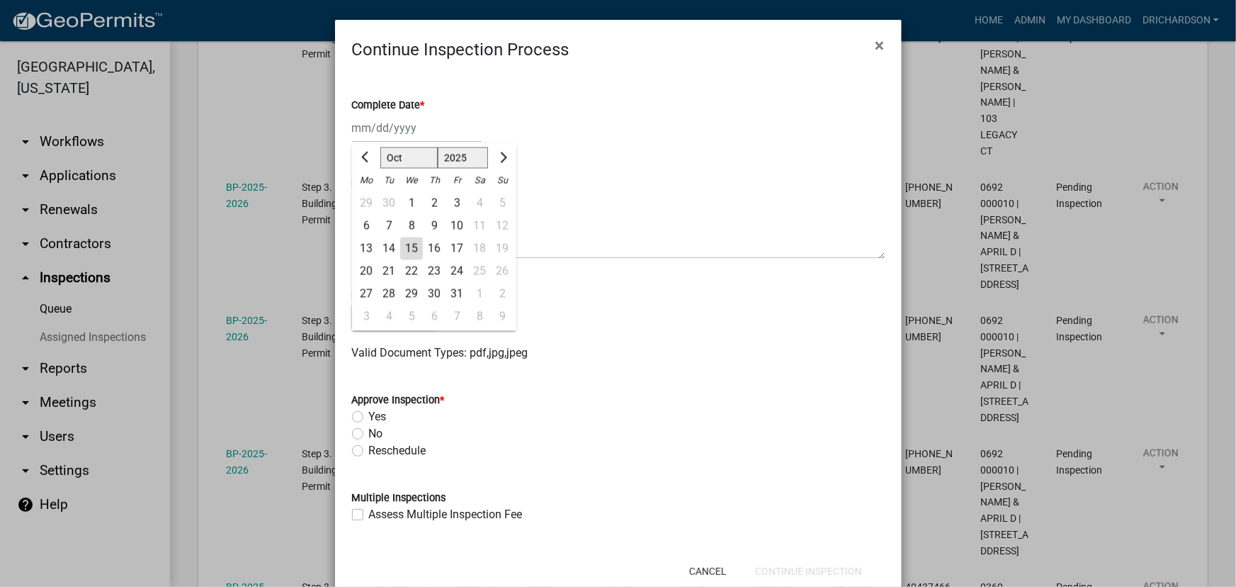
drag, startPoint x: 401, startPoint y: 132, endPoint x: 402, endPoint y: 142, distance: 10.0
click at [401, 132] on div "Jan Feb Mar Apr May Jun Jul Aug Sep Oct Nov Dec 1525 1526 1527 1528 1529 1530 1…" at bounding box center [417, 127] width 130 height 29
click at [405, 251] on div "15" at bounding box center [411, 248] width 23 height 23
type input "[DATE]"
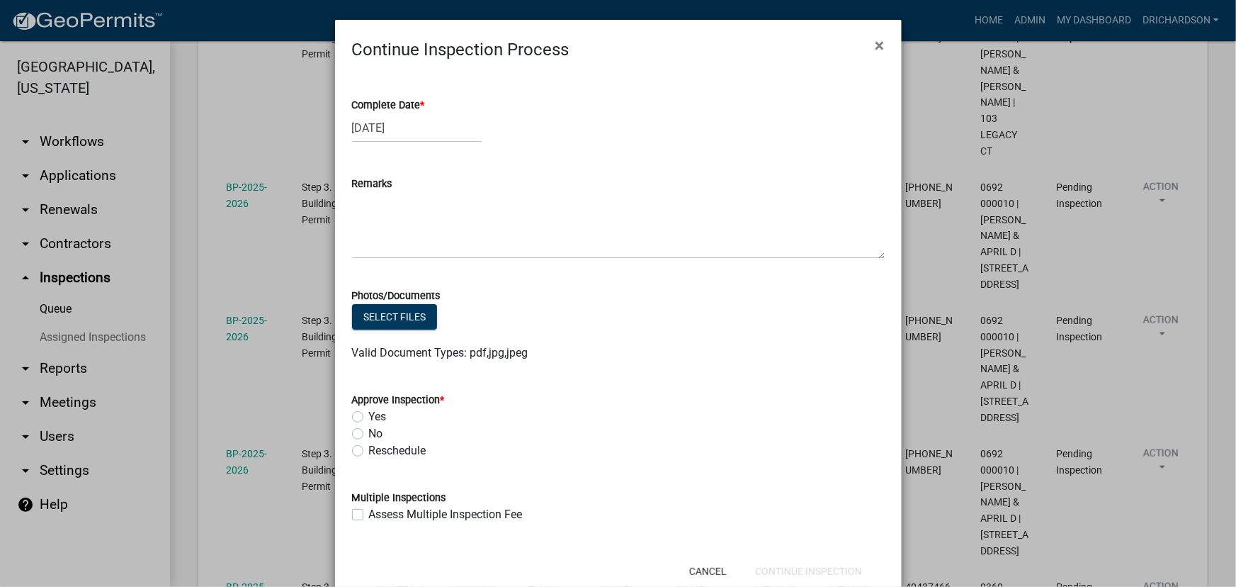
click at [369, 415] on label "Yes" at bounding box center [378, 416] width 18 height 17
click at [369, 415] on input "Yes" at bounding box center [373, 412] width 9 height 9
radio input "true"
click at [780, 568] on button "Continue Inspection" at bounding box center [809, 571] width 130 height 26
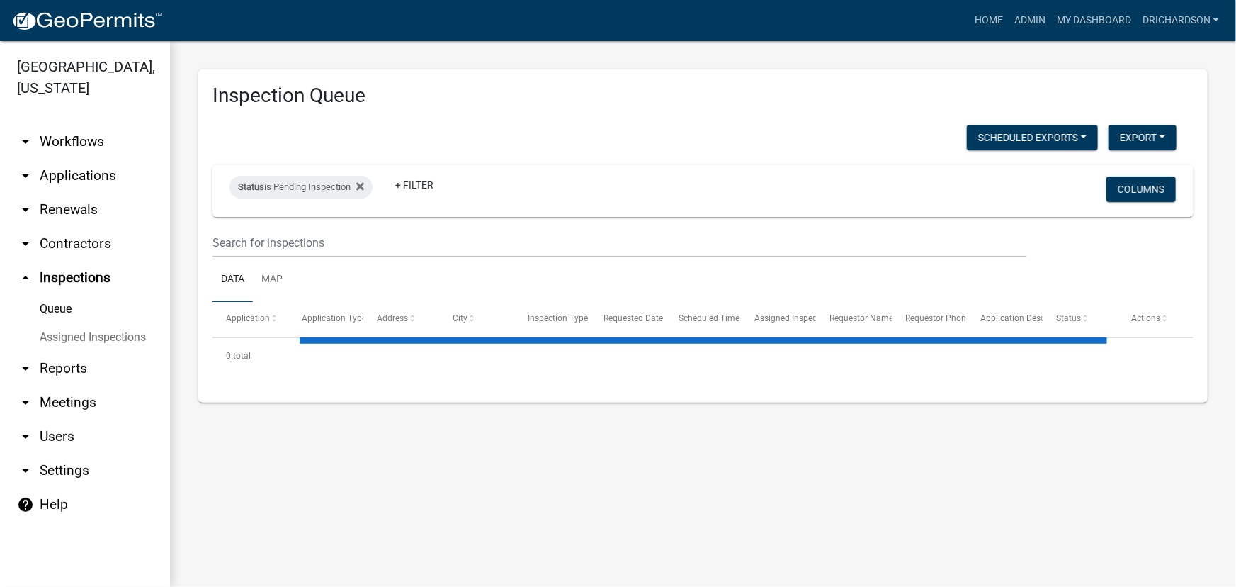
select select "1: 25"
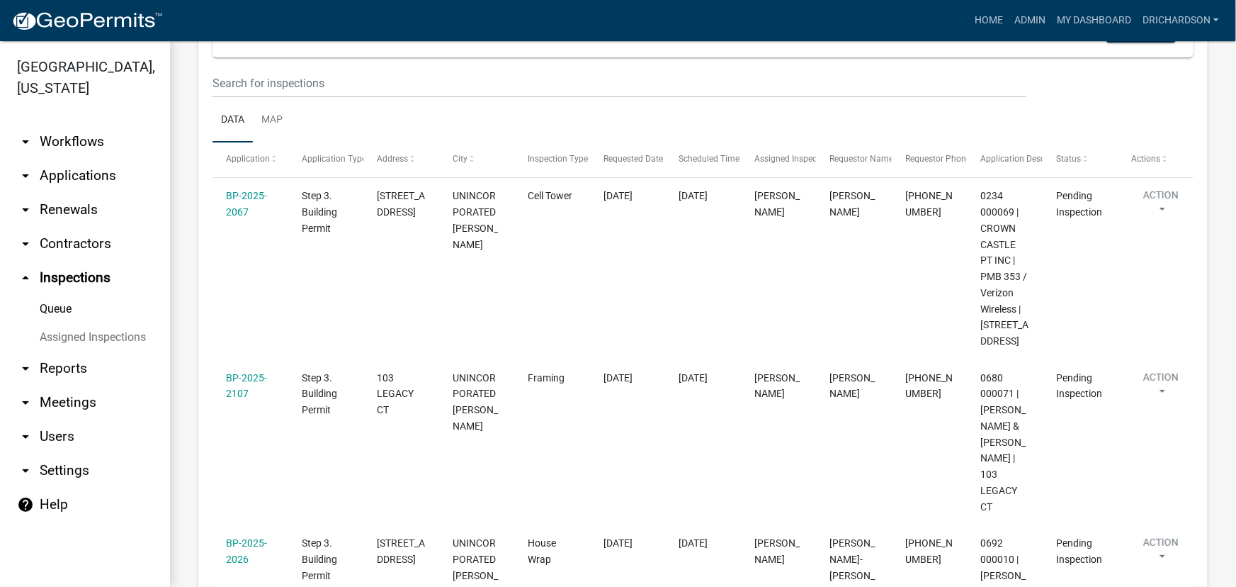
scroll to position [64, 0]
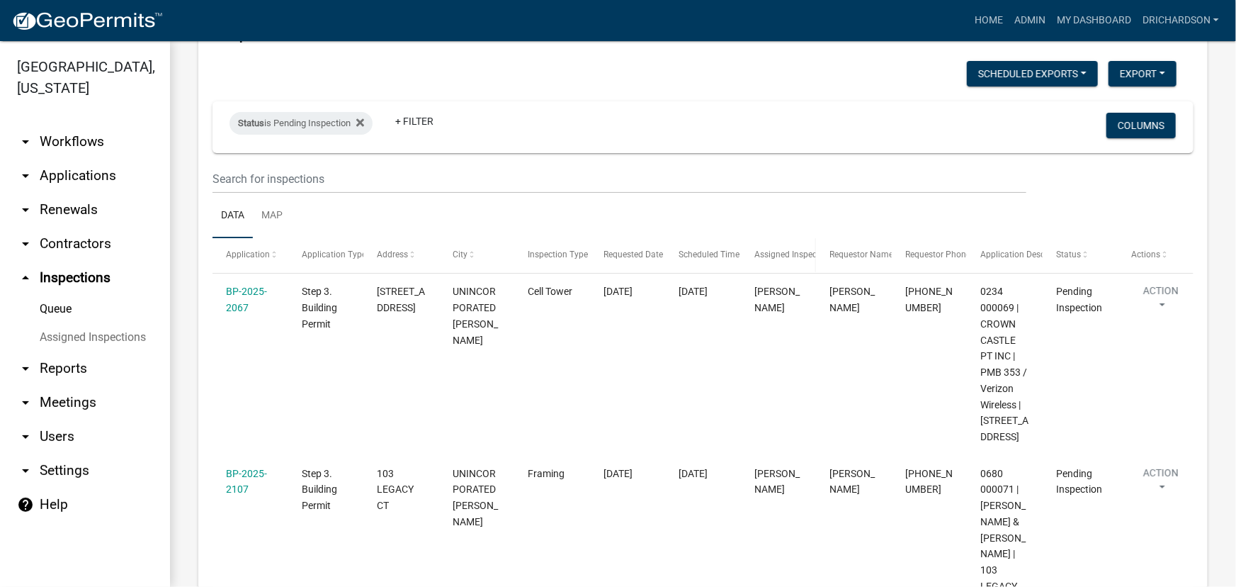
click at [772, 251] on span "Assigned Inspector" at bounding box center [791, 254] width 73 height 10
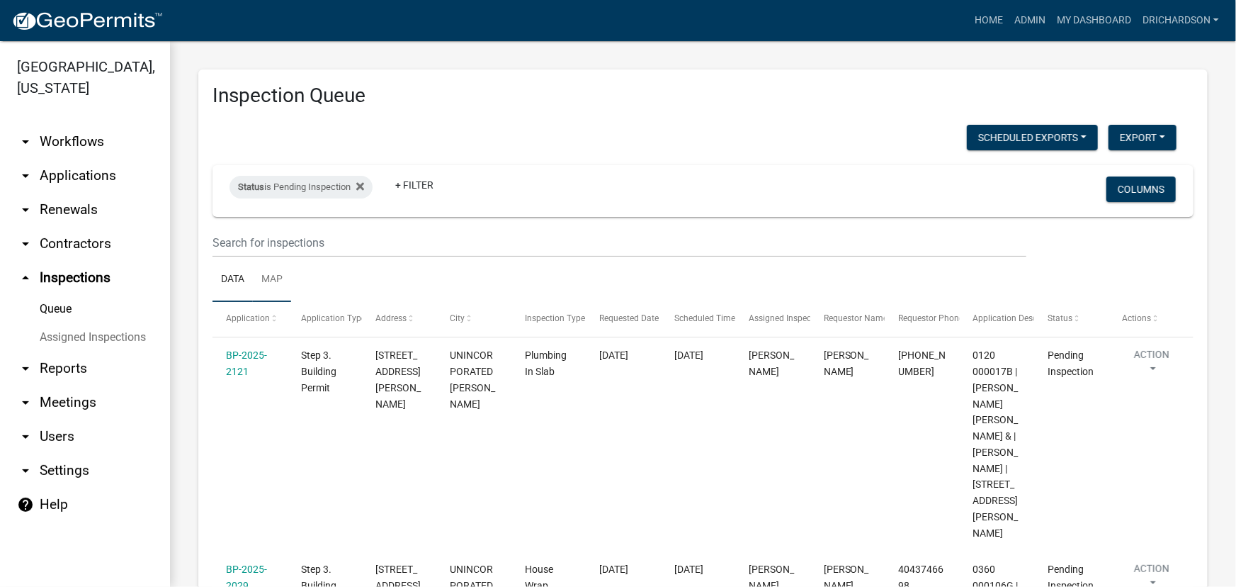
click at [271, 281] on link "Map" at bounding box center [272, 279] width 38 height 45
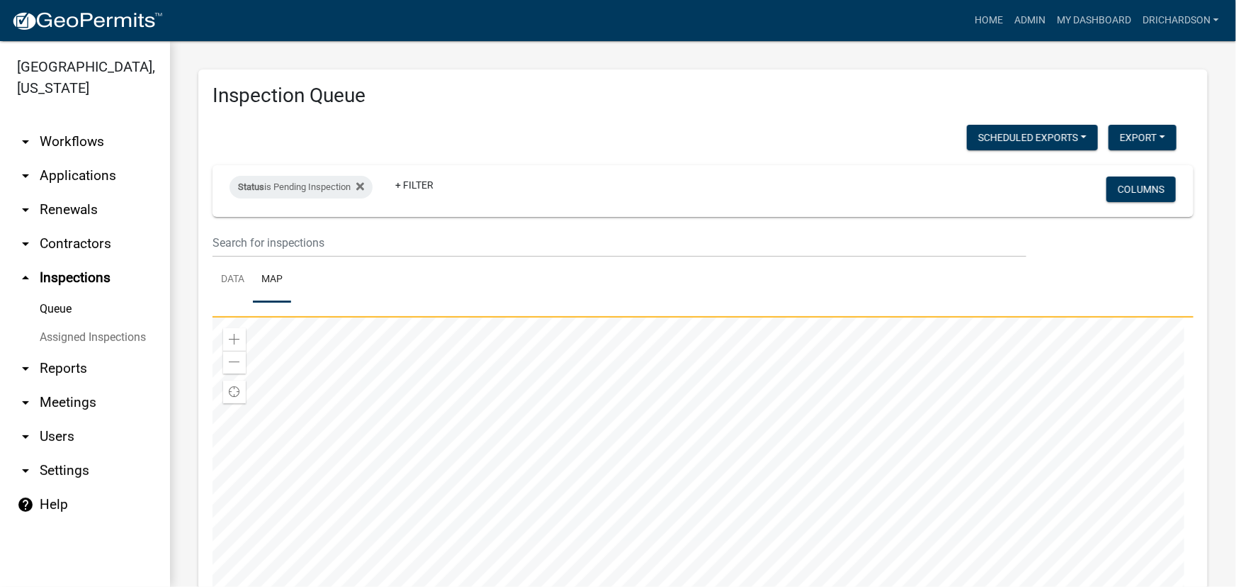
click at [716, 350] on div at bounding box center [703, 494] width 981 height 354
click at [751, 449] on div at bounding box center [703, 494] width 981 height 354
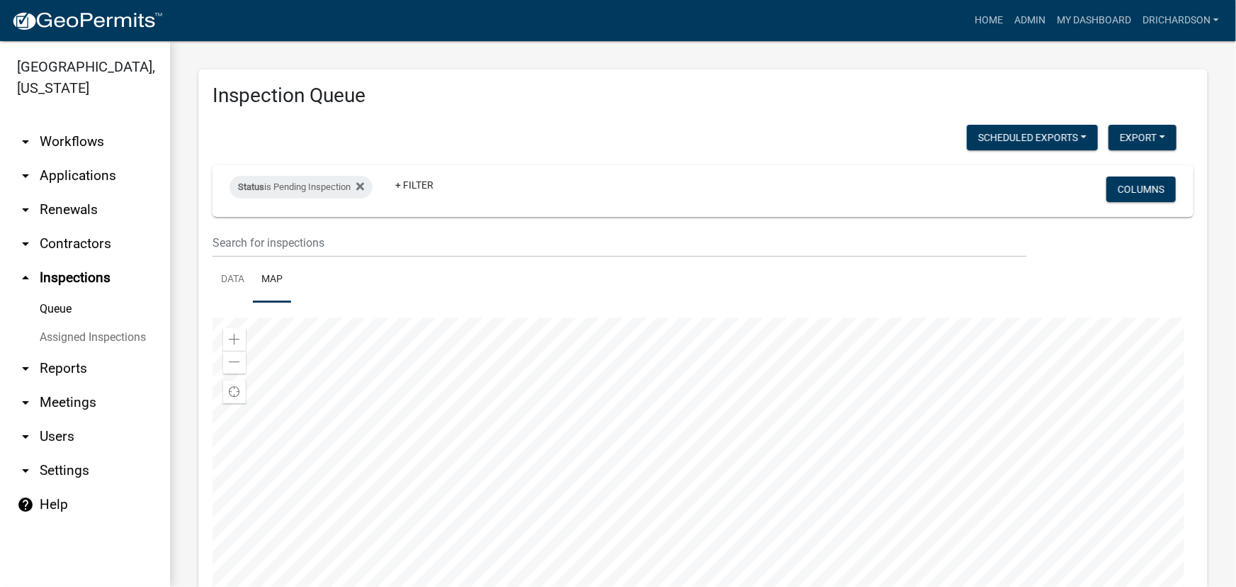
click at [722, 470] on div at bounding box center [703, 494] width 981 height 354
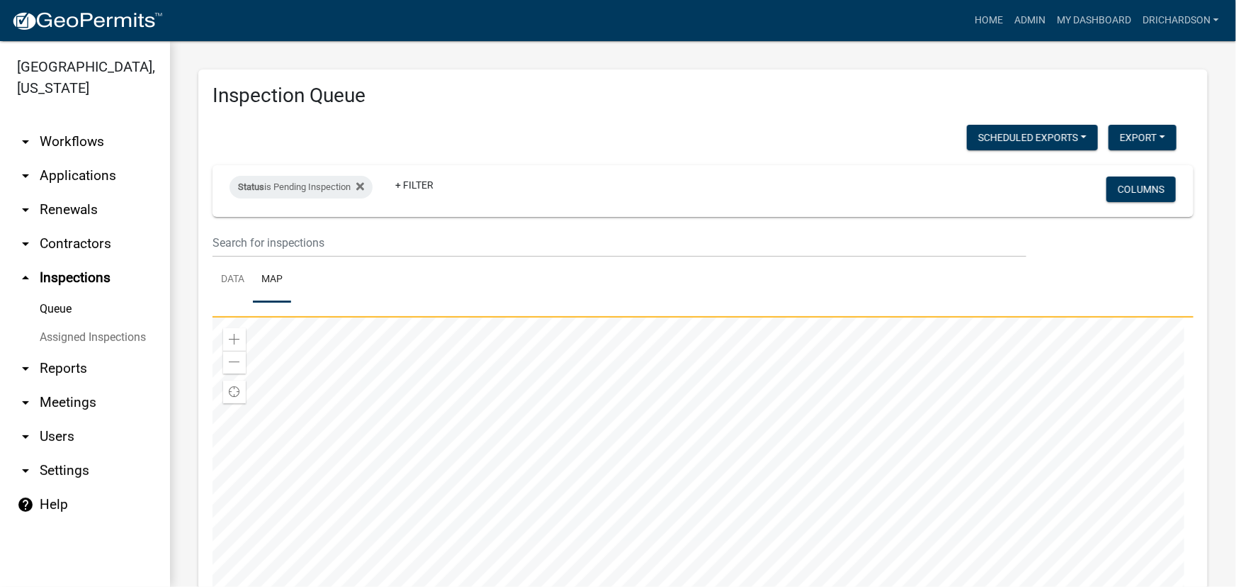
click at [744, 483] on div at bounding box center [703, 494] width 981 height 354
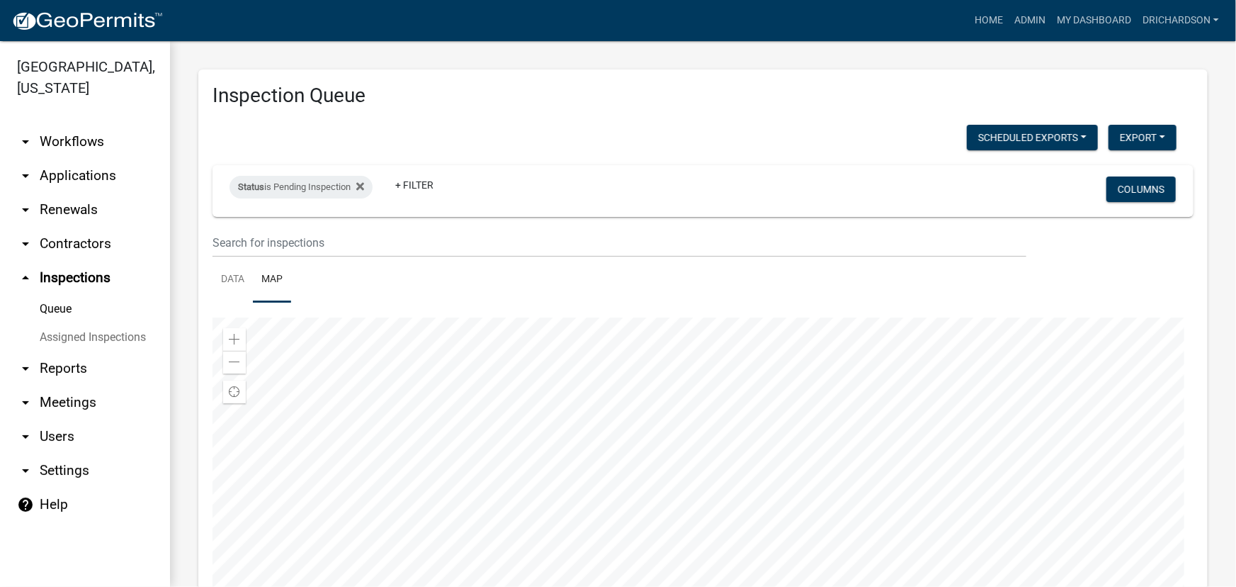
click at [652, 429] on div at bounding box center [703, 494] width 981 height 354
click at [549, 363] on div at bounding box center [703, 494] width 981 height 354
click at [616, 448] on div at bounding box center [703, 494] width 981 height 354
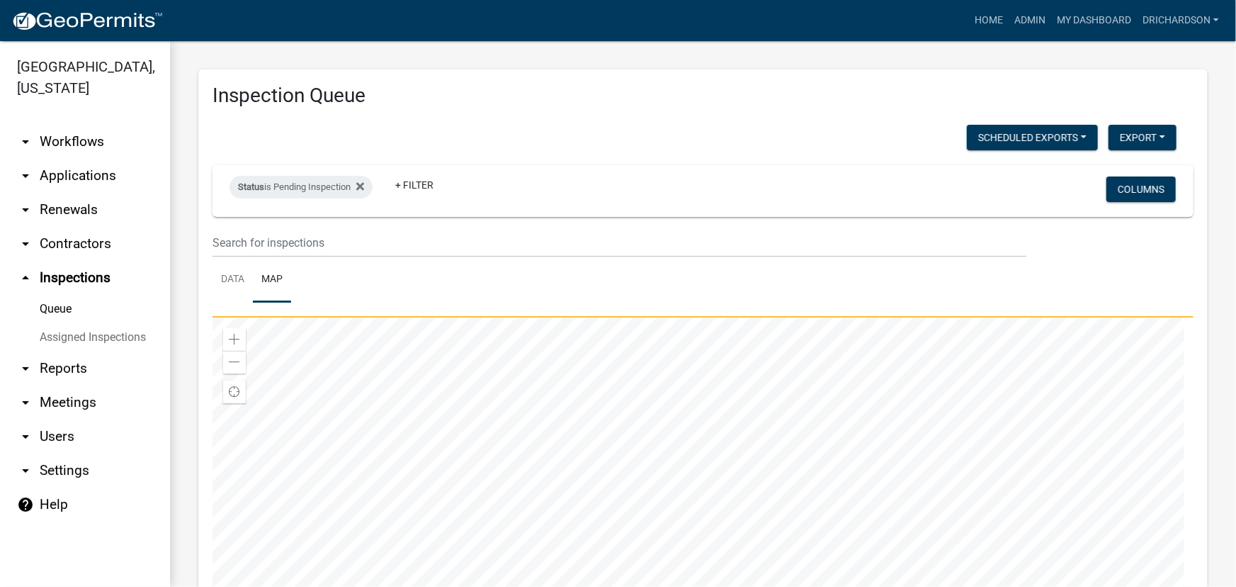
click at [682, 561] on div at bounding box center [703, 494] width 981 height 354
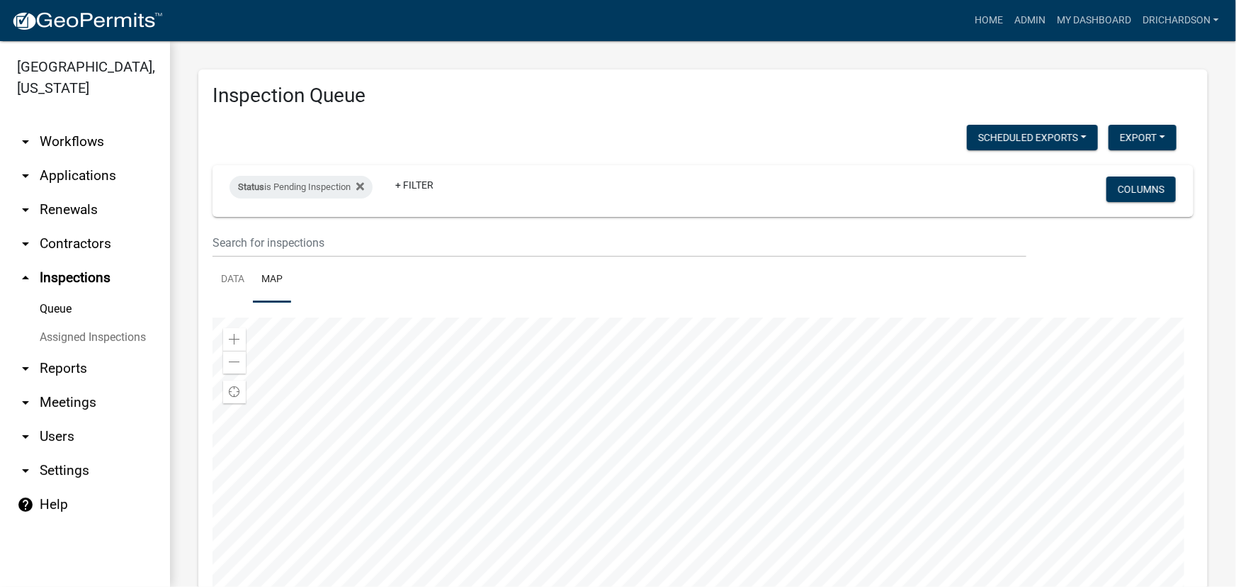
click at [703, 400] on div at bounding box center [703, 494] width 981 height 354
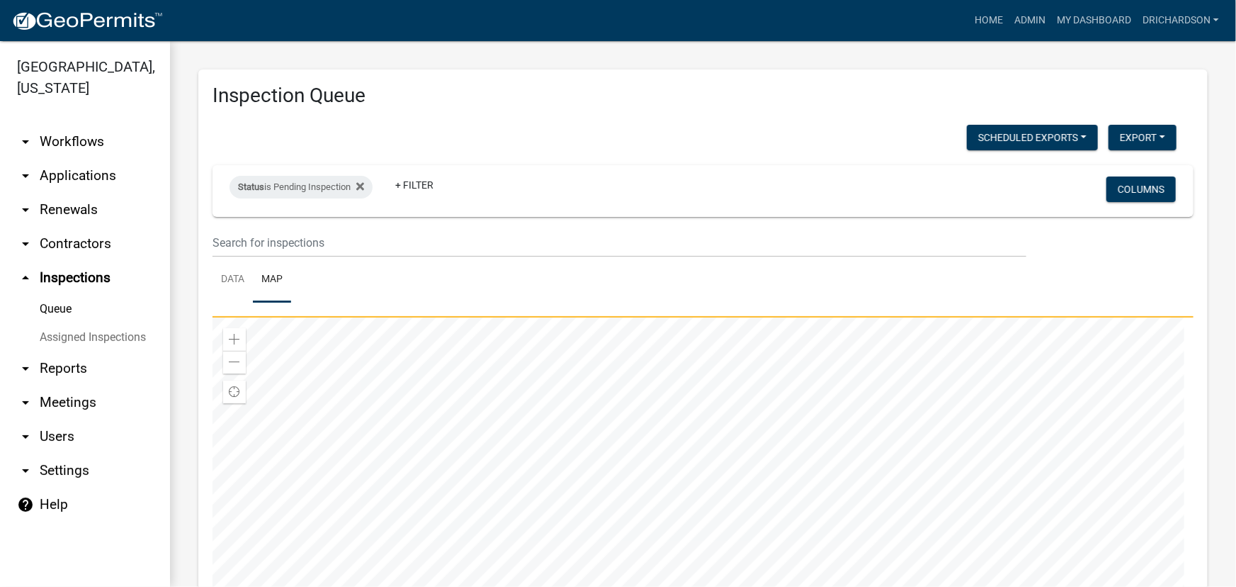
click at [820, 363] on div at bounding box center [703, 494] width 981 height 354
click at [708, 422] on div at bounding box center [703, 494] width 981 height 354
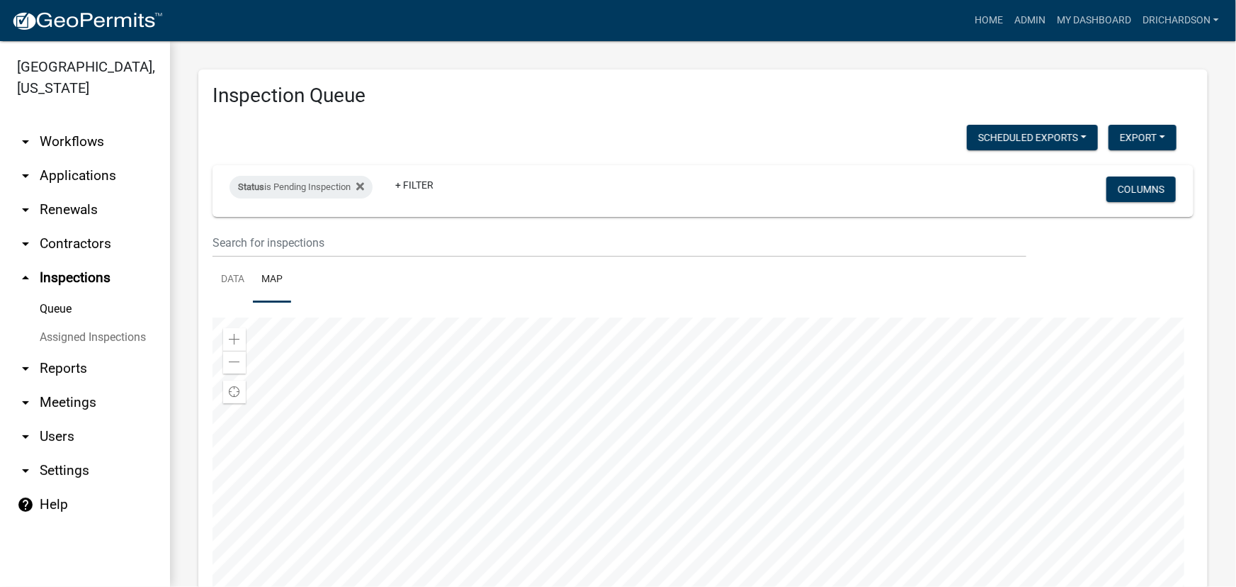
click at [776, 424] on div at bounding box center [703, 494] width 981 height 354
click at [665, 346] on div at bounding box center [703, 494] width 981 height 354
click at [738, 410] on div at bounding box center [703, 494] width 981 height 354
click at [739, 509] on div at bounding box center [703, 494] width 981 height 354
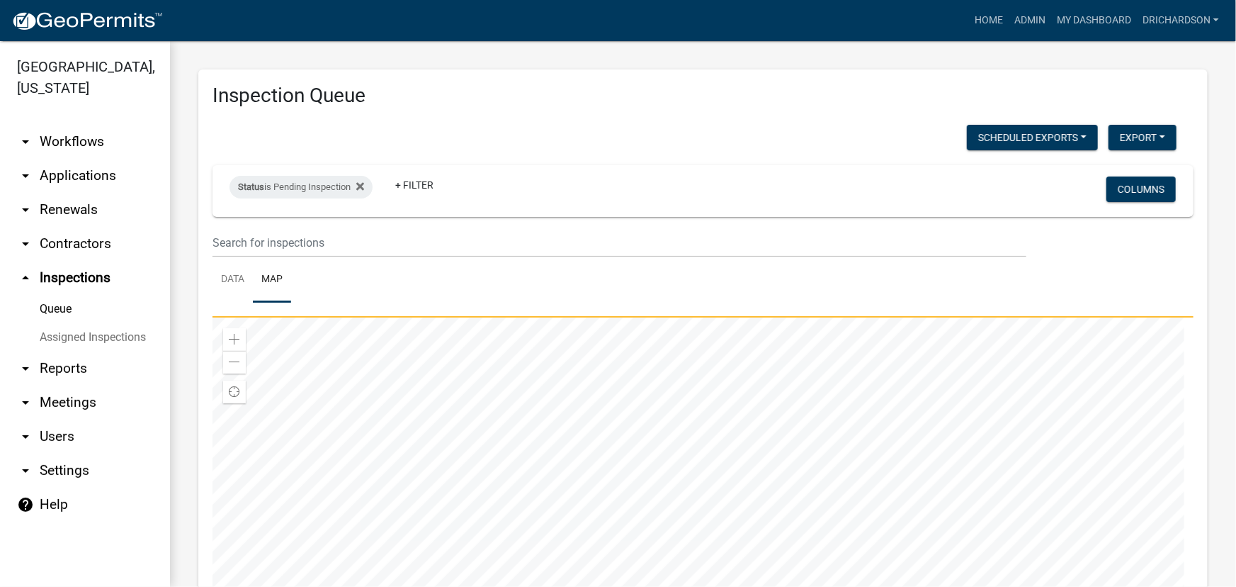
click at [742, 506] on div at bounding box center [703, 494] width 981 height 354
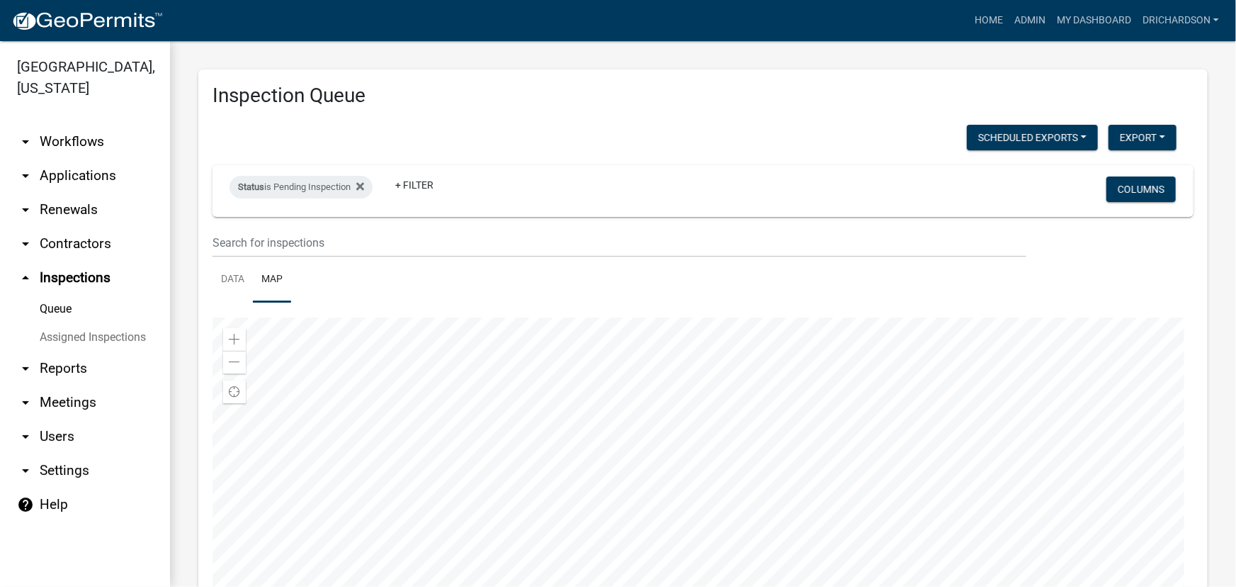
click at [706, 478] on div at bounding box center [703, 494] width 981 height 354
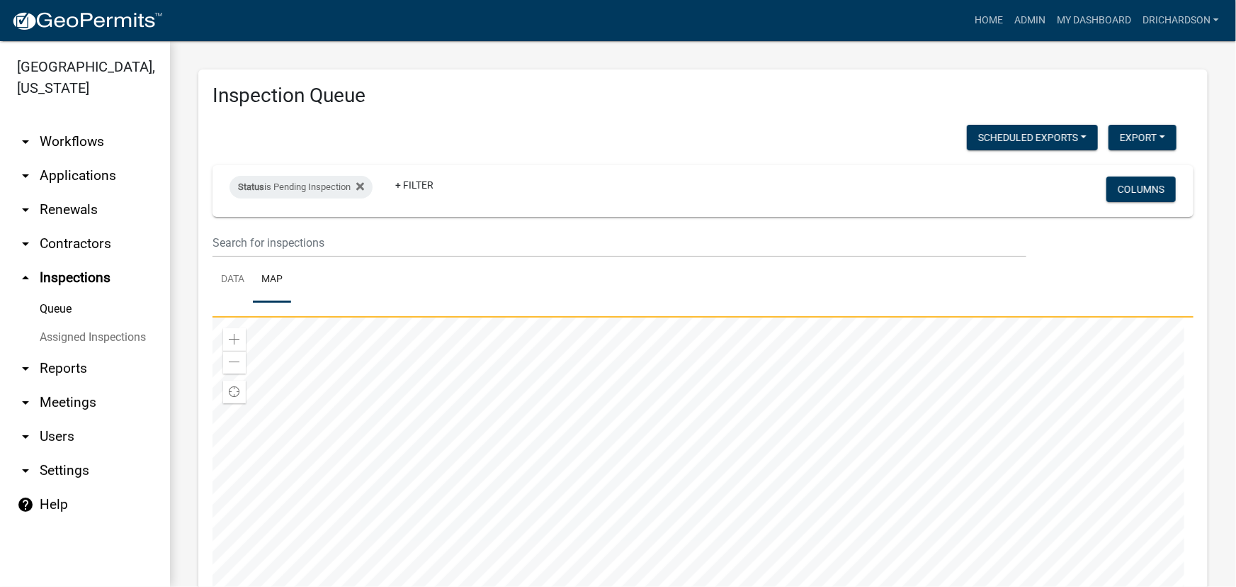
click at [671, 481] on div at bounding box center [703, 494] width 981 height 354
